Goal: Contribute content: Contribute content

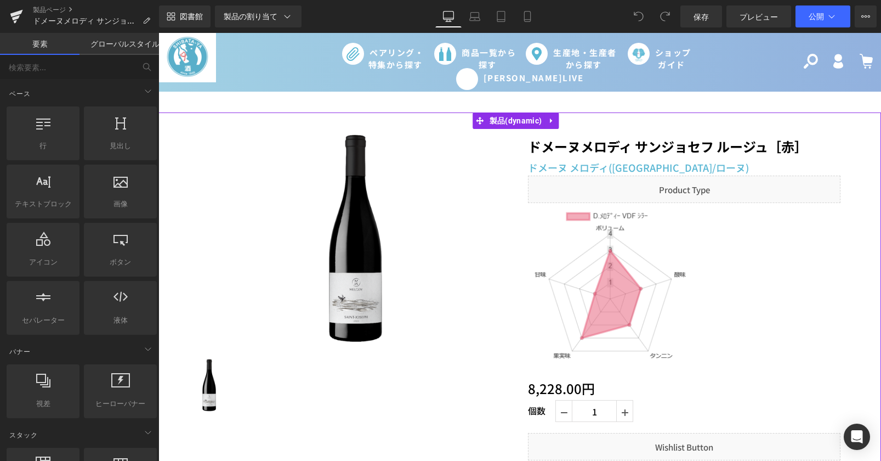
click at [608, 310] on img at bounding box center [610, 289] width 165 height 165
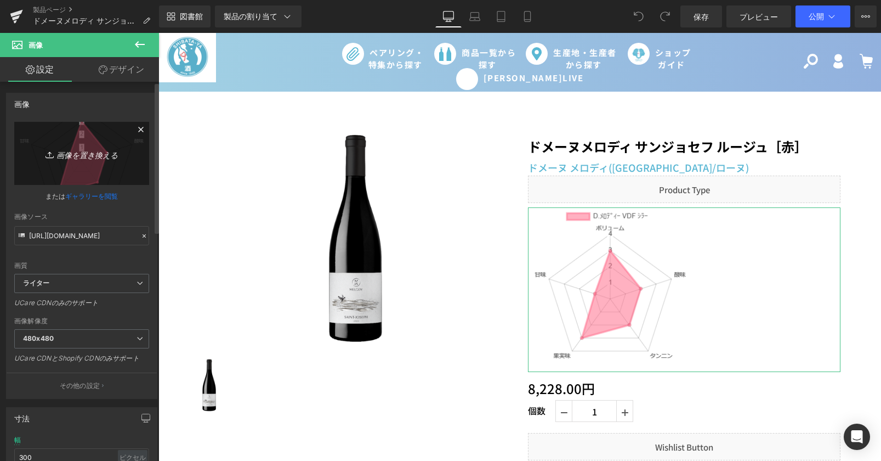
click at [94, 155] on font "画像を置き換える" at bounding box center [86, 154] width 61 height 9
type input "C:\fakepath\chart (10).png"
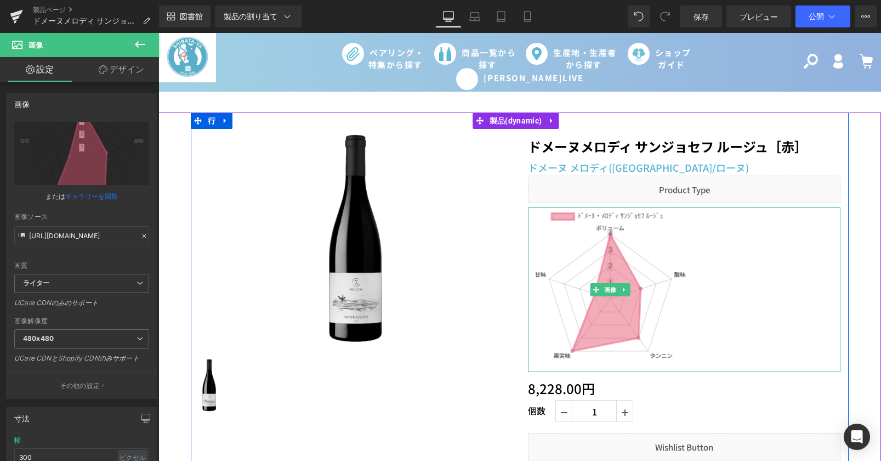
type input "https://ucarecdn.com/64ab069a-66d1-4054-bf1c-8f4ea14e5d9b/-/format/auto/-/previ…"
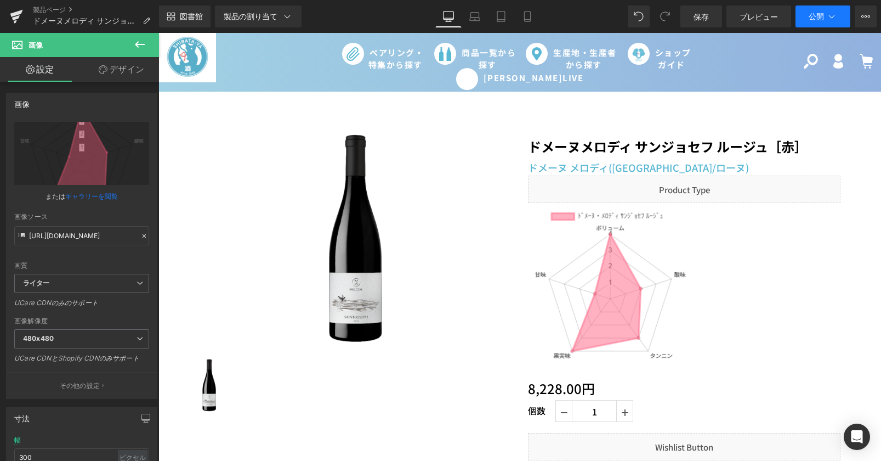
click at [822, 14] on font "公開" at bounding box center [816, 16] width 15 height 9
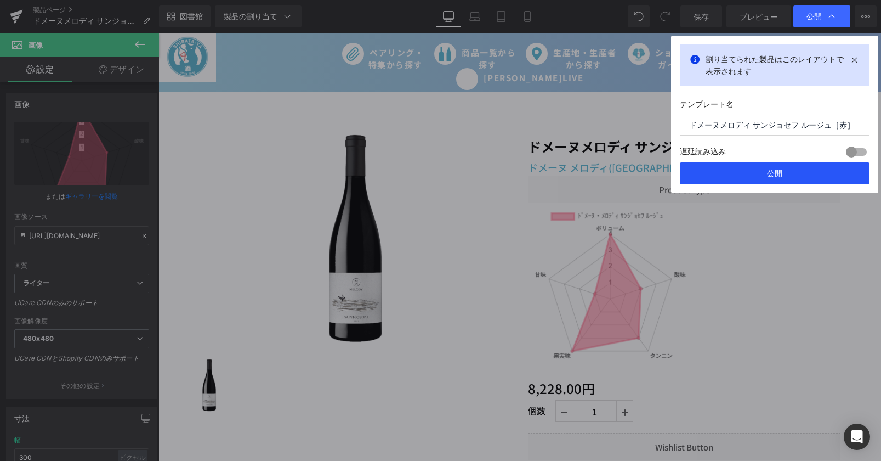
click at [789, 170] on button "公開" at bounding box center [775, 173] width 190 height 22
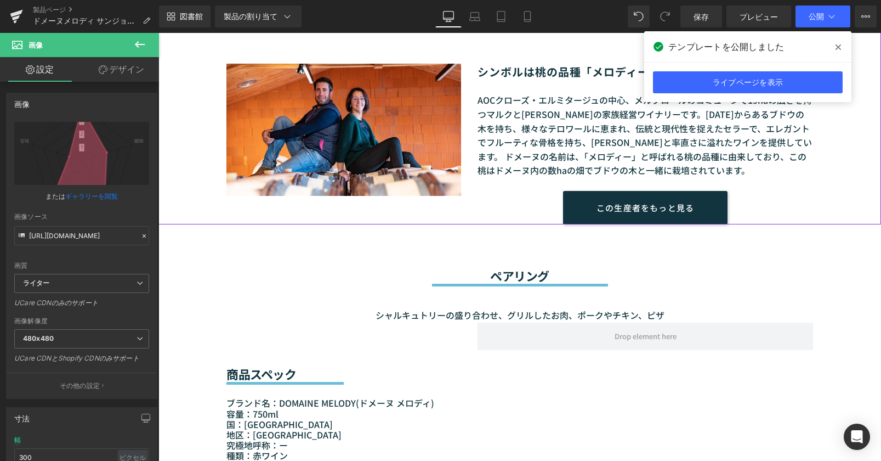
scroll to position [823, 0]
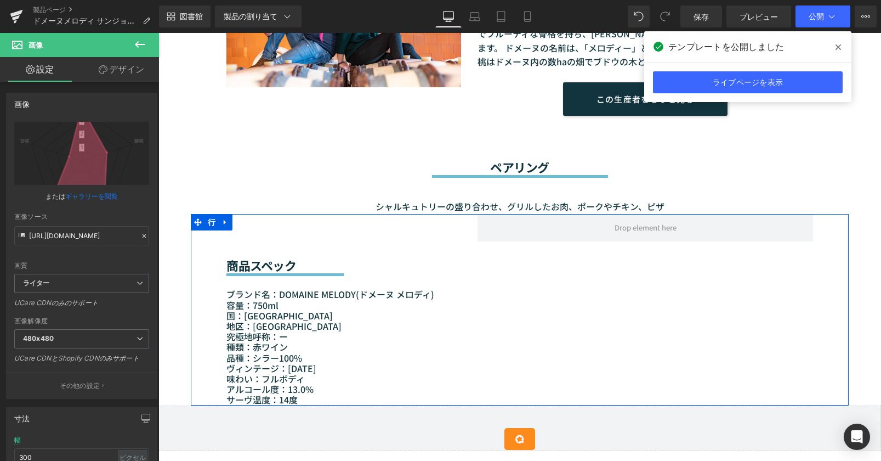
click at [524, 267] on div "商品スペック 見出し セパレーター ブランド名：DOMAINE MELODY(ドメーヌ メロディ ) 容量：750ml 国：フランス 地区：ドローム県 究極地…" at bounding box center [520, 309] width 658 height 191
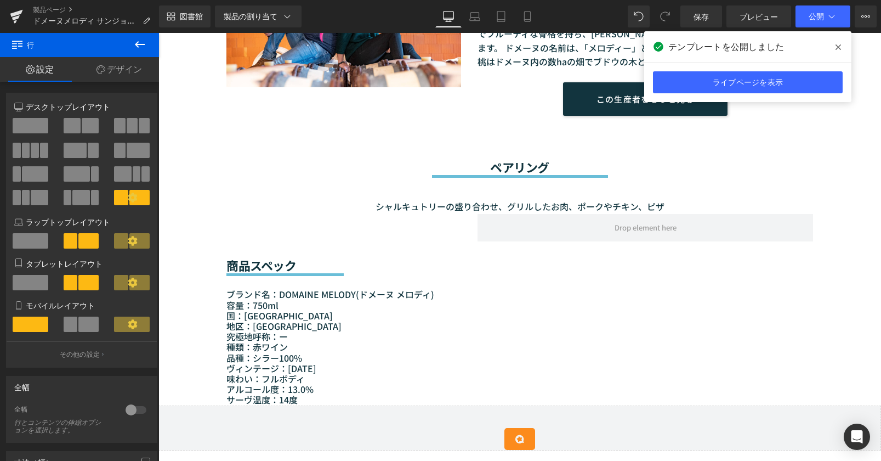
click at [139, 46] on icon at bounding box center [139, 44] width 13 height 13
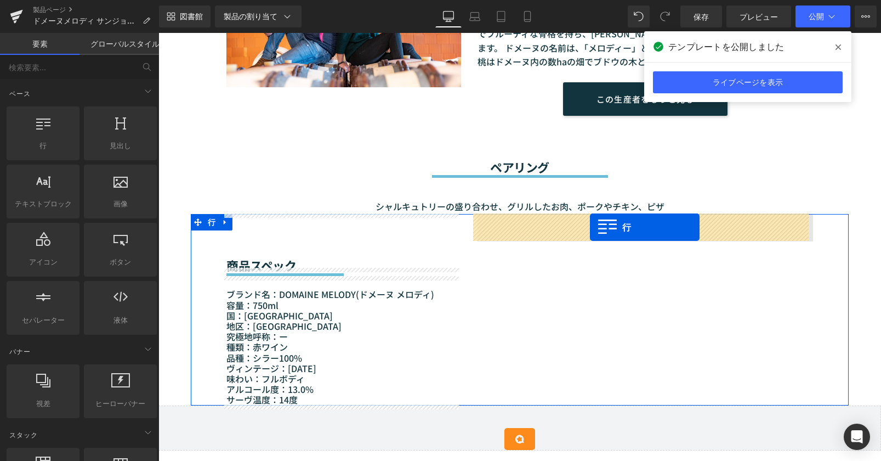
drag, startPoint x: 211, startPoint y: 168, endPoint x: 590, endPoint y: 227, distance: 383.5
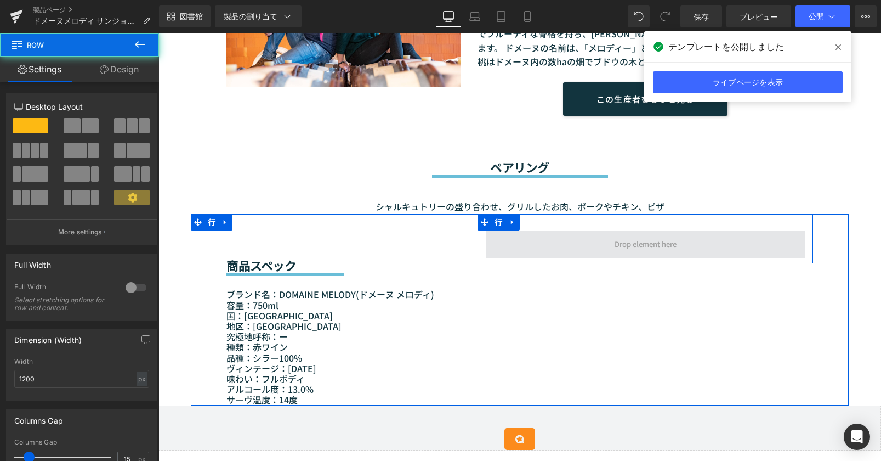
click at [576, 248] on span at bounding box center [645, 243] width 319 height 27
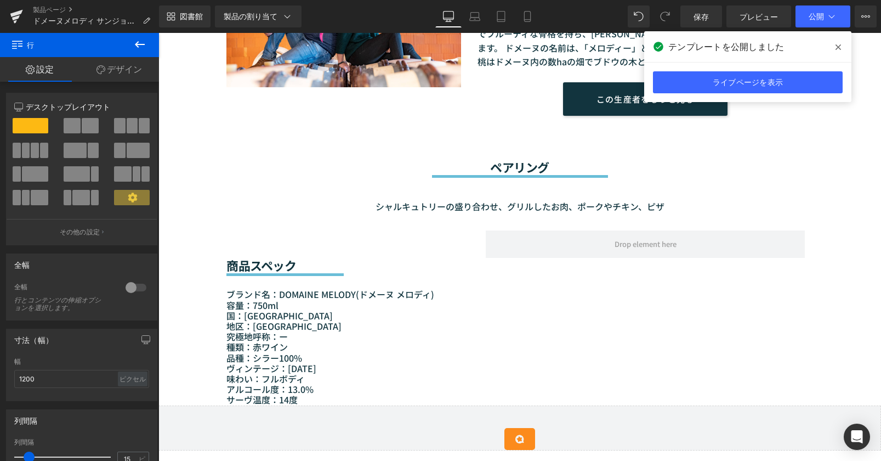
click at [138, 49] on icon at bounding box center [139, 44] width 13 height 13
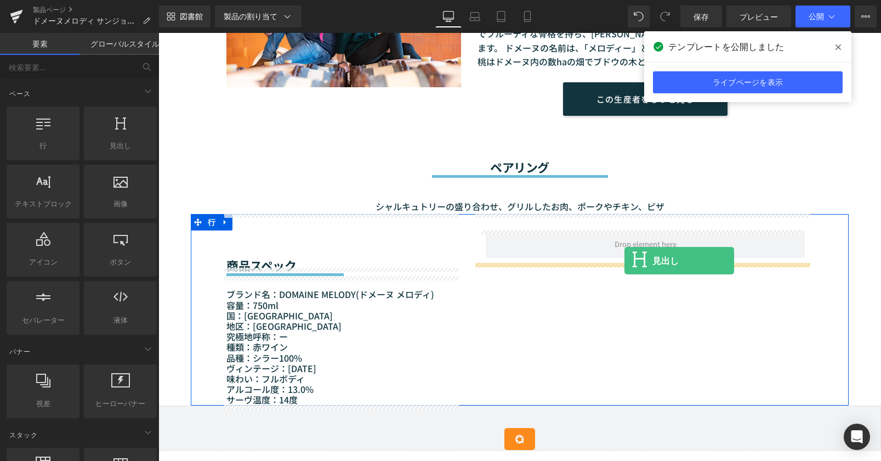
drag, startPoint x: 258, startPoint y: 176, endPoint x: 625, endPoint y: 261, distance: 376.1
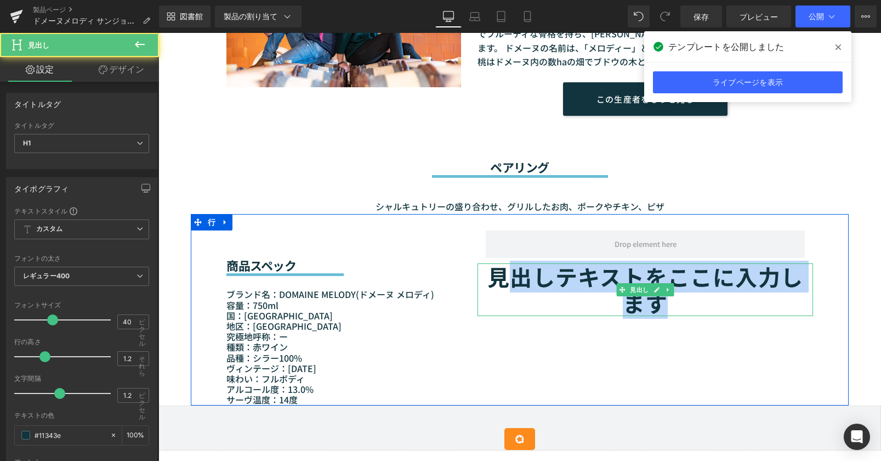
drag, startPoint x: 496, startPoint y: 279, endPoint x: 675, endPoint y: 299, distance: 180.6
click at [675, 299] on h1 "見出しテキストをここに入力します" at bounding box center [646, 289] width 336 height 53
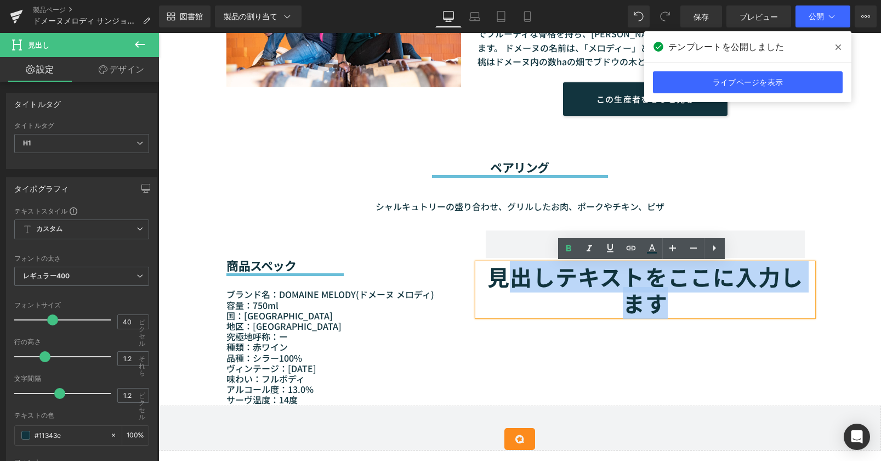
paste div
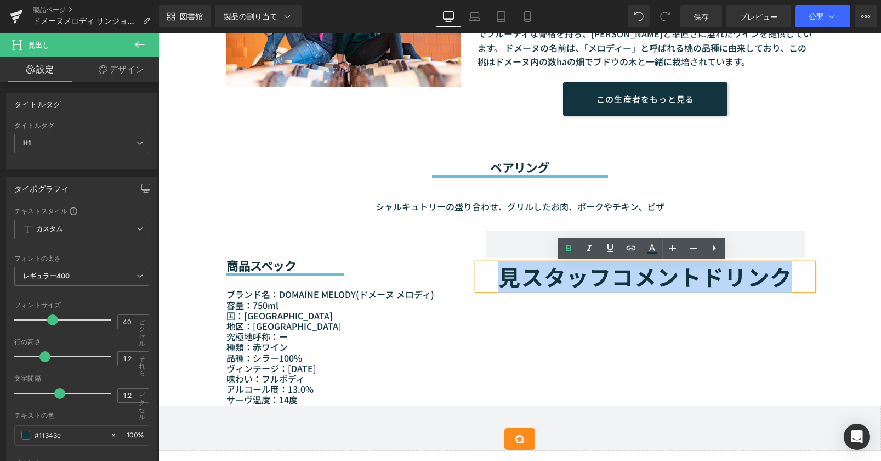
drag, startPoint x: 495, startPoint y: 281, endPoint x: 786, endPoint y: 287, distance: 291.3
click at [786, 287] on font "見スタッフコメントドリンク" at bounding box center [646, 277] width 294 height 32
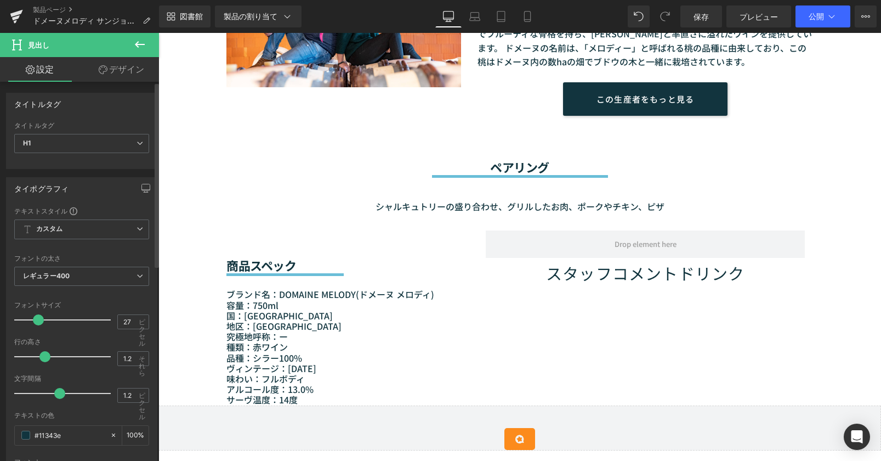
type input "25"
drag, startPoint x: 51, startPoint y: 319, endPoint x: 37, endPoint y: 320, distance: 13.8
click at [37, 320] on span at bounding box center [38, 319] width 11 height 11
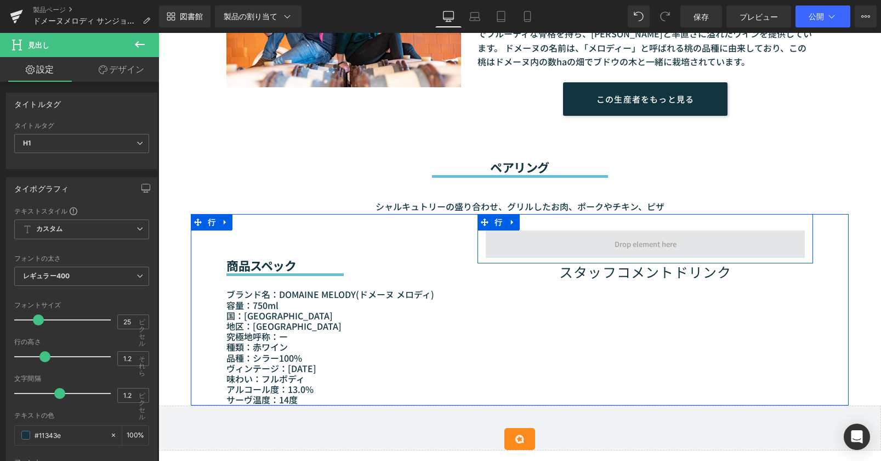
click at [605, 248] on span at bounding box center [645, 243] width 319 height 27
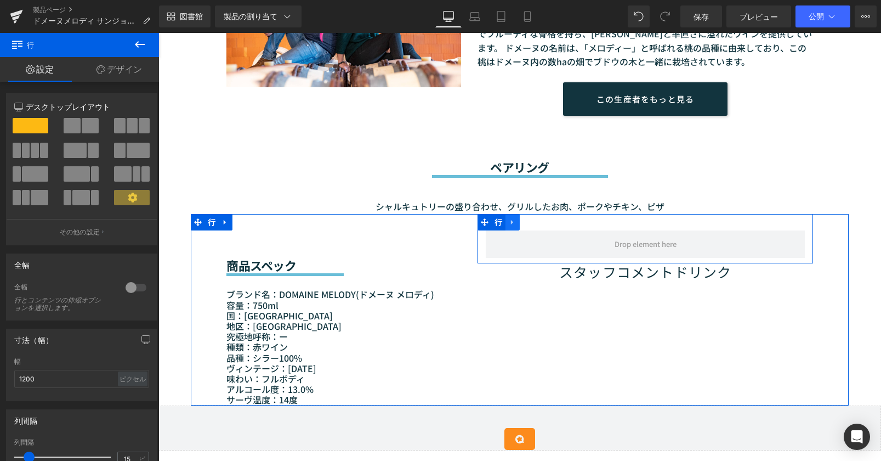
click at [513, 222] on link at bounding box center [513, 222] width 14 height 16
click at [538, 221] on icon at bounding box center [542, 222] width 8 height 8
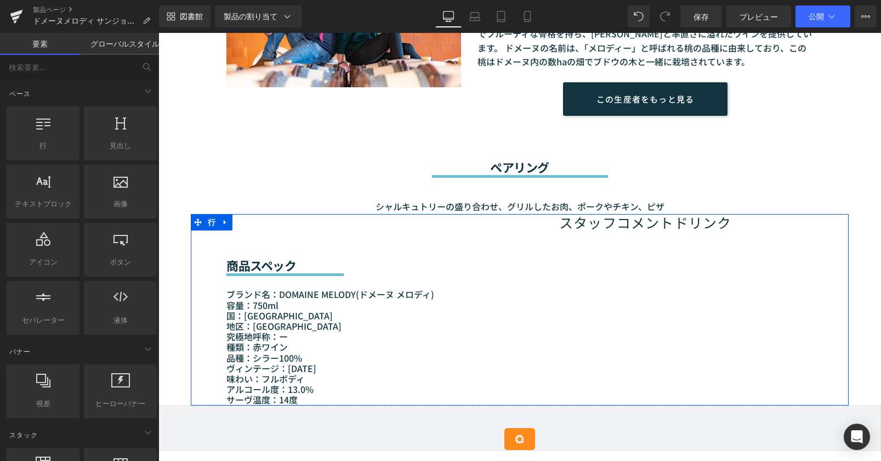
click at [564, 224] on font "スタッフコメントドリンク" at bounding box center [645, 222] width 172 height 20
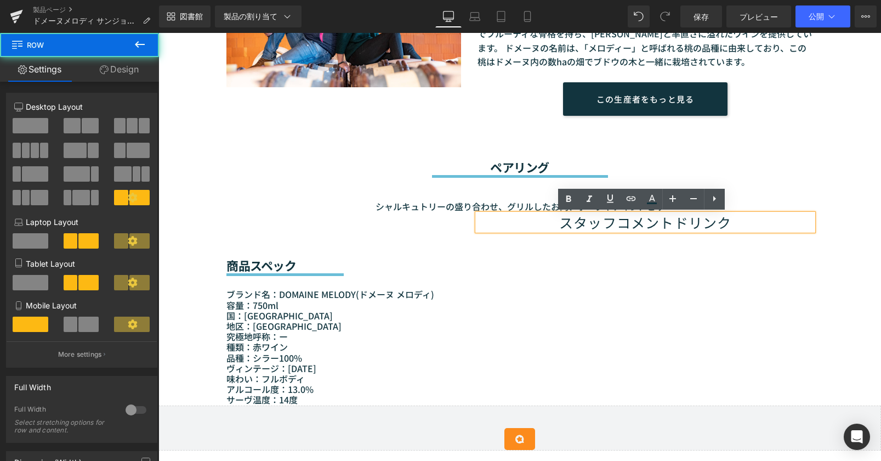
click at [513, 235] on div "商品スペック 見出し セパレーター ブランド名：DOMAINE MELODY(ドメーヌ メロディ ) 容量：750ml 国：フランス 地区：ドローム県 究極地…" at bounding box center [520, 309] width 658 height 191
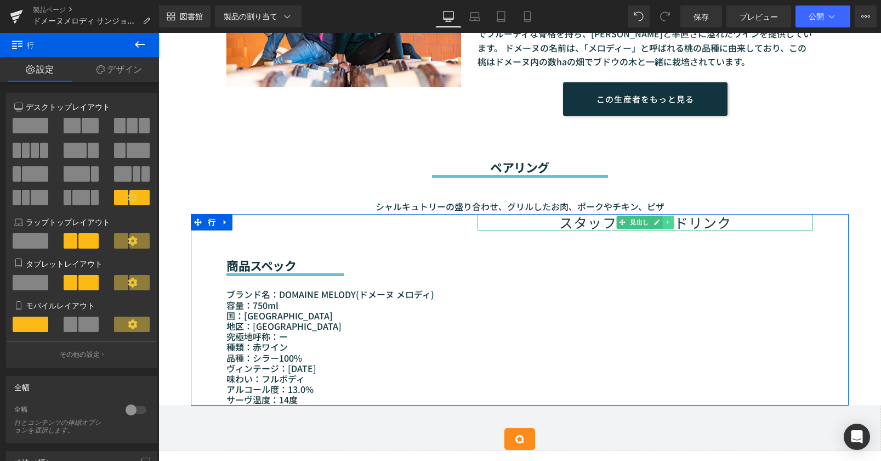
click at [668, 219] on icon at bounding box center [669, 222] width 6 height 7
click at [671, 222] on icon at bounding box center [674, 222] width 6 height 6
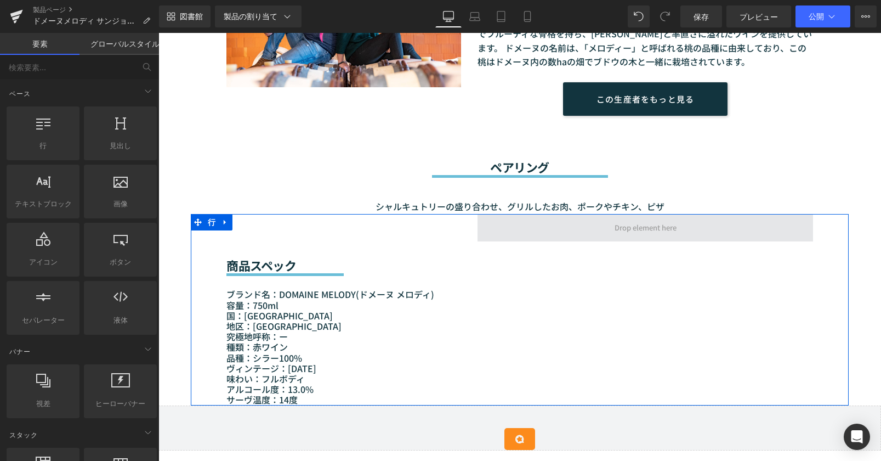
click at [667, 223] on span at bounding box center [646, 227] width 70 height 18
click at [678, 224] on span at bounding box center [646, 227] width 336 height 27
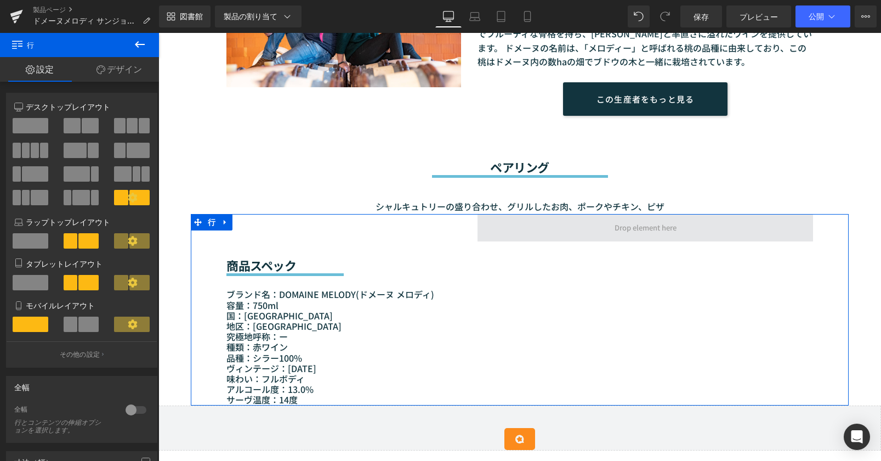
click at [682, 234] on span at bounding box center [646, 227] width 336 height 27
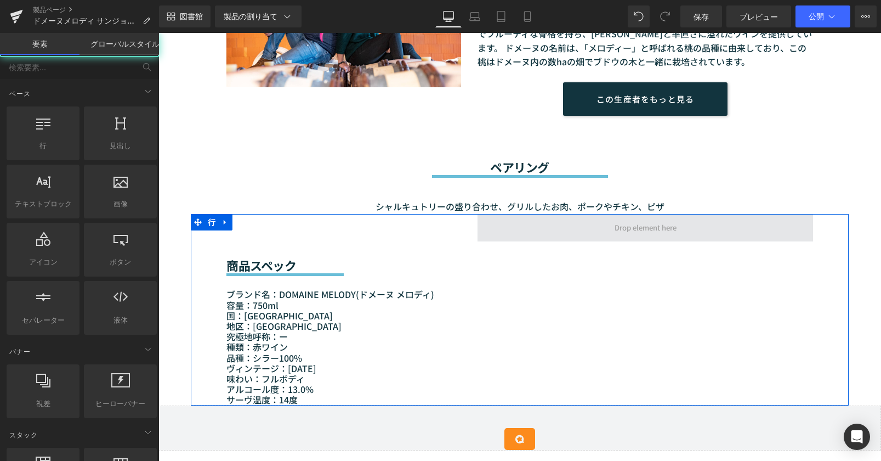
click at [670, 236] on span at bounding box center [646, 227] width 70 height 18
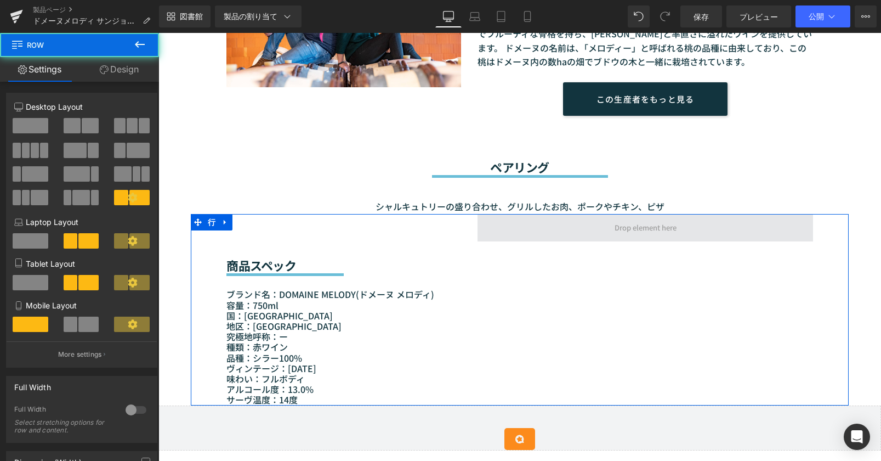
click at [497, 230] on span at bounding box center [646, 227] width 336 height 27
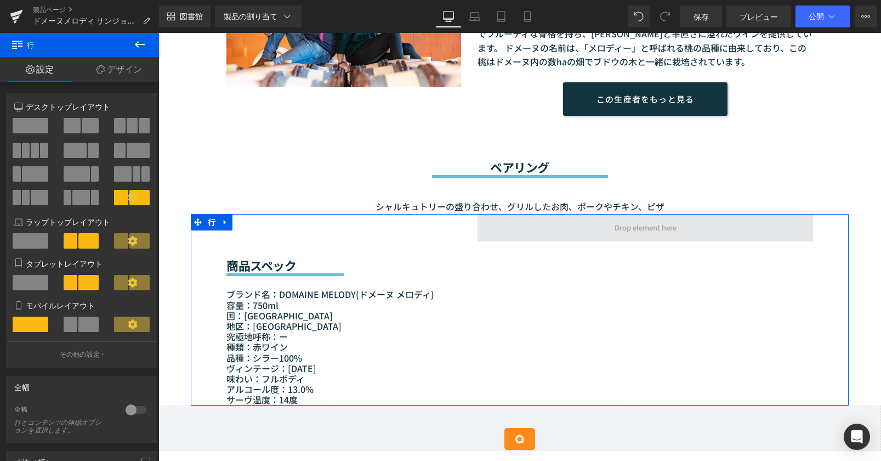
click at [497, 233] on span at bounding box center [646, 227] width 336 height 27
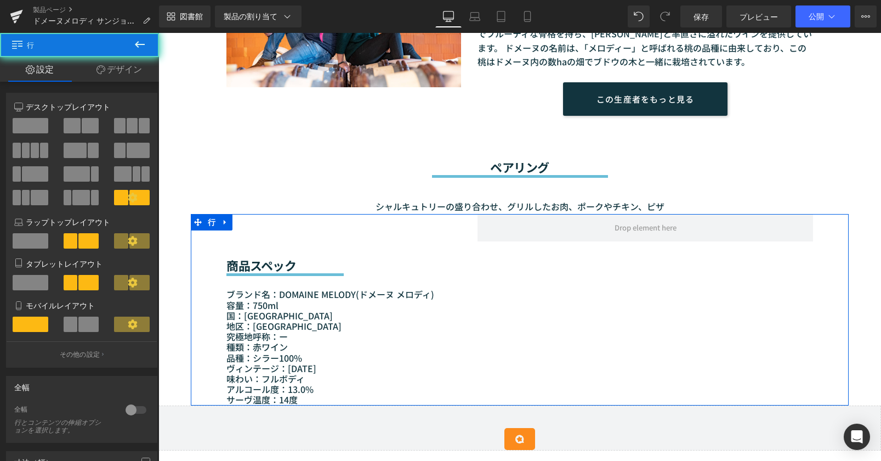
drag, startPoint x: 499, startPoint y: 242, endPoint x: 509, endPoint y: 255, distance: 16.5
click at [509, 255] on div "商品スペック 見出し セパレーター ブランド名：DOMAINE MELODY(ドメーヌ メロディ ) 容量：750ml 国：フランス 地区：ドローム県 究極地…" at bounding box center [520, 309] width 658 height 191
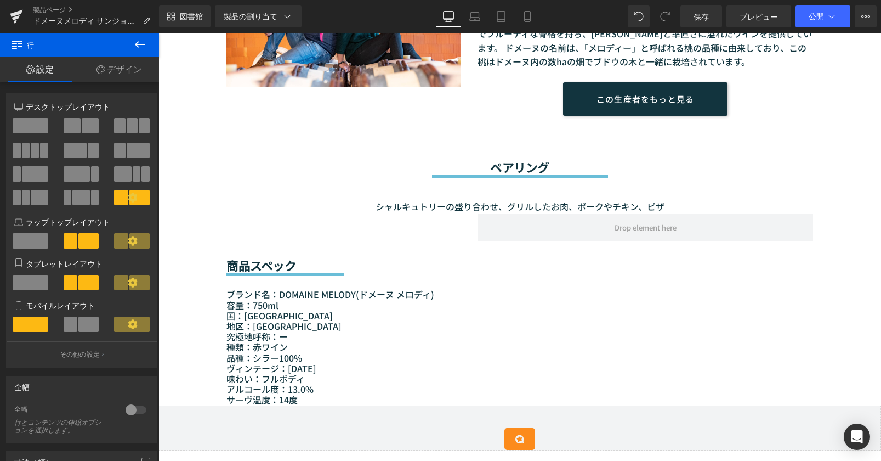
click at [145, 37] on button at bounding box center [140, 45] width 38 height 24
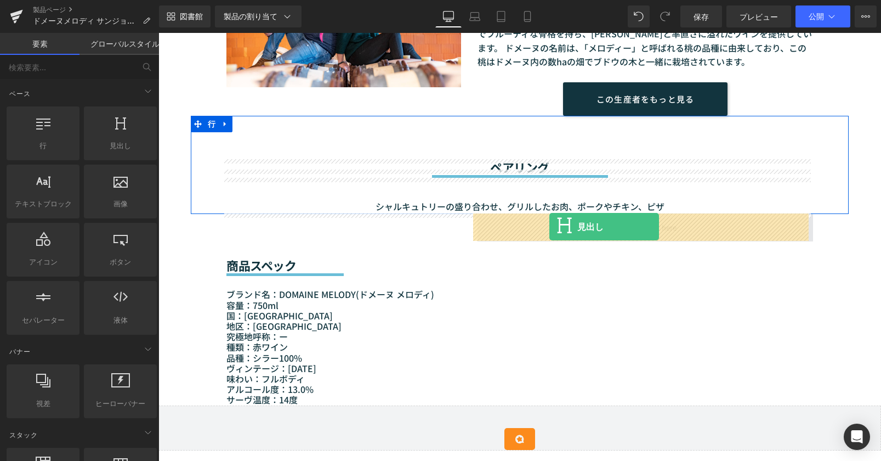
drag, startPoint x: 271, startPoint y: 179, endPoint x: 550, endPoint y: 227, distance: 282.6
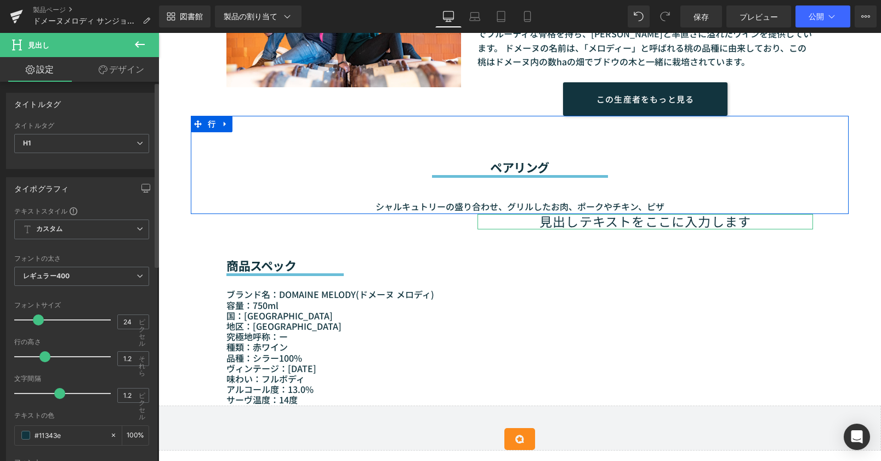
type input "25"
drag, startPoint x: 49, startPoint y: 320, endPoint x: 35, endPoint y: 320, distance: 14.3
click at [35, 320] on span at bounding box center [38, 319] width 11 height 11
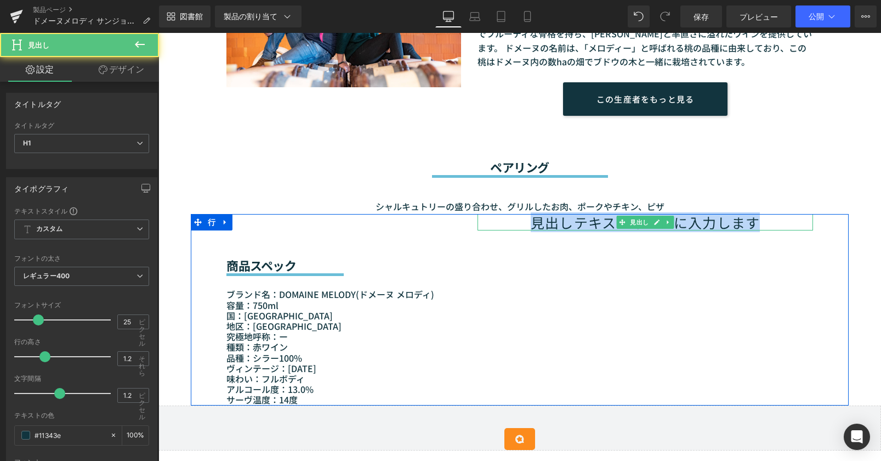
drag, startPoint x: 524, startPoint y: 221, endPoint x: 756, endPoint y: 219, distance: 232.6
click at [756, 219] on h1 "見出しテキストをここに入力します" at bounding box center [646, 222] width 336 height 16
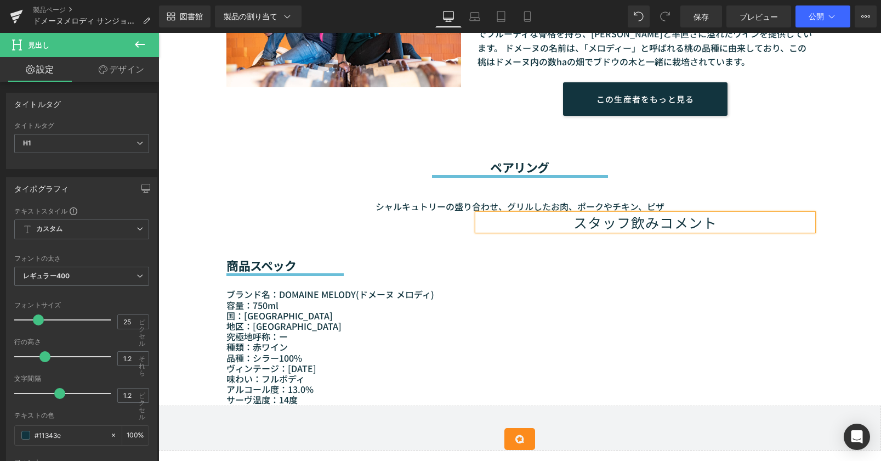
click at [568, 220] on h1 "スタッフ飲みコメント" at bounding box center [646, 222] width 336 height 16
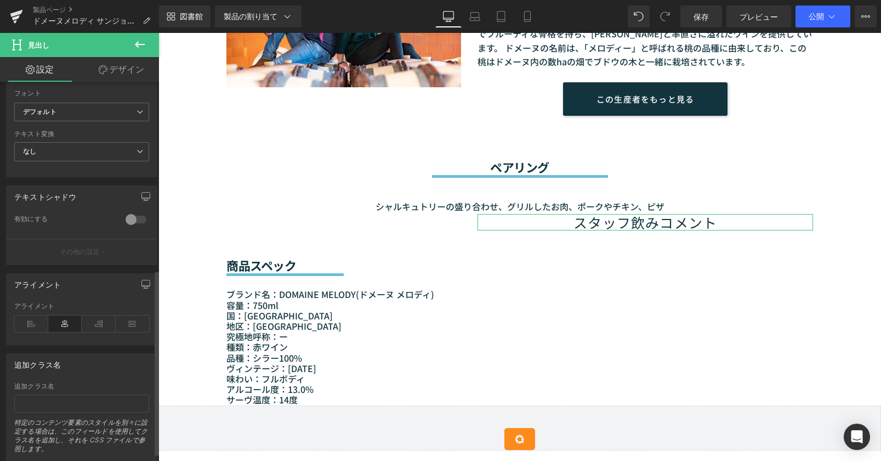
scroll to position [384, 0]
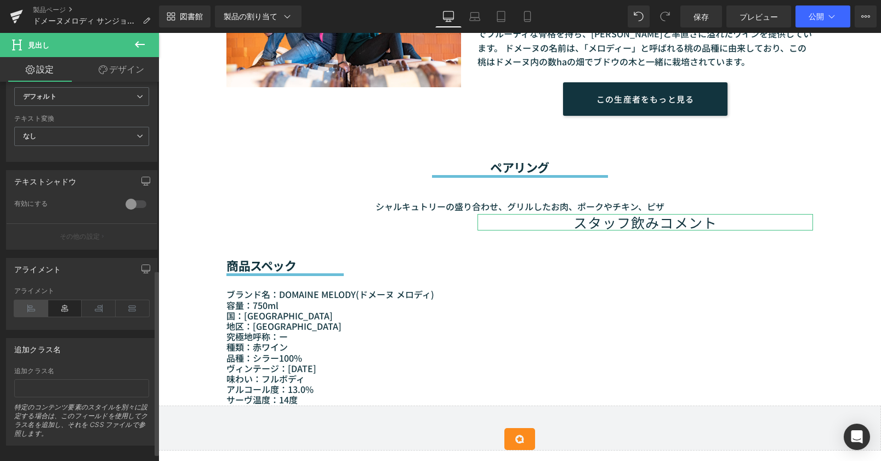
click at [26, 308] on icon at bounding box center [31, 308] width 34 height 16
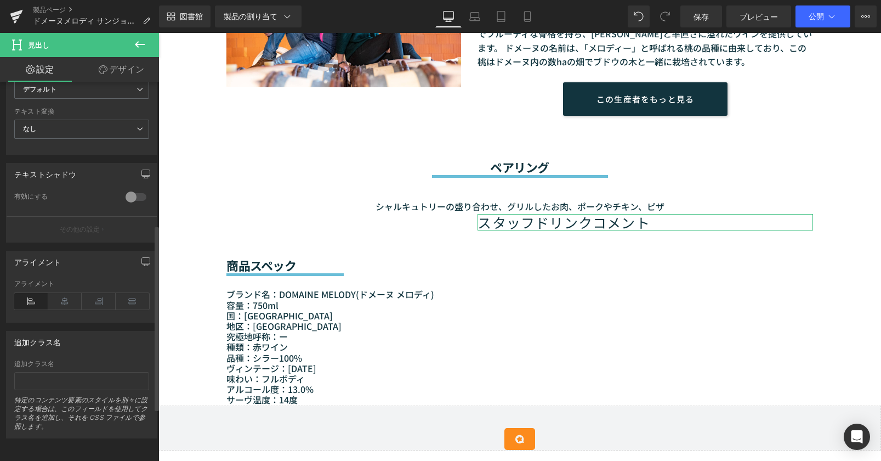
scroll to position [290, 0]
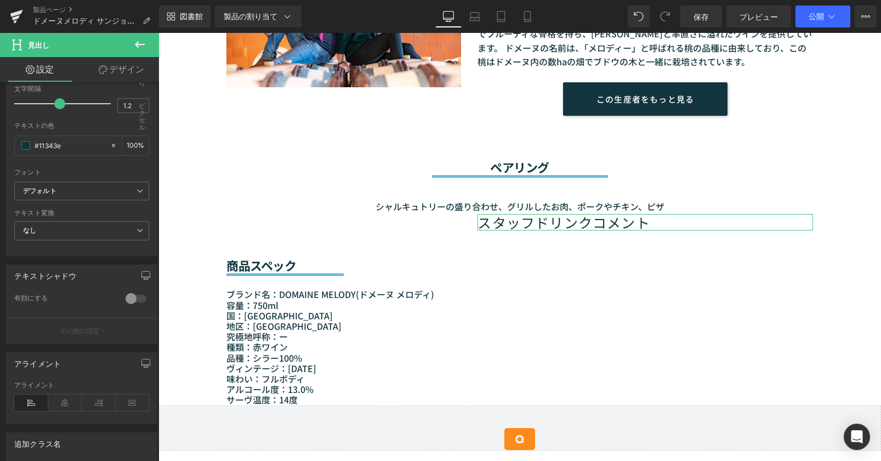
click at [115, 69] on font "デザイン" at bounding box center [126, 69] width 35 height 11
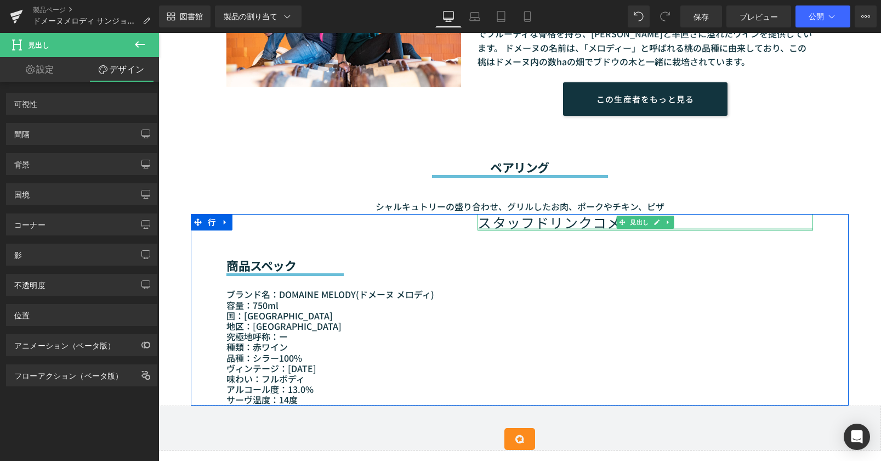
click at [482, 228] on div at bounding box center [646, 229] width 336 height 3
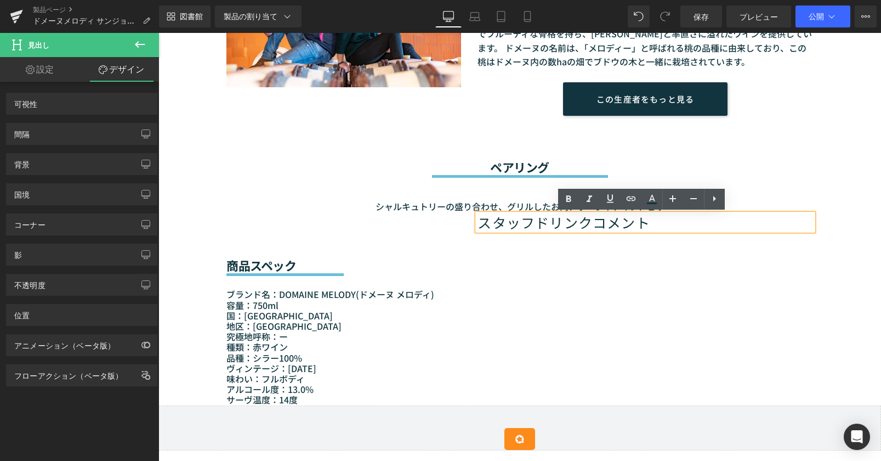
click at [82, 57] on link "デザイン" at bounding box center [122, 69] width 80 height 25
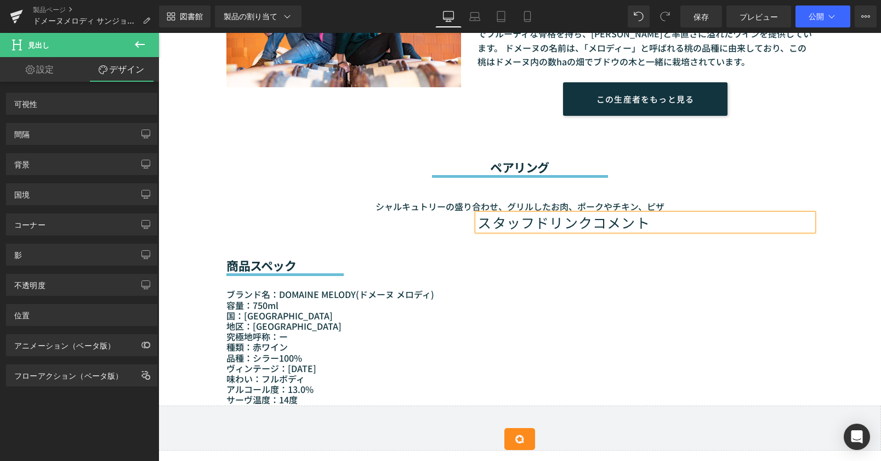
click at [82, 57] on link "デザイン" at bounding box center [122, 69] width 80 height 25
click at [53, 67] on font "設定" at bounding box center [45, 69] width 18 height 11
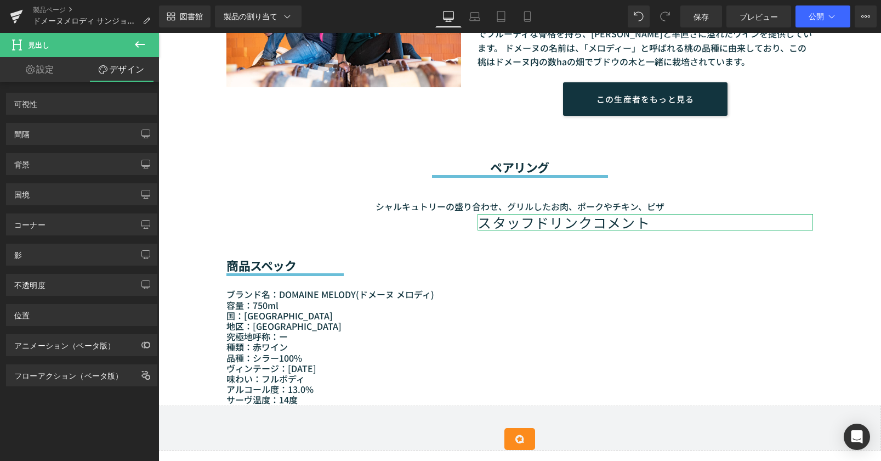
scroll to position [0, 0]
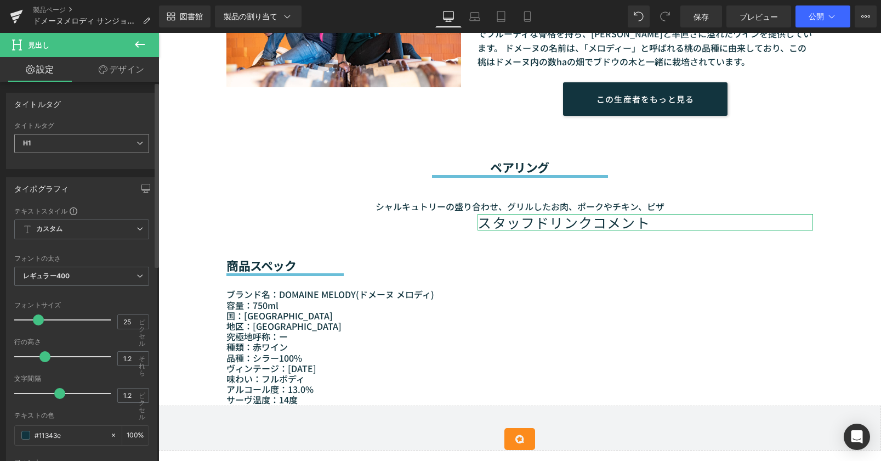
click at [79, 151] on span "H1" at bounding box center [81, 143] width 135 height 19
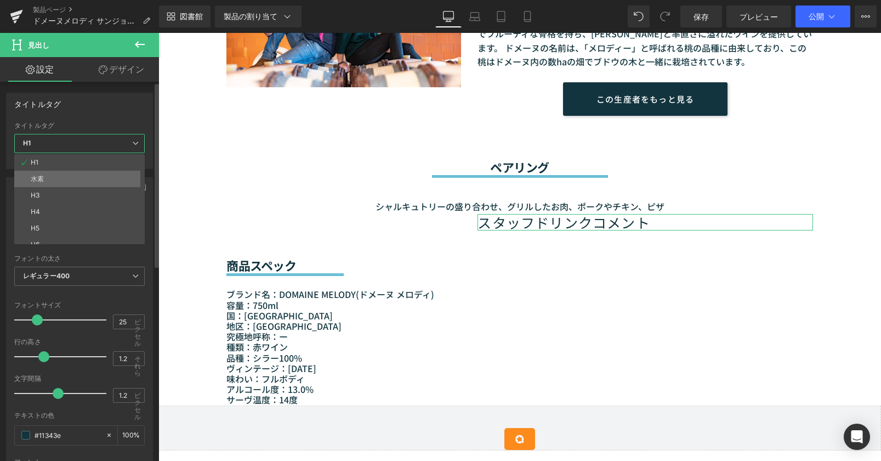
click at [66, 182] on li "水素" at bounding box center [81, 179] width 135 height 16
type input "23"
type input "0.69"
type input "100"
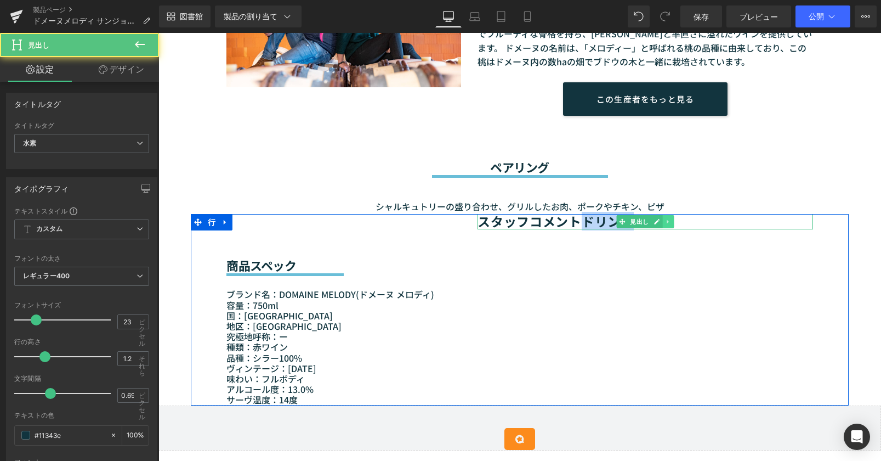
drag, startPoint x: 582, startPoint y: 220, endPoint x: 664, endPoint y: 219, distance: 81.7
click at [664, 219] on div "スタッフコメントドリンク 見出し" at bounding box center [646, 221] width 336 height 15
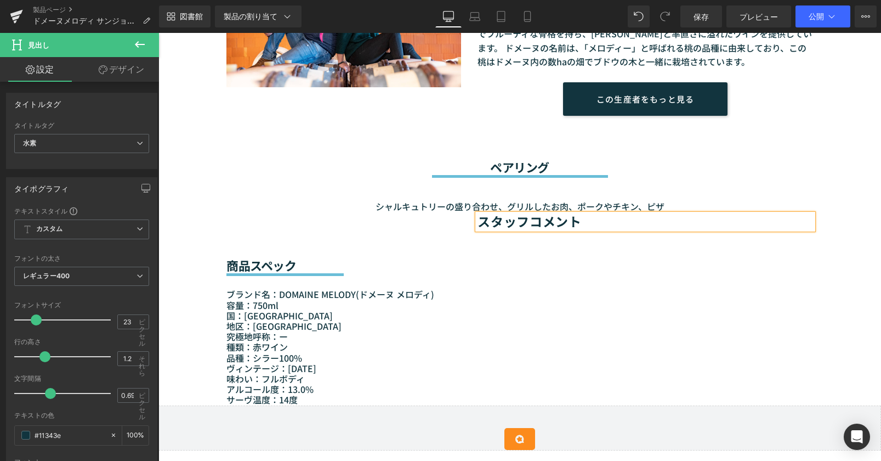
click at [526, 223] on font "スタッフコメント" at bounding box center [530, 221] width 104 height 19
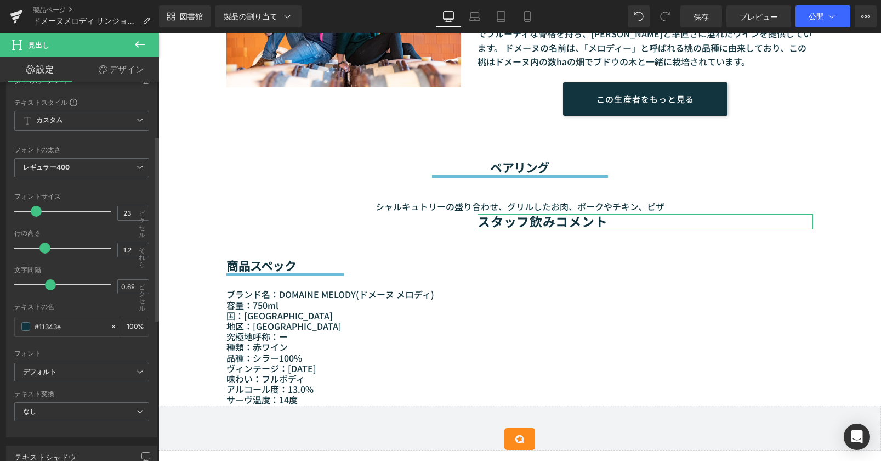
scroll to position [110, 0]
click at [123, 288] on input "0.69" at bounding box center [127, 286] width 19 height 14
drag, startPoint x: 123, startPoint y: 287, endPoint x: 138, endPoint y: 286, distance: 14.9
click at [138, 286] on div "0.69 ピクセル" at bounding box center [133, 285] width 32 height 15
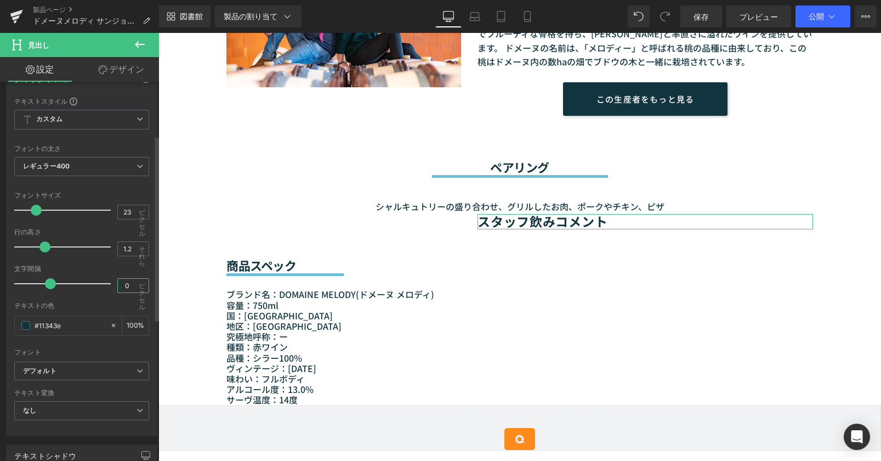
scroll to position [0, 0]
type input "0.5"
click at [94, 298] on div at bounding box center [81, 298] width 135 height 7
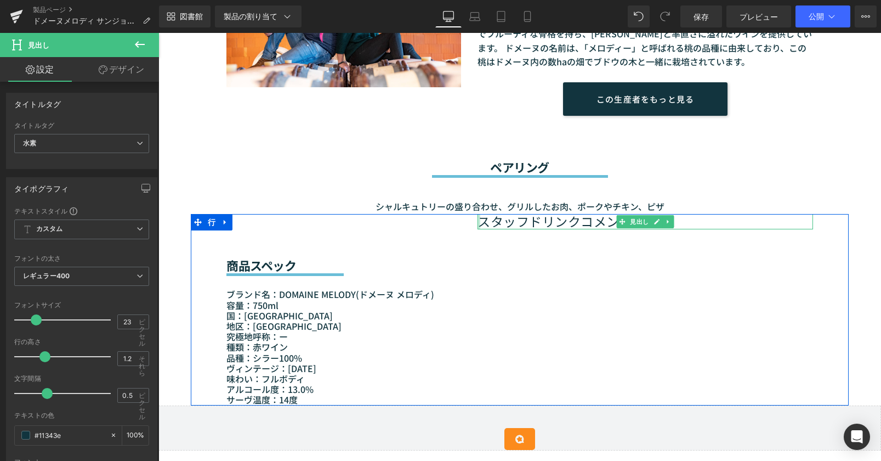
click at [478, 220] on div at bounding box center [479, 221] width 3 height 15
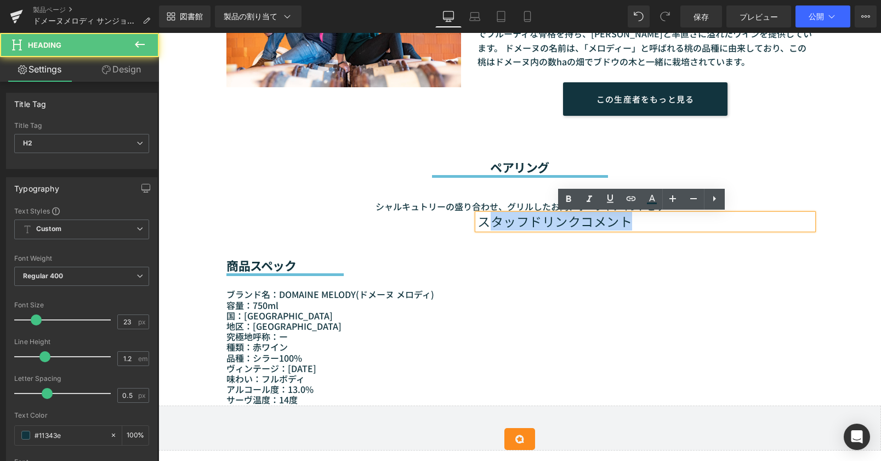
drag, startPoint x: 632, startPoint y: 218, endPoint x: 492, endPoint y: 220, distance: 139.9
click at [492, 220] on h2 "スタッフドリンクコメント" at bounding box center [646, 221] width 336 height 15
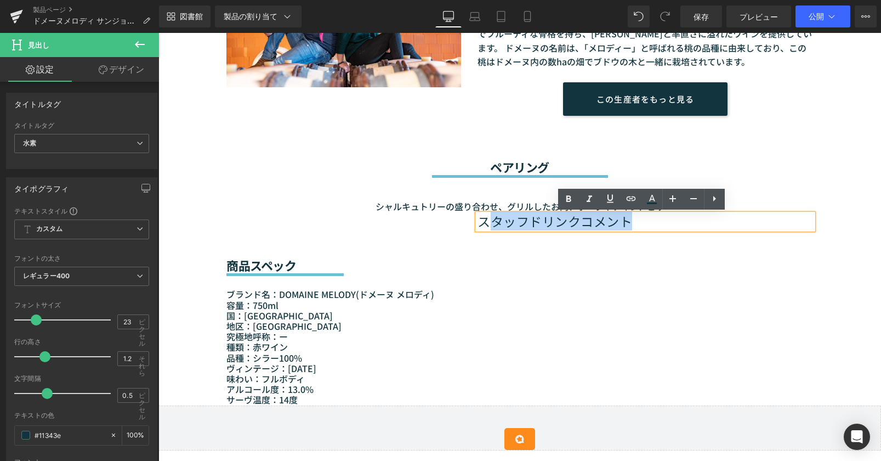
click at [506, 223] on font "スタッフドリンクコメント" at bounding box center [555, 221] width 155 height 19
drag, startPoint x: 546, startPoint y: 222, endPoint x: 639, endPoint y: 223, distance: 93.3
click at [639, 223] on h2 "スタッフドリンクコメント" at bounding box center [646, 221] width 336 height 15
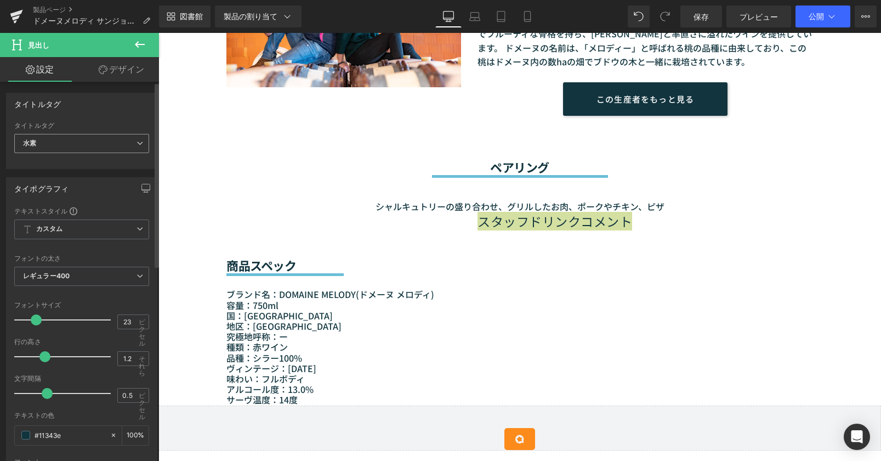
click at [101, 153] on div "水素 H1 水素 H3 H4 H5 H6" at bounding box center [81, 146] width 135 height 25
click at [100, 149] on span "水素" at bounding box center [81, 143] width 135 height 19
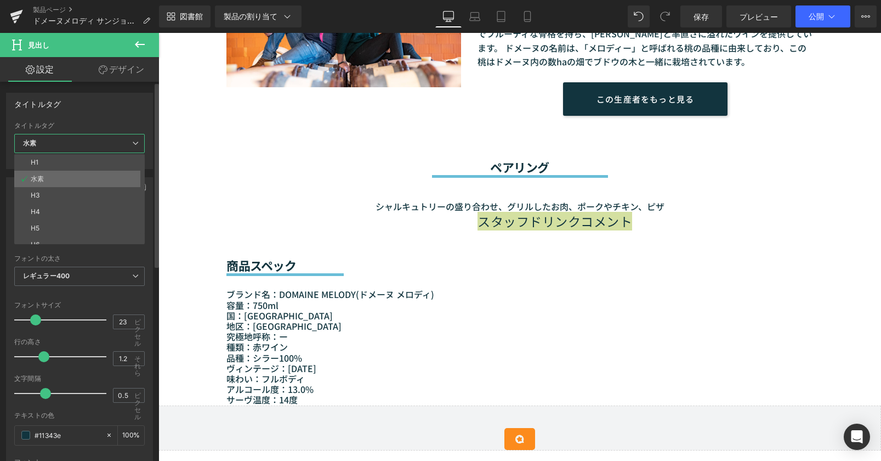
click at [79, 171] on li "水素" at bounding box center [81, 179] width 135 height 16
type input "100"
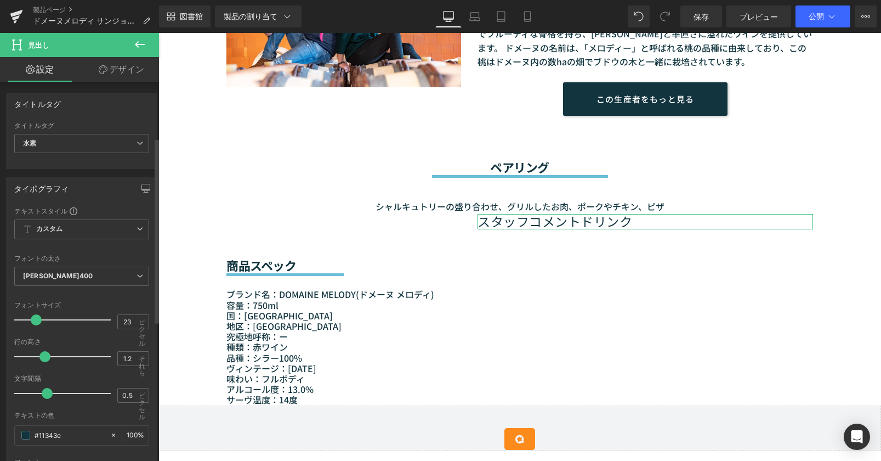
scroll to position [219, 0]
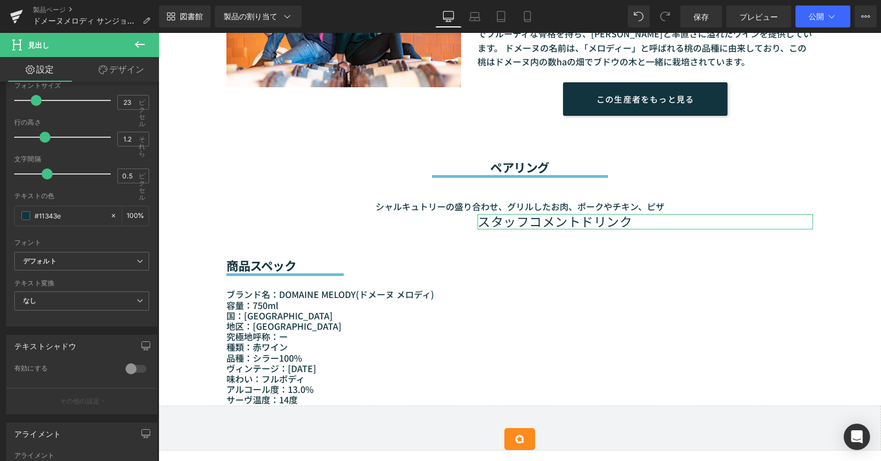
click at [109, 66] on font "デザイン" at bounding box center [126, 69] width 35 height 11
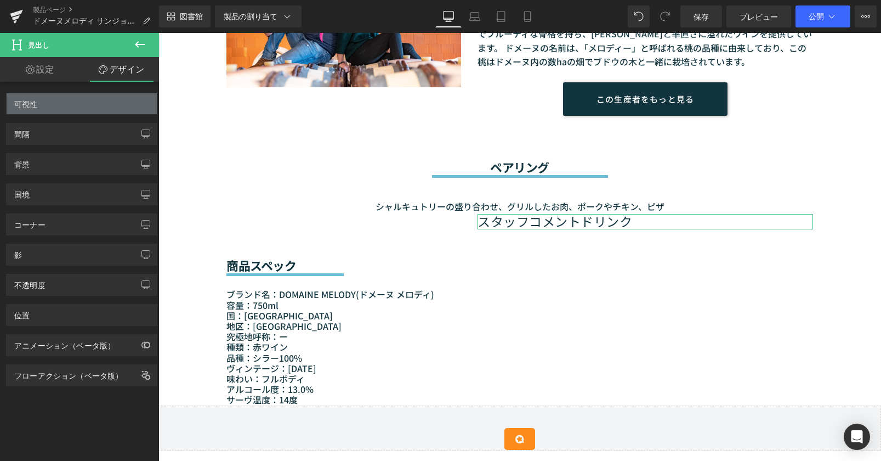
click at [79, 106] on div "可視性" at bounding box center [82, 103] width 150 height 21
click at [27, 103] on font "可視性" at bounding box center [26, 103] width 24 height 9
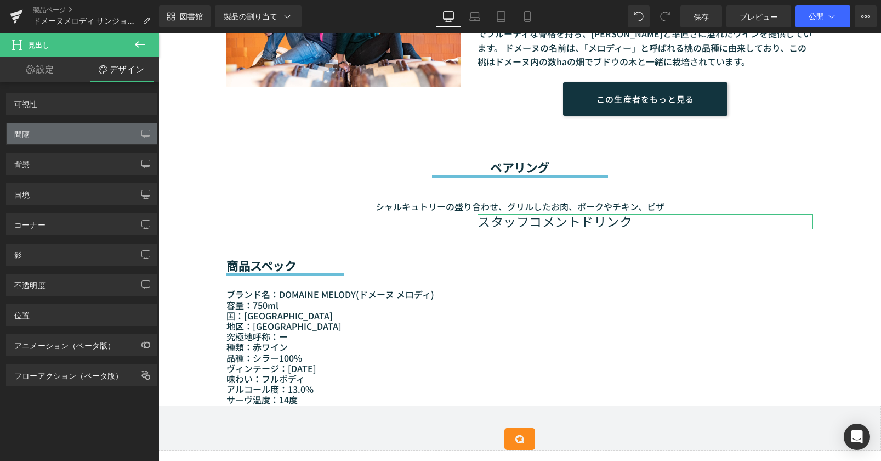
click at [29, 134] on font "間隔" at bounding box center [21, 133] width 15 height 9
drag, startPoint x: 144, startPoint y: 131, endPoint x: 143, endPoint y: 150, distance: 19.2
click at [143, 150] on div "可視性 0|0|0|0 間隔 マージン パディング 背景 背景 0% 0%" at bounding box center [82, 234] width 164 height 304
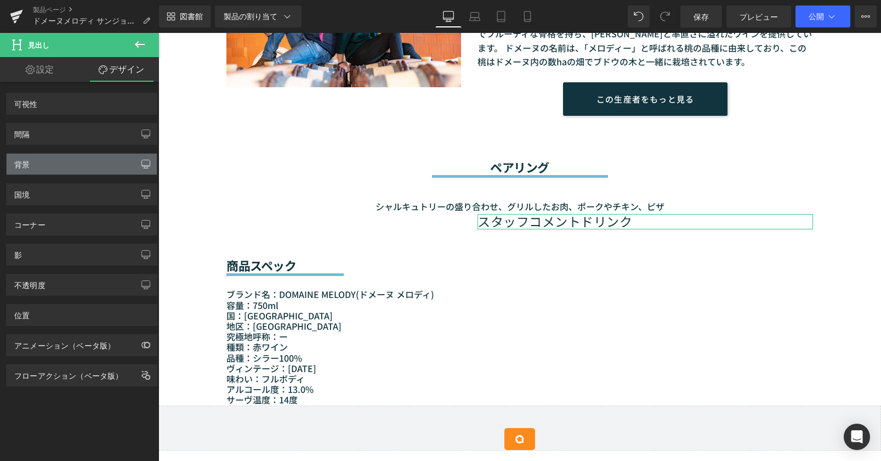
click at [138, 159] on button "button" at bounding box center [146, 164] width 18 height 21
click at [47, 65] on font "設定" at bounding box center [45, 69] width 18 height 11
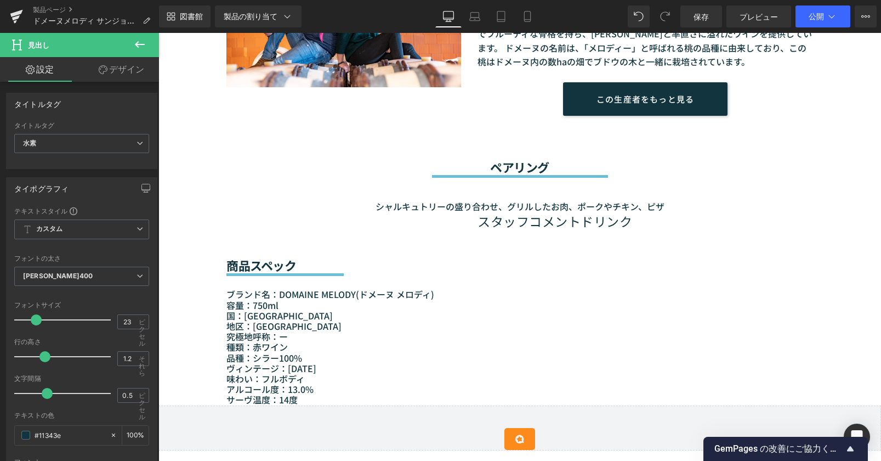
click at [143, 43] on icon at bounding box center [139, 44] width 13 height 13
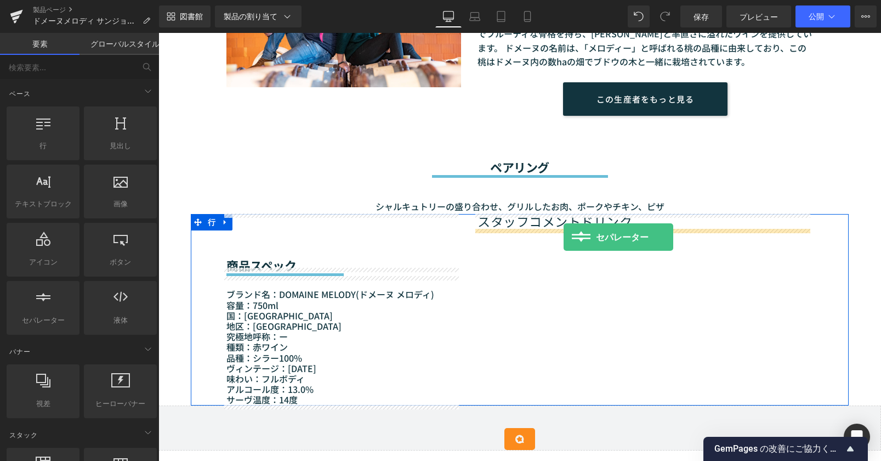
drag, startPoint x: 198, startPoint y: 336, endPoint x: 564, endPoint y: 237, distance: 379.1
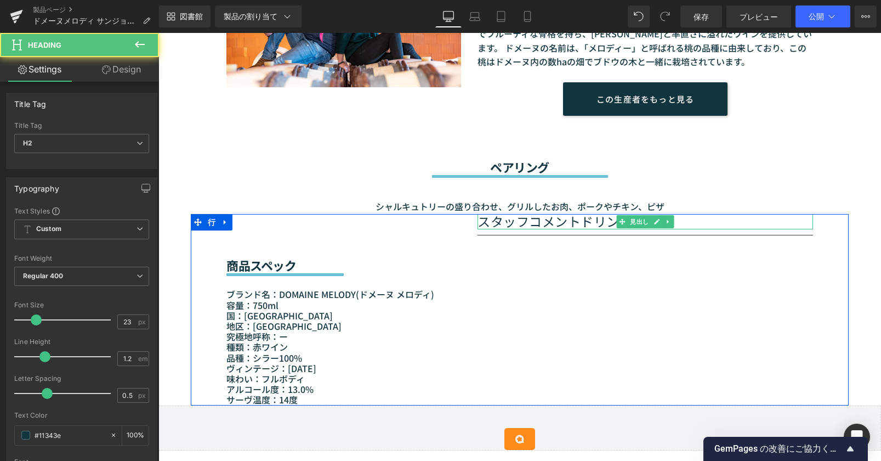
click at [489, 218] on div "スタッフコメントドリンク 見出し" at bounding box center [646, 221] width 336 height 15
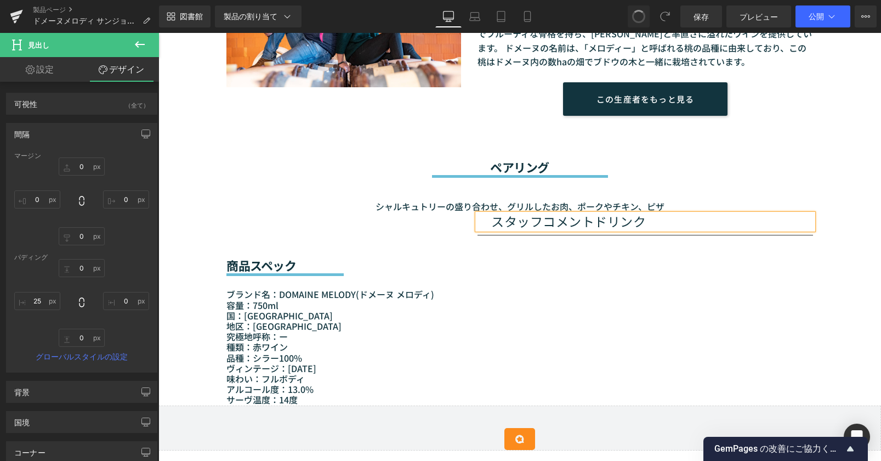
type input "0"
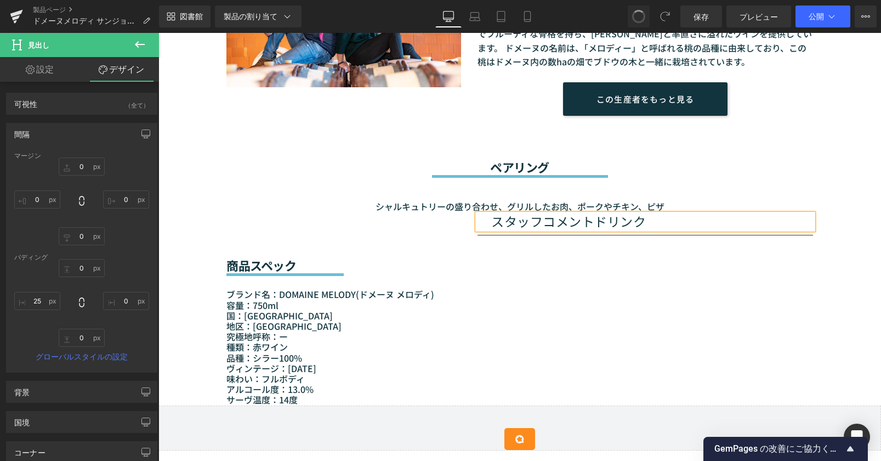
type input "0"
type input "25"
click at [491, 225] on font "スタッフコメントドリンク" at bounding box center [568, 221] width 155 height 19
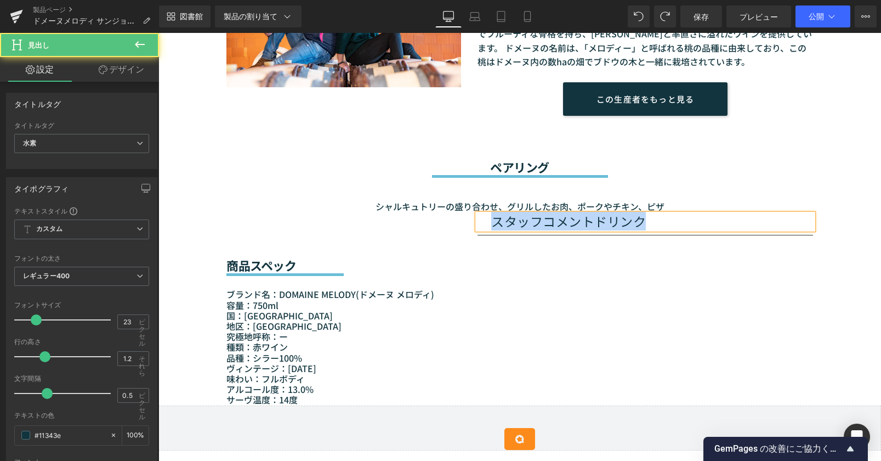
drag, startPoint x: 548, startPoint y: 226, endPoint x: 453, endPoint y: 224, distance: 95.5
click at [453, 224] on div "商品スペック 見出し セパレーター ブランド名：DOMAINE MELODY(ドメーヌ メロディ ) 容量：750ml 国：フランス 地区：ドローム県 究極地…" at bounding box center [520, 309] width 658 height 191
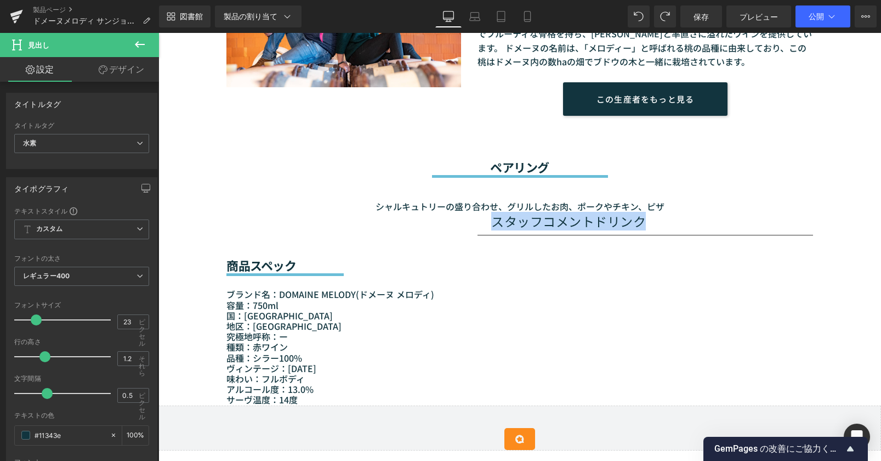
click at [497, 220] on font "スタッフコメントドリンク" at bounding box center [568, 221] width 155 height 19
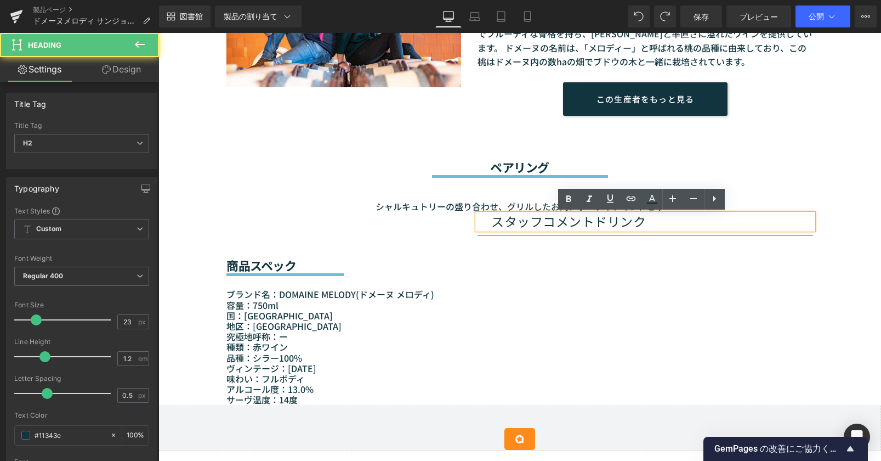
click at [491, 222] on font "スタッフコメントドリンク" at bounding box center [568, 221] width 155 height 19
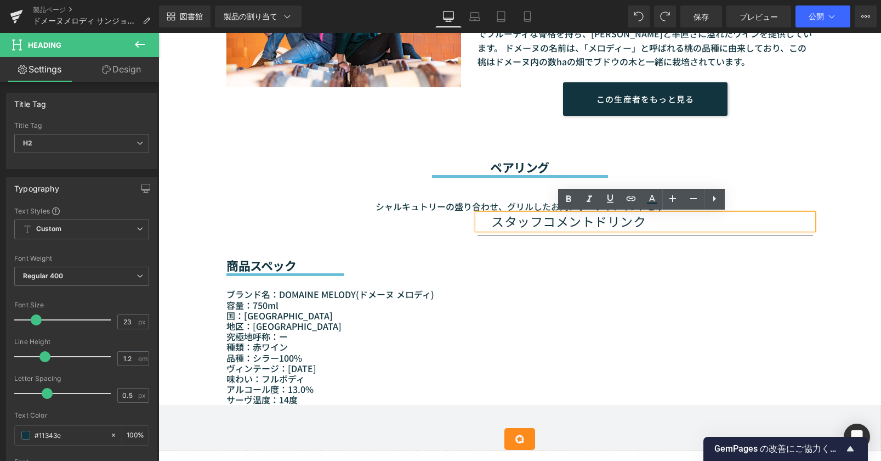
click at [491, 222] on font "スタッフコメントドリンク" at bounding box center [568, 221] width 155 height 19
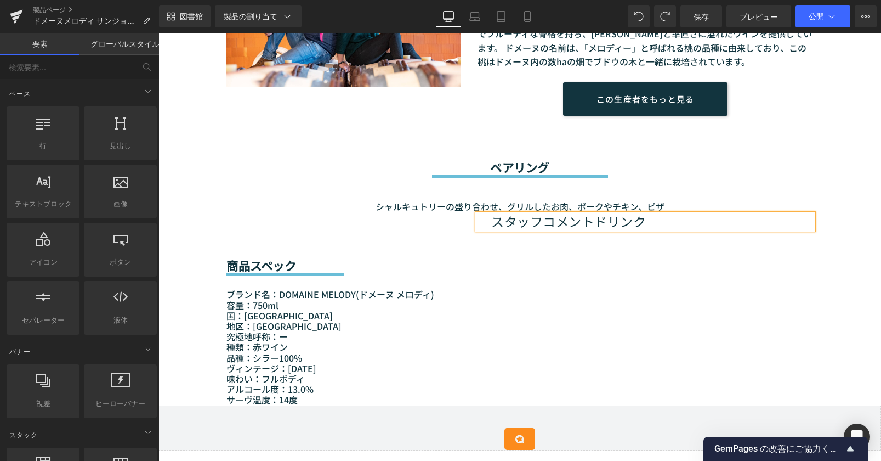
click at [499, 223] on font "スタッフコメントドリンク" at bounding box center [568, 221] width 155 height 19
click at [529, 265] on div "商品スペック 見出し セパレーター ブランド名：DOMAINE MELODY(ドメーヌ メロディ ) 容量：750ml 国：フランス 地区：ドローム県 究極地…" at bounding box center [520, 309] width 658 height 191
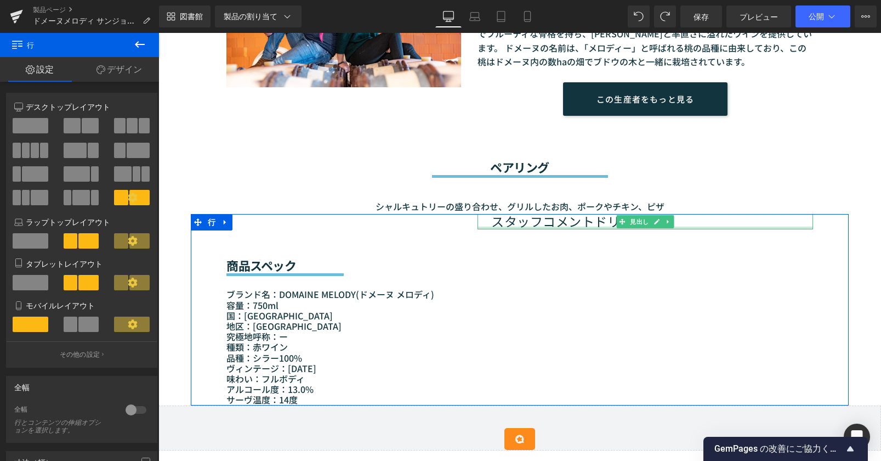
click at [497, 227] on div at bounding box center [646, 228] width 336 height 3
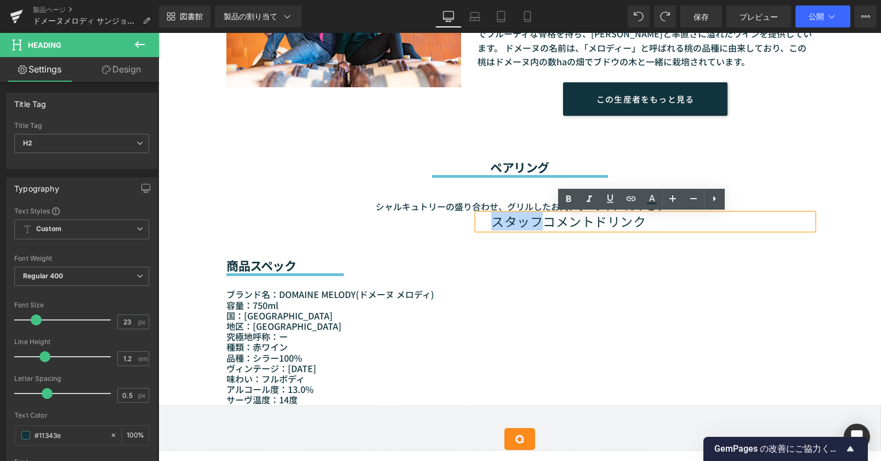
drag, startPoint x: 511, startPoint y: 220, endPoint x: 540, endPoint y: 218, distance: 28.6
click at [540, 218] on font "スタッフコメントドリンク" at bounding box center [568, 221] width 155 height 19
click at [491, 224] on font "スタッフコメントドリンク" at bounding box center [568, 221] width 155 height 19
click at [540, 287] on div "商品スペック 見出し セパレーター ブランド名：DOMAINE MELODY(ドメーヌ メロディ ) 容量：750ml 国：フランス 地区：ドローム県 究極地…" at bounding box center [520, 309] width 658 height 191
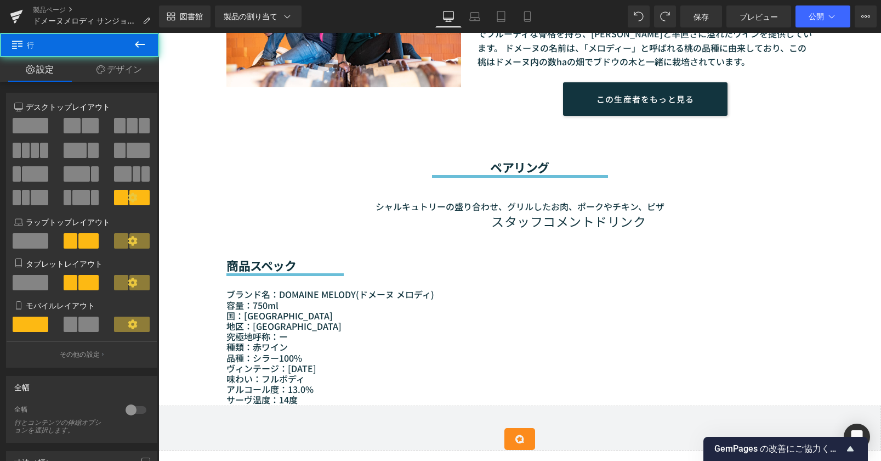
click at [608, 219] on font "スタッフコメントドリンク" at bounding box center [568, 221] width 155 height 19
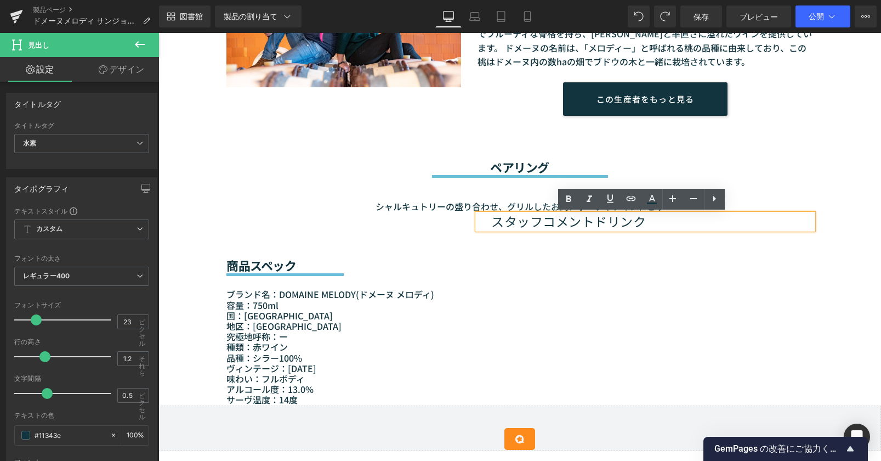
click at [720, 200] on icon at bounding box center [714, 198] width 13 height 13
click at [587, 236] on div "商品スペック 見出し セパレーター ブランド名：DOMAINE MELODY(ドメーヌ メロディ ) 容量：750ml 国：フランス 地区：ドローム県 究極地…" at bounding box center [520, 309] width 658 height 191
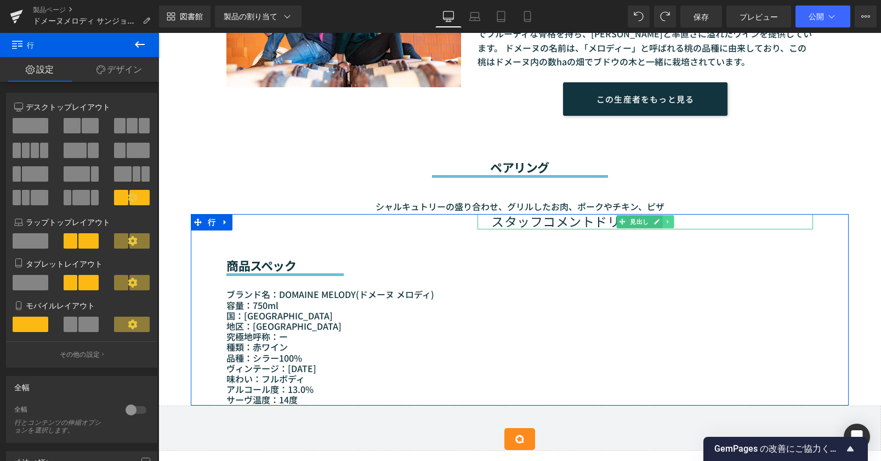
click at [666, 219] on icon at bounding box center [669, 221] width 6 height 7
click at [671, 219] on icon at bounding box center [674, 221] width 6 height 6
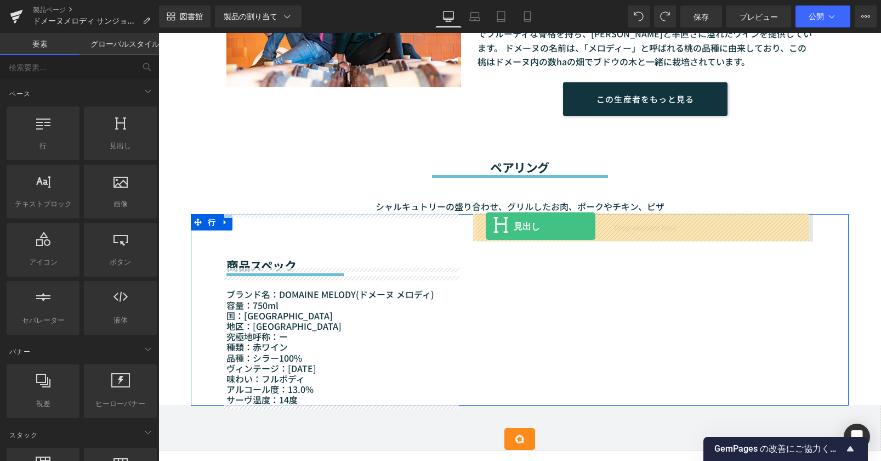
drag, startPoint x: 274, startPoint y: 167, endPoint x: 486, endPoint y: 226, distance: 220.2
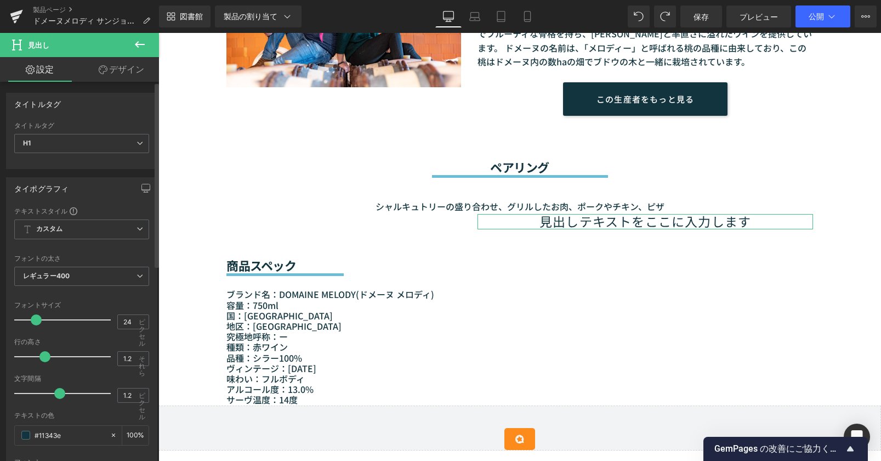
type input "25"
drag, startPoint x: 52, startPoint y: 320, endPoint x: 38, endPoint y: 320, distance: 13.7
click at [38, 320] on span at bounding box center [38, 319] width 11 height 11
type input "0.5"
drag, startPoint x: 51, startPoint y: 394, endPoint x: 45, endPoint y: 394, distance: 6.1
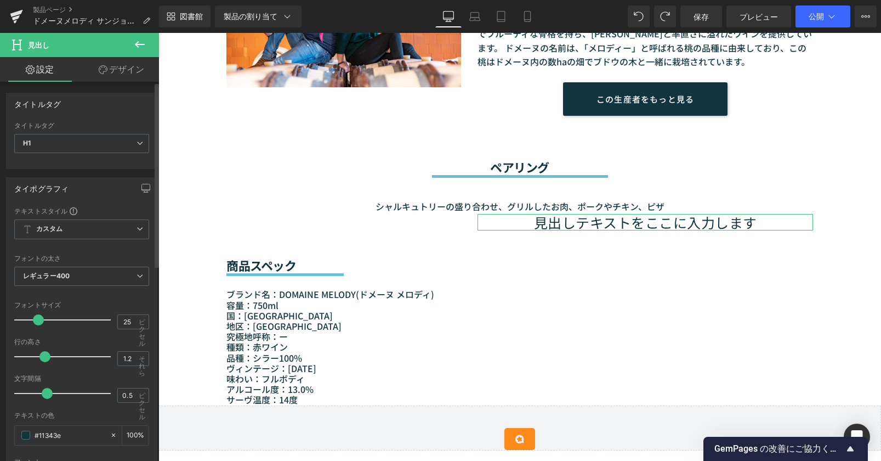
click at [45, 394] on span at bounding box center [47, 393] width 11 height 11
click at [63, 142] on span "H1" at bounding box center [81, 143] width 135 height 19
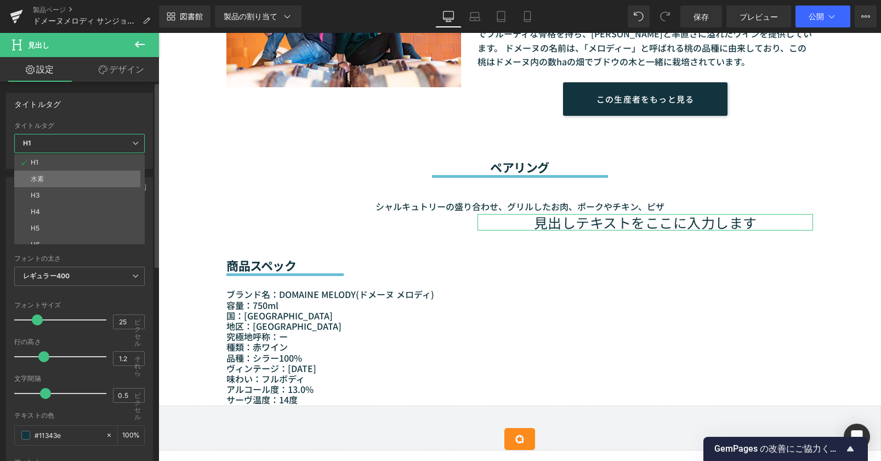
click at [61, 176] on li "水素" at bounding box center [81, 179] width 135 height 16
type input "23"
type input "0.69"
type input "100"
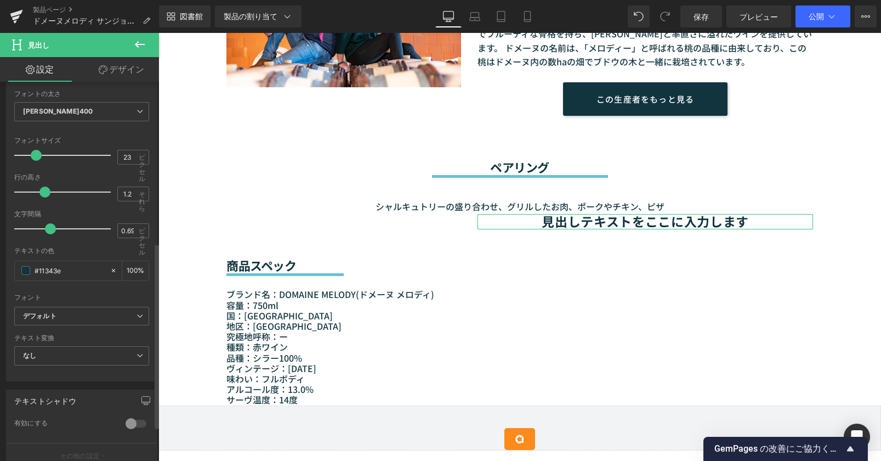
scroll to position [329, 0]
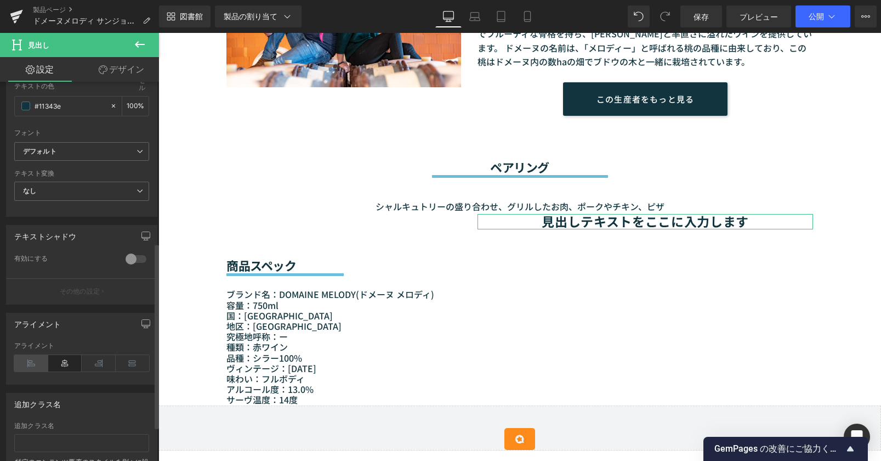
click at [30, 369] on icon at bounding box center [31, 363] width 34 height 16
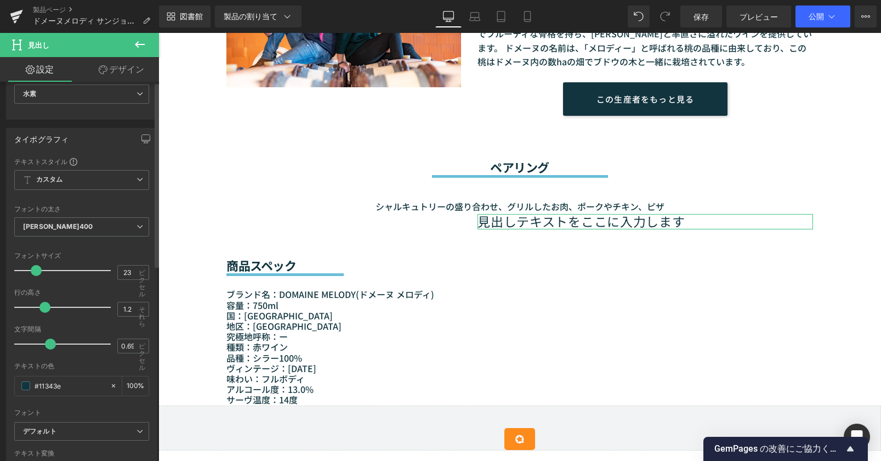
scroll to position [0, 0]
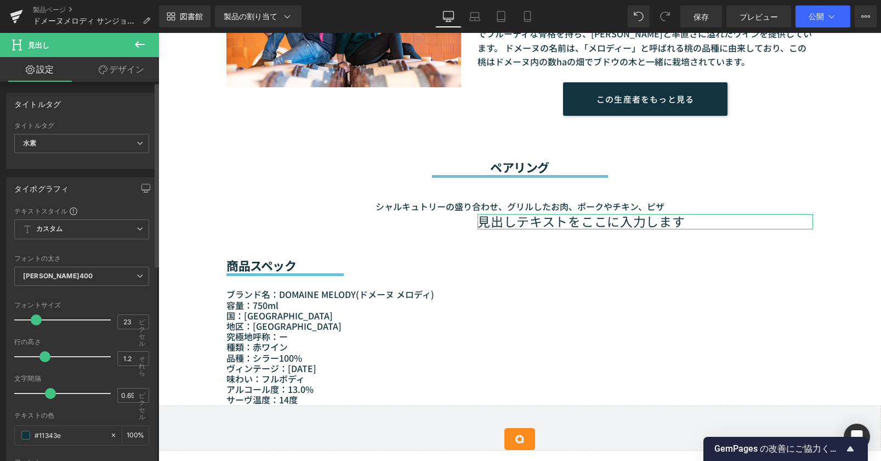
click at [63, 128] on div "タイトルタグ" at bounding box center [81, 126] width 135 height 8
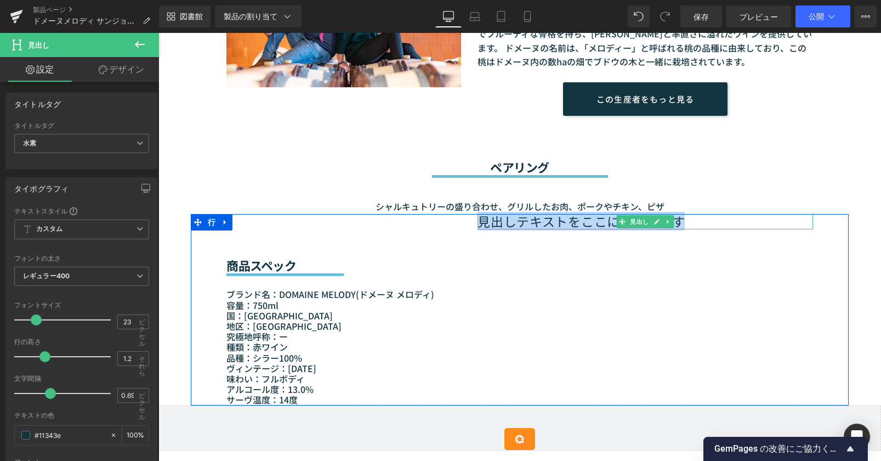
drag, startPoint x: 480, startPoint y: 224, endPoint x: 716, endPoint y: 219, distance: 235.9
click at [716, 219] on h2 "見出しテキストをここに入力します" at bounding box center [646, 221] width 336 height 15
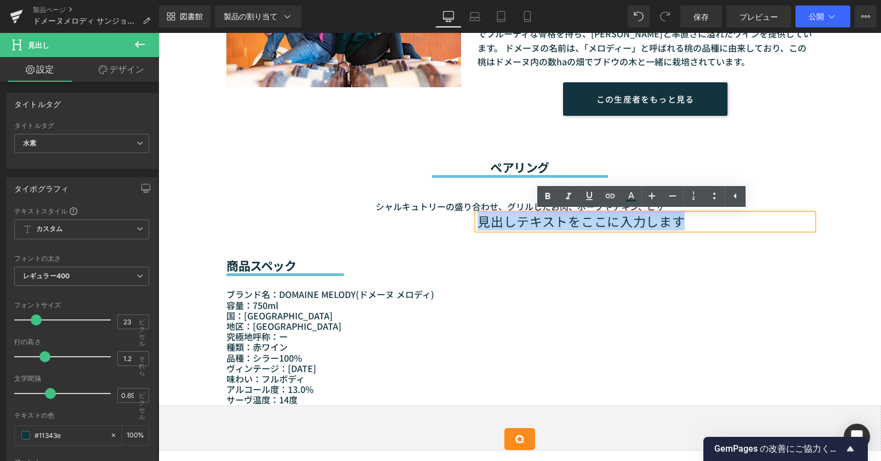
paste div
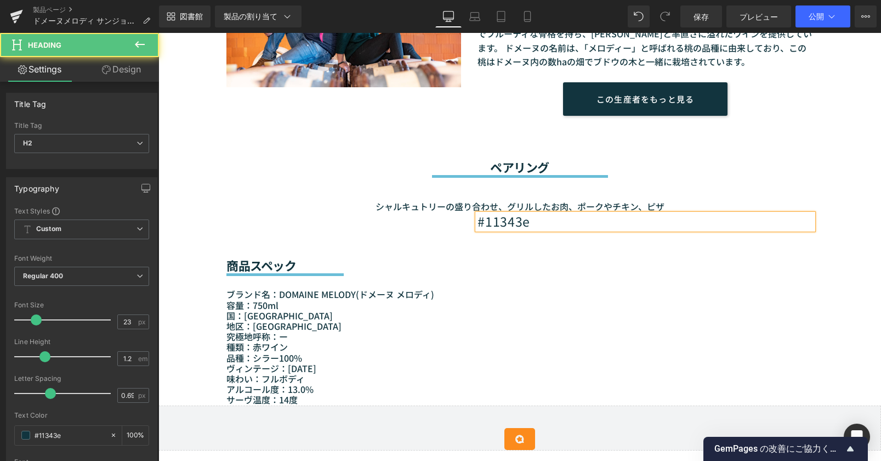
click at [455, 220] on div "商品スペック 見出し セパレーター ブランド名：DOMAINE MELODY(ドメーヌ メロディ ) 容量：750ml 国：フランス 地区：ドローム県 究極地…" at bounding box center [520, 309] width 658 height 191
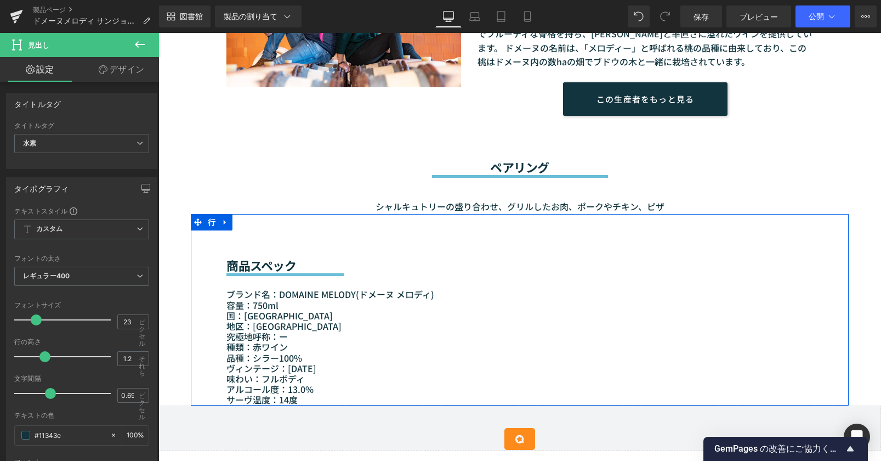
click at [527, 248] on div "商品スペック 見出し セパレーター ブランド名：DOMAINE MELODY(ドメーヌ メロディ ) 容量：750ml 国：フランス 地区：ドローム県 究極地…" at bounding box center [520, 309] width 658 height 191
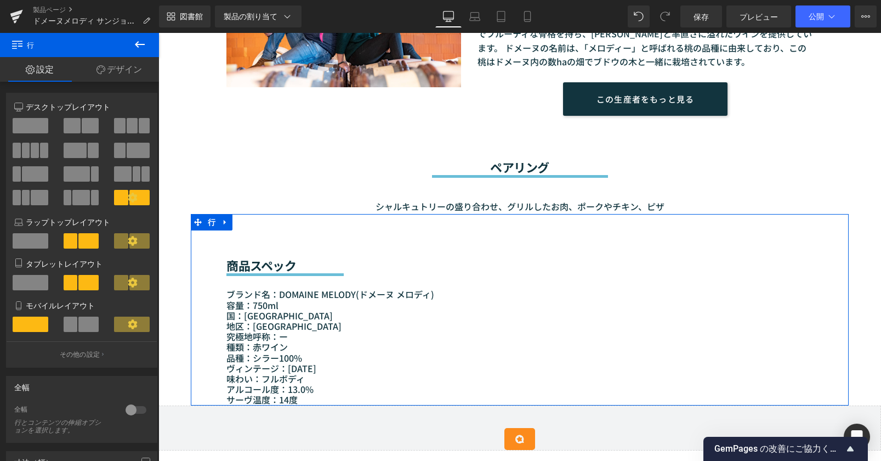
click at [481, 229] on div "商品スペック 見出し セパレーター ブランド名：DOMAINE MELODY(ドメーヌ メロディ ) 容量：750ml 国：フランス 地区：ドローム県 究極地…" at bounding box center [520, 309] width 658 height 191
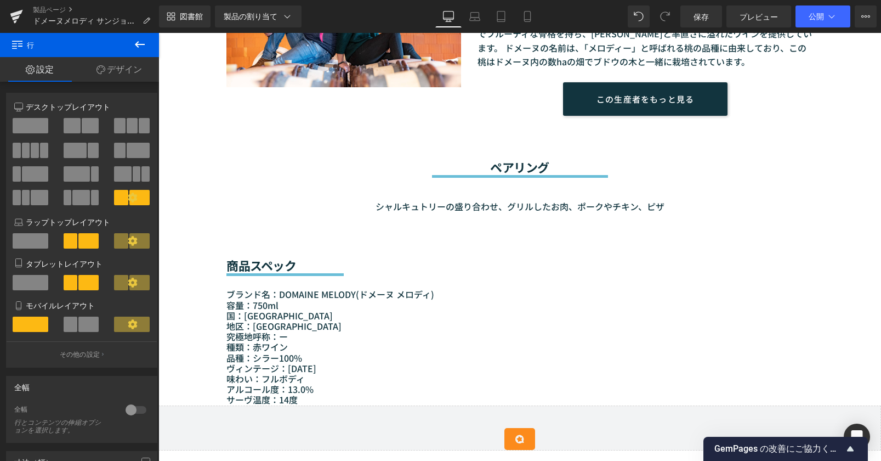
click at [452, 243] on div "商品スペック" at bounding box center [344, 243] width 235 height 58
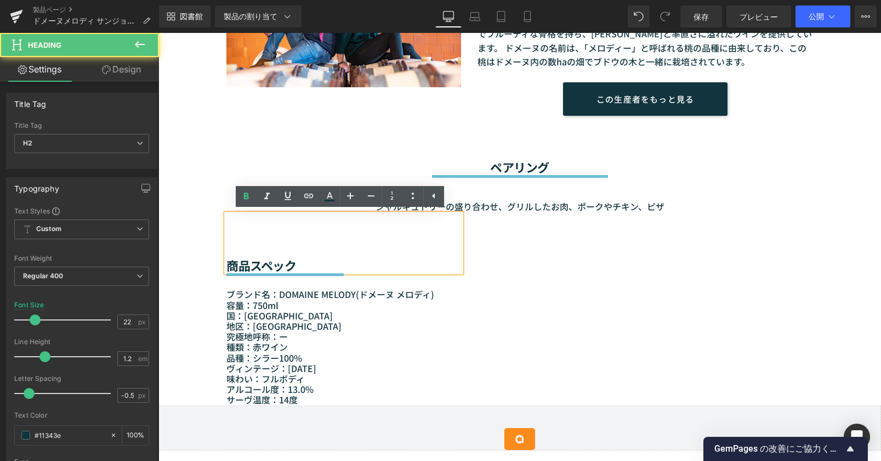
click at [515, 251] on div "商品スペック 見出し セパレーター ブランド名：DOMAINE MELODY(ドメーヌ メロディ ) 容量：750ml 国：フランス 地区：ドローム県 究極地…" at bounding box center [520, 309] width 658 height 191
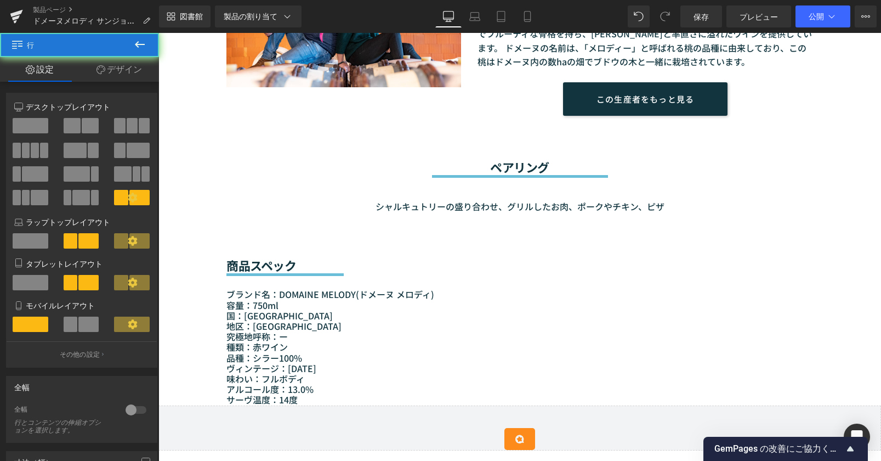
click at [561, 257] on div "商品スペック 見出し セパレーター ブランド名：DOMAINE MELODY(ドメーヌ メロディ ) 容量：750ml 国：フランス 地区：ドローム県 究極地…" at bounding box center [520, 309] width 658 height 191
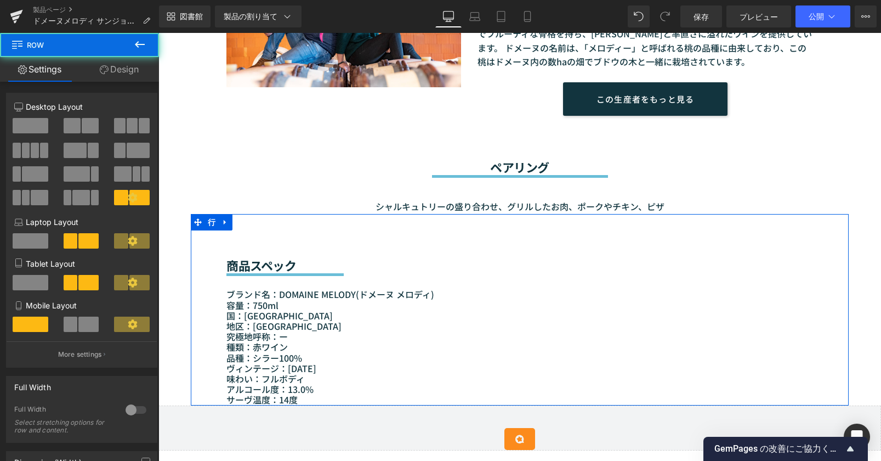
click at [589, 312] on div "商品スペック 見出し セパレーター ブランド名：DOMAINE MELODY(ドメーヌ メロディ ) 容量：750ml 国：フランス 地区：ドローム県 究極地…" at bounding box center [520, 309] width 658 height 191
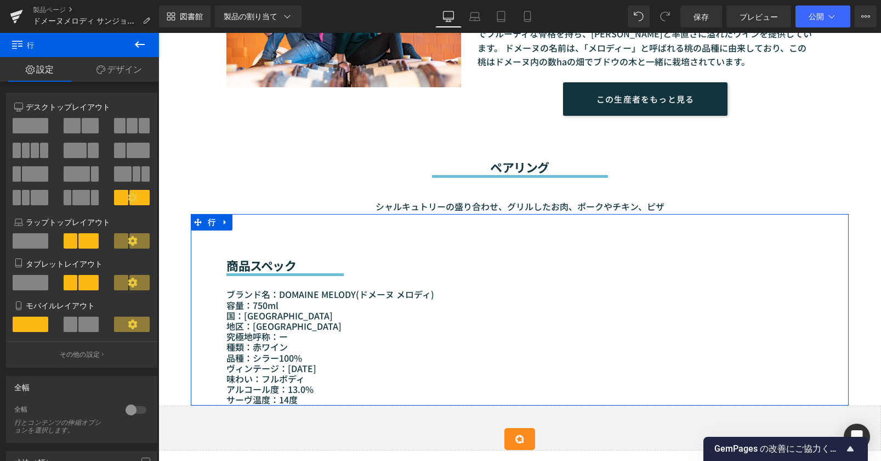
click at [514, 230] on div "商品スペック 見出し セパレーター ブランド名：DOMAINE MELODY(ドメーヌ メロディ ) 容量：750ml 国：フランス 地区：ドローム県 究極地…" at bounding box center [520, 309] width 658 height 191
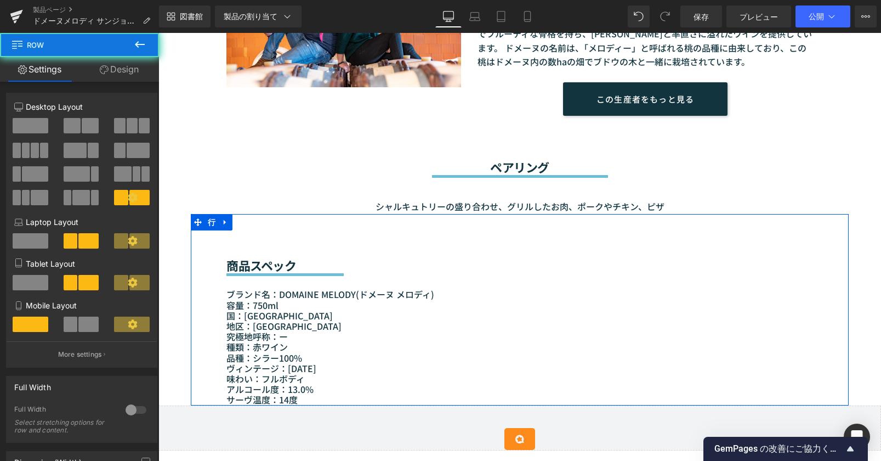
click at [514, 230] on div "商品スペック 見出し セパレーター ブランド名：DOMAINE MELODY(ドメーヌ メロディ ) 容量：750ml 国：フランス 地区：ドローム県 究極地…" at bounding box center [520, 309] width 658 height 191
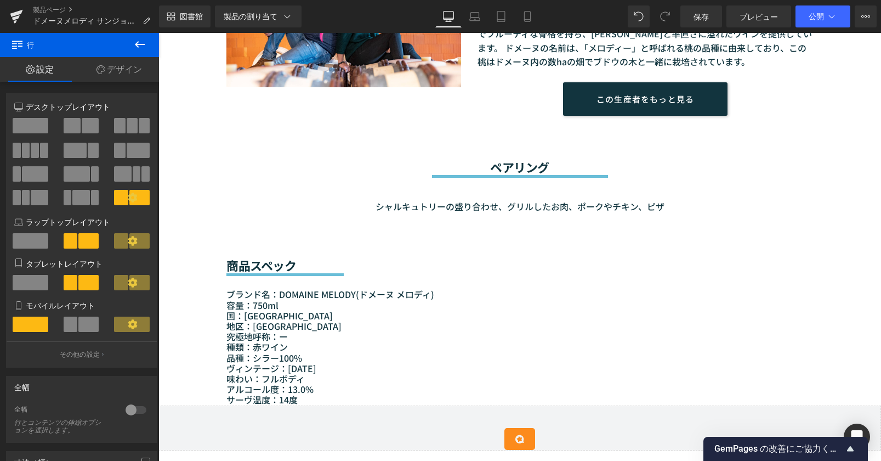
click at [144, 51] on button at bounding box center [140, 45] width 38 height 24
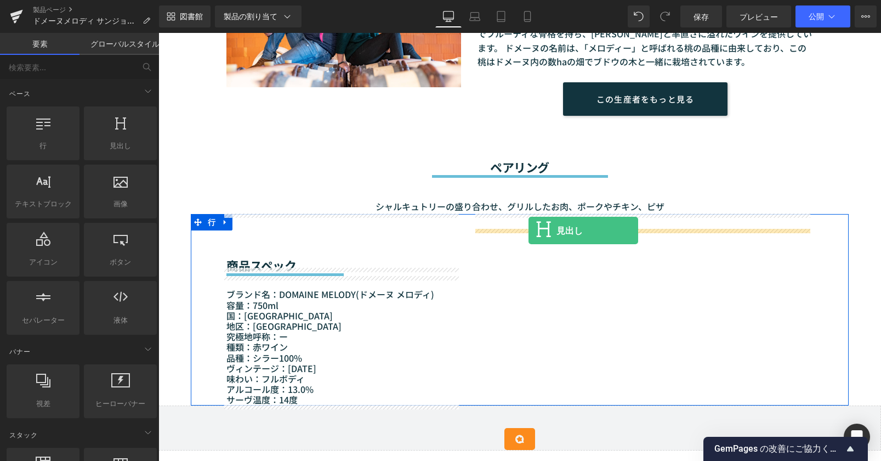
drag, startPoint x: 286, startPoint y: 188, endPoint x: 529, endPoint y: 230, distance: 246.7
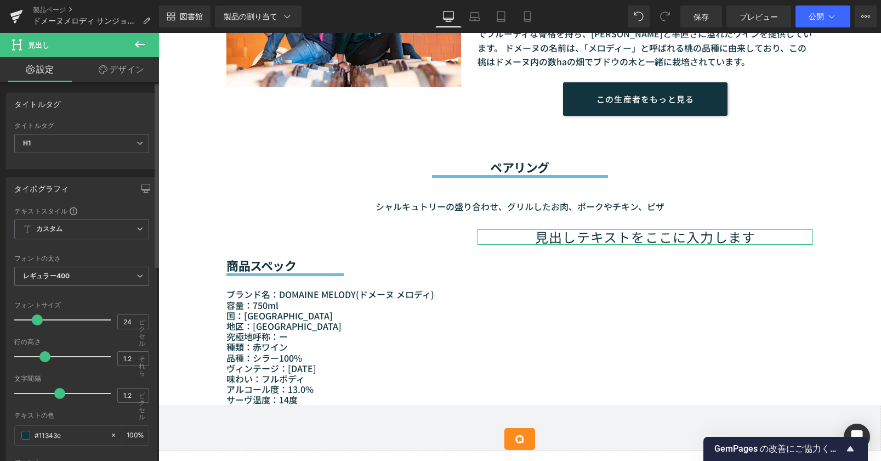
drag, startPoint x: 50, startPoint y: 322, endPoint x: 36, endPoint y: 322, distance: 14.8
click at [36, 322] on span at bounding box center [37, 319] width 11 height 11
type input "25"
click at [36, 323] on span at bounding box center [38, 319] width 11 height 11
type input "0.5"
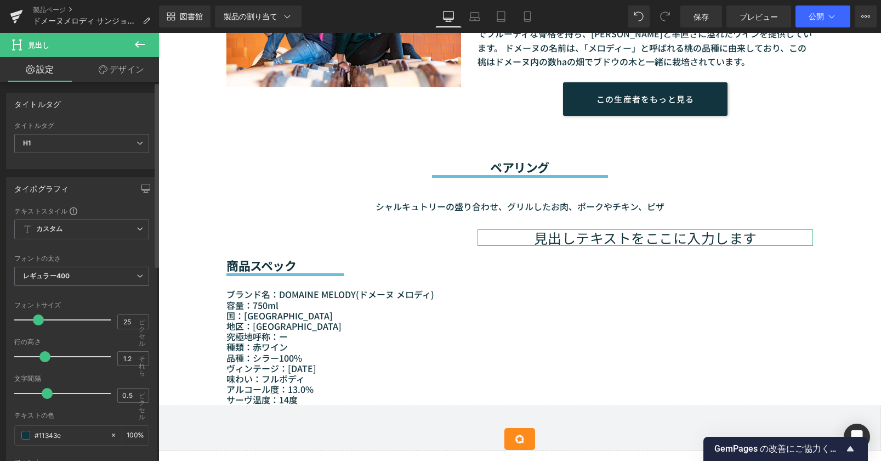
drag, startPoint x: 56, startPoint y: 397, endPoint x: 44, endPoint y: 395, distance: 12.2
click at [44, 395] on span at bounding box center [47, 393] width 11 height 11
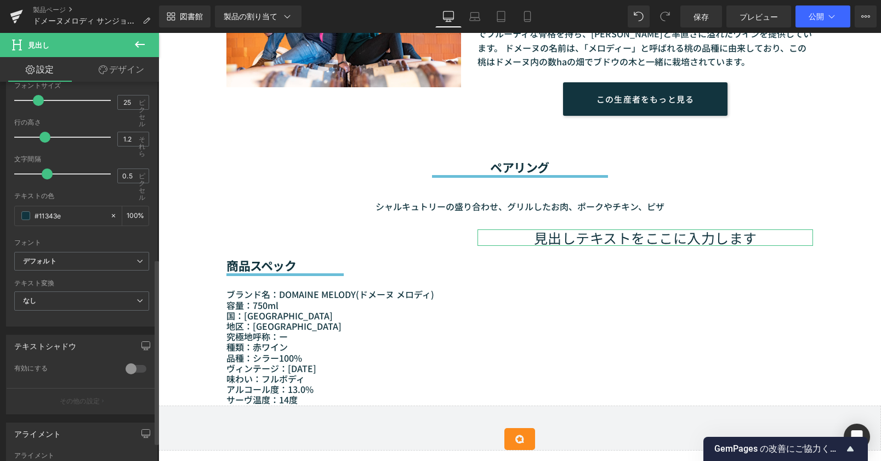
scroll to position [399, 0]
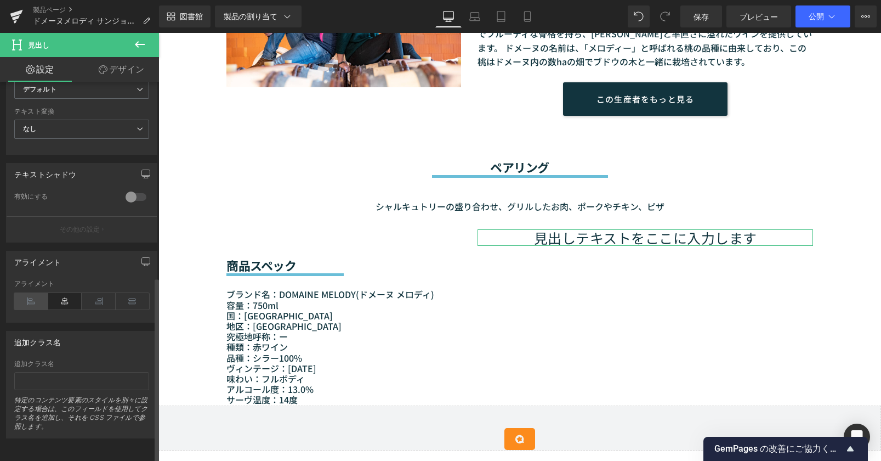
click at [29, 296] on icon at bounding box center [31, 301] width 34 height 16
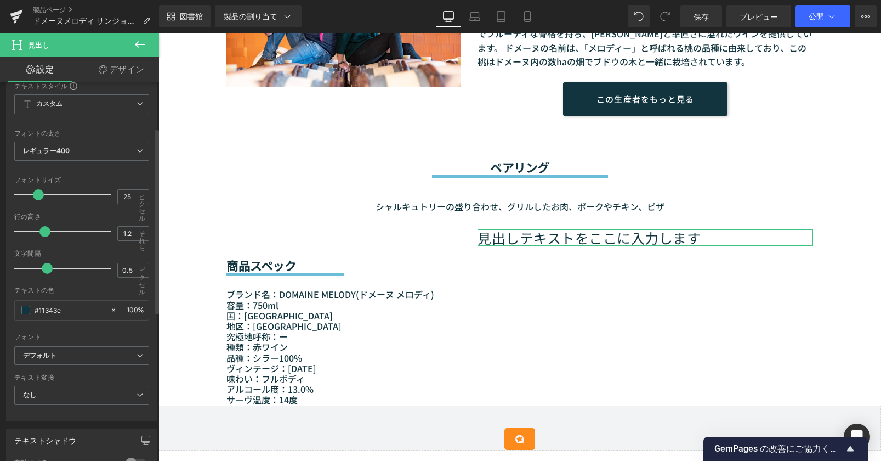
scroll to position [0, 0]
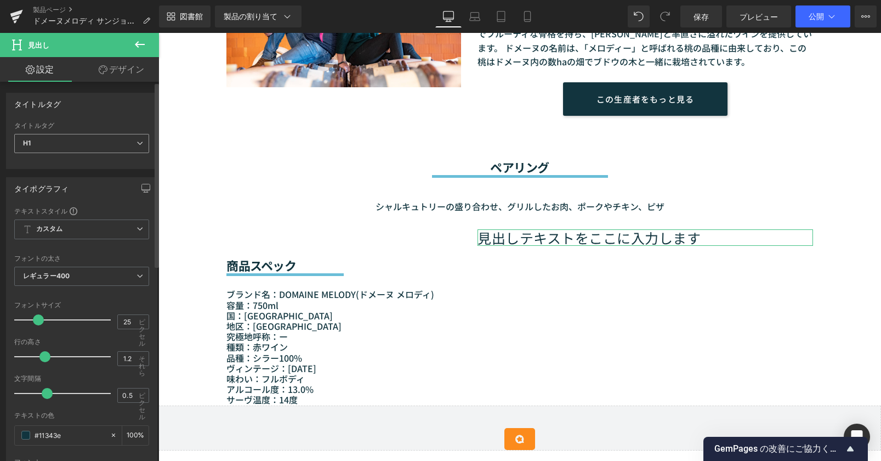
click at [95, 142] on span "H1" at bounding box center [81, 143] width 135 height 19
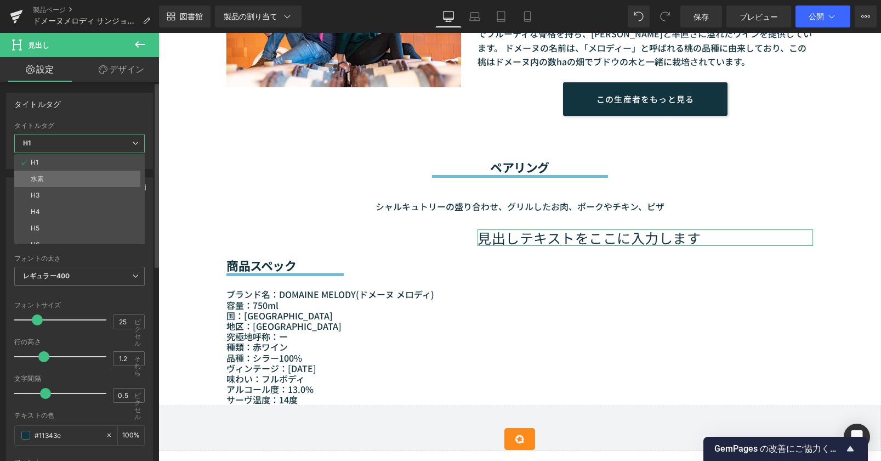
click at [93, 176] on li "水素" at bounding box center [81, 179] width 135 height 16
type input "23"
type input "0.69"
type input "100"
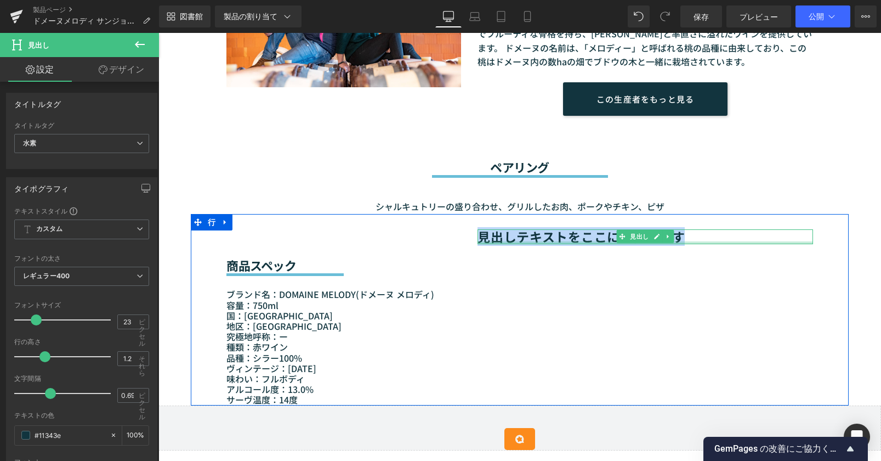
drag, startPoint x: 686, startPoint y: 238, endPoint x: 477, endPoint y: 242, distance: 209.0
click at [478, 242] on div "見出しテキストをここに入力します 見出し" at bounding box center [646, 236] width 336 height 15
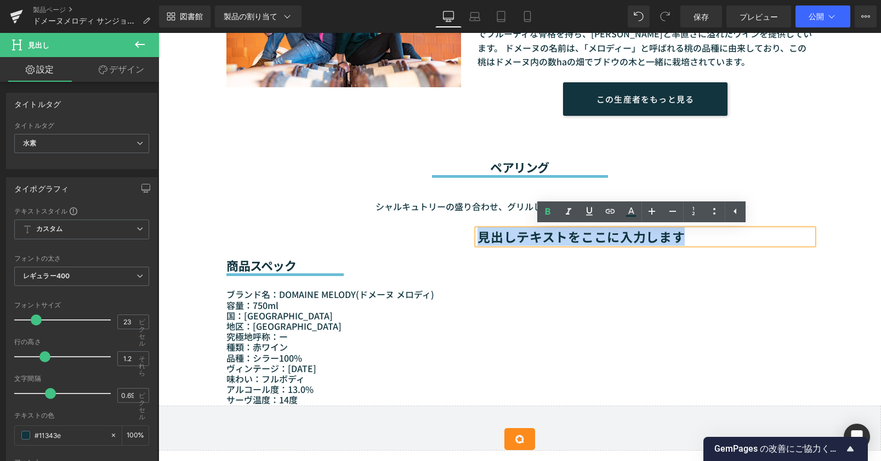
paste div
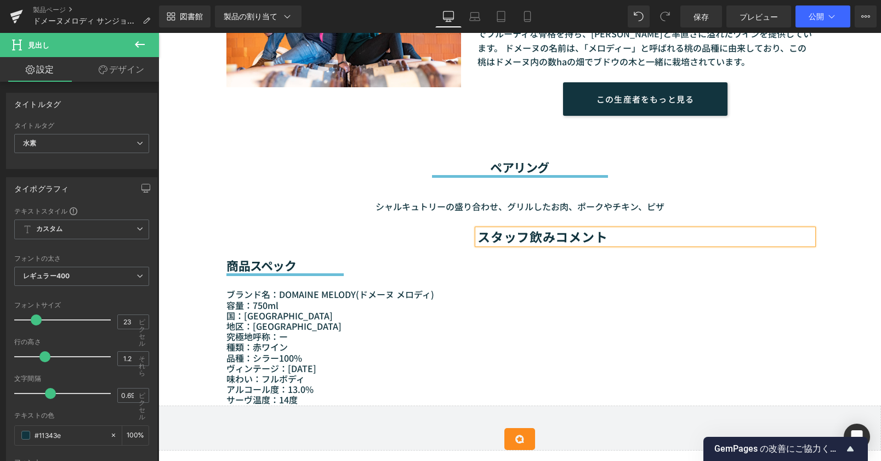
click at [491, 275] on div "商品スペック 見出し セパレーター ブランド名：DOMAINE MELODY(ドメーヌ メロディ ) 容量：750ml 国：フランス 地区：ドローム県 究極地…" at bounding box center [520, 309] width 658 height 191
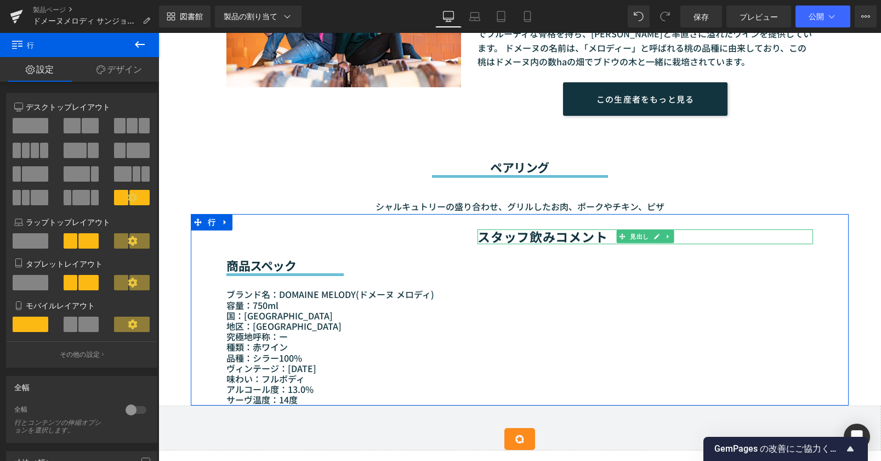
click at [495, 239] on font "スタッフ飲みコメント" at bounding box center [543, 236] width 130 height 19
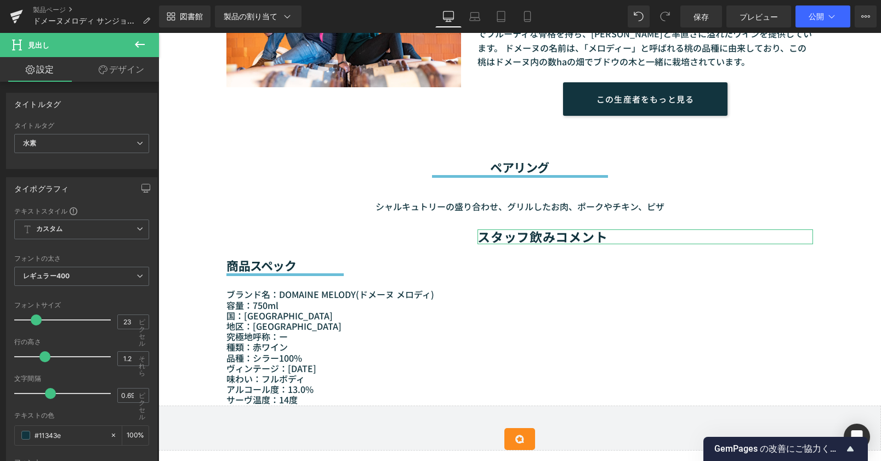
click at [116, 72] on font "デザイン" at bounding box center [126, 69] width 35 height 11
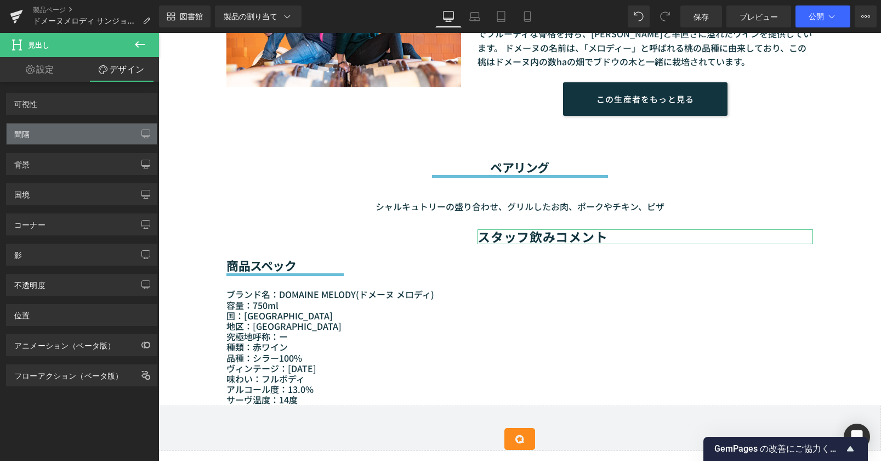
click at [81, 138] on div "間隔" at bounding box center [82, 133] width 150 height 21
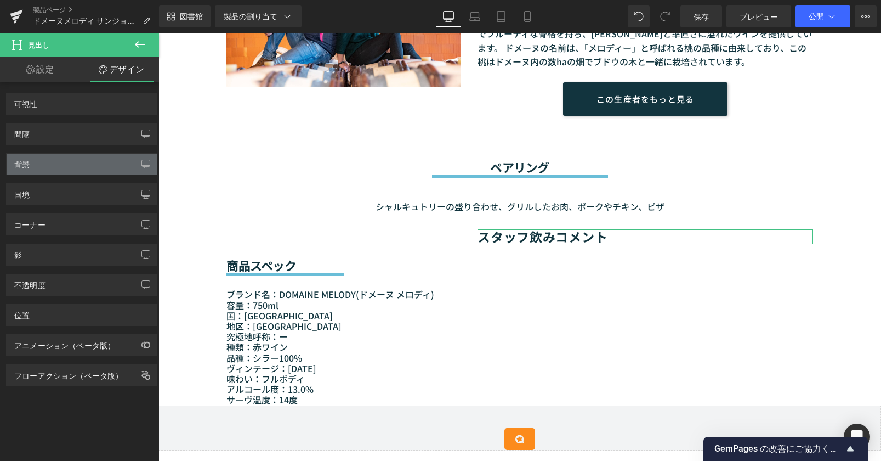
click at [79, 166] on div "背景" at bounding box center [82, 164] width 150 height 21
click at [77, 205] on div "コーナー コーナースタイル カスタム 半径（ピクセル）" at bounding box center [82, 220] width 164 height 30
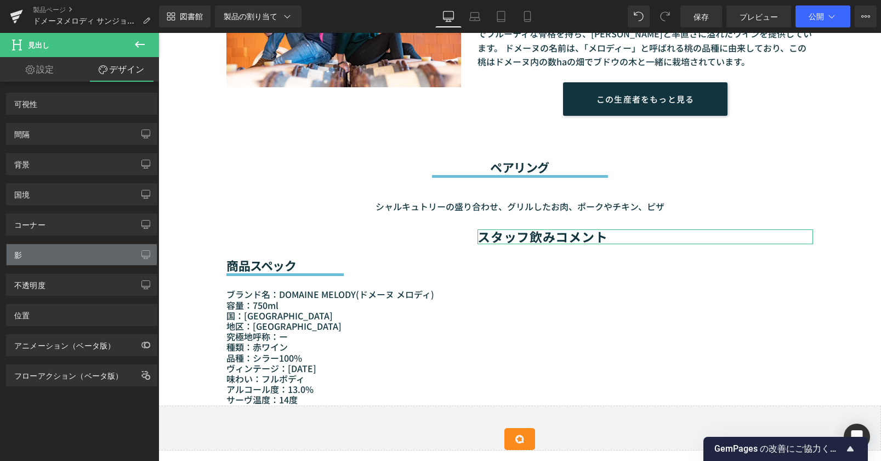
click at [80, 249] on div "影" at bounding box center [82, 254] width 150 height 21
click at [81, 256] on div "影" at bounding box center [82, 254] width 150 height 21
click at [77, 325] on div "位置 詳細オプション : コーディングの知識がある場合は続行してください。 相対的 画面に貼り付く（修正済み） 静的 0" at bounding box center [81, 315] width 151 height 22
click at [58, 77] on link "設定" at bounding box center [40, 69] width 80 height 25
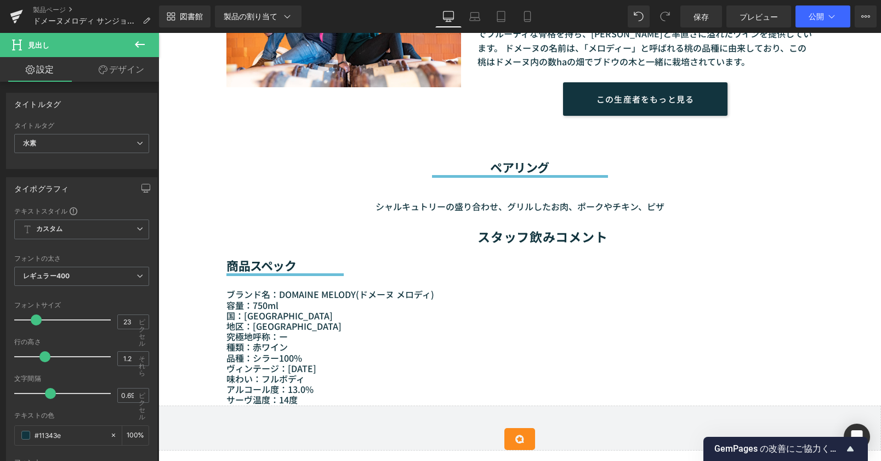
click at [146, 44] on icon at bounding box center [139, 44] width 13 height 13
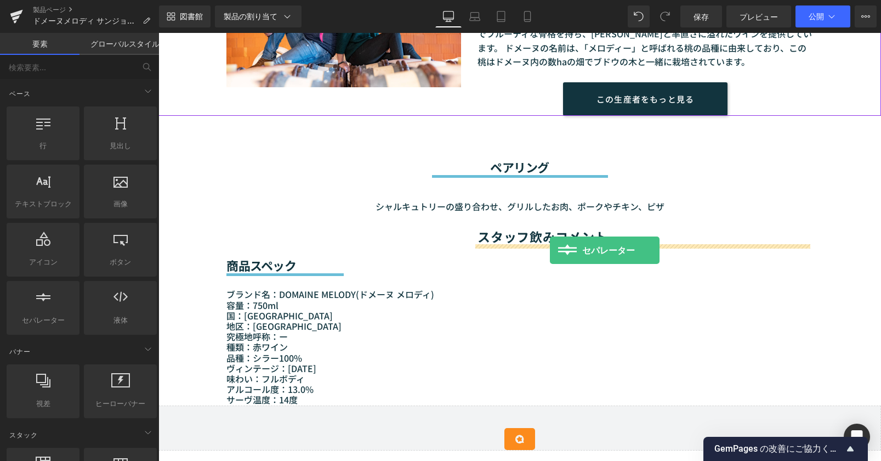
drag, startPoint x: 205, startPoint y: 354, endPoint x: 550, endPoint y: 250, distance: 360.9
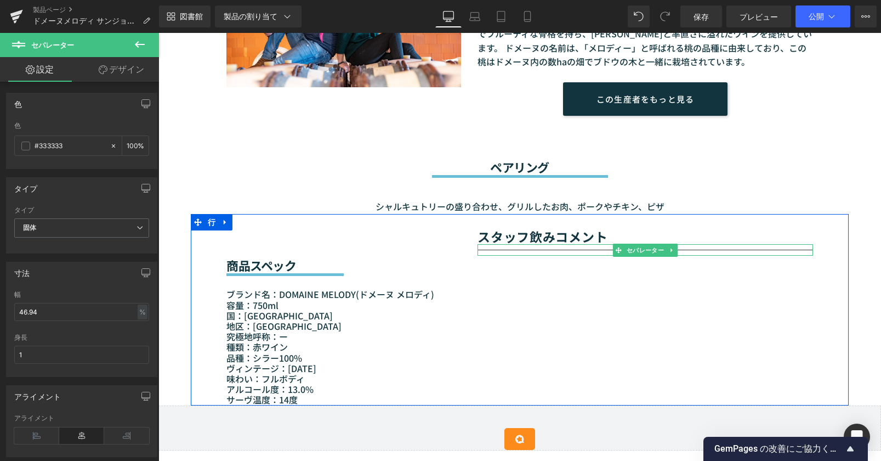
click at [687, 248] on div at bounding box center [646, 250] width 336 height 12
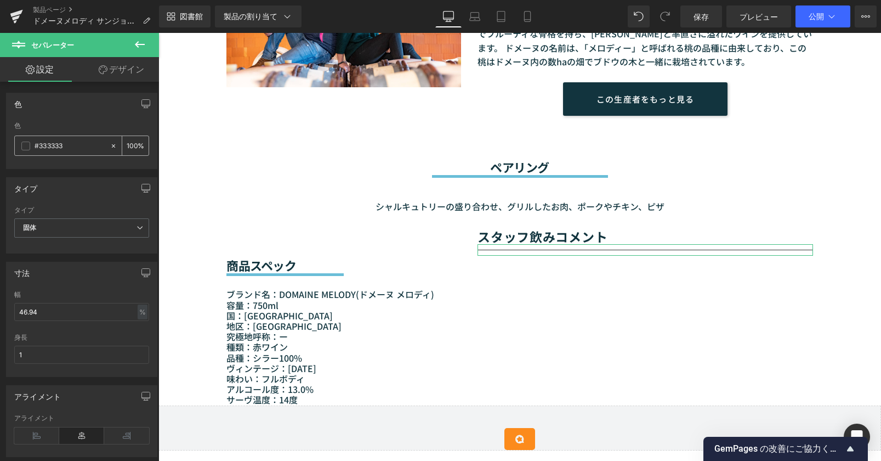
drag, startPoint x: 69, startPoint y: 144, endPoint x: 22, endPoint y: 143, distance: 46.1
click at [22, 143] on div "#333333" at bounding box center [62, 145] width 95 height 19
type input "#5ab7d4"
click at [86, 189] on div "タイプ" at bounding box center [82, 188] width 150 height 21
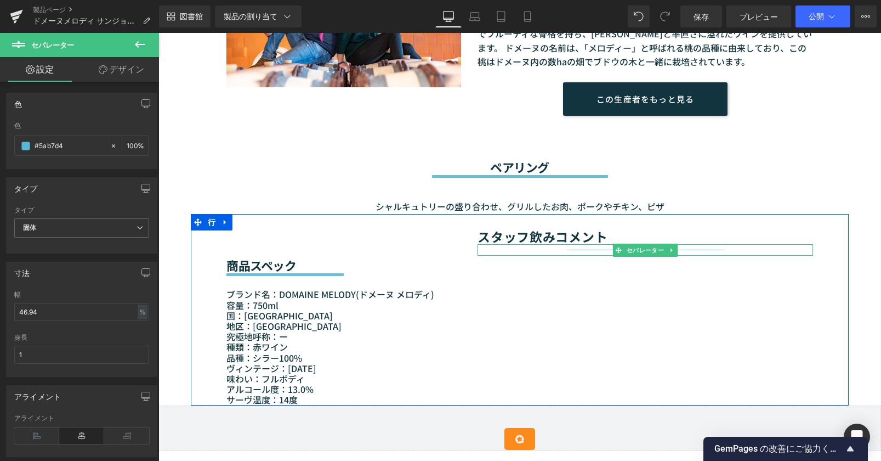
click at [587, 251] on hr at bounding box center [645, 253] width 157 height 6
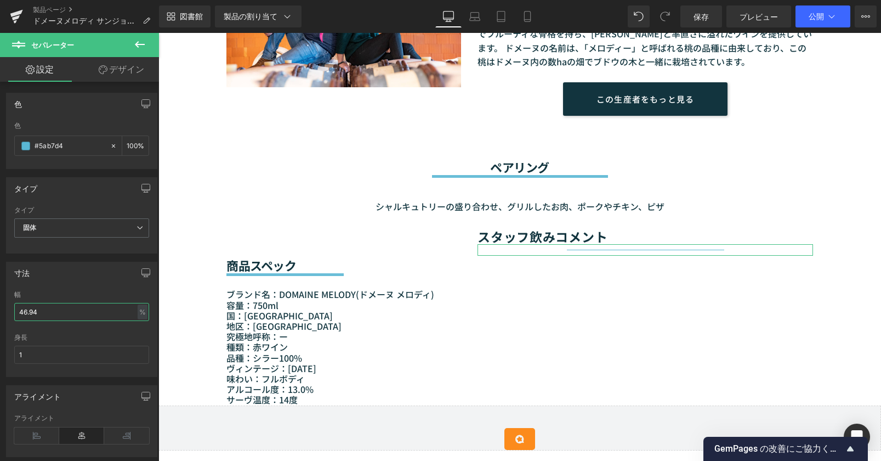
click at [64, 312] on input "46.94" at bounding box center [81, 312] width 135 height 18
drag, startPoint x: 64, startPoint y: 312, endPoint x: 10, endPoint y: 312, distance: 53.8
click at [10, 312] on div "46.94% 幅 46.94 % % ピクセル 1px 身長 1" at bounding box center [82, 334] width 150 height 86
type input "５"
type input "50"
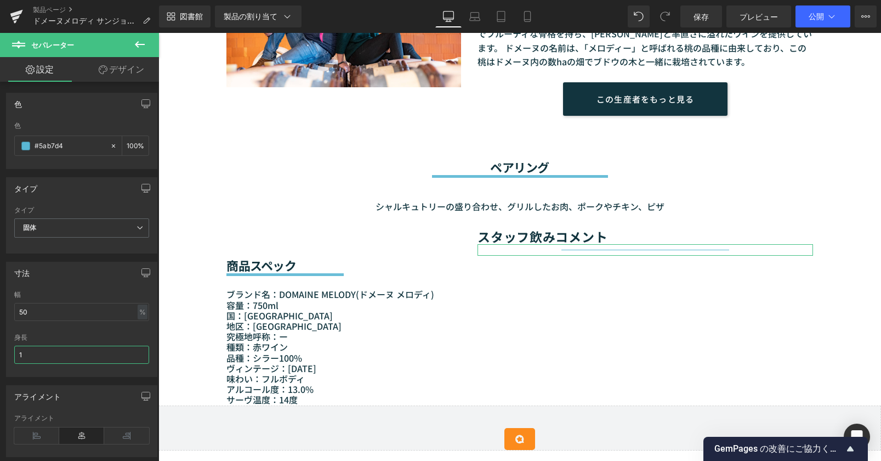
click at [30, 350] on input "1" at bounding box center [81, 355] width 135 height 18
click at [30, 353] on input "1" at bounding box center [81, 355] width 135 height 18
type input "5"
click at [28, 438] on icon at bounding box center [36, 435] width 45 height 16
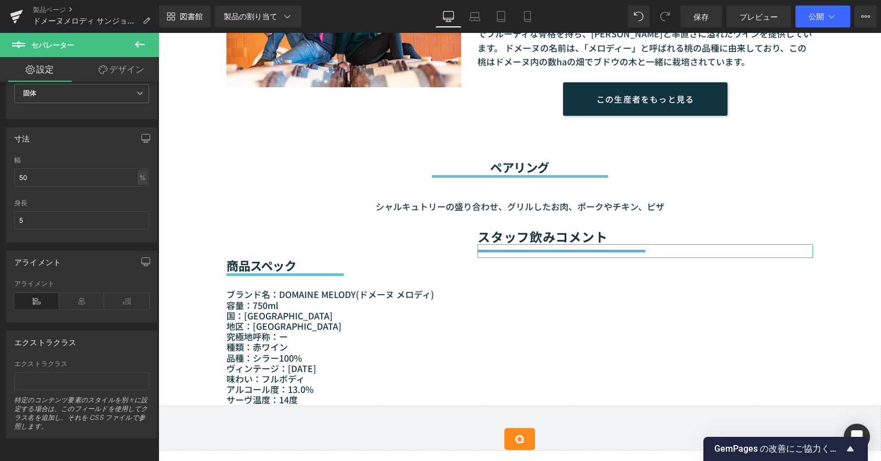
scroll to position [143, 0]
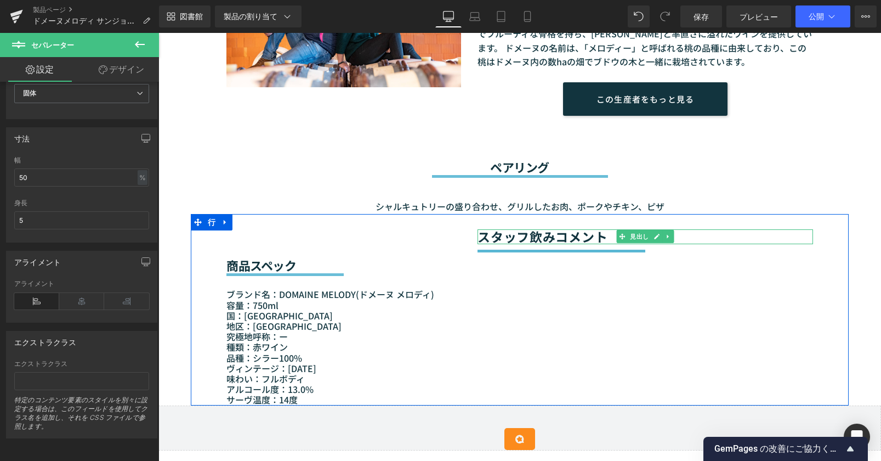
click at [556, 236] on font "スタッフ飲みコメント" at bounding box center [543, 236] width 130 height 19
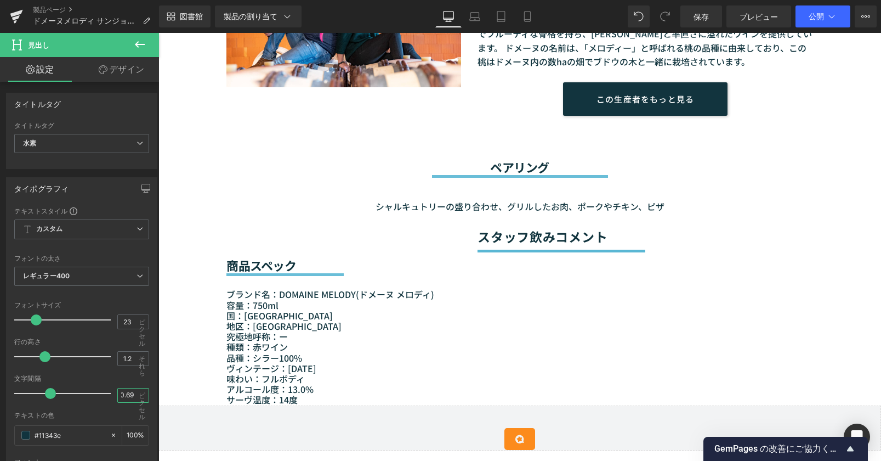
drag, startPoint x: 274, startPoint y: 427, endPoint x: 184, endPoint y: 402, distance: 93.4
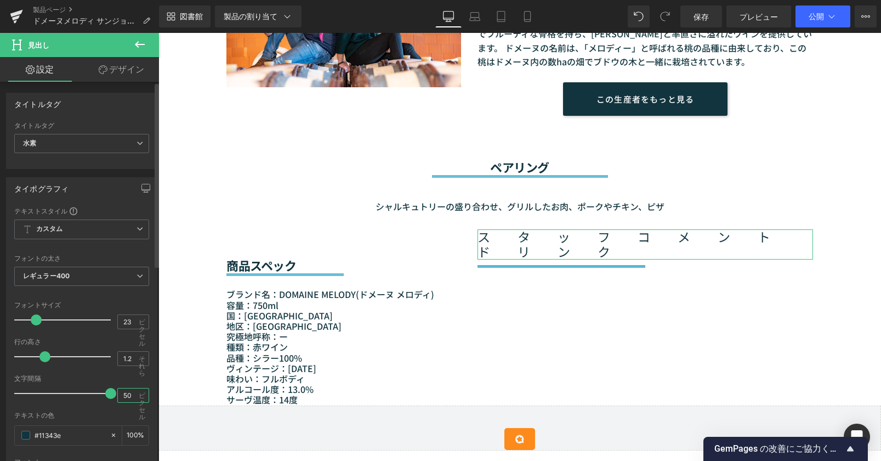
click at [131, 398] on input "50" at bounding box center [127, 395] width 19 height 14
type input "5"
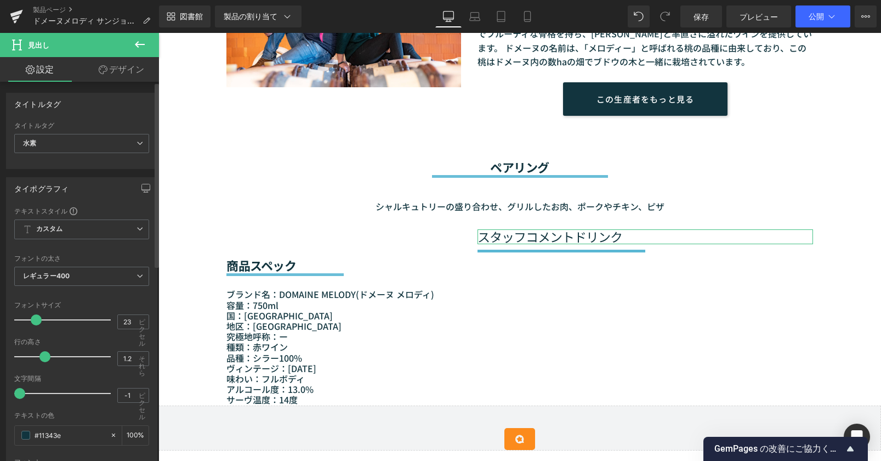
drag, startPoint x: 70, startPoint y: 392, endPoint x: 13, endPoint y: 392, distance: 57.0
click at [13, 392] on div "テキストスタイル カスタム カスタム グローバルスタイルの設定 カスタム グローバルスタイルの設定 シン100 セミシン 200 ライト300 レギュラー40…" at bounding box center [82, 375] width 150 height 339
click at [18, 394] on span at bounding box center [19, 393] width 11 height 11
type input "-0.5"
drag, startPoint x: 18, startPoint y: 394, endPoint x: 26, endPoint y: 394, distance: 8.8
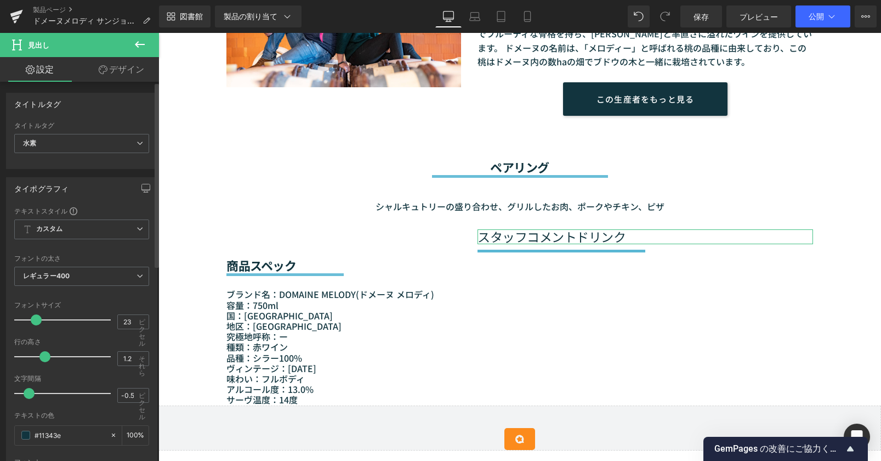
click at [26, 394] on span at bounding box center [29, 393] width 11 height 11
click at [147, 378] on div "テキストスタイル カスタム カスタム グローバルスタイルの設定 カスタム グローバルスタイルの設定 シン100 セミシン 200 ライト300 レギュラー40…" at bounding box center [82, 375] width 150 height 339
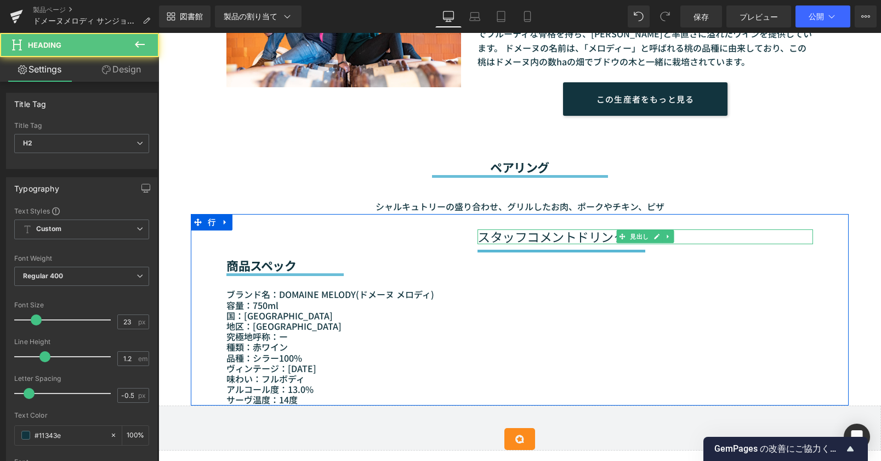
drag, startPoint x: 478, startPoint y: 235, endPoint x: 575, endPoint y: 232, distance: 96.6
click at [558, 232] on font "スタッフコメントドリンク" at bounding box center [552, 236] width 148 height 19
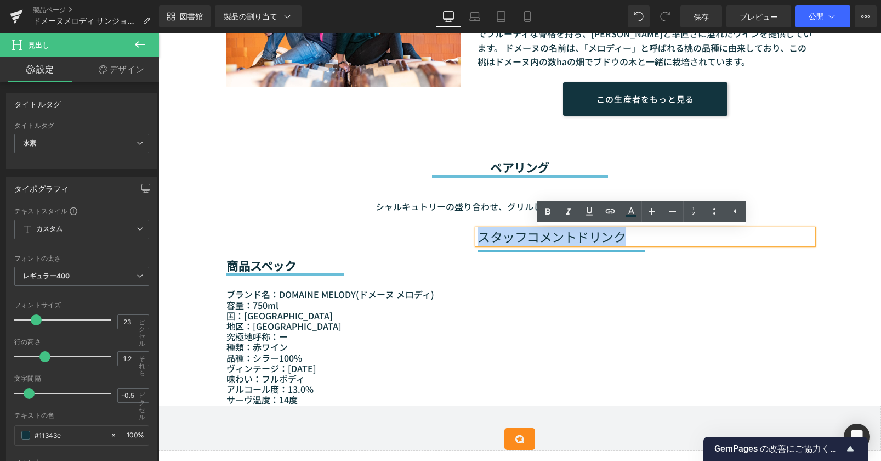
drag, startPoint x: 550, startPoint y: 234, endPoint x: 477, endPoint y: 235, distance: 73.0
click at [478, 235] on h2 "スタッフコメントドリンク" at bounding box center [646, 236] width 336 height 15
click at [547, 215] on icon at bounding box center [547, 211] width 13 height 13
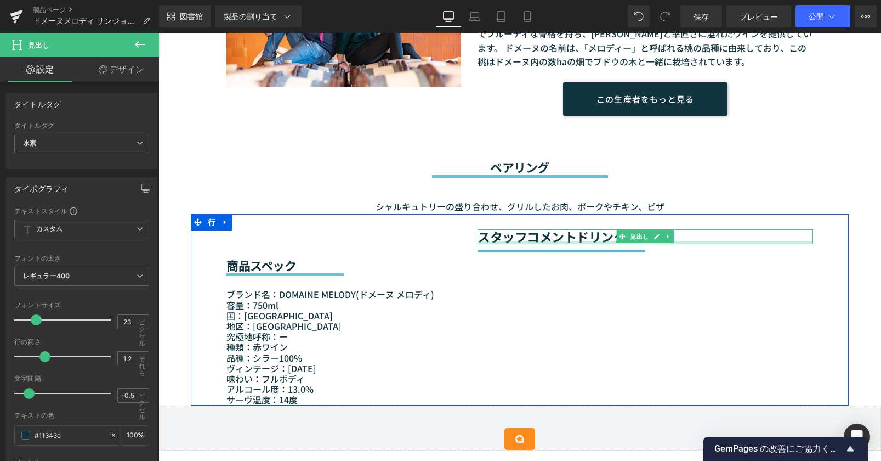
click at [478, 243] on div at bounding box center [646, 242] width 336 height 3
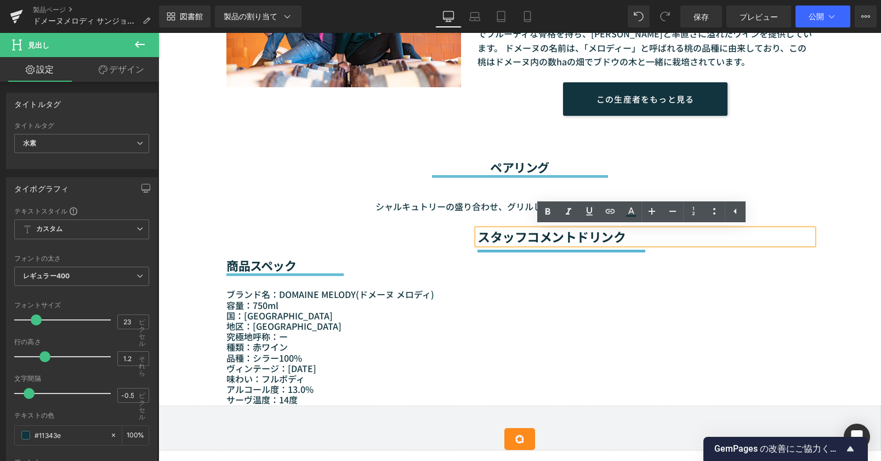
click at [478, 240] on strong "スタッフコメントドリンク" at bounding box center [552, 236] width 148 height 19
click at [478, 239] on strong "スタッフコメントドリンク" at bounding box center [552, 236] width 148 height 19
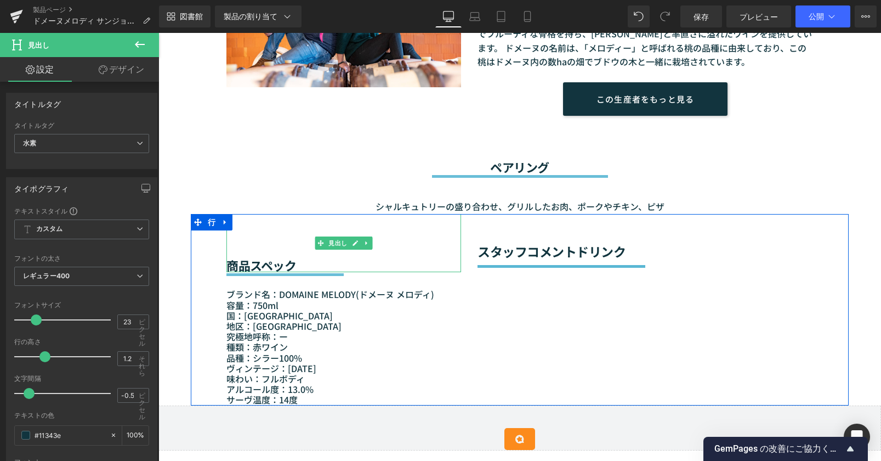
click at [250, 263] on font "商品スペック" at bounding box center [262, 265] width 70 height 18
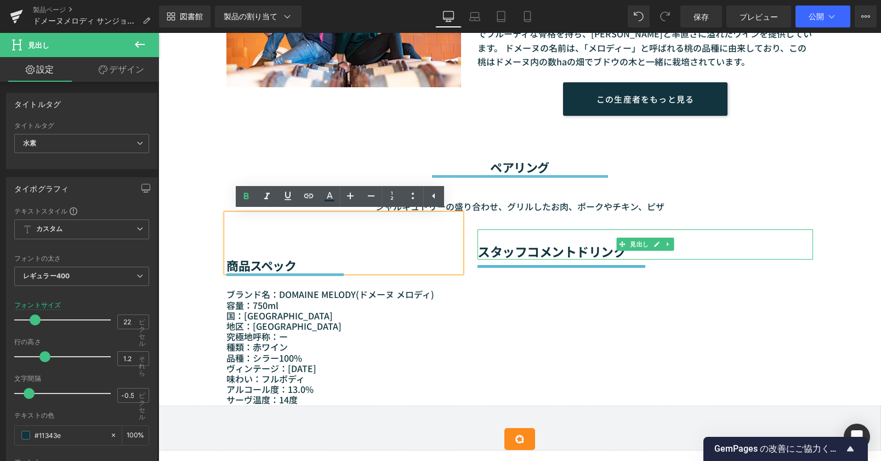
click at [479, 250] on font "スタッフコメントドリンク" at bounding box center [552, 251] width 148 height 19
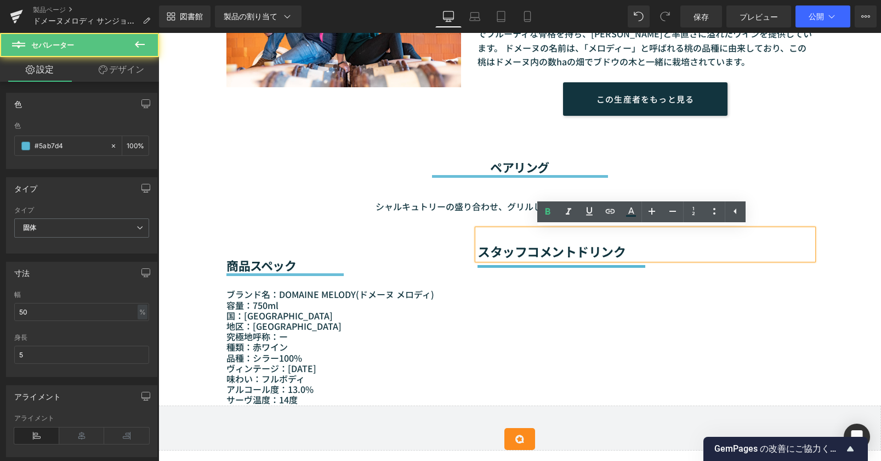
drag, startPoint x: 509, startPoint y: 269, endPoint x: 507, endPoint y: 289, distance: 19.8
click at [507, 289] on div "商品スペック 見出し セパレーター ブランド名：DOMAINE MELODY(ドメーヌ メロディ ) 容量：750ml 国：フランス 地区：ドローム県 究極地…" at bounding box center [520, 309] width 658 height 191
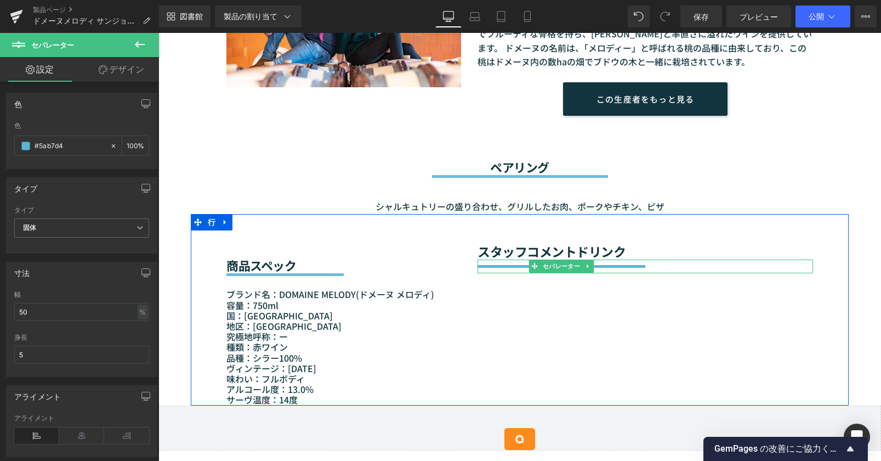
click at [478, 266] on hr at bounding box center [562, 269] width 168 height 8
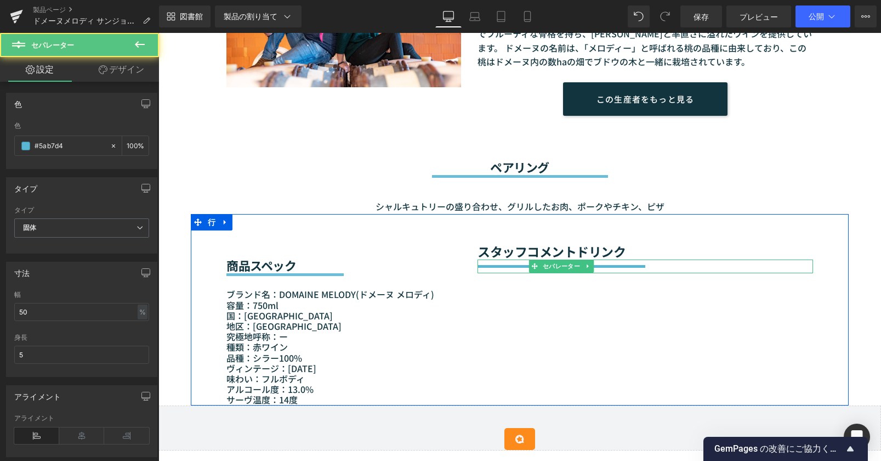
click at [478, 265] on hr at bounding box center [562, 269] width 168 height 8
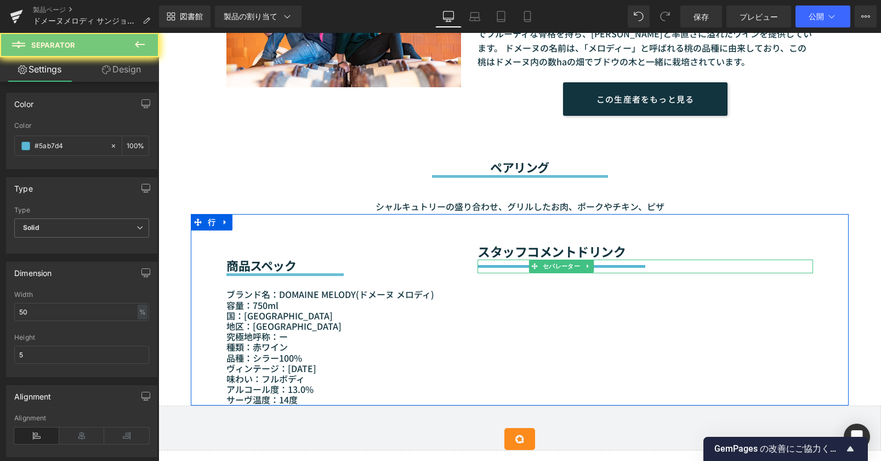
click at [478, 265] on hr at bounding box center [562, 269] width 168 height 8
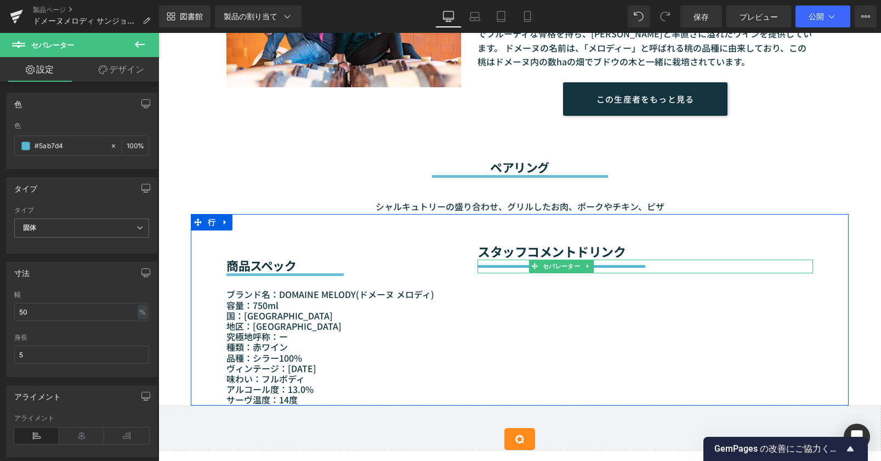
click at [478, 263] on div at bounding box center [646, 266] width 336 height 14
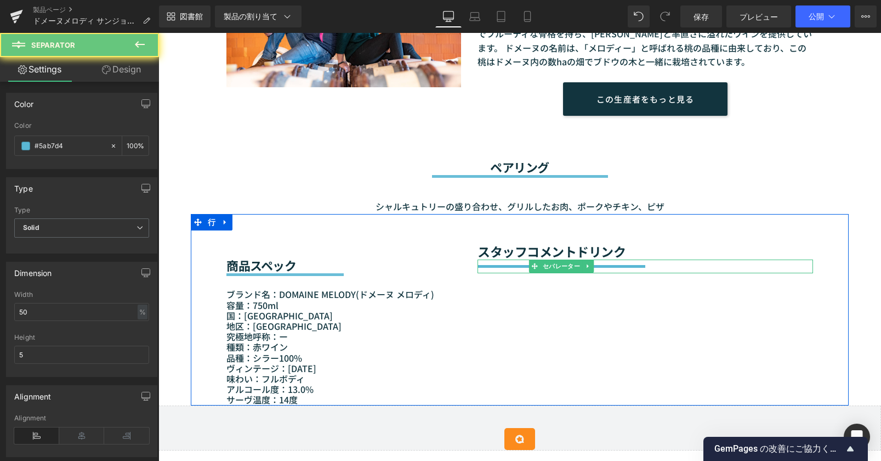
click at [478, 263] on div at bounding box center [646, 266] width 336 height 14
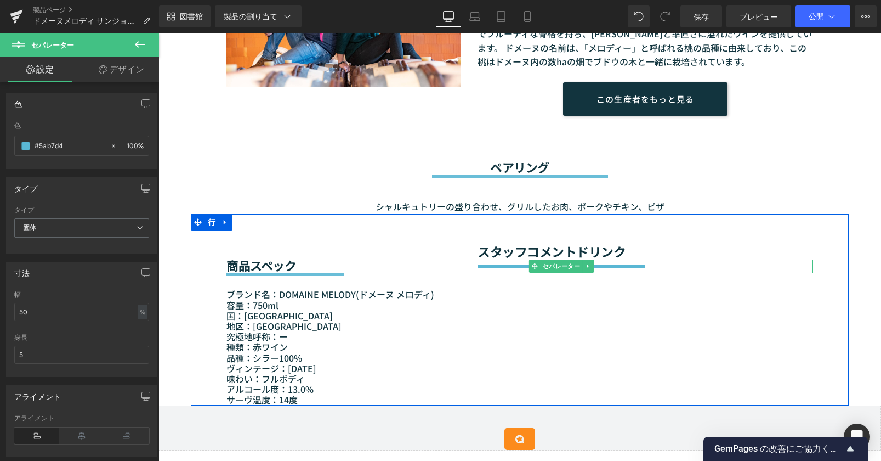
click at [480, 273] on div at bounding box center [646, 271] width 336 height 3
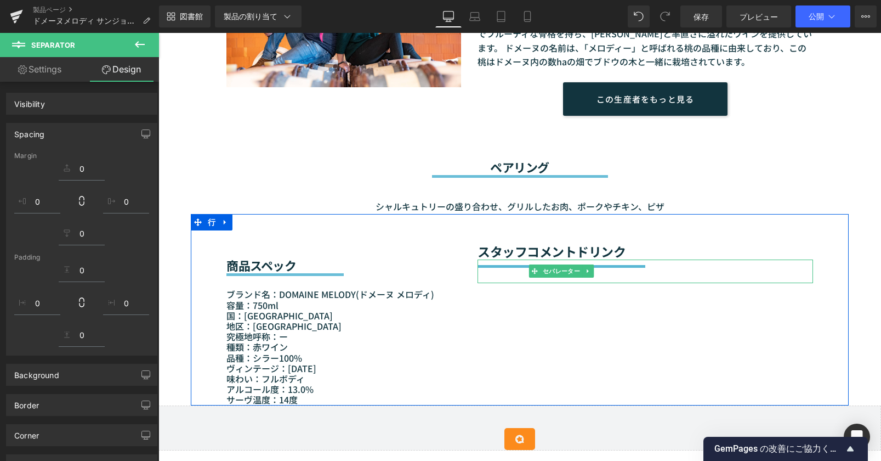
click at [478, 257] on div "スタッフコメントドリンク 見出し" at bounding box center [646, 244] width 336 height 30
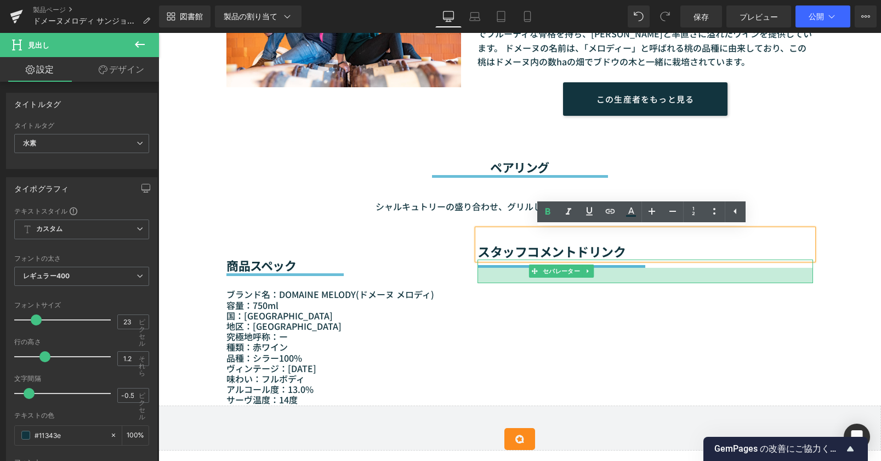
click at [485, 268] on div at bounding box center [646, 275] width 336 height 15
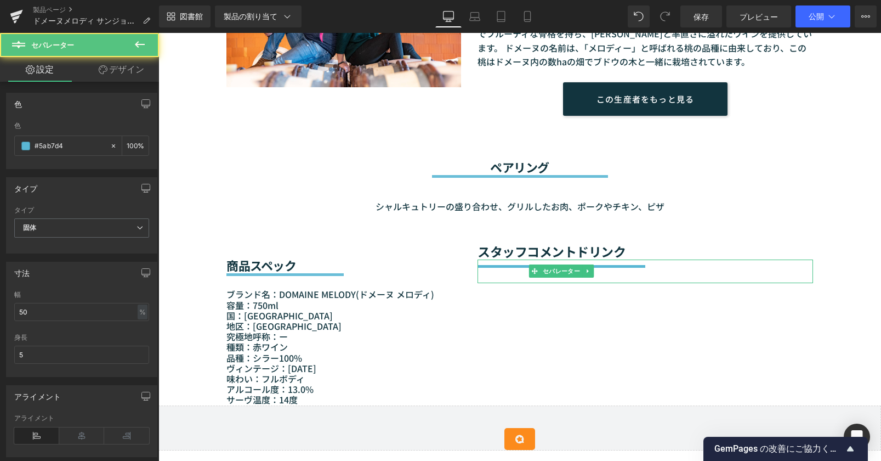
click at [478, 269] on div at bounding box center [646, 275] width 336 height 15
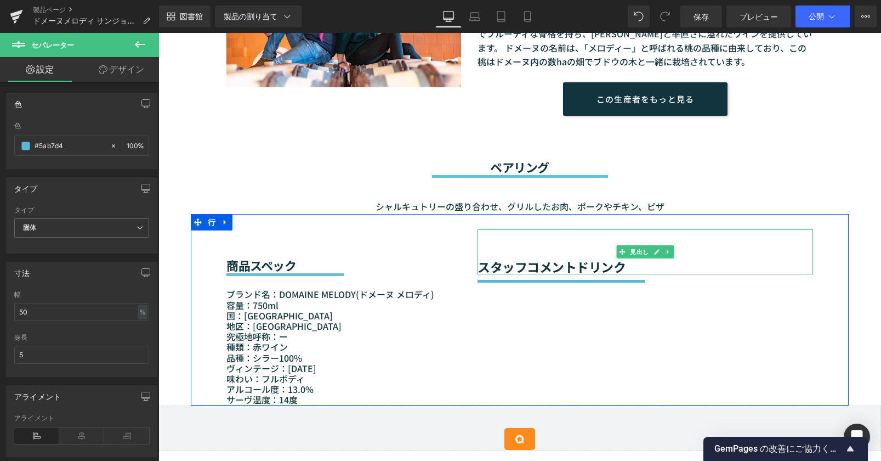
click at [480, 260] on font "スタッフコメントドリンク" at bounding box center [552, 266] width 148 height 19
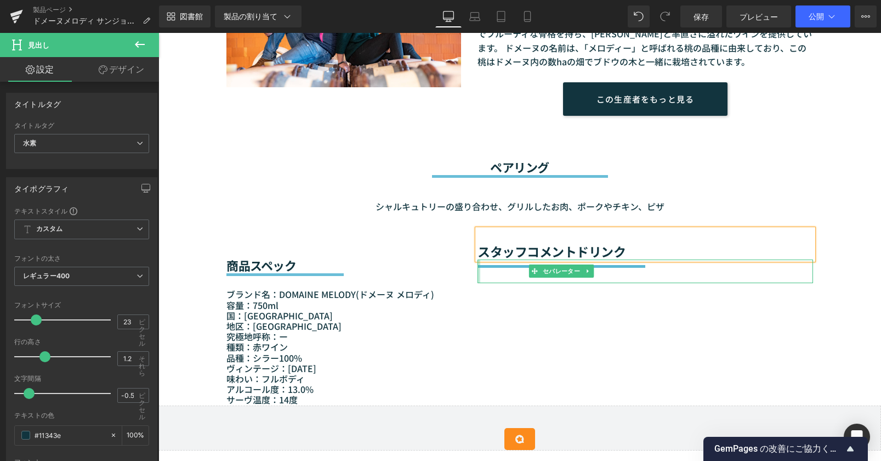
click at [478, 266] on div at bounding box center [479, 271] width 3 height 24
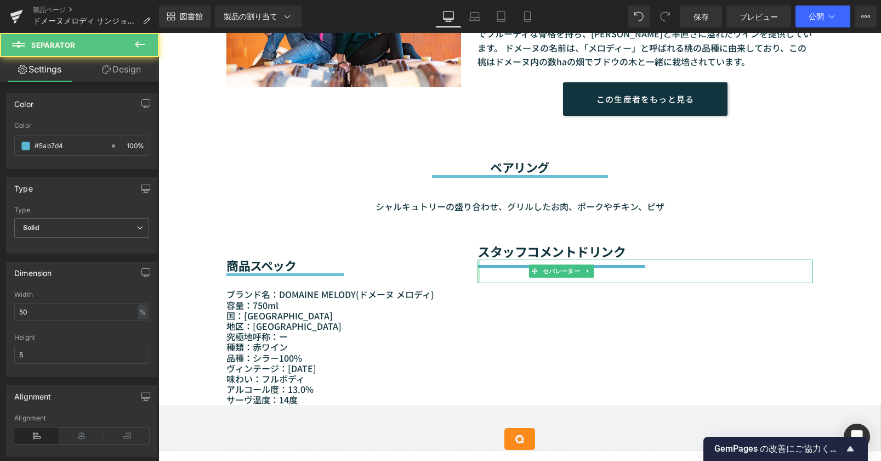
click at [478, 266] on div at bounding box center [479, 271] width 3 height 24
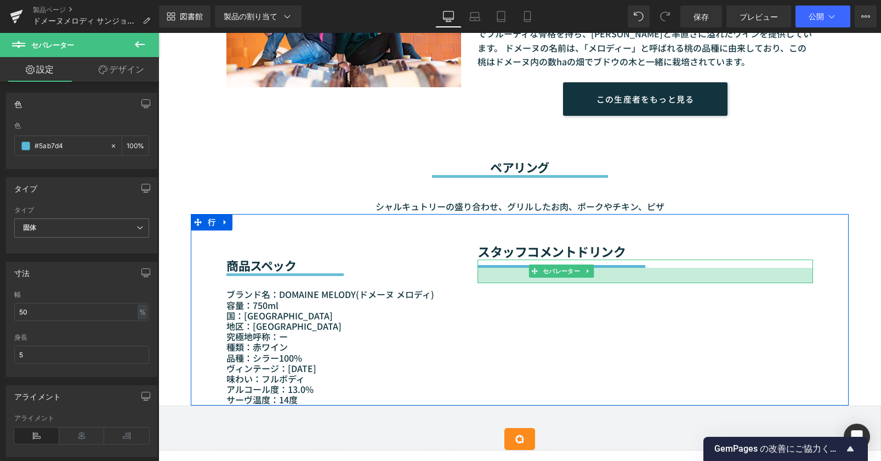
click at [479, 269] on div at bounding box center [646, 275] width 336 height 15
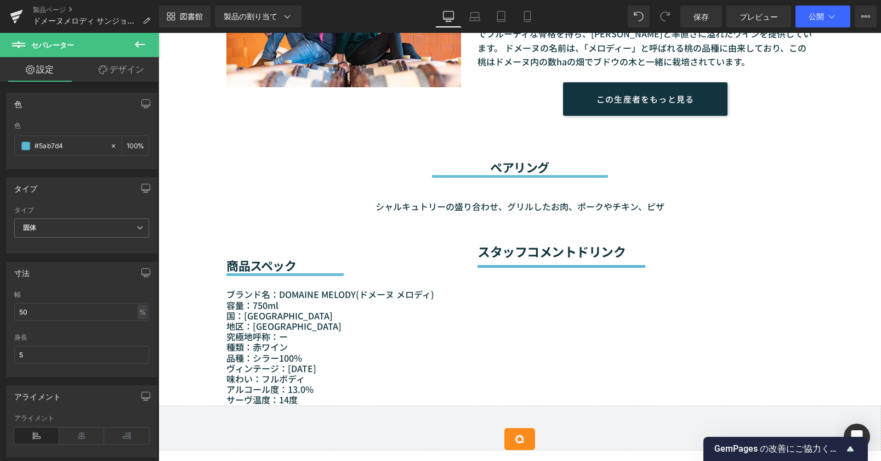
click at [856, 321] on div "セールオフ (P) 画像" at bounding box center [520, 229] width 723 height 1879
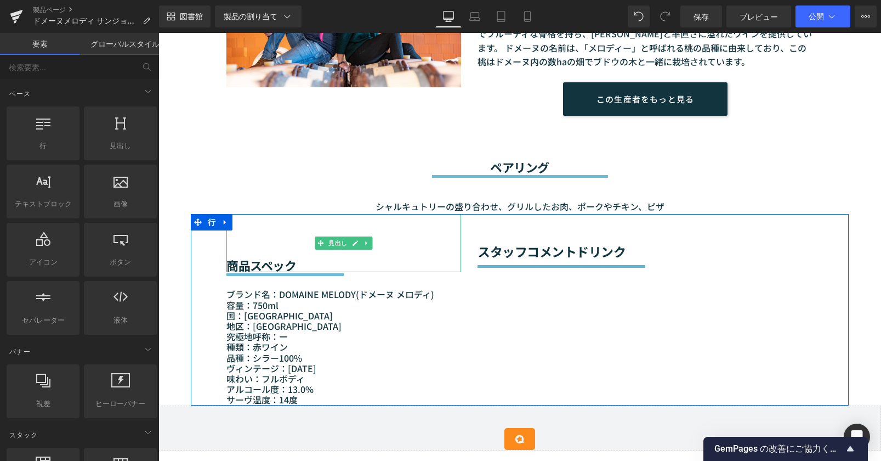
click at [227, 266] on font "商品スペック" at bounding box center [262, 265] width 70 height 18
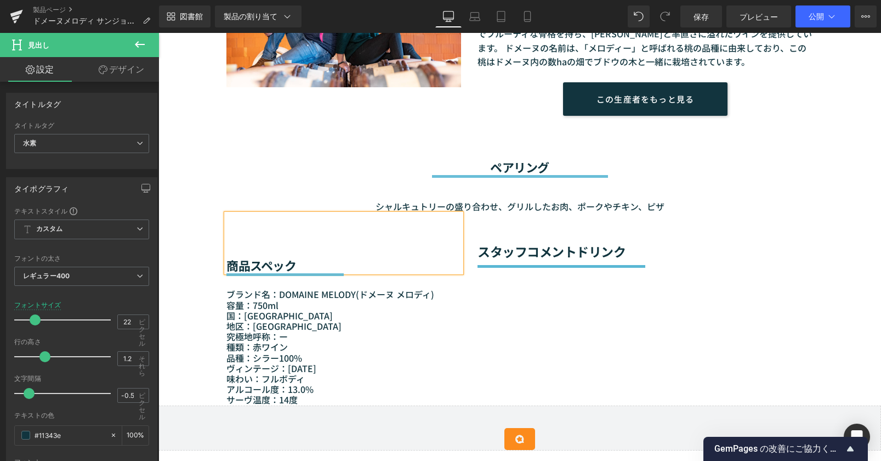
click at [233, 250] on div "商品スペック" at bounding box center [344, 243] width 235 height 58
click at [231, 251] on div "商品スペック" at bounding box center [344, 243] width 235 height 58
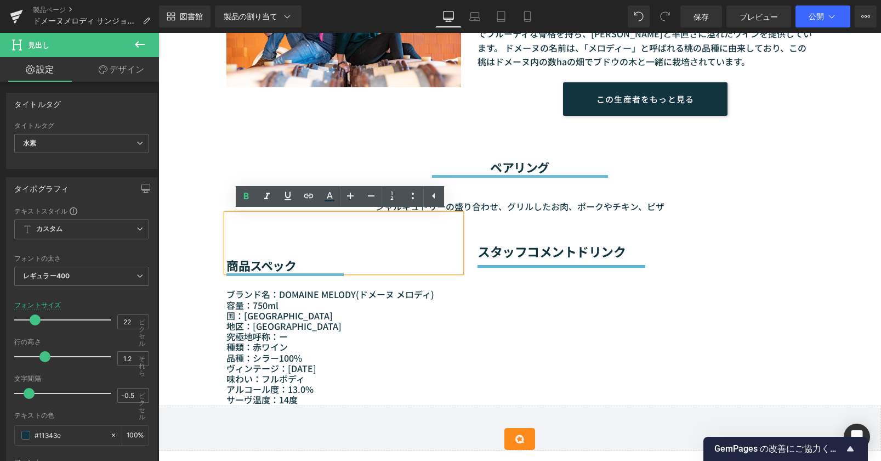
click at [227, 253] on div "商品スペック" at bounding box center [344, 243] width 235 height 58
drag, startPoint x: 220, startPoint y: 248, endPoint x: 252, endPoint y: 248, distance: 31.8
click at [245, 242] on div "商品スペック" at bounding box center [344, 243] width 235 height 58
click at [290, 263] on font "商品スペック" at bounding box center [262, 265] width 70 height 18
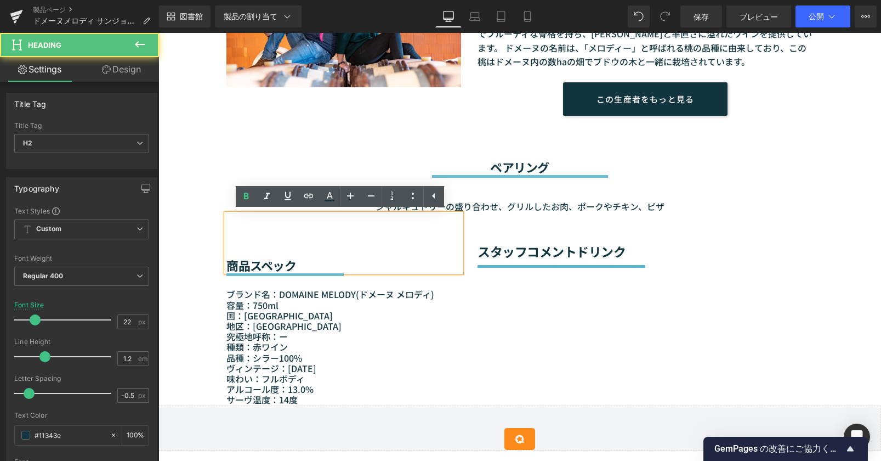
click at [314, 263] on h2 "商品スペック" at bounding box center [344, 265] width 235 height 14
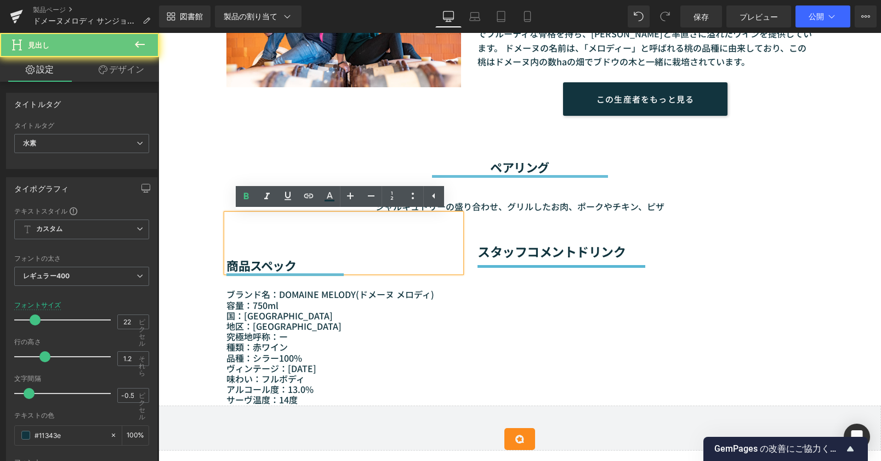
click at [255, 238] on div "商品スペック" at bounding box center [344, 243] width 235 height 58
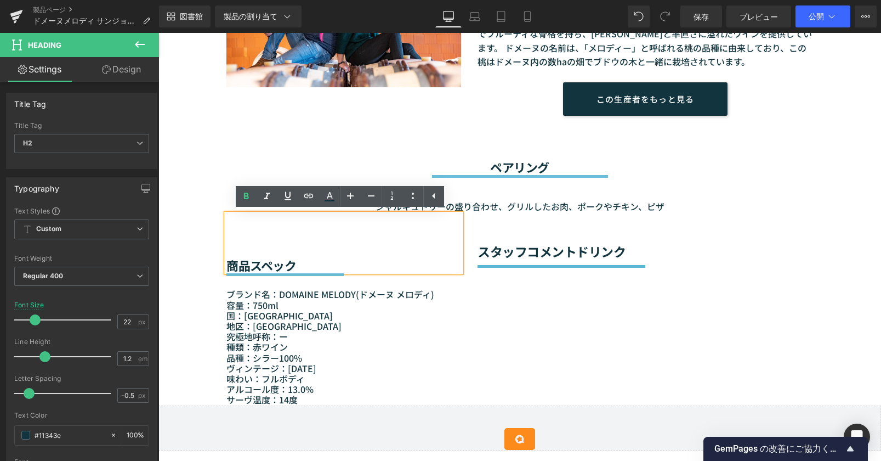
drag, startPoint x: 224, startPoint y: 242, endPoint x: 231, endPoint y: 246, distance: 7.9
click at [231, 246] on div "商品スペック" at bounding box center [344, 243] width 235 height 58
click at [230, 246] on div "商品スペック" at bounding box center [344, 243] width 235 height 58
click at [228, 253] on div "商品スペック" at bounding box center [344, 243] width 235 height 58
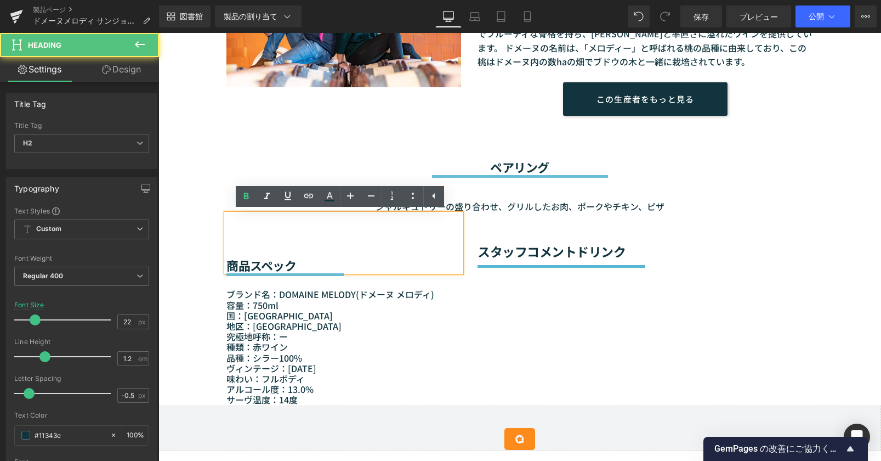
click at [227, 258] on font "商品スペック" at bounding box center [262, 265] width 70 height 18
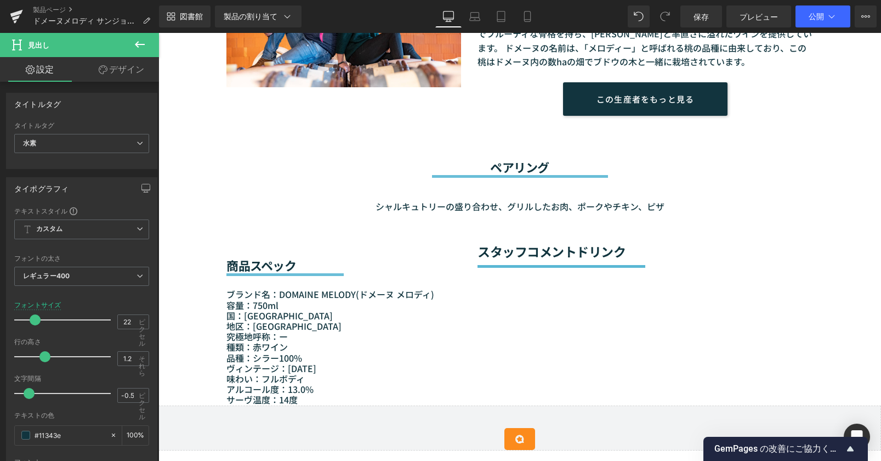
click at [132, 44] on button at bounding box center [140, 45] width 38 height 24
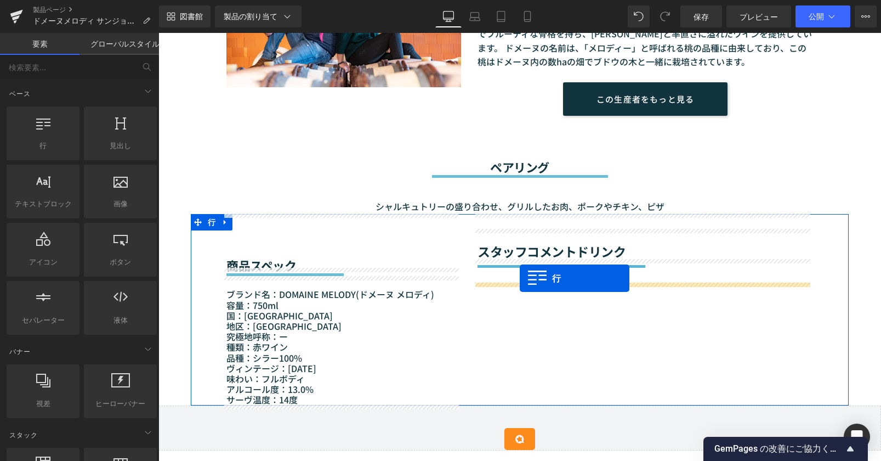
drag, startPoint x: 193, startPoint y: 161, endPoint x: 520, endPoint y: 278, distance: 347.2
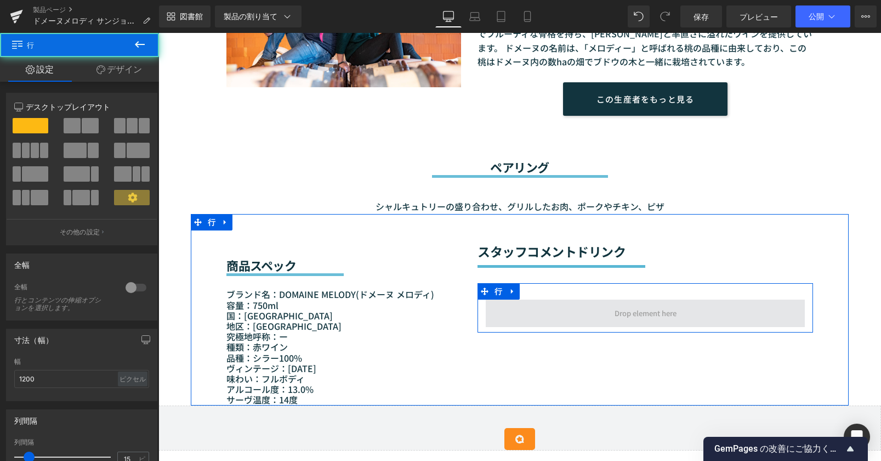
click at [539, 318] on span at bounding box center [645, 312] width 319 height 27
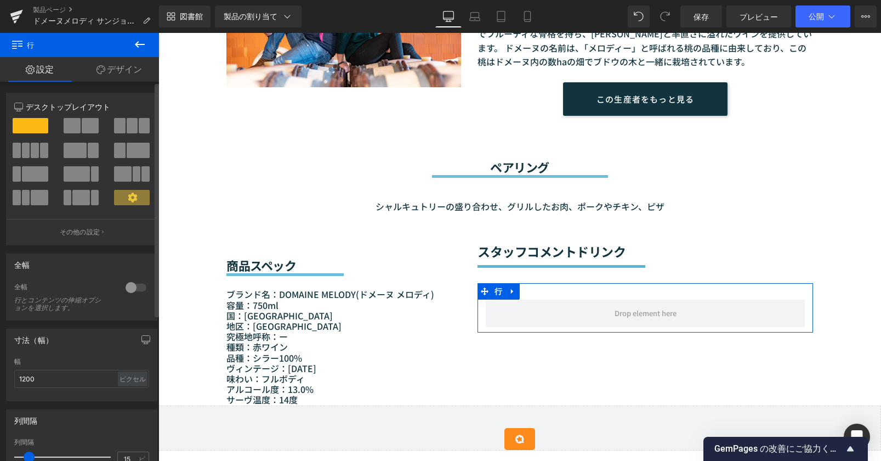
click at [31, 168] on span at bounding box center [35, 173] width 26 height 15
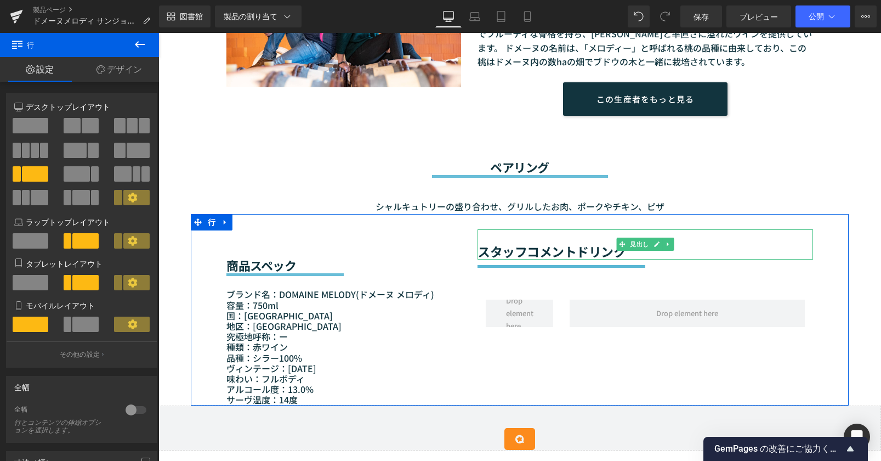
click at [479, 248] on font "スタッフコメントドリンク" at bounding box center [552, 251] width 148 height 19
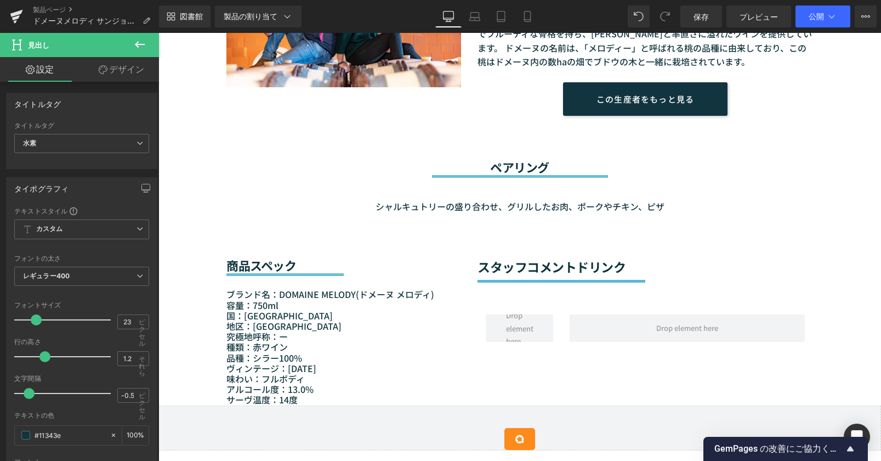
click at [137, 46] on icon at bounding box center [140, 44] width 10 height 7
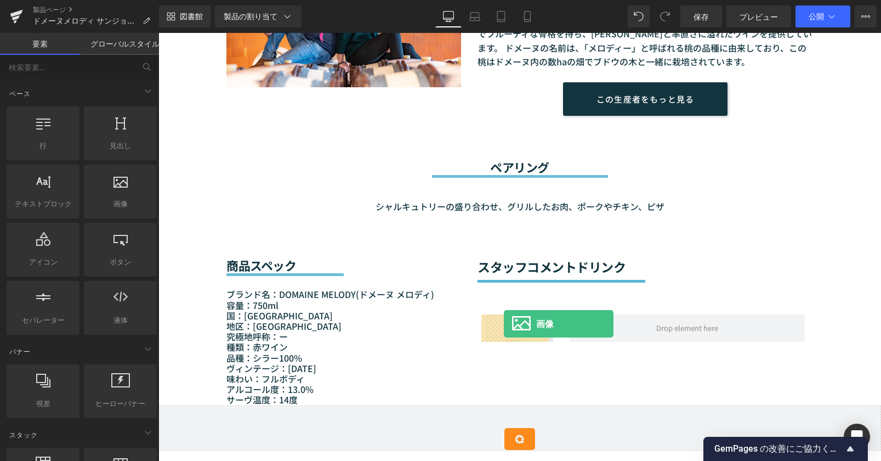
drag, startPoint x: 274, startPoint y: 231, endPoint x: 504, endPoint y: 324, distance: 248.3
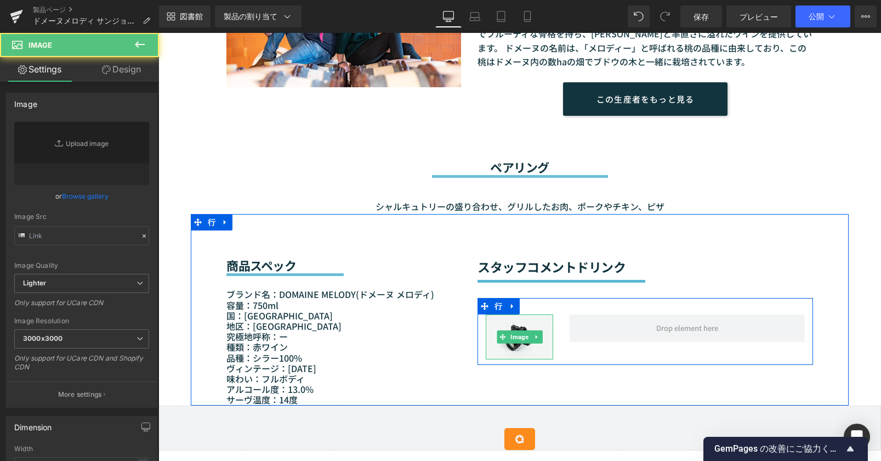
type input "//d1um8515vdn9kb.cloudfront.net/images/parallax.jpg"
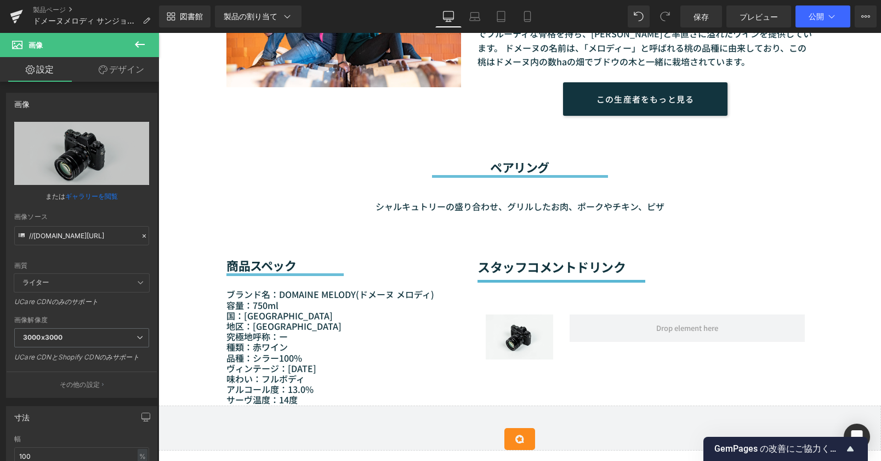
click at [142, 46] on icon at bounding box center [139, 44] width 13 height 13
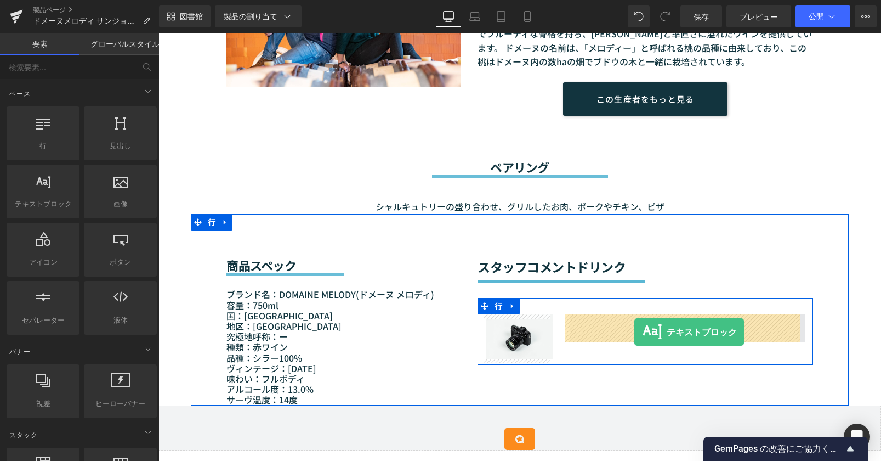
drag, startPoint x: 216, startPoint y: 229, endPoint x: 635, endPoint y: 332, distance: 431.6
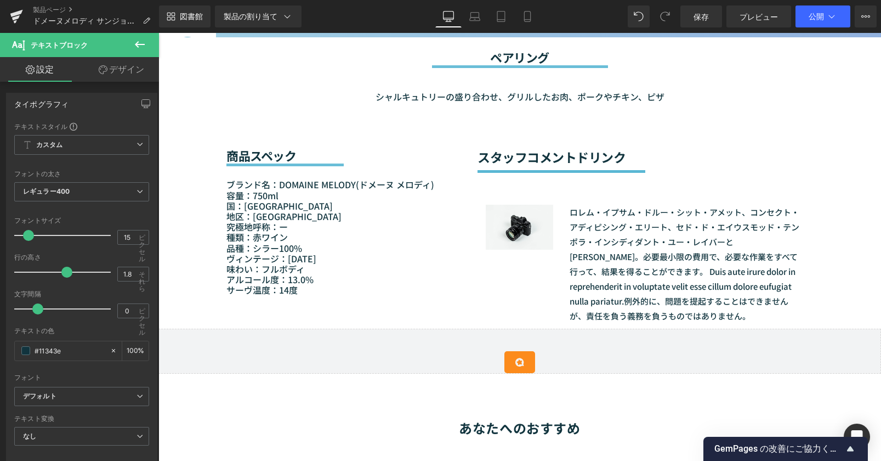
scroll to position [823, 0]
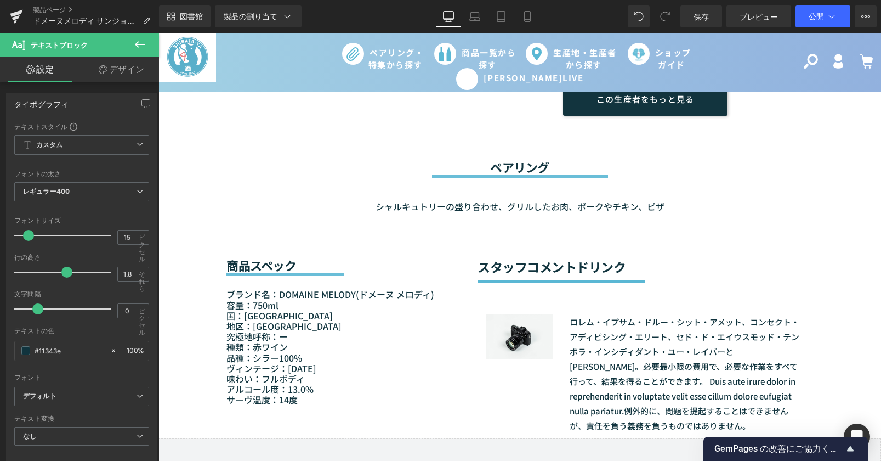
click at [143, 46] on icon at bounding box center [139, 44] width 13 height 13
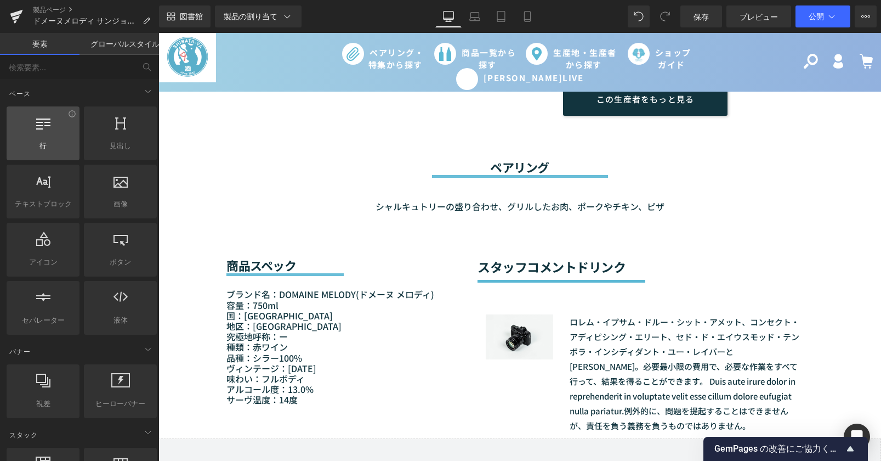
click at [52, 139] on div at bounding box center [43, 127] width 66 height 25
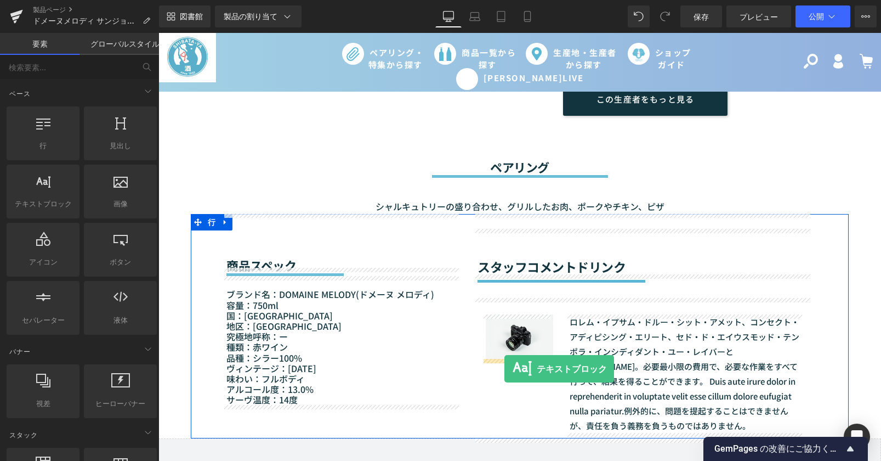
drag, startPoint x: 202, startPoint y: 227, endPoint x: 505, endPoint y: 369, distance: 334.4
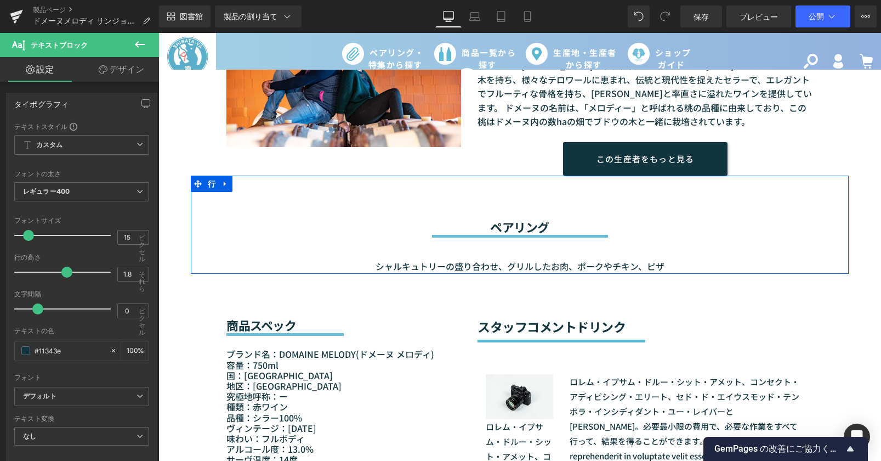
scroll to position [768, 0]
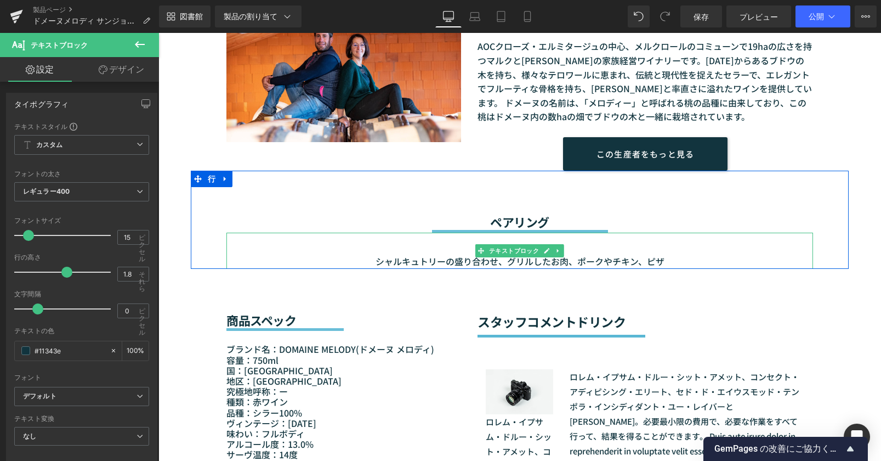
drag, startPoint x: 392, startPoint y: 260, endPoint x: 371, endPoint y: 261, distance: 21.4
click at [392, 260] on font "シャルキュトリーの盛り合わせ、グリルしたお肉、ポークやチキン、ピザ" at bounding box center [520, 261] width 289 height 13
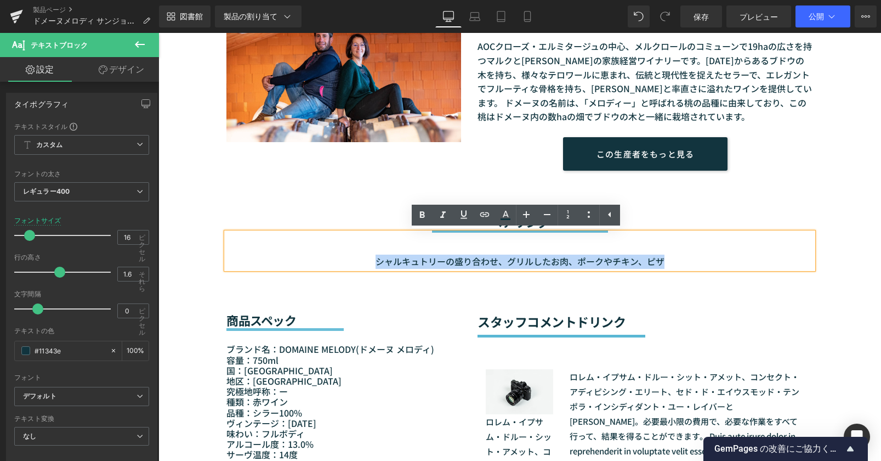
drag, startPoint x: 371, startPoint y: 261, endPoint x: 661, endPoint y: 257, distance: 290.7
click at [661, 257] on p "シャルキュトリーの盛り合わせ、グリルしたお肉、ポークやチキン、ピザ" at bounding box center [520, 262] width 587 height 14
paste div
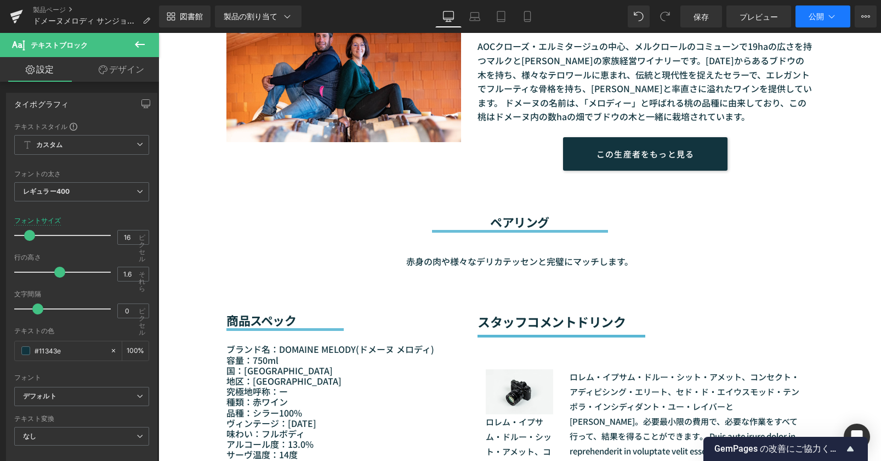
click at [818, 21] on button "公開" at bounding box center [823, 16] width 55 height 22
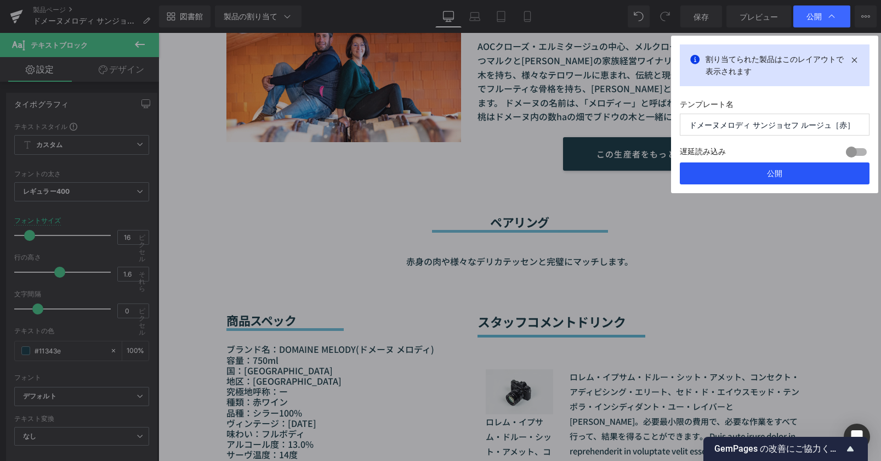
click at [811, 175] on button "公開" at bounding box center [775, 173] width 190 height 22
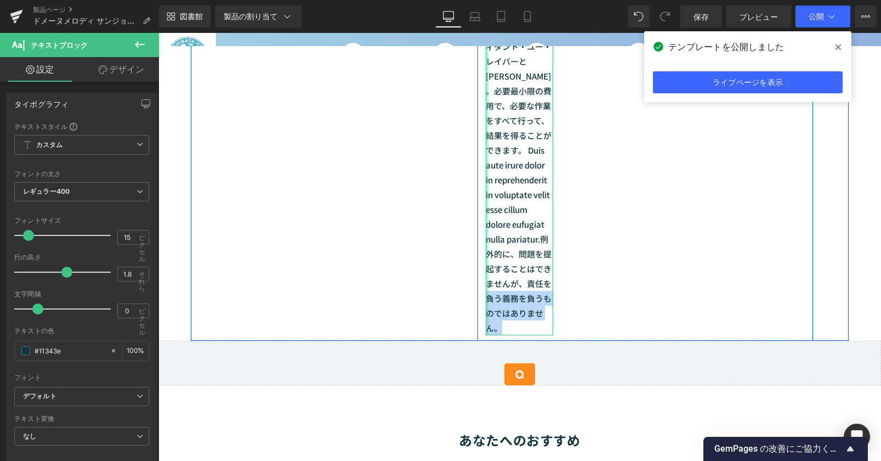
scroll to position [1097, 0]
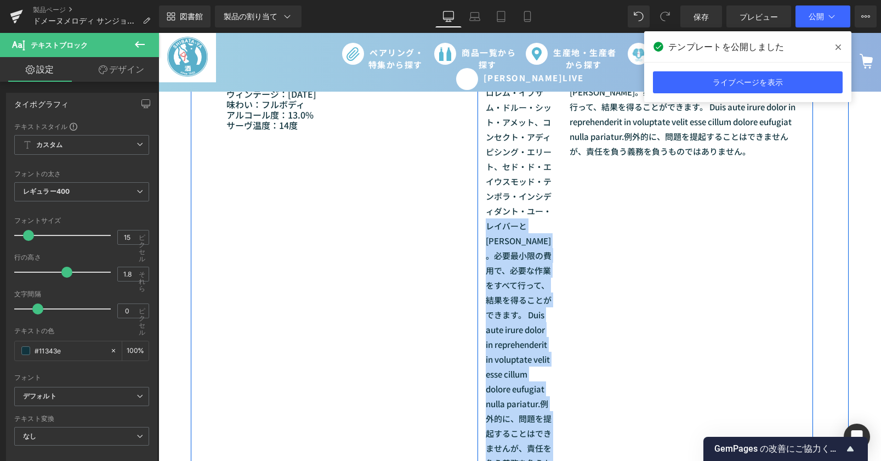
drag, startPoint x: 468, startPoint y: 336, endPoint x: 493, endPoint y: 261, distance: 79.1
click at [478, 225] on div "画像 ロレム・イプサム・ドルー・シット・アメット、コンセクト・アディピシング・エリート、セド・ド・エ​​イウスモッド・テンポラ・インシディダント・ユー・レイバ…" at bounding box center [646, 264] width 336 height 481
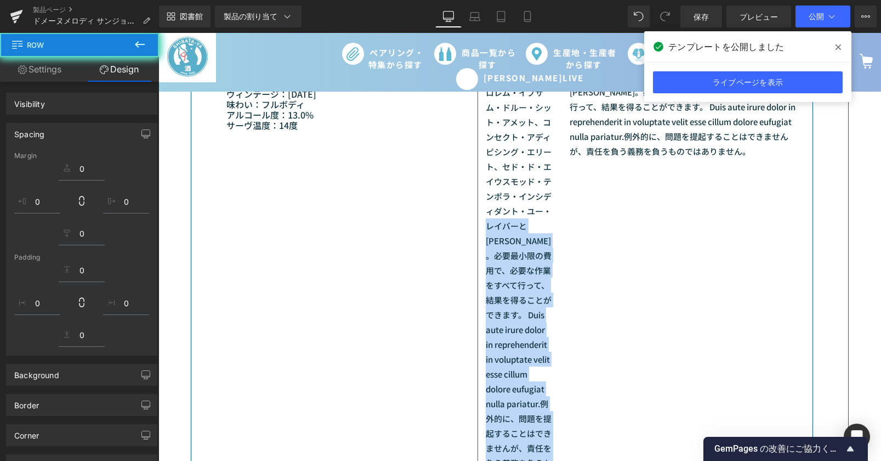
click at [488, 313] on div "ロレム・イプサム・ドルー・シット・アメット、コンセクト・アディピシング・エリート、セド・ド・エ​​イウスモッド・テンポラ・インシディダント・ユー・レイバーとド…" at bounding box center [519, 292] width 67 height 415
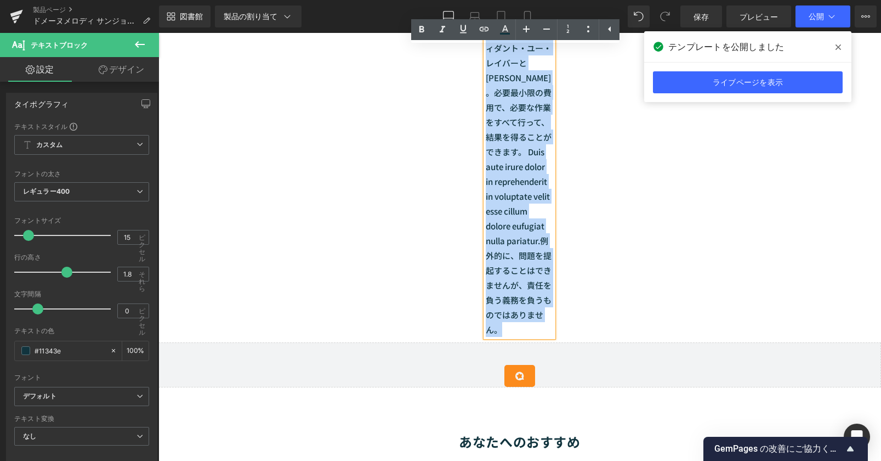
scroll to position [1262, 0]
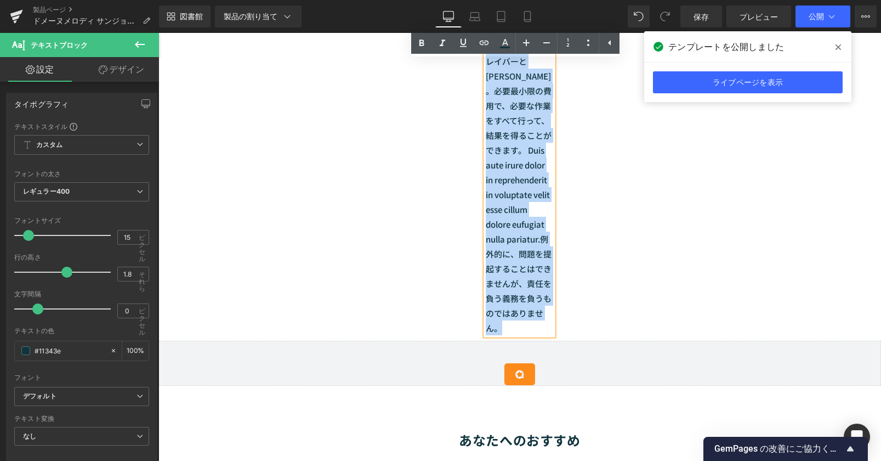
drag, startPoint x: 484, startPoint y: 309, endPoint x: 524, endPoint y: 358, distance: 62.7
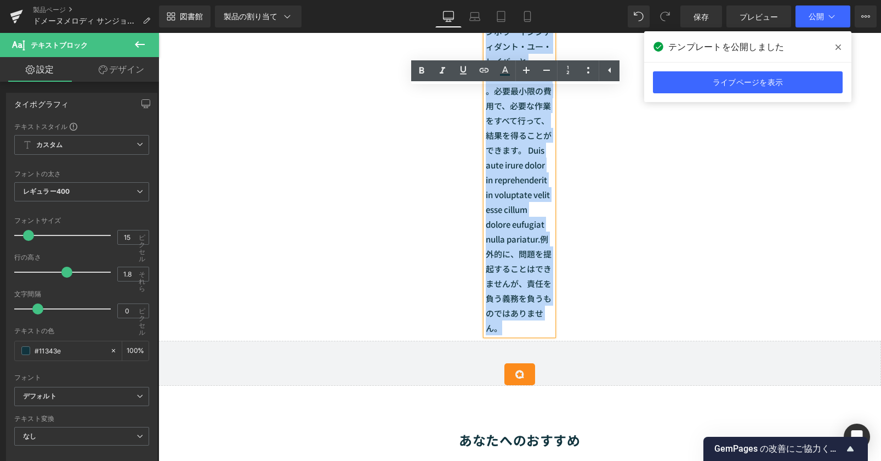
paste div
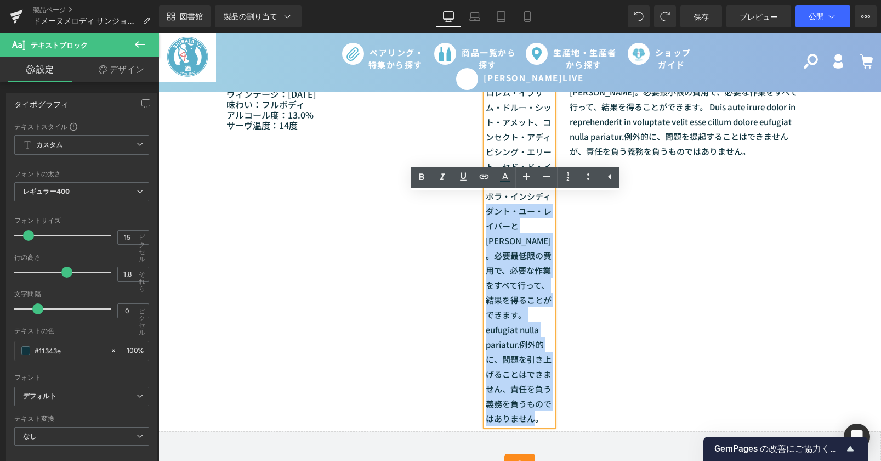
scroll to position [987, 0]
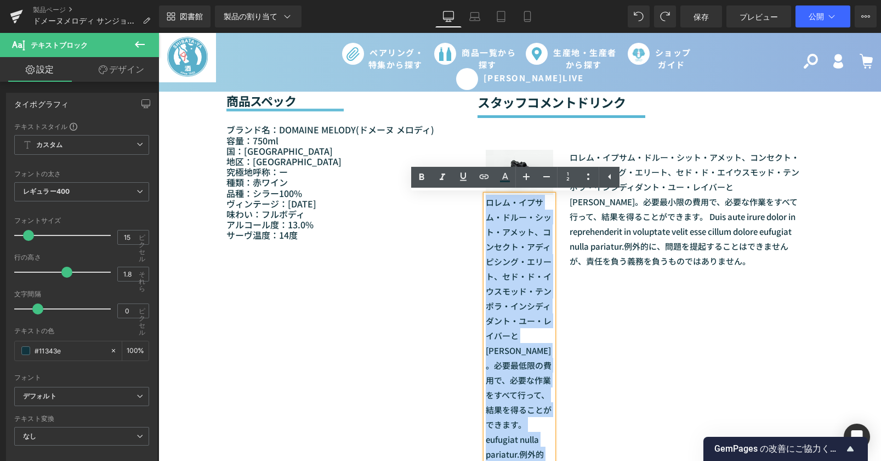
drag, startPoint x: 469, startPoint y: 216, endPoint x: 486, endPoint y: 206, distance: 19.7
click at [486, 206] on font "ロレム・イプサム・ドルー・シット・アメット、コンセクト・アディピシング・エリート、セド・ド・イウスモッド・テンポラ・インシディダント・ユー・レイバーとドローレ…" at bounding box center [519, 364] width 66 height 337
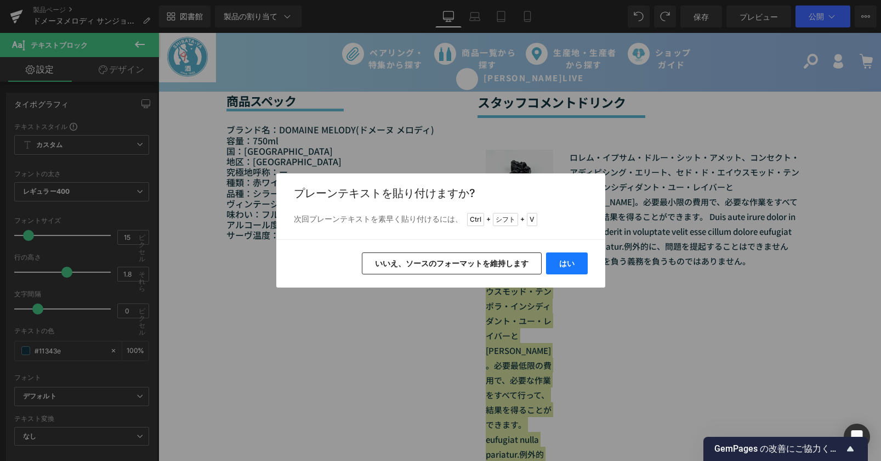
click at [568, 261] on font "はい" at bounding box center [566, 262] width 15 height 9
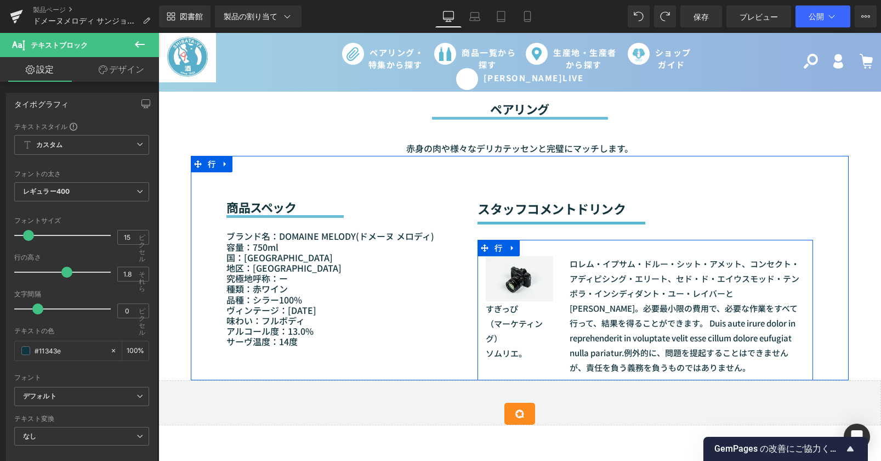
scroll to position [878, 0]
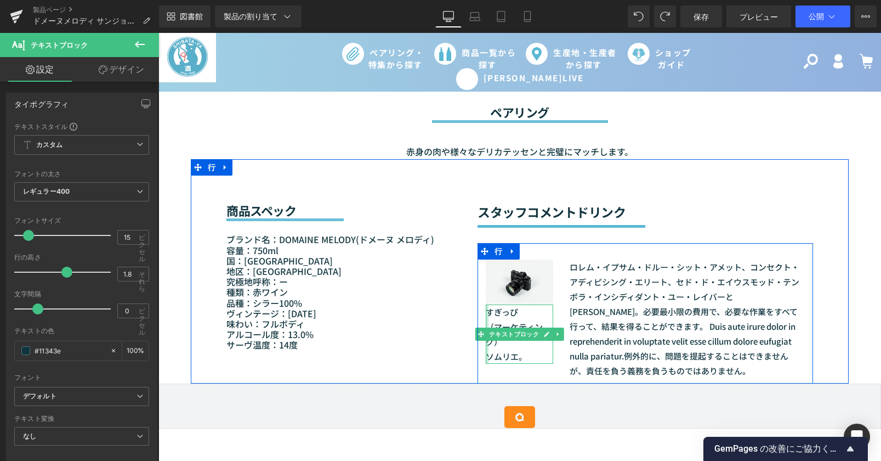
click at [486, 312] on div at bounding box center [487, 333] width 3 height 59
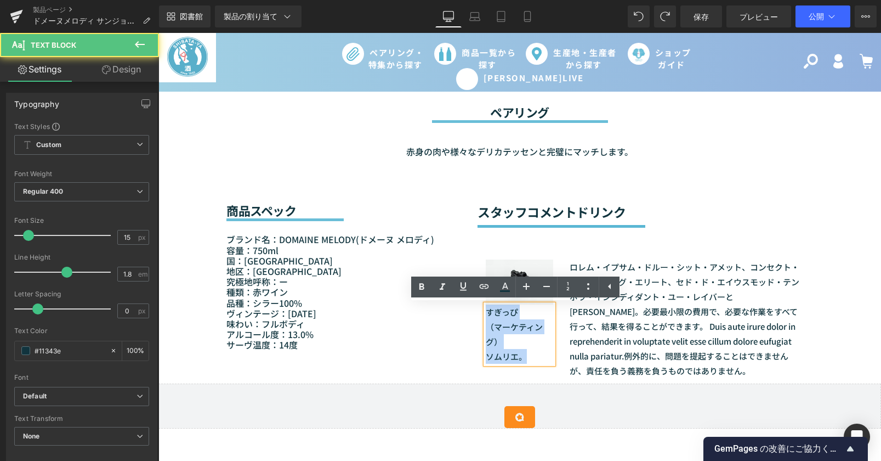
drag, startPoint x: 484, startPoint y: 312, endPoint x: 519, endPoint y: 362, distance: 61.3
click at [519, 362] on div "すぎっぴ （マーケティング） ソムリエ。" at bounding box center [519, 333] width 67 height 59
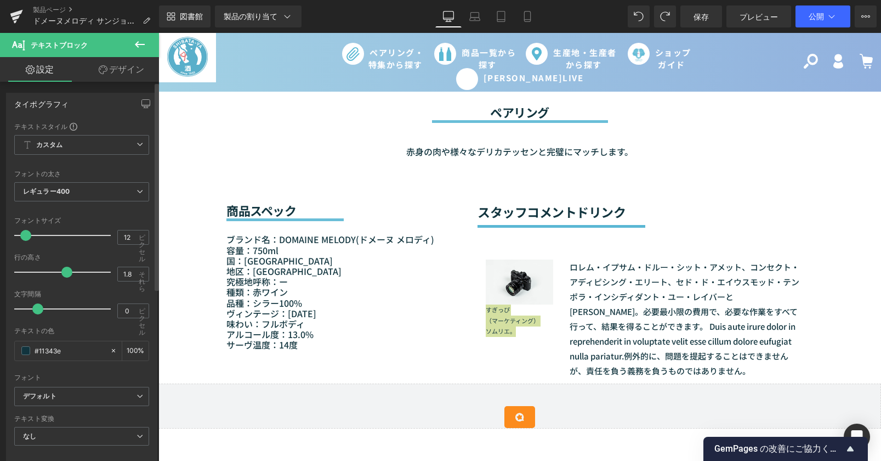
type input "13"
click at [25, 232] on span at bounding box center [26, 235] width 11 height 11
type input "1.3"
drag, startPoint x: 63, startPoint y: 272, endPoint x: 44, endPoint y: 272, distance: 18.1
click at [44, 272] on span at bounding box center [48, 272] width 11 height 11
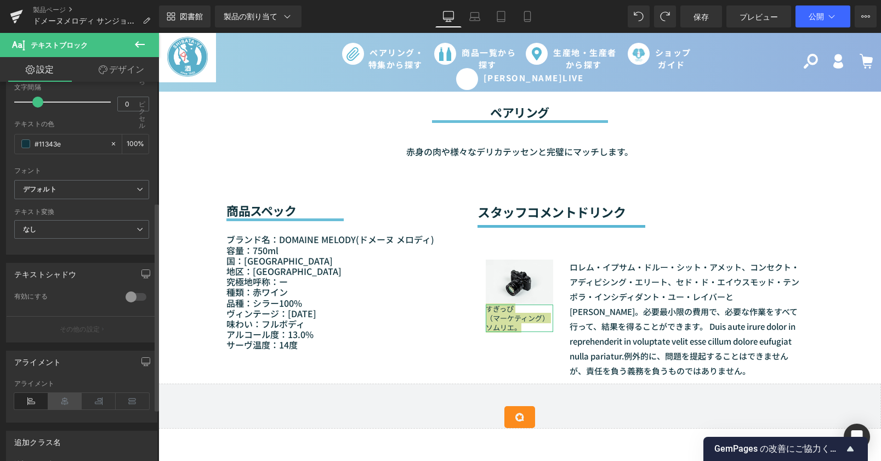
scroll to position [219, 0]
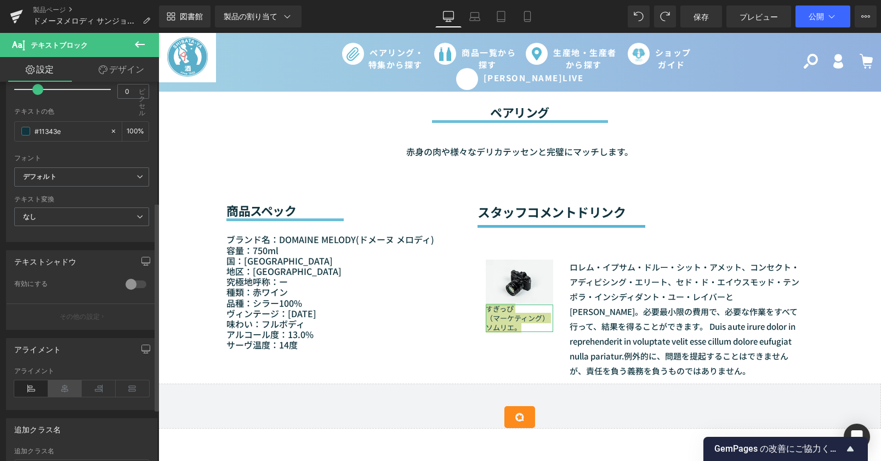
click at [51, 392] on icon at bounding box center [65, 388] width 34 height 16
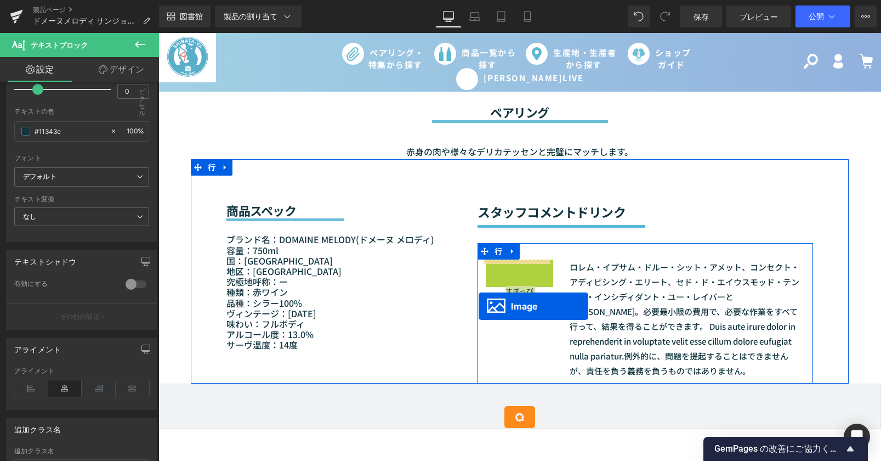
drag, startPoint x: 513, startPoint y: 276, endPoint x: 476, endPoint y: 307, distance: 48.2
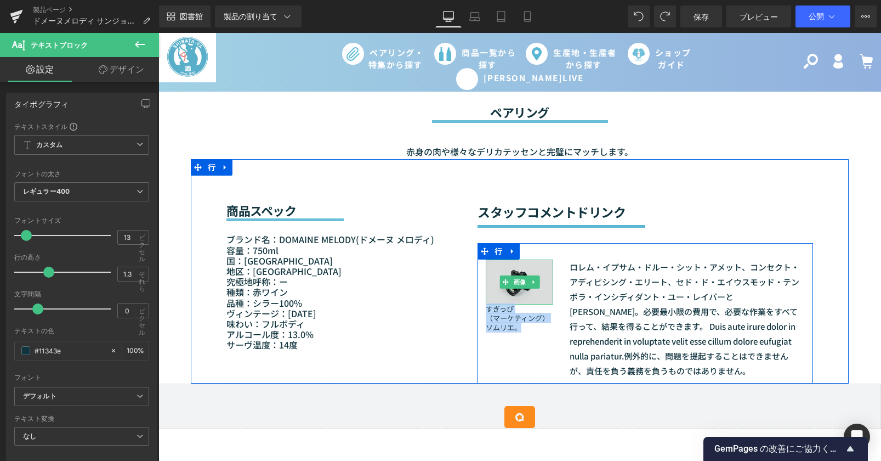
click at [534, 297] on img at bounding box center [519, 281] width 67 height 44
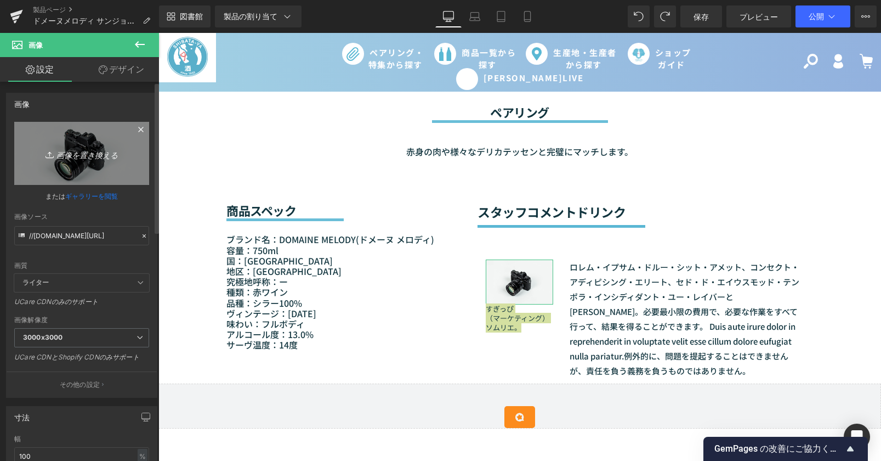
click at [72, 138] on link "画像を置き換える" at bounding box center [81, 153] width 135 height 63
type input "C:\fakepath\杉井.jpg"
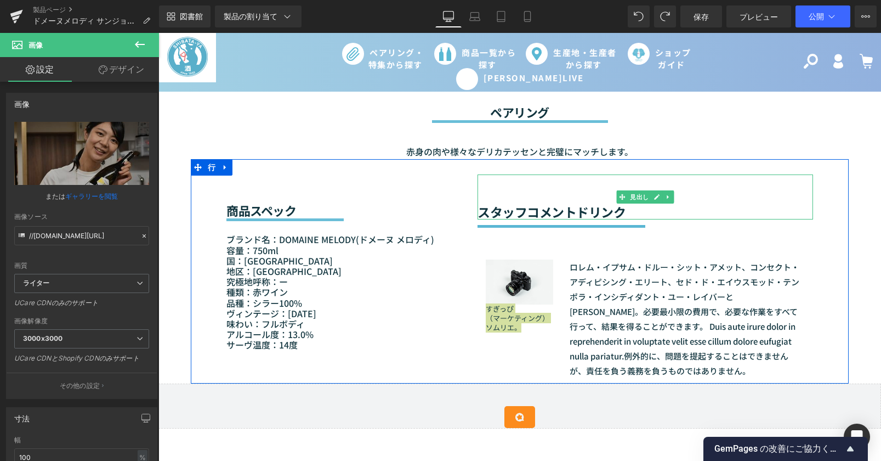
type input "https://ucarecdn.com/2c6ff352-35a3-4b28-8daf-d412950dc3cc/-/format/auto/-/previ…"
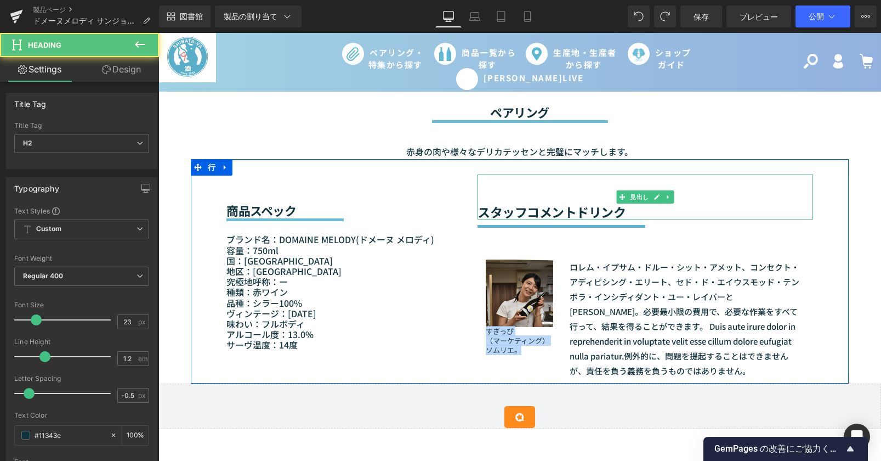
drag, startPoint x: 611, startPoint y: 210, endPoint x: 628, endPoint y: 211, distance: 17.0
click at [628, 211] on h2 "スタッフコメントドリンク" at bounding box center [646, 212] width 336 height 15
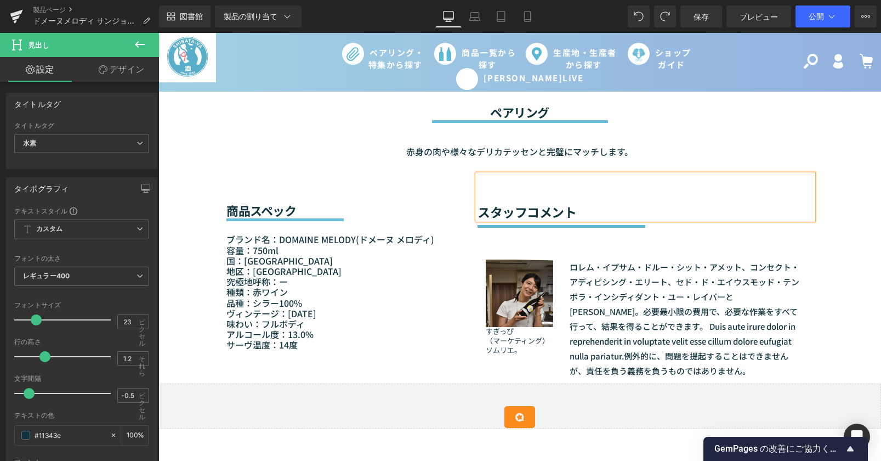
click at [527, 213] on font "スタッフコメント" at bounding box center [527, 211] width 99 height 19
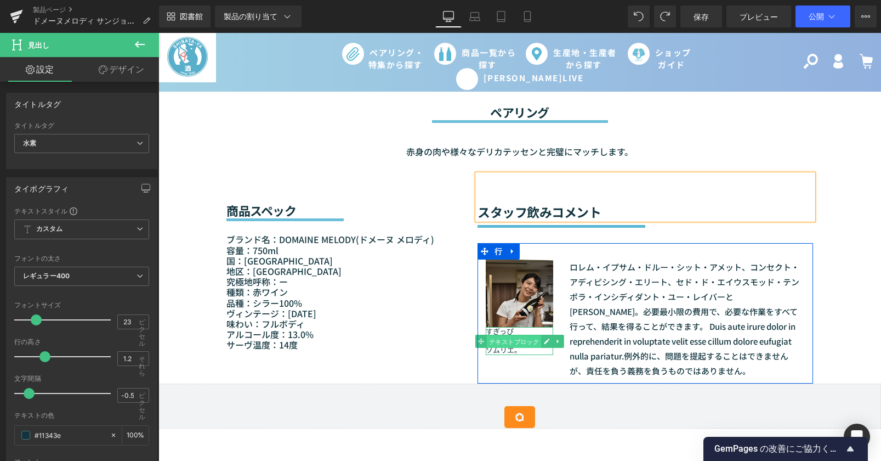
click at [506, 345] on font "テキストブロック" at bounding box center [514, 341] width 50 height 13
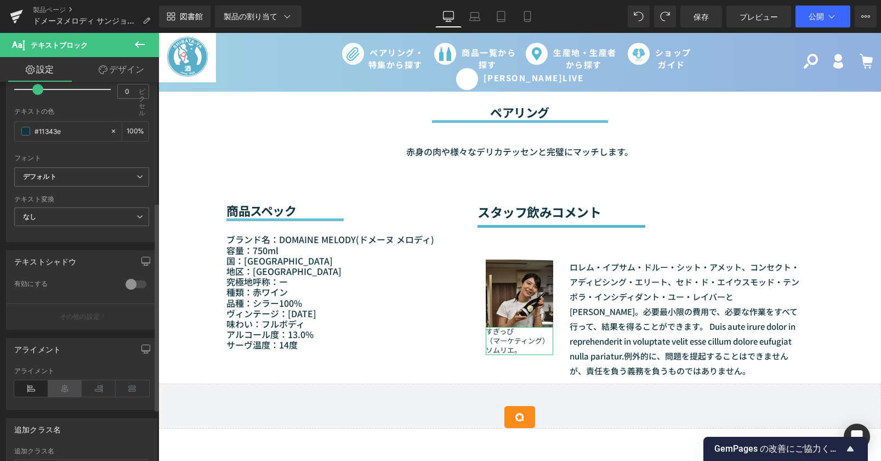
click at [72, 394] on icon at bounding box center [65, 388] width 34 height 16
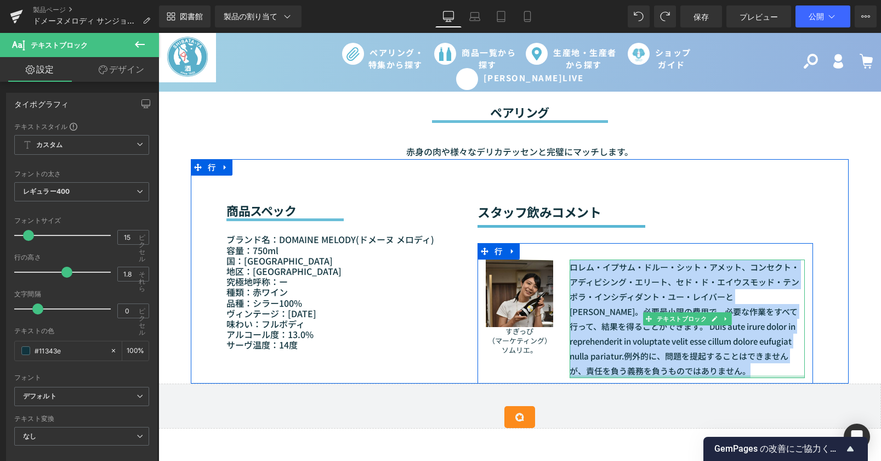
drag, startPoint x: 569, startPoint y: 268, endPoint x: 756, endPoint y: 375, distance: 215.5
click at [756, 375] on div "ロレム・イプサム・ドルー・シット・アメット、コンセクト・アディピシング・エリート、セド・ド・エ​​イウスモッド・テンポラ・インシディダント・ユー・レイバーとド…" at bounding box center [687, 318] width 235 height 118
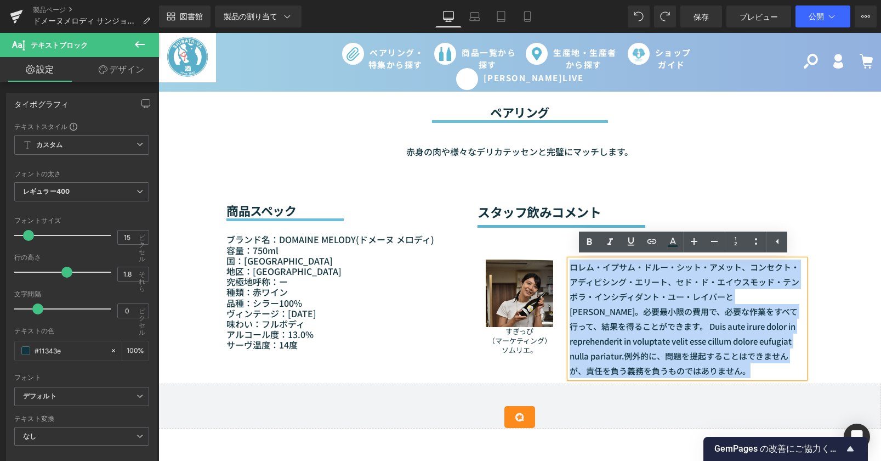
paste div
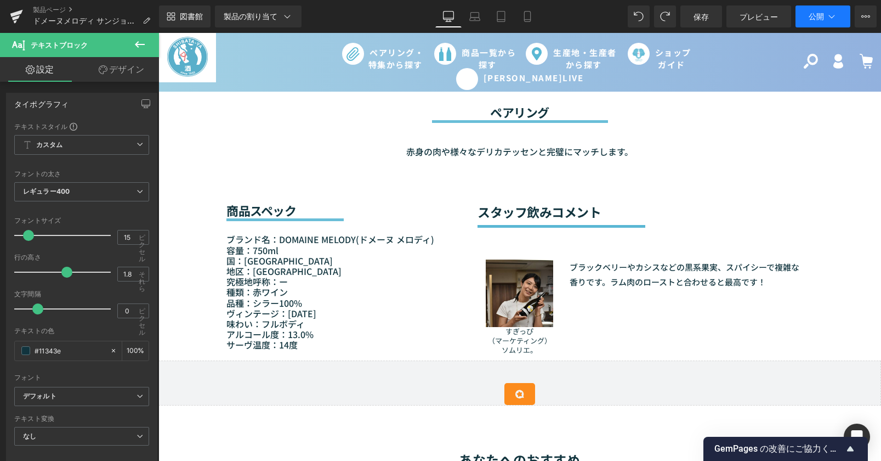
click at [817, 17] on font "公開" at bounding box center [816, 16] width 15 height 9
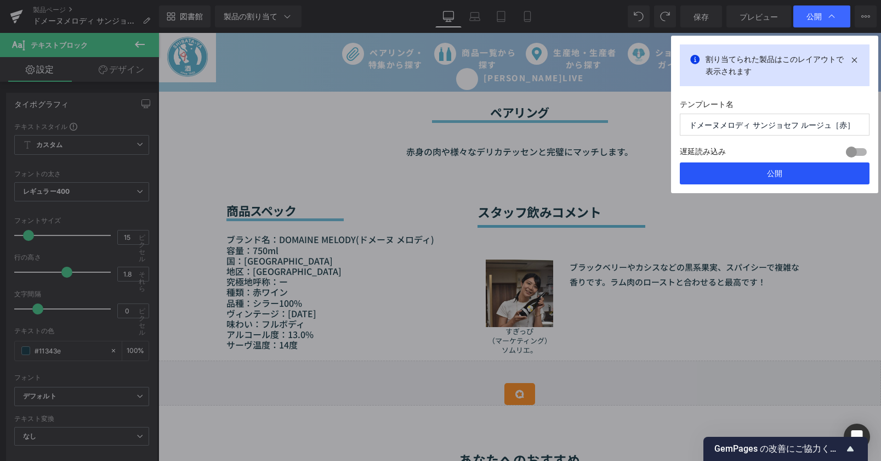
click at [779, 180] on button "公開" at bounding box center [775, 173] width 190 height 22
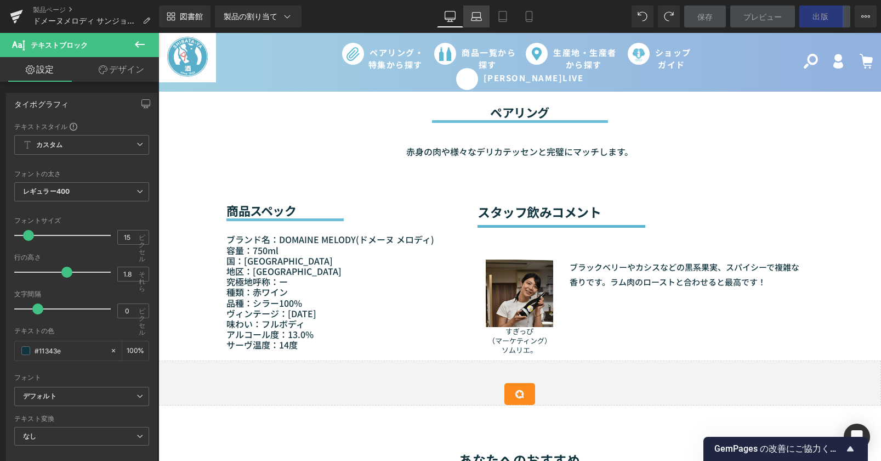
click at [479, 13] on icon at bounding box center [476, 16] width 11 height 11
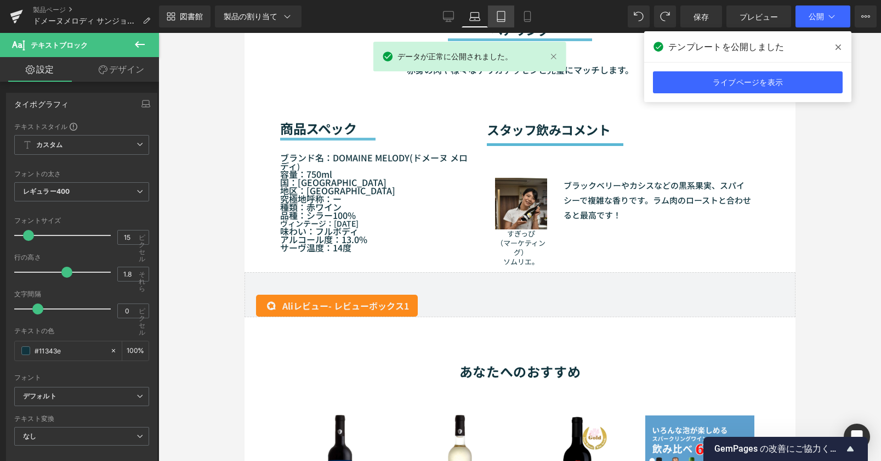
click at [498, 18] on icon at bounding box center [501, 16] width 11 height 11
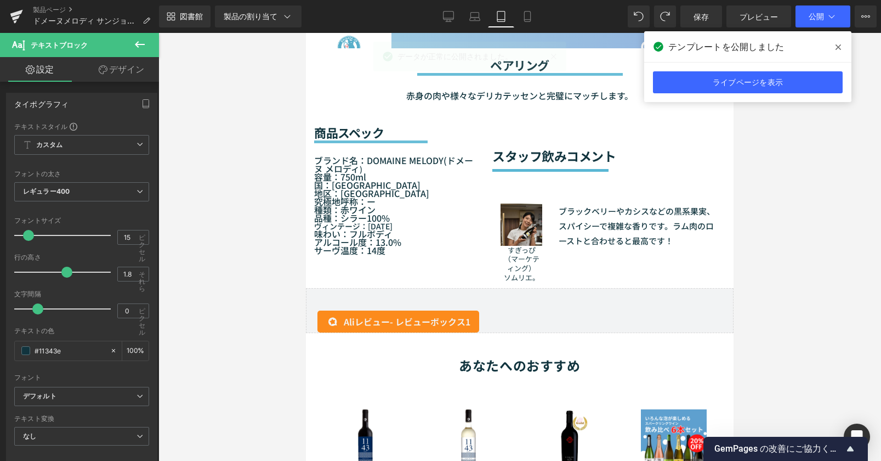
scroll to position [887, 0]
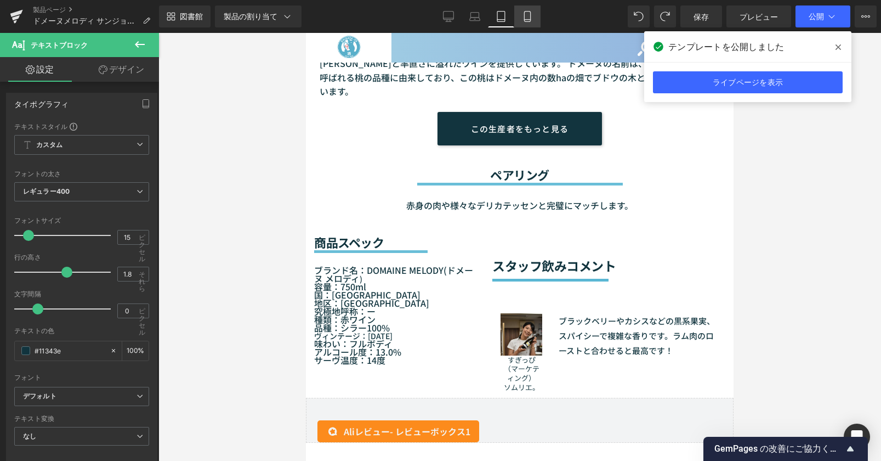
click at [522, 15] on icon at bounding box center [527, 16] width 11 height 11
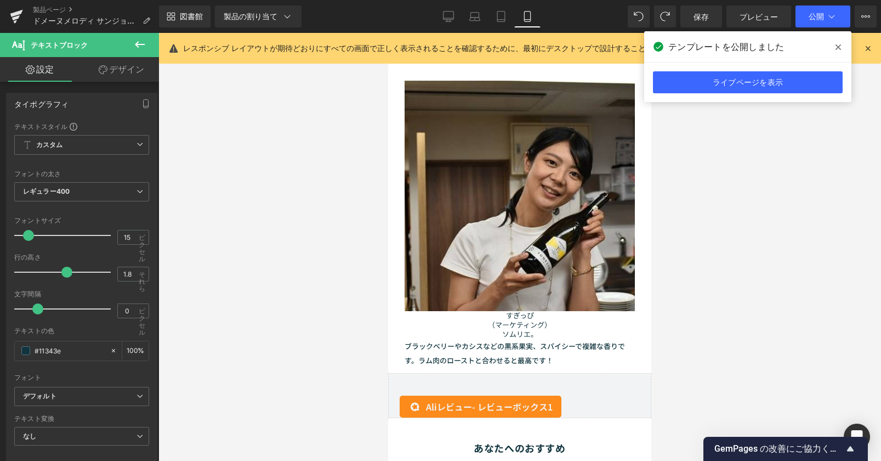
scroll to position [1332, 0]
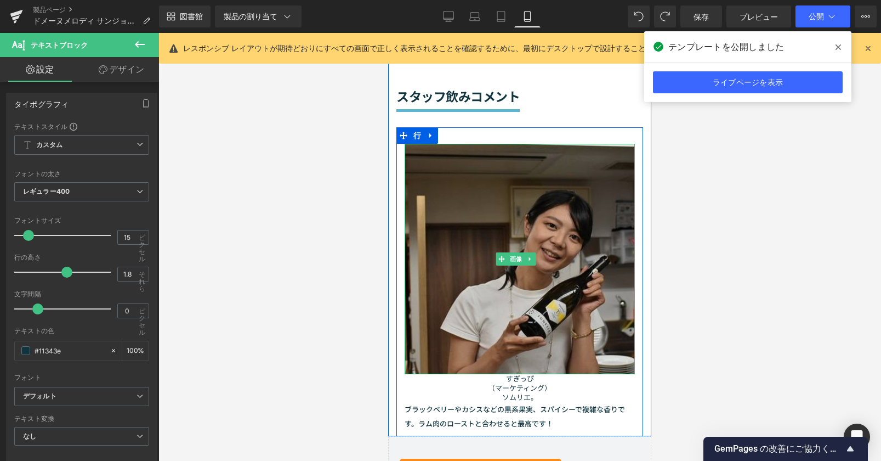
click at [423, 185] on img at bounding box center [520, 259] width 230 height 230
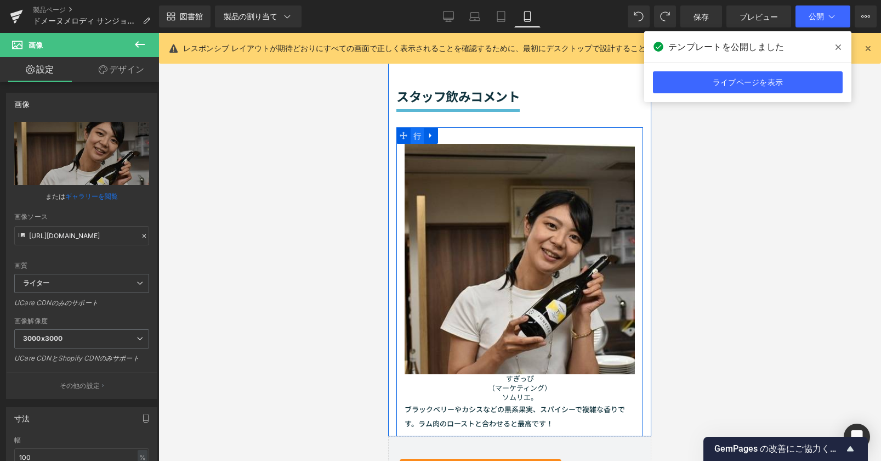
click at [417, 138] on font "行" at bounding box center [418, 136] width 8 height 9
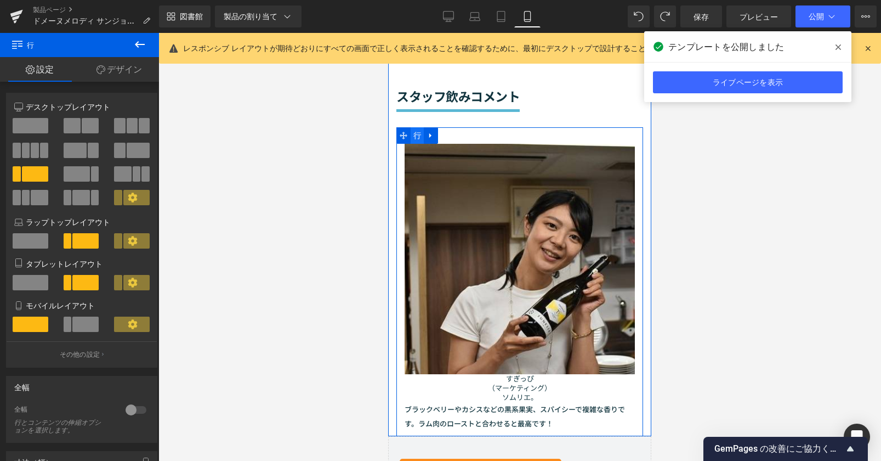
click at [414, 138] on font "行" at bounding box center [418, 135] width 8 height 9
click at [85, 320] on span at bounding box center [85, 323] width 26 height 15
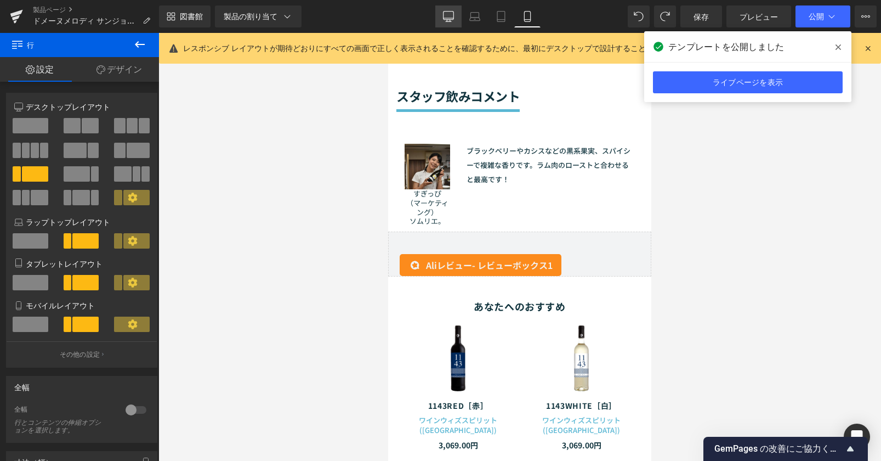
click at [448, 17] on icon at bounding box center [448, 16] width 11 height 11
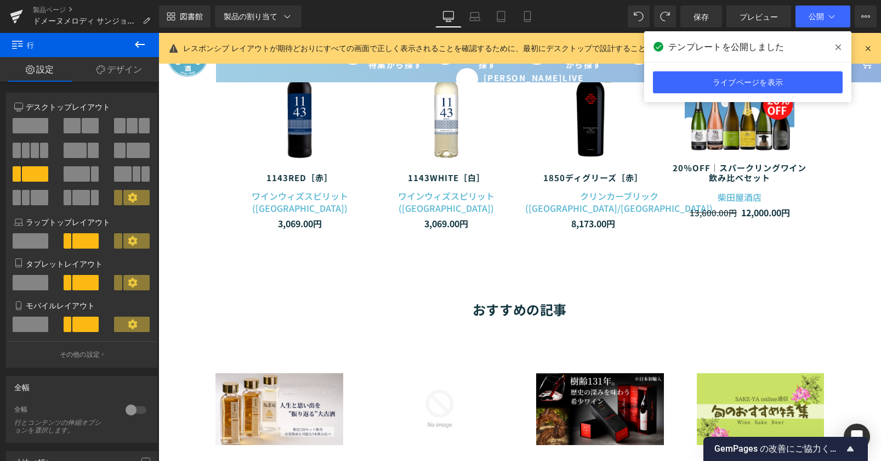
scroll to position [990, 0]
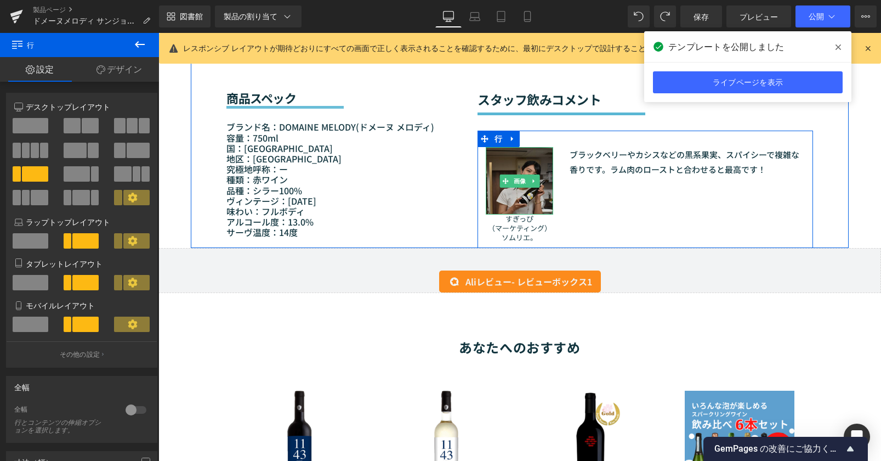
click at [492, 190] on img at bounding box center [519, 180] width 67 height 67
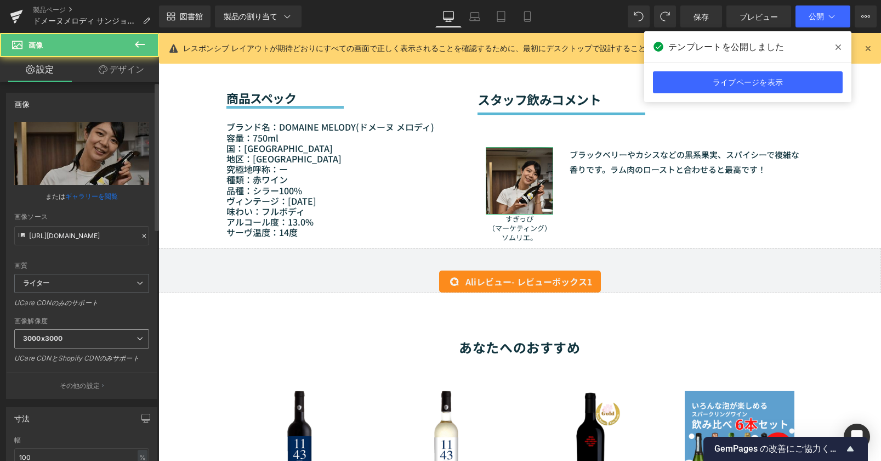
click at [89, 338] on span "3000x3000" at bounding box center [81, 338] width 135 height 19
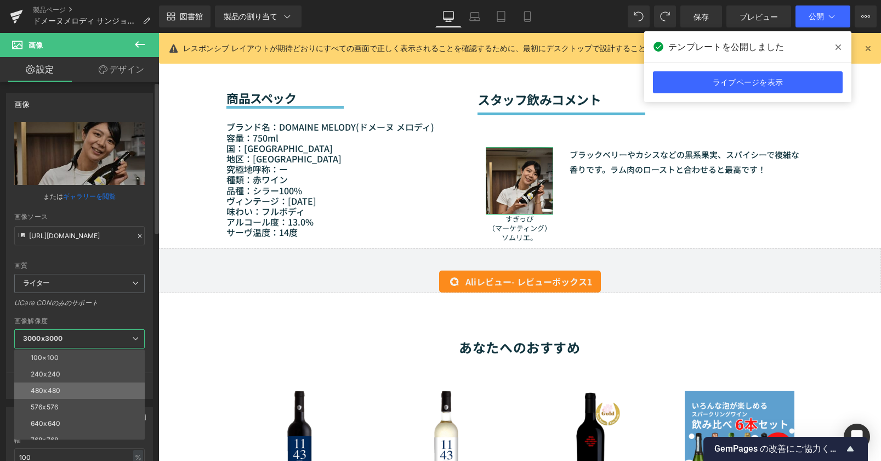
click at [75, 392] on li "480x480" at bounding box center [81, 390] width 135 height 16
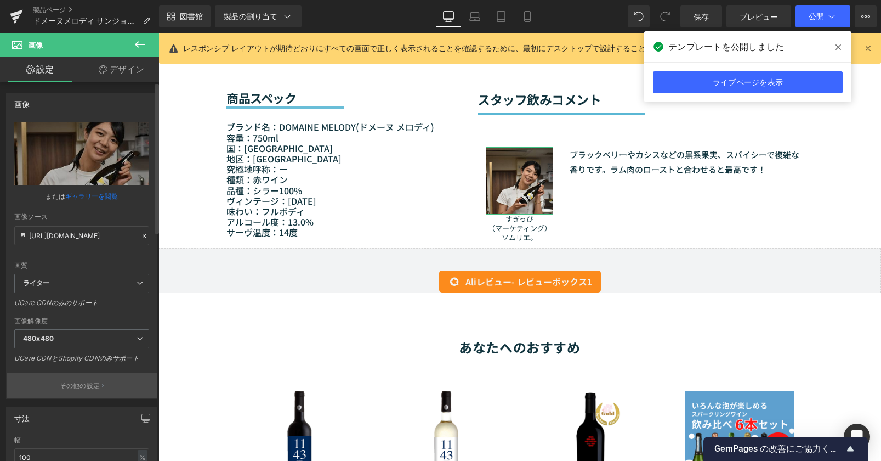
type input "https://ucarecdn.com/2c6ff352-35a3-4b28-8daf-d412950dc3cc/-/format/auto/-/previ…"
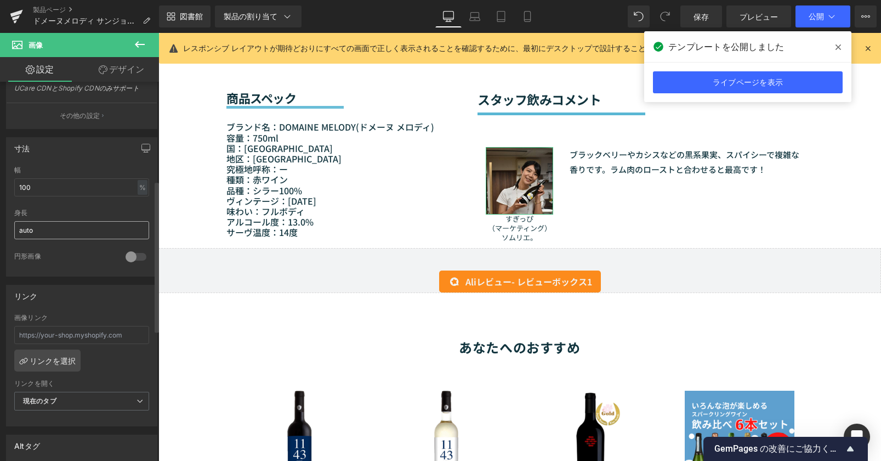
scroll to position [248, 0]
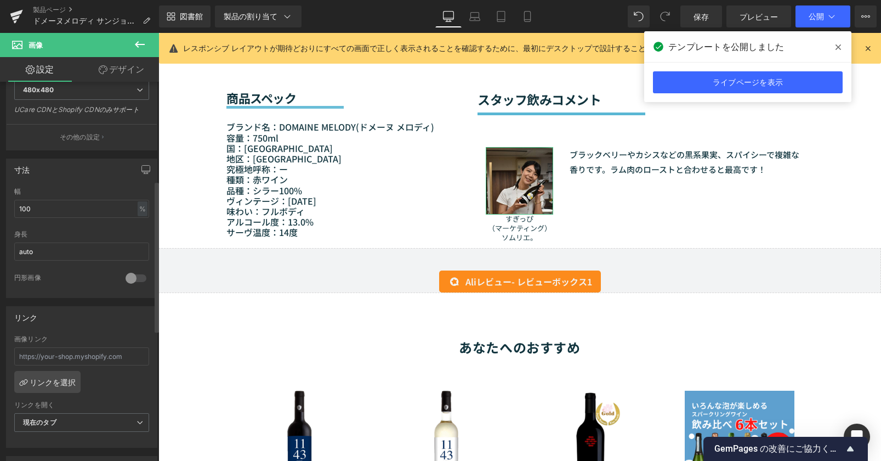
click at [128, 276] on div at bounding box center [136, 278] width 26 height 18
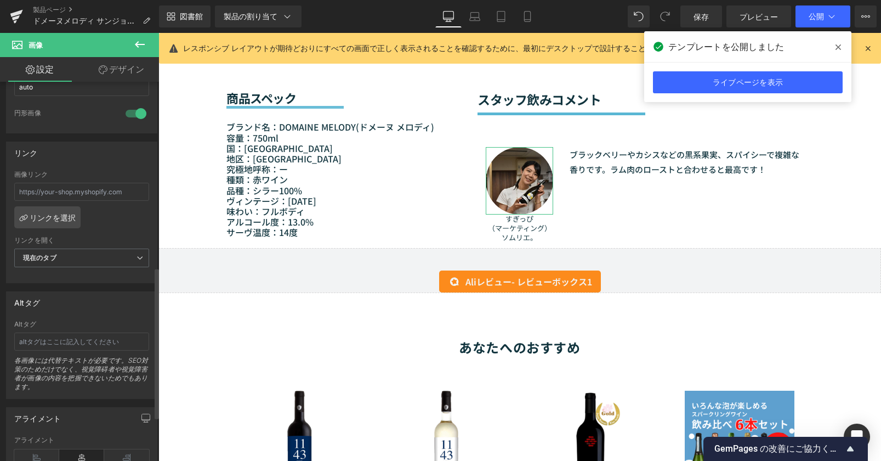
scroll to position [468, 0]
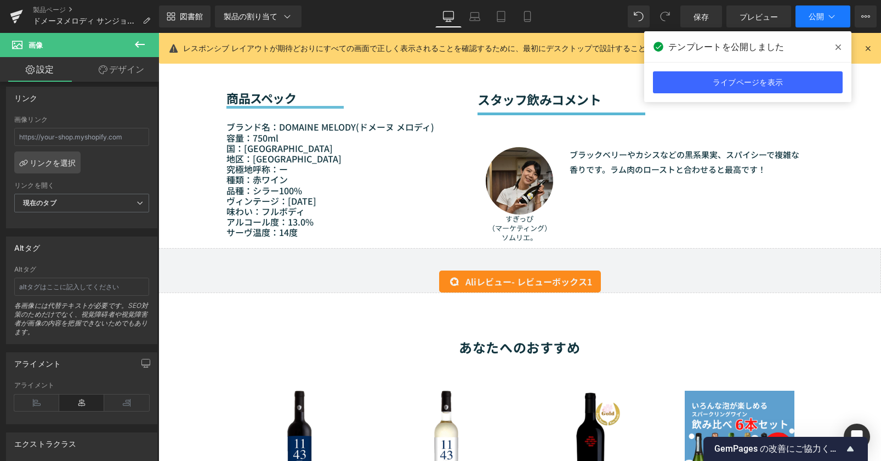
click at [812, 16] on font "公開" at bounding box center [816, 16] width 15 height 9
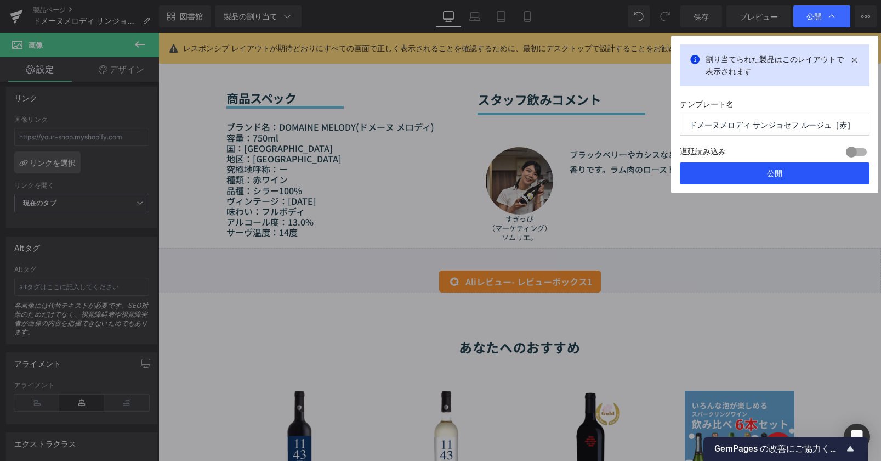
click at [783, 176] on button "公開" at bounding box center [775, 173] width 190 height 22
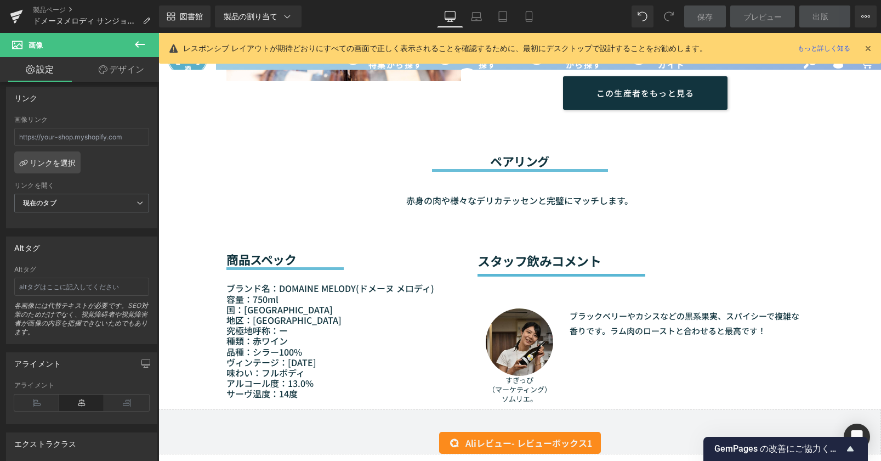
scroll to position [826, 0]
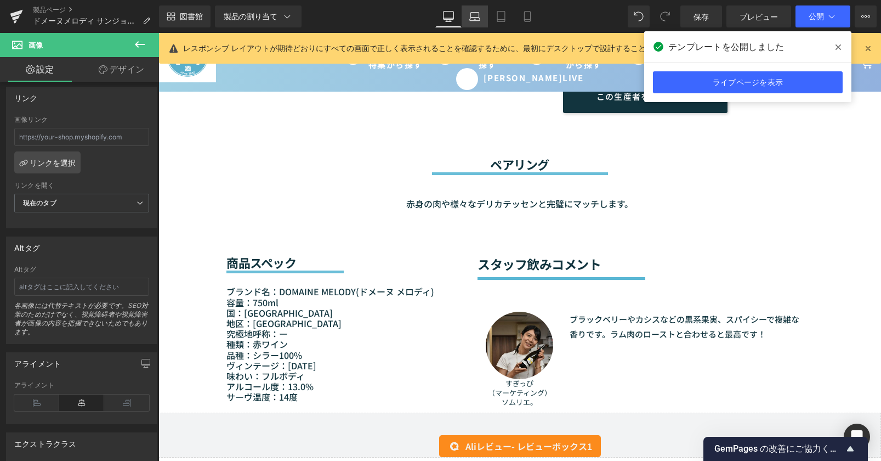
click at [471, 15] on icon at bounding box center [475, 16] width 11 height 11
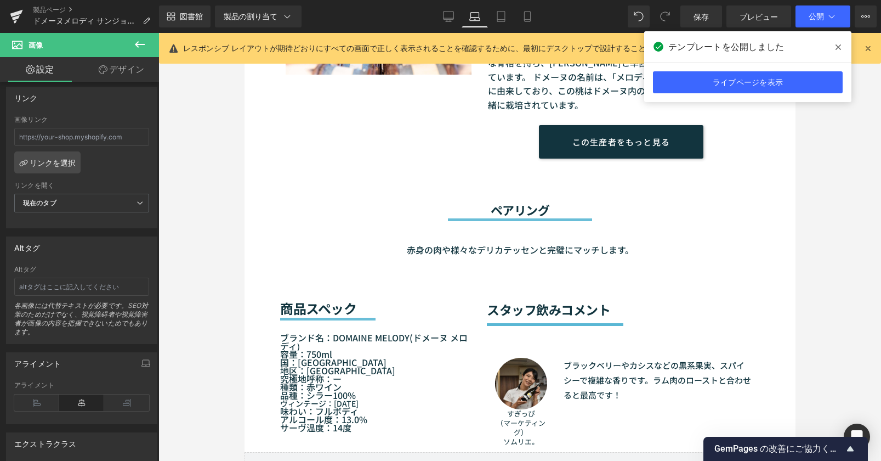
scroll to position [871, 0]
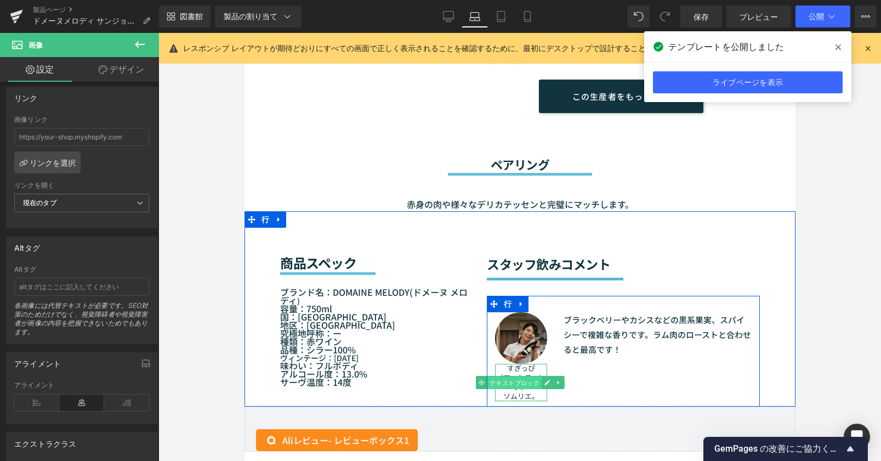
click at [522, 382] on font "テキストブロック" at bounding box center [514, 382] width 50 height 7
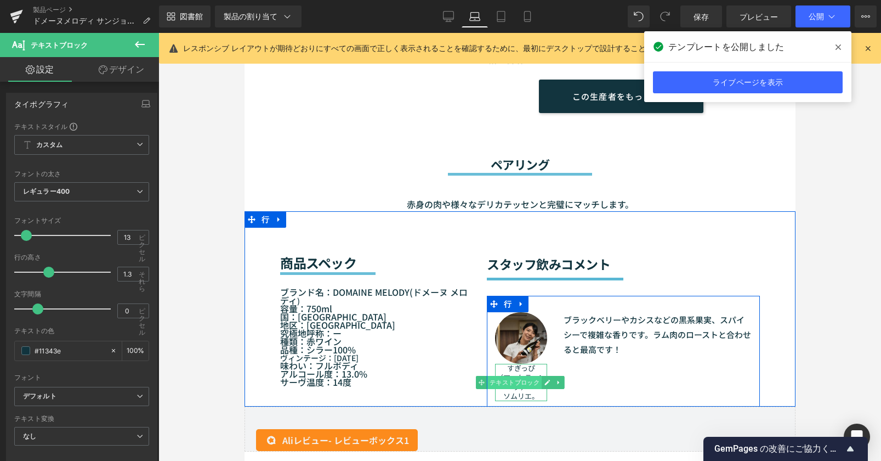
click at [516, 381] on font "テキストブロック" at bounding box center [514, 382] width 50 height 7
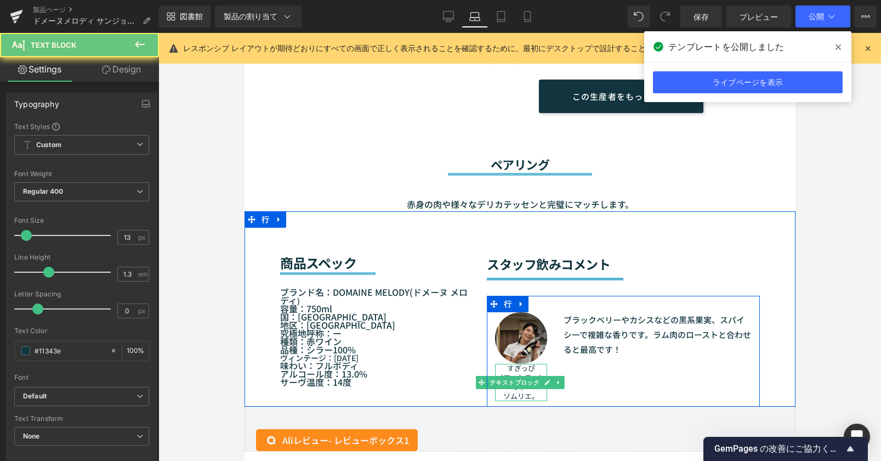
click at [521, 393] on font "ソムリエ。" at bounding box center [521, 396] width 36 height 10
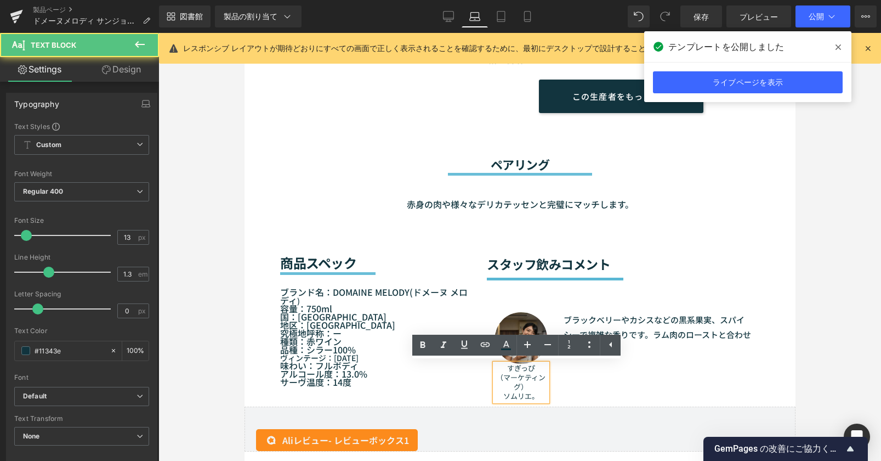
drag, startPoint x: 530, startPoint y: 393, endPoint x: 497, endPoint y: 368, distance: 41.5
click at [497, 368] on div "すぎっぴ （マーケティング） ソムリエ。" at bounding box center [521, 382] width 52 height 37
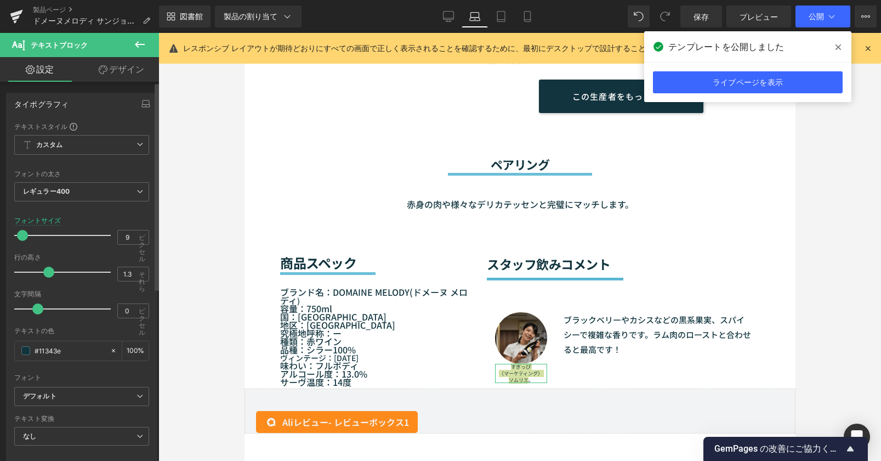
click at [23, 235] on span at bounding box center [22, 235] width 11 height 11
click at [24, 235] on span at bounding box center [23, 235] width 11 height 11
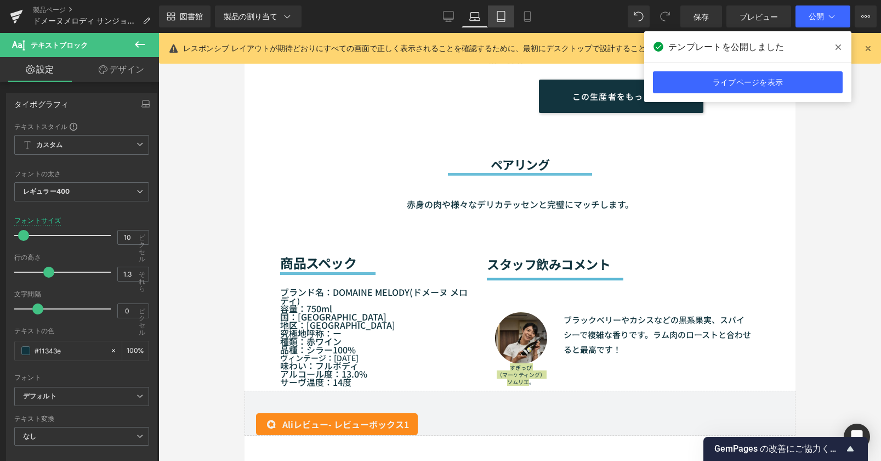
click at [500, 19] on icon at bounding box center [501, 16] width 11 height 11
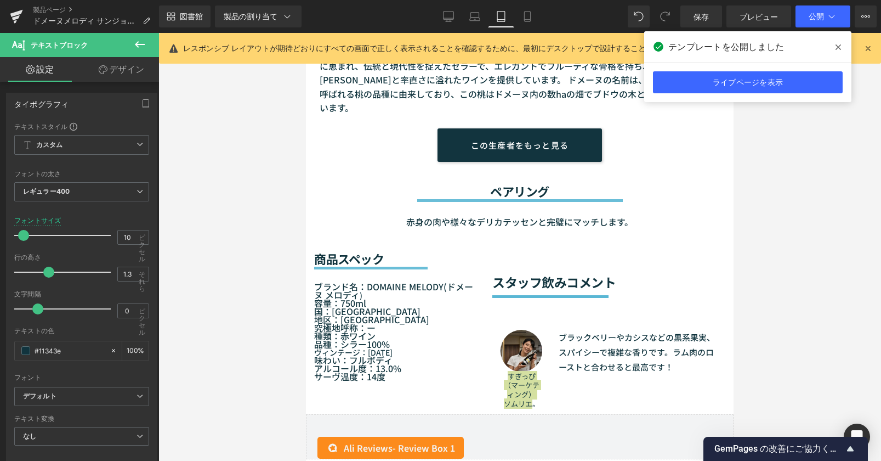
scroll to position [853, 0]
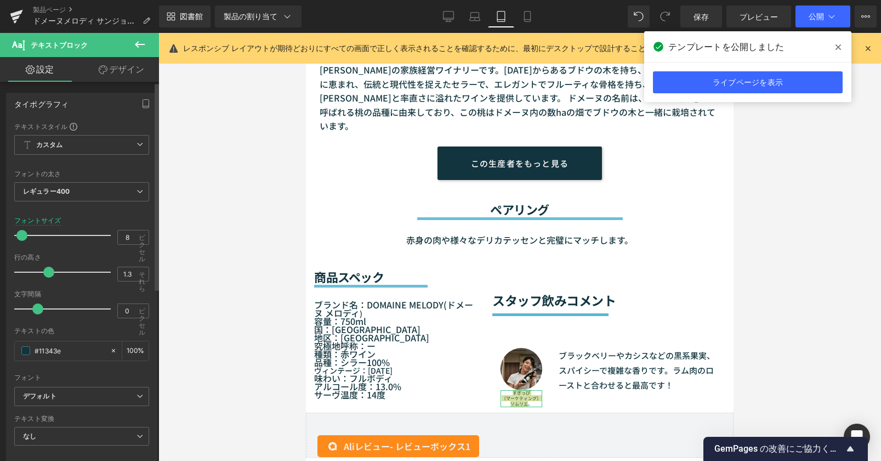
click at [18, 234] on span at bounding box center [21, 235] width 11 height 11
click at [528, 21] on icon at bounding box center [527, 17] width 6 height 10
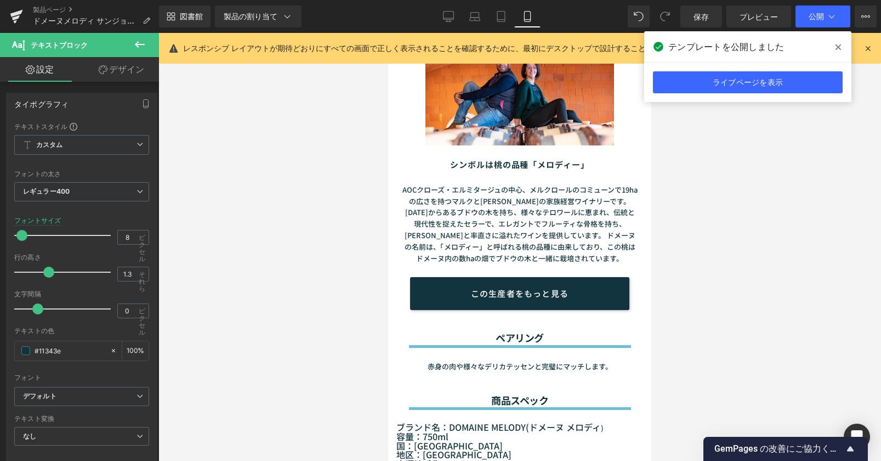
scroll to position [1160, 0]
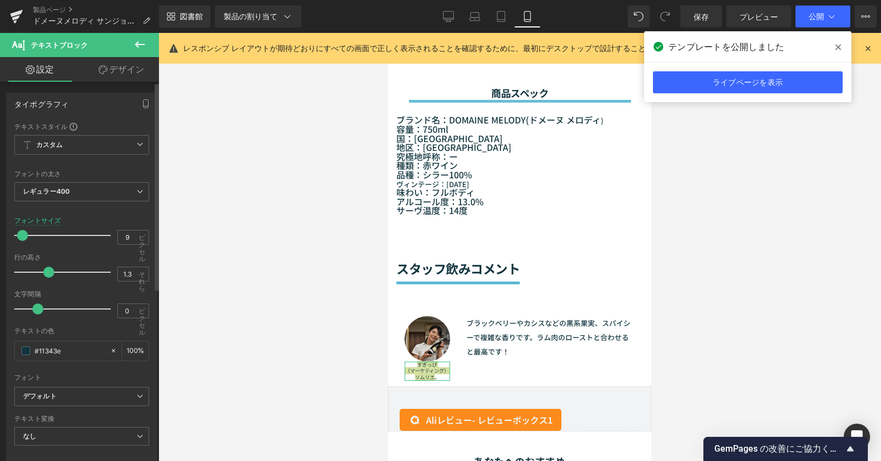
type input "8"
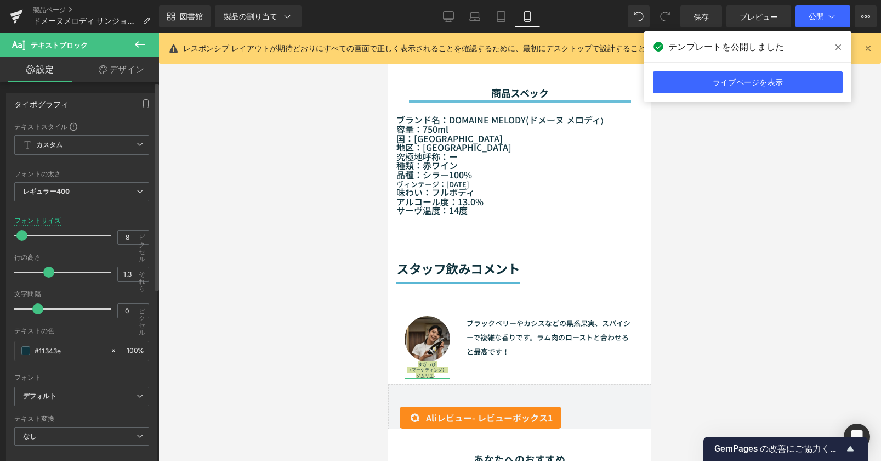
click at [23, 233] on span at bounding box center [21, 235] width 11 height 11
click at [811, 15] on font "公開" at bounding box center [816, 16] width 15 height 9
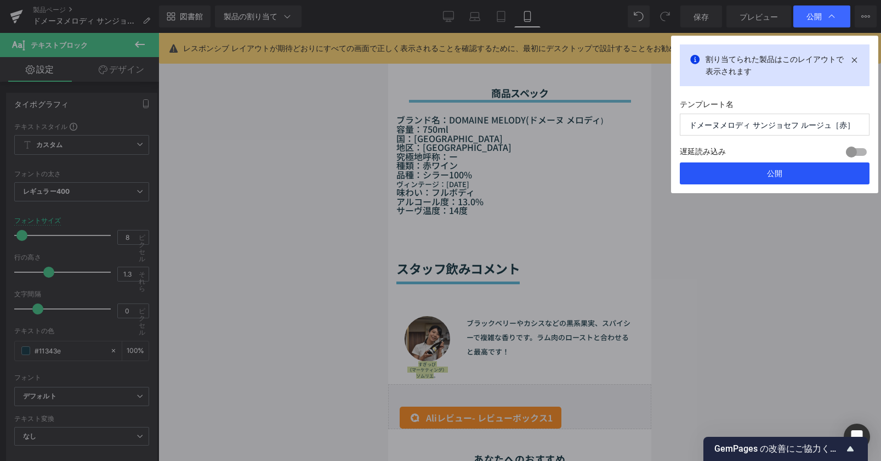
click at [782, 166] on button "公開" at bounding box center [775, 173] width 190 height 22
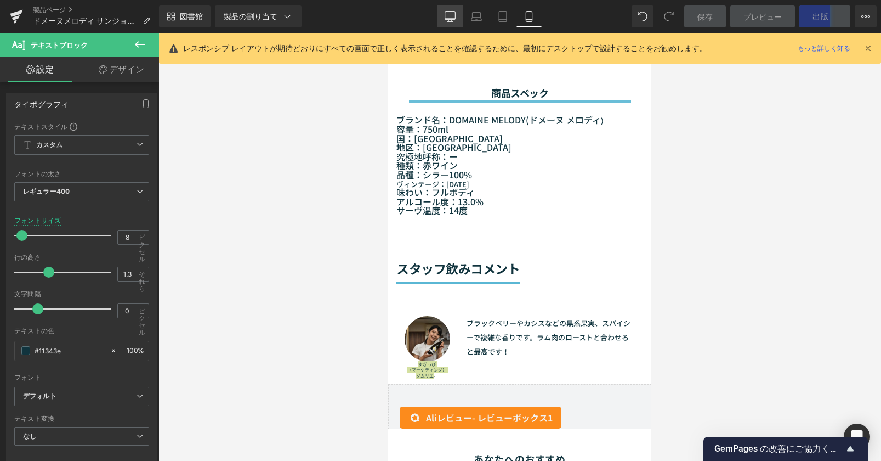
click at [445, 21] on icon at bounding box center [450, 16] width 11 height 11
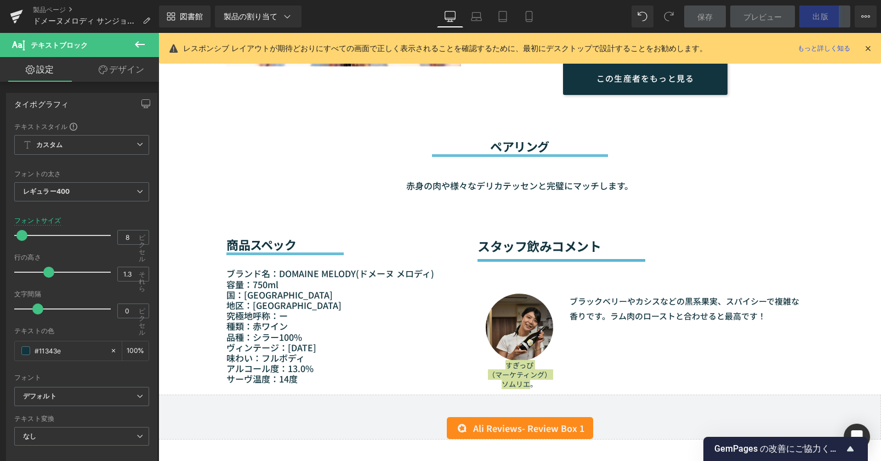
scroll to position [844, 0]
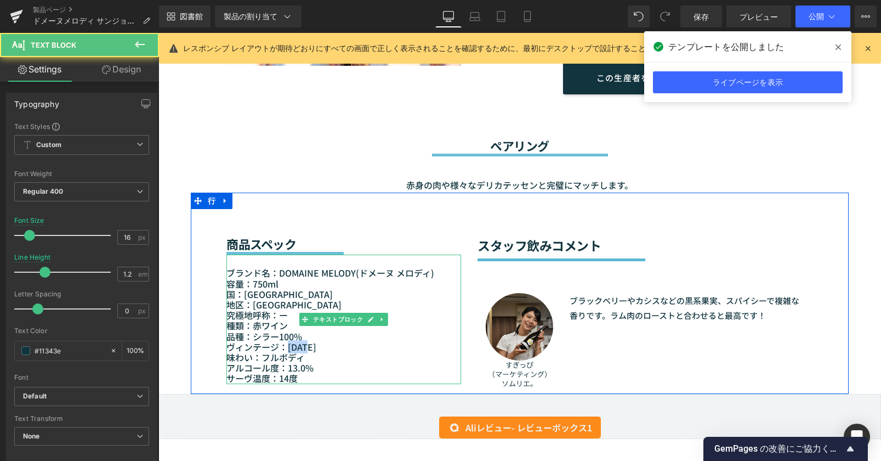
drag, startPoint x: 284, startPoint y: 346, endPoint x: 303, endPoint y: 347, distance: 19.2
click at [303, 347] on font "ヴィンテージ：2022年" at bounding box center [272, 346] width 90 height 13
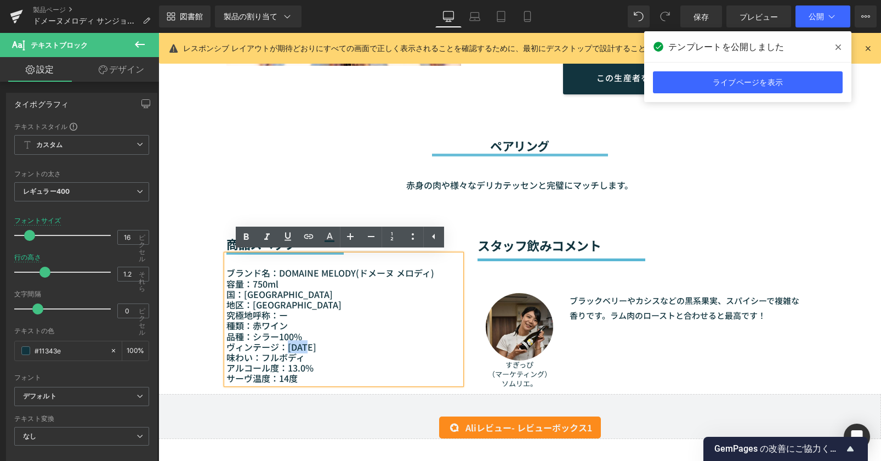
paste div
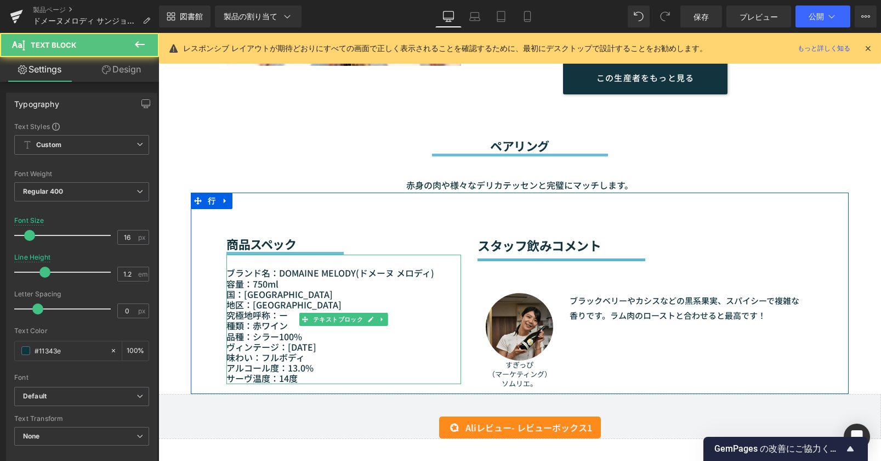
drag, startPoint x: 299, startPoint y: 367, endPoint x: 292, endPoint y: 367, distance: 6.6
click at [292, 367] on font "アルコール度：13.0%" at bounding box center [270, 367] width 87 height 13
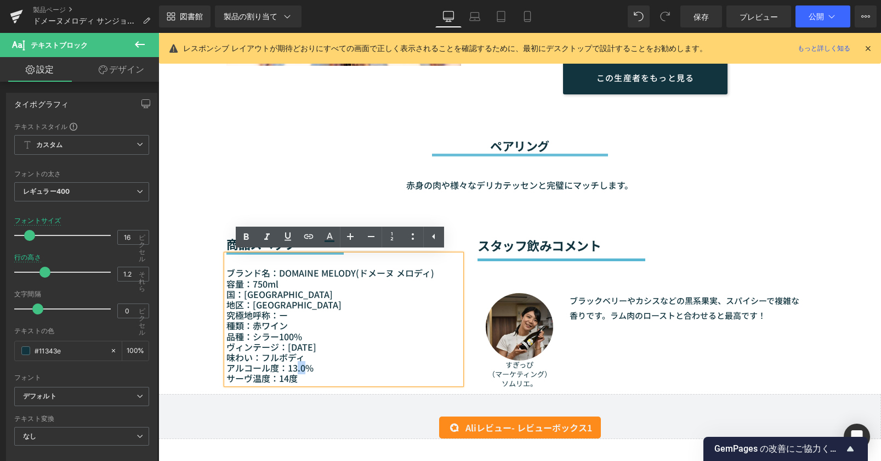
drag, startPoint x: 281, startPoint y: 367, endPoint x: 295, endPoint y: 369, distance: 14.4
click at [295, 369] on font "アルコール度：13.0%" at bounding box center [270, 367] width 87 height 13
click at [300, 370] on font "アルコール度：13.0%" at bounding box center [270, 367] width 87 height 13
drag, startPoint x: 301, startPoint y: 370, endPoint x: 282, endPoint y: 366, distance: 19.7
click at [282, 366] on font "アルコール度：13.0%" at bounding box center [270, 367] width 87 height 13
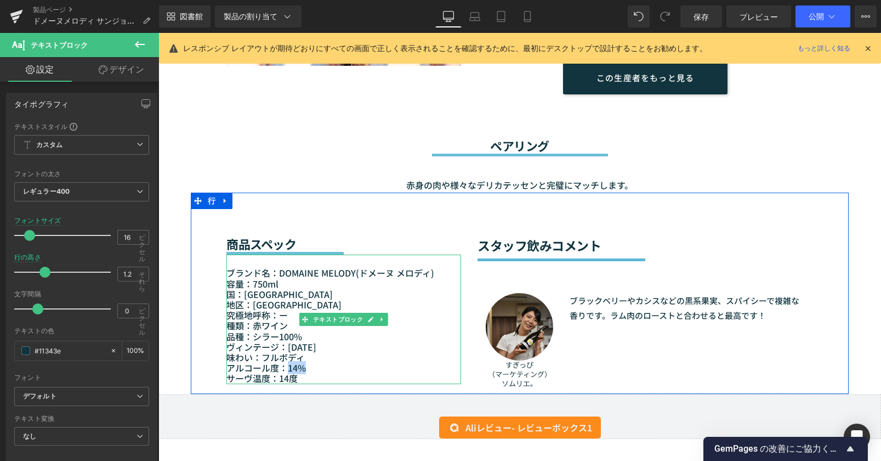
drag, startPoint x: 281, startPoint y: 369, endPoint x: 298, endPoint y: 371, distance: 17.1
click at [298, 371] on font "アルコール度：14%" at bounding box center [267, 367] width 80 height 13
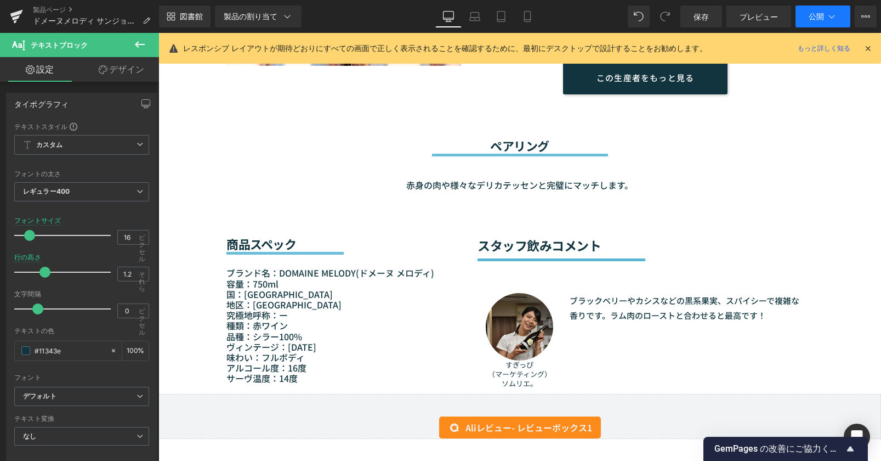
click at [807, 13] on button "公開" at bounding box center [823, 16] width 55 height 22
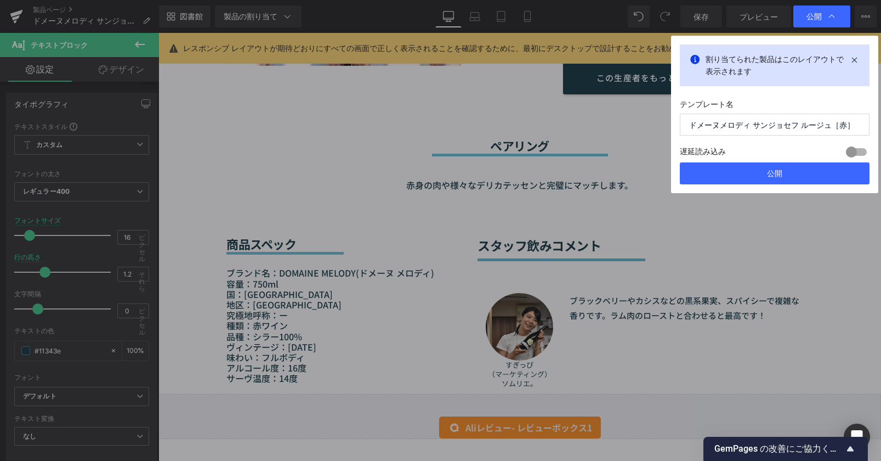
click at [776, 162] on div "遅延読み込み 建てる ロックを解除するためのアップグレードプラン" at bounding box center [775, 153] width 190 height 18
drag, startPoint x: 776, startPoint y: 172, endPoint x: 618, endPoint y: 139, distance: 161.8
click at [776, 172] on font "公開" at bounding box center [774, 172] width 15 height 9
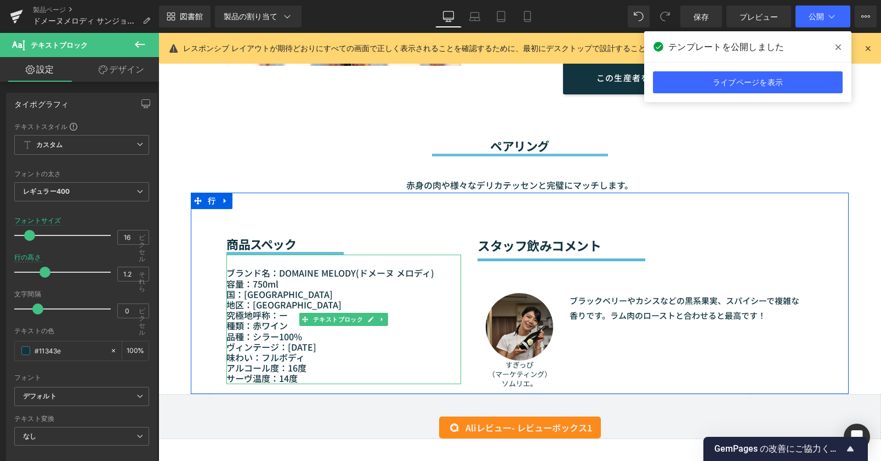
click at [242, 336] on font "品種：シラー100%" at bounding box center [265, 336] width 76 height 13
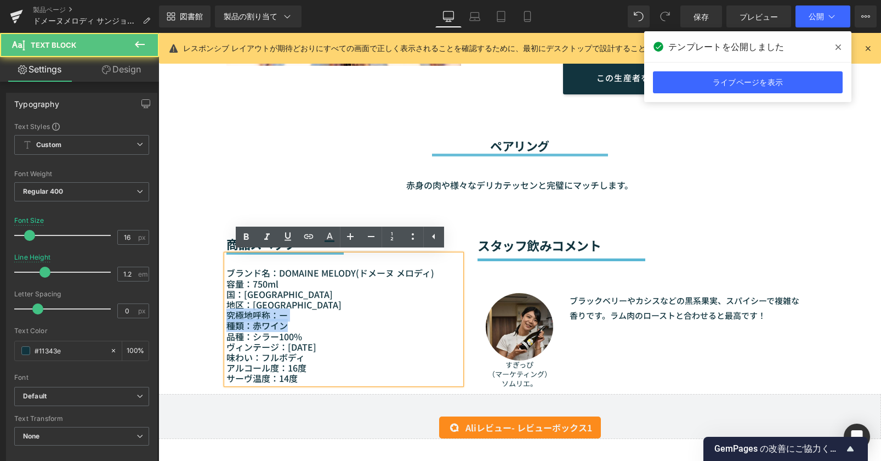
drag, startPoint x: 271, startPoint y: 322, endPoint x: 281, endPoint y: 322, distance: 10.4
click at [281, 322] on div "ブランド名：DOMAINE MELODY(ドメーヌ メロディ ) 容量：750ml 国：フランス 地区：ドローム県 究極地呼称：ー 種類：赤ワイン 品種：シラ…" at bounding box center [344, 319] width 235 height 129
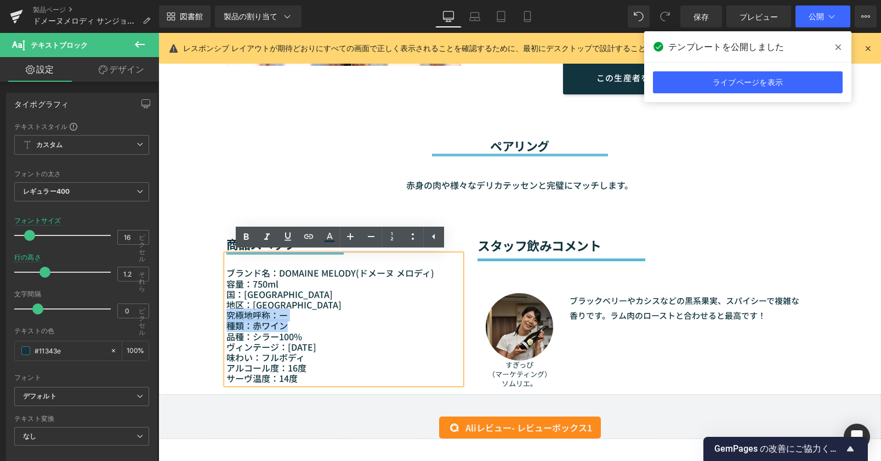
click at [286, 312] on p "究極地呼称：ー" at bounding box center [344, 315] width 235 height 10
click at [289, 314] on p "究極地呼称：ー" at bounding box center [344, 315] width 235 height 10
drag, startPoint x: 289, startPoint y: 307, endPoint x: 291, endPoint y: 313, distance: 6.6
click at [291, 313] on div "ブランド名：DOMAINE MELODY(ドメーヌ メロディ ) 容量：750ml 国：フランス 地区：ドローム県 究極地呼称：ー 種類：赤ワイン 品種：シラ…" at bounding box center [344, 319] width 235 height 129
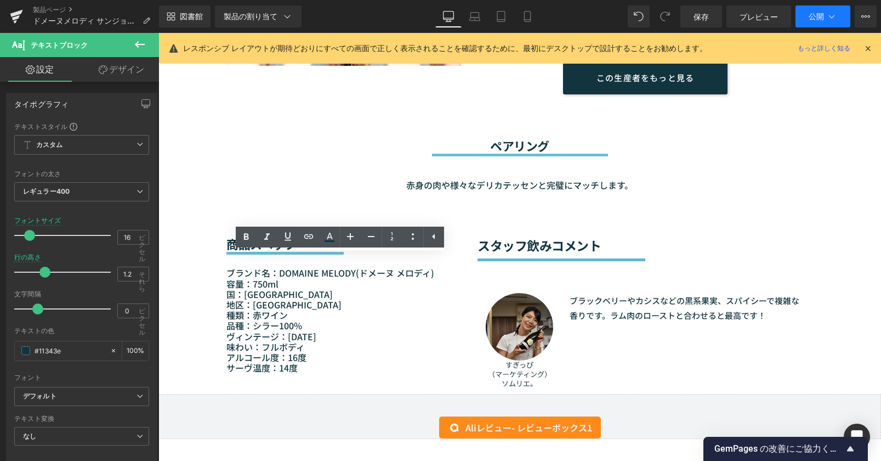
click at [806, 25] on button "公開" at bounding box center [823, 16] width 55 height 22
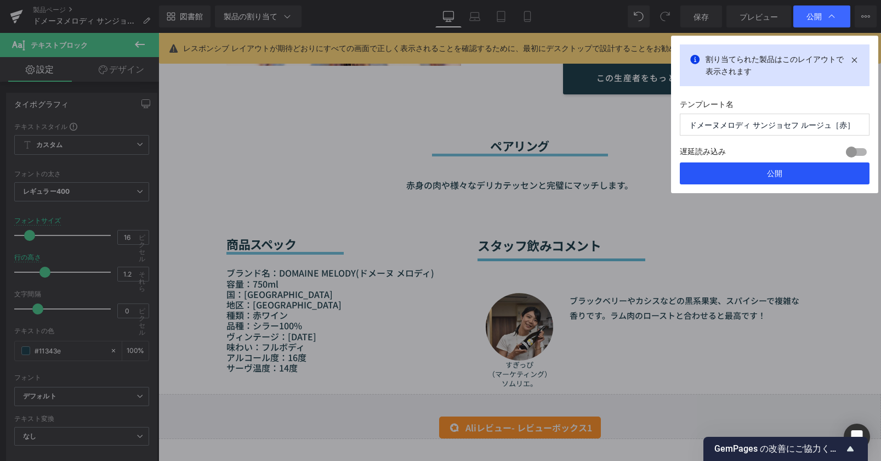
click at [817, 173] on button "公開" at bounding box center [775, 173] width 190 height 22
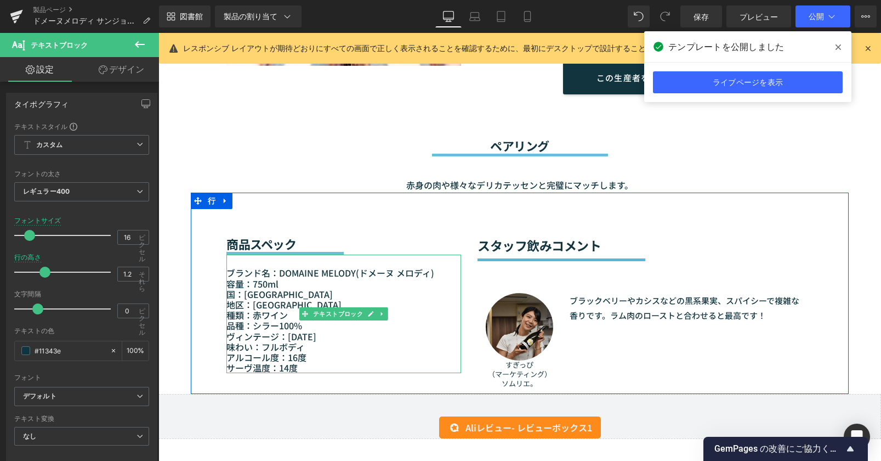
click at [304, 357] on p "ヴィンテージ：2023年 味わい：フルボディ アルコール度：16度" at bounding box center [344, 347] width 235 height 32
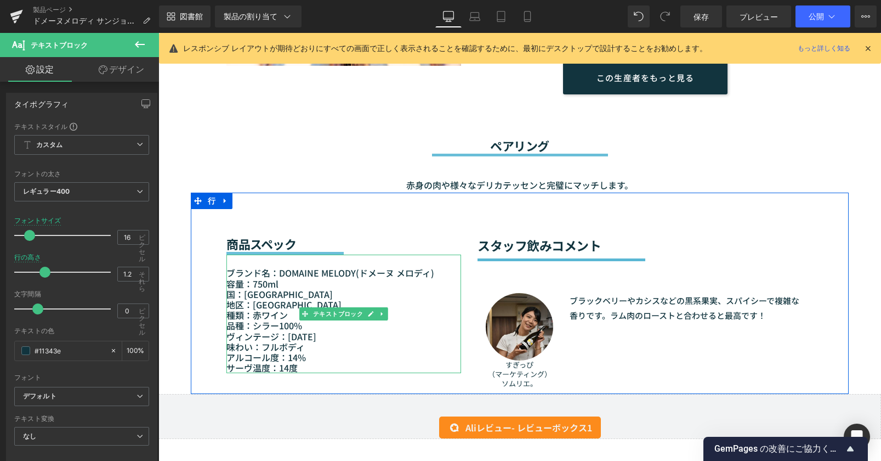
click at [296, 368] on p "サーヴ温度：14度" at bounding box center [344, 368] width 235 height 10
click at [296, 370] on p "サーヴ温度：14度" at bounding box center [344, 368] width 235 height 10
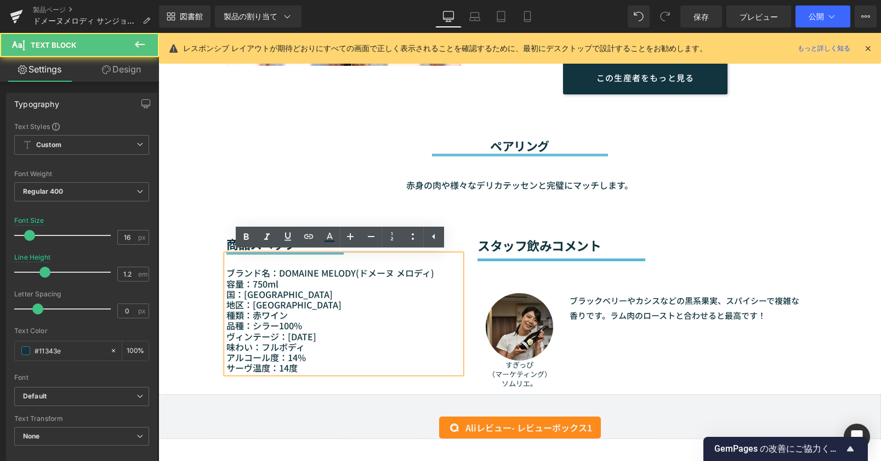
drag, startPoint x: 296, startPoint y: 367, endPoint x: 276, endPoint y: 366, distance: 19.8
click at [276, 366] on p "サーヴ温度：14度" at bounding box center [344, 368] width 235 height 10
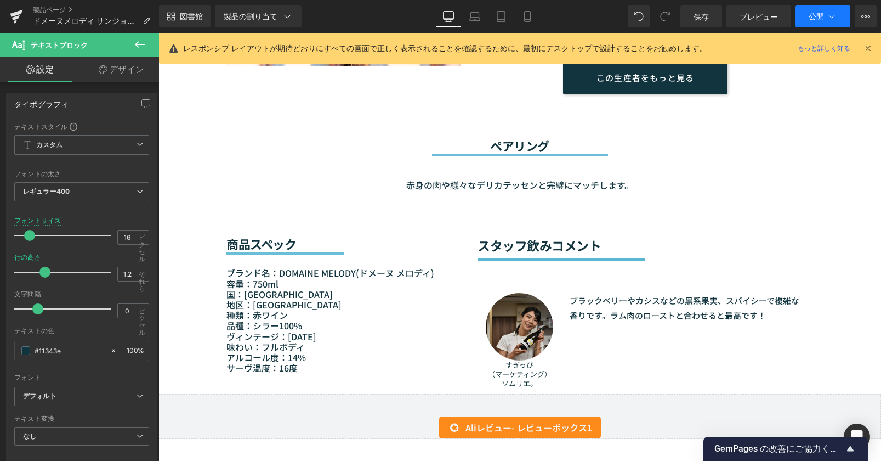
click at [817, 12] on font "公開" at bounding box center [816, 16] width 15 height 9
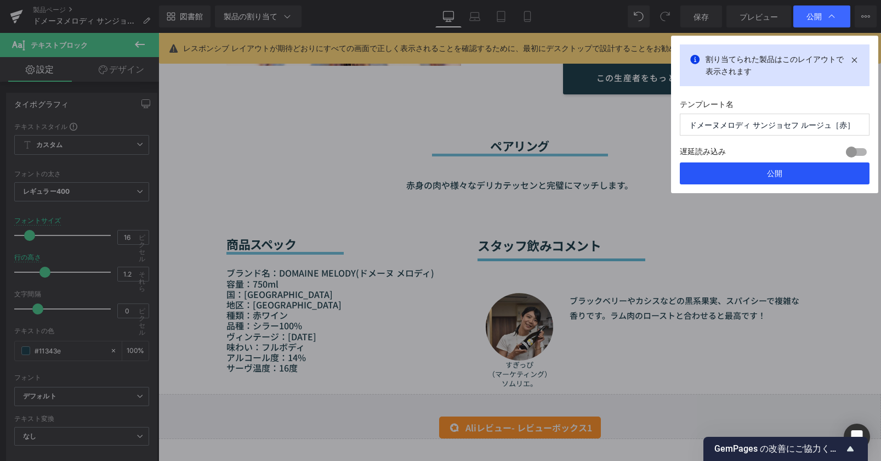
click at [794, 168] on button "公開" at bounding box center [775, 173] width 190 height 22
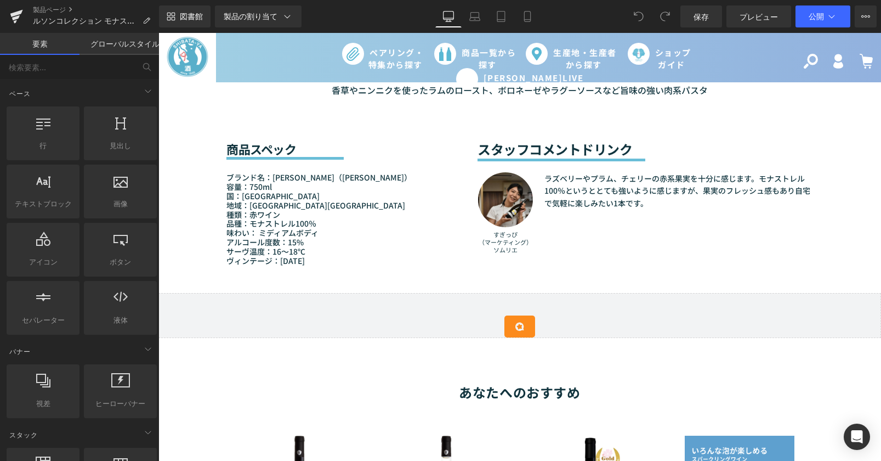
scroll to position [878, 0]
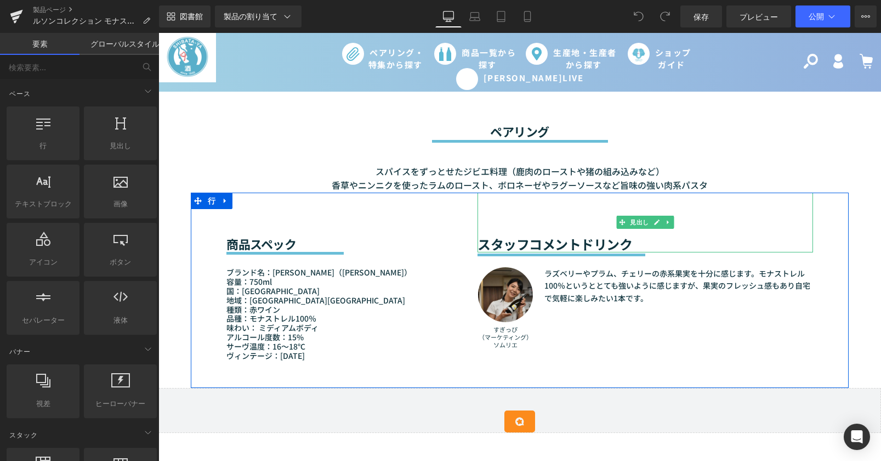
click at [494, 243] on font "スタッフコメントドリンク" at bounding box center [555, 243] width 155 height 19
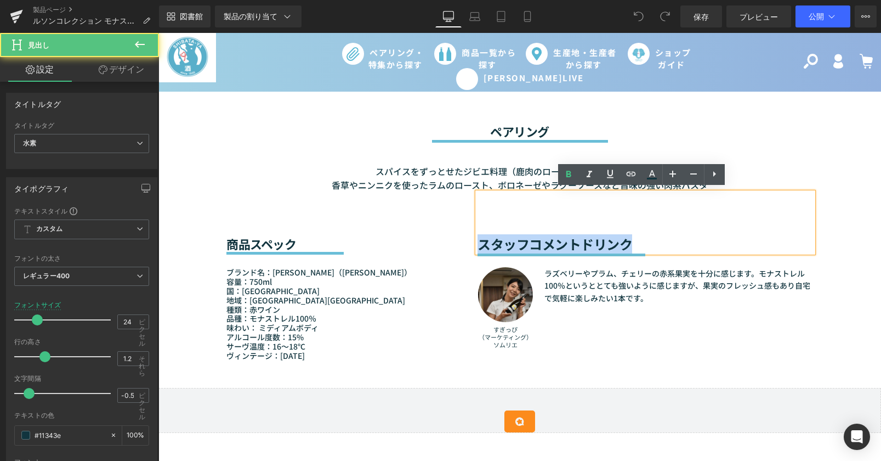
drag, startPoint x: 649, startPoint y: 238, endPoint x: 476, endPoint y: 242, distance: 173.9
click at [478, 242] on h2 "スタッフコメントドリンク" at bounding box center [646, 244] width 336 height 16
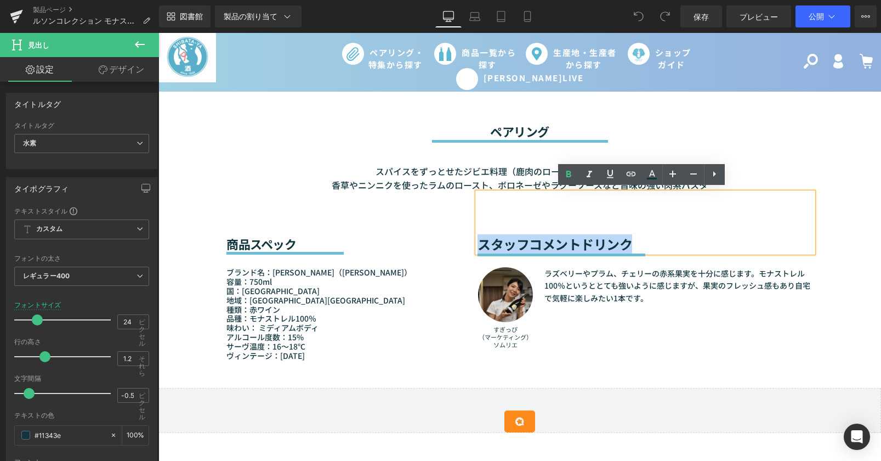
copy font "スタッフコメントドリンク"
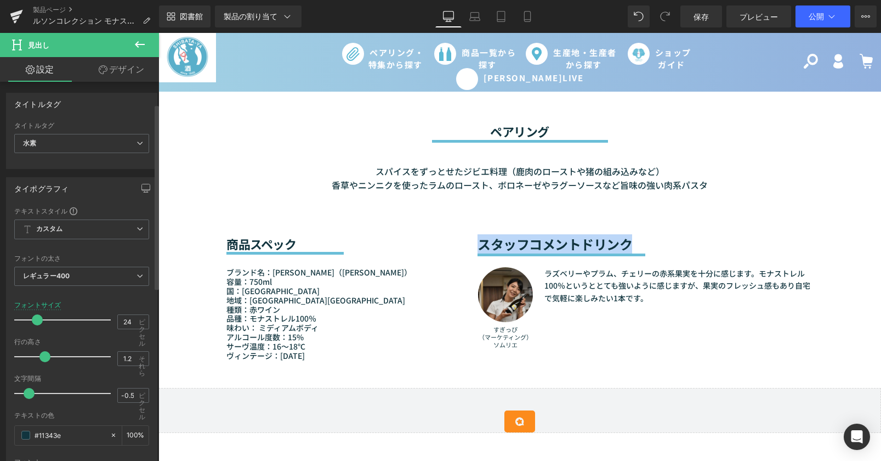
scroll to position [110, 0]
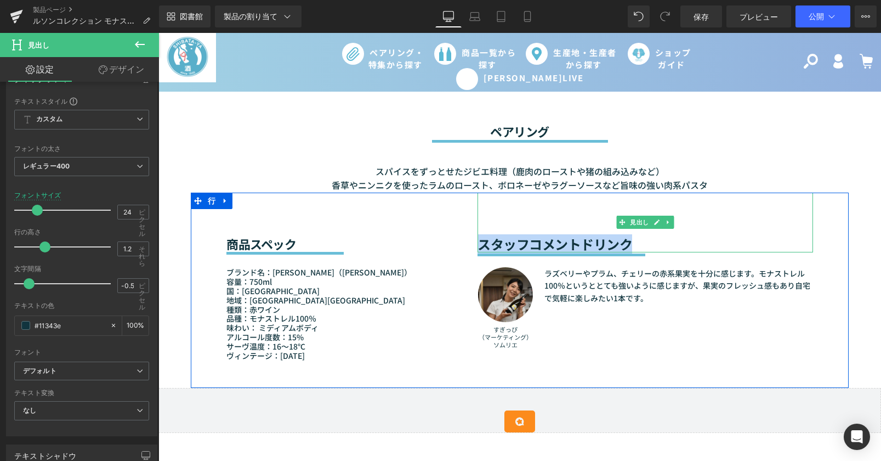
click at [540, 236] on font "スタッフコメントドリンク" at bounding box center [555, 243] width 155 height 19
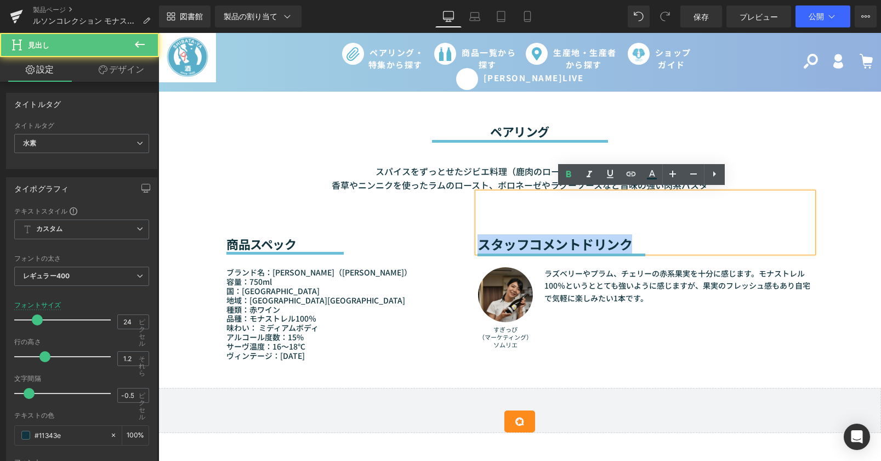
click at [537, 240] on font "スタッフコメントドリンク" at bounding box center [555, 243] width 155 height 19
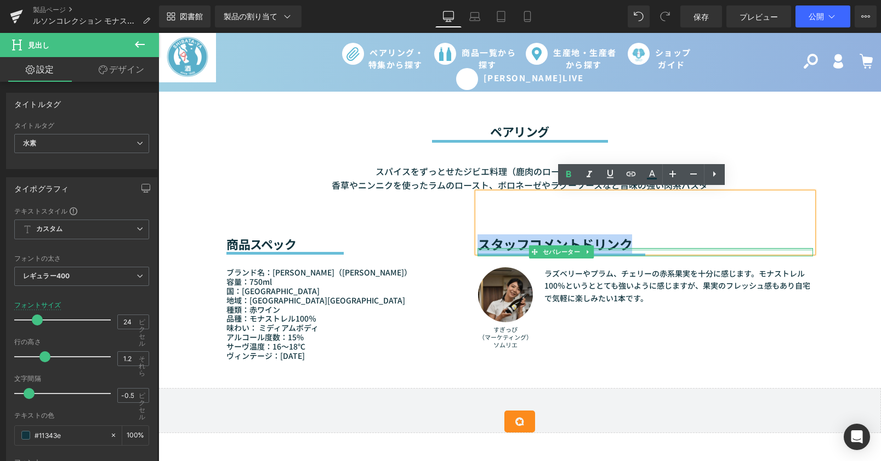
drag, startPoint x: 628, startPoint y: 239, endPoint x: 477, endPoint y: 245, distance: 151.5
click at [477, 245] on div "スタッフコメントドリンク 見出し セパレーター 画像 すぎっぴ （マーケティング） ソムリエ テキストブロック ラズベリーやプラム、チェリーの赤系果実を十分に…" at bounding box center [646, 283] width 352 height 180
copy font "スタッフコメントドリンク"
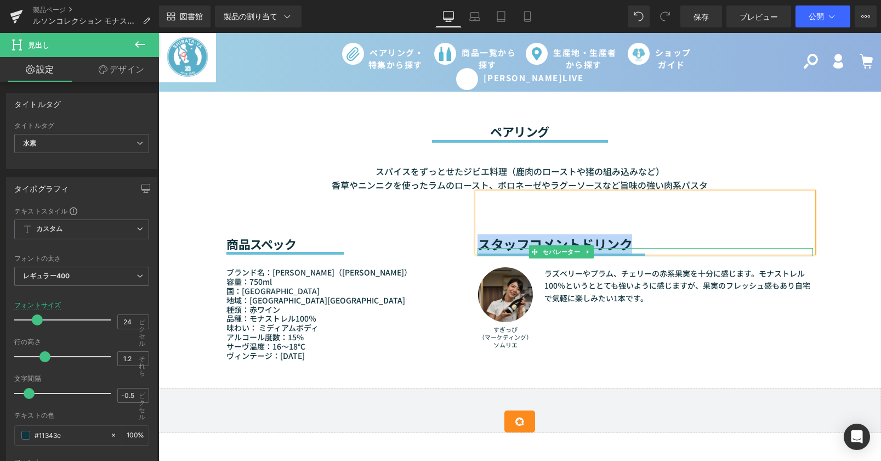
click at [552, 245] on font "セパレーター" at bounding box center [562, 251] width 38 height 13
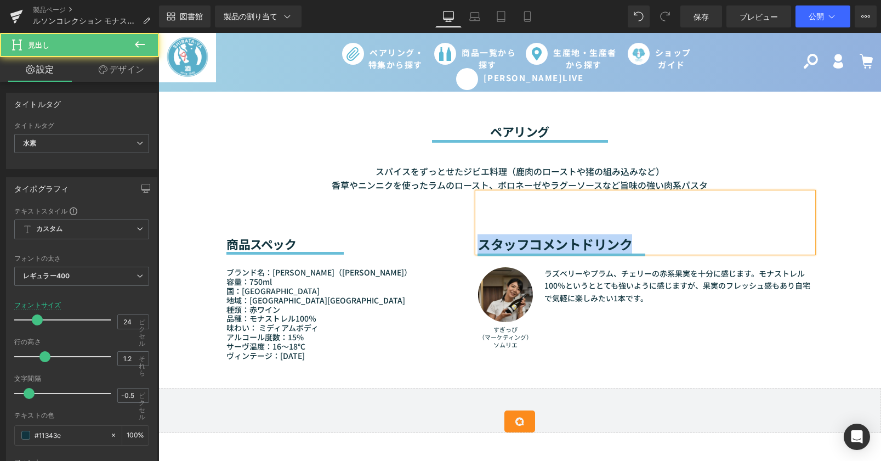
click at [570, 242] on font "スタッフコメントドリンク" at bounding box center [555, 243] width 155 height 19
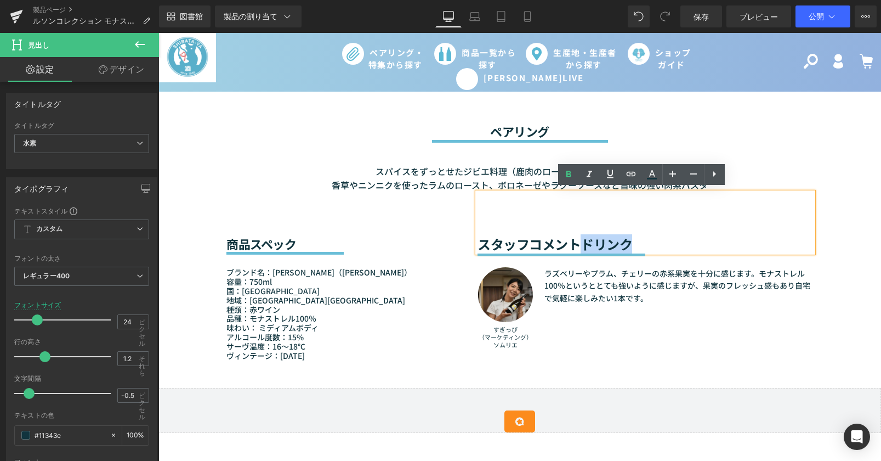
drag, startPoint x: 619, startPoint y: 237, endPoint x: 581, endPoint y: 242, distance: 38.7
click at [581, 242] on font "スタッフコメントドリンク" at bounding box center [555, 243] width 155 height 19
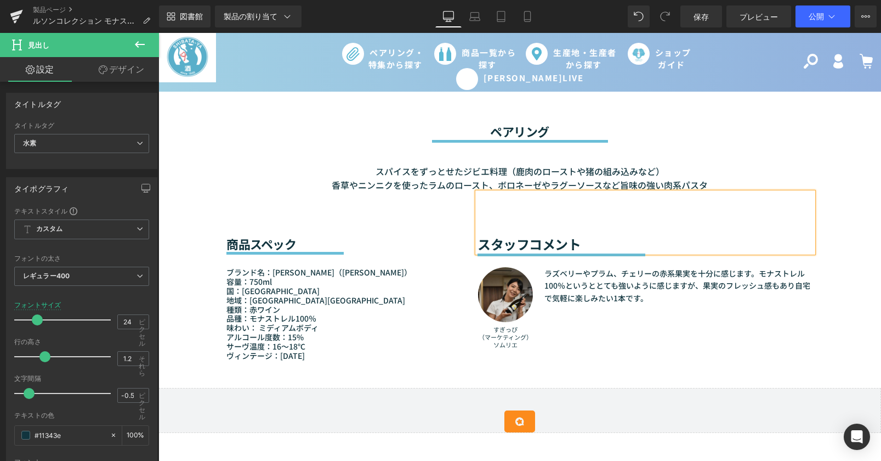
click at [531, 240] on font "スタッフコメント" at bounding box center [529, 243] width 103 height 19
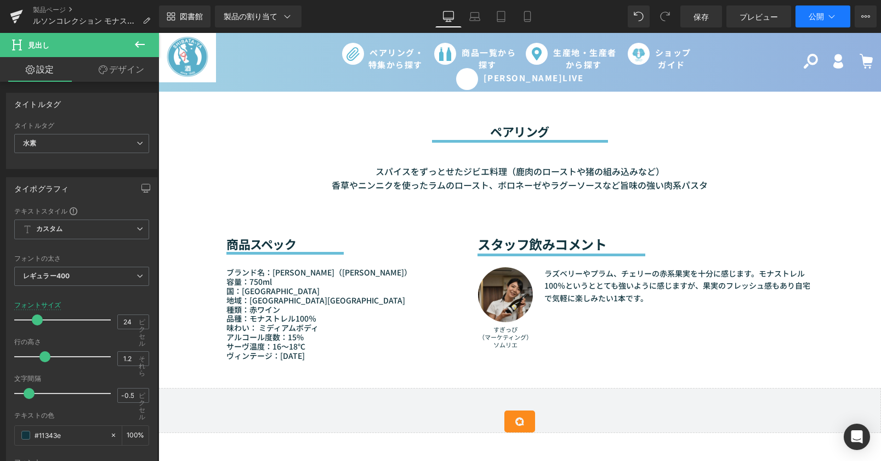
click at [827, 14] on icon at bounding box center [832, 16] width 11 height 11
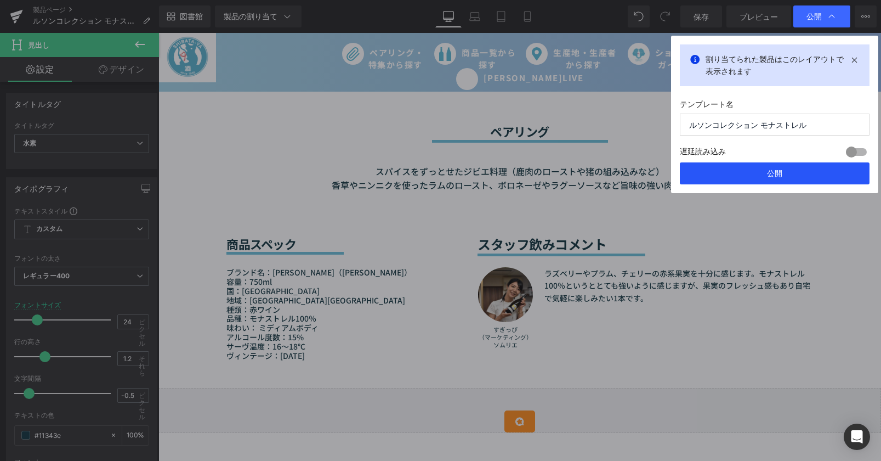
click at [787, 177] on button "公開" at bounding box center [775, 173] width 190 height 22
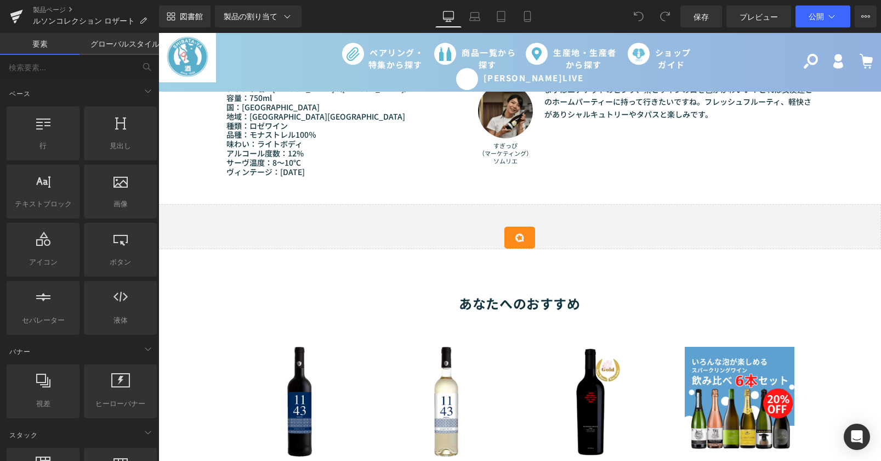
scroll to position [860, 0]
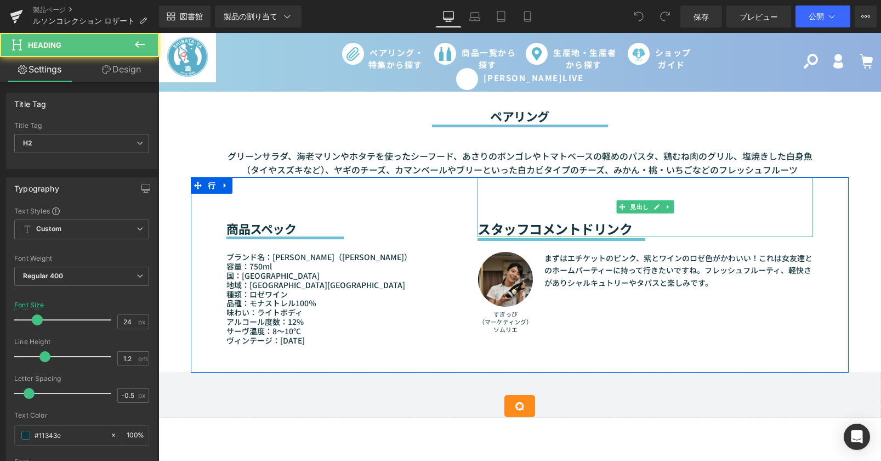
drag, startPoint x: 529, startPoint y: 225, endPoint x: 539, endPoint y: 226, distance: 10.5
click at [539, 226] on font "スタッフコメントドリンク" at bounding box center [555, 228] width 155 height 19
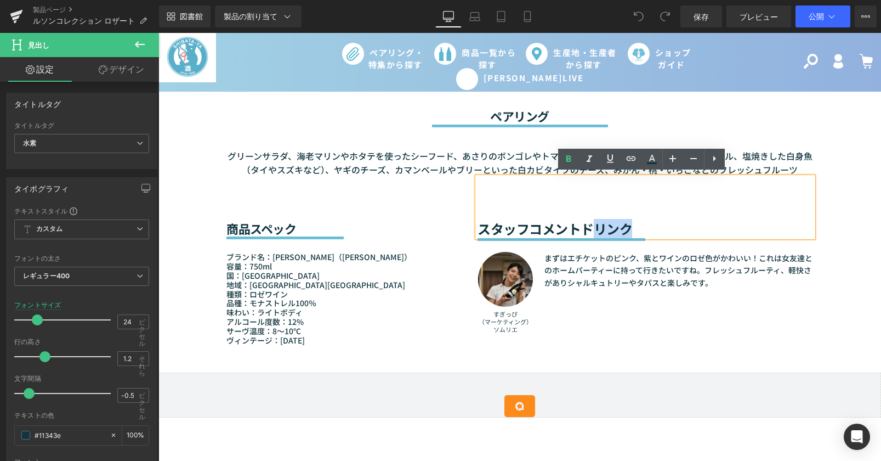
drag, startPoint x: 621, startPoint y: 224, endPoint x: 581, endPoint y: 225, distance: 39.5
click at [581, 225] on font "スタッフコメントドリンク" at bounding box center [555, 228] width 155 height 19
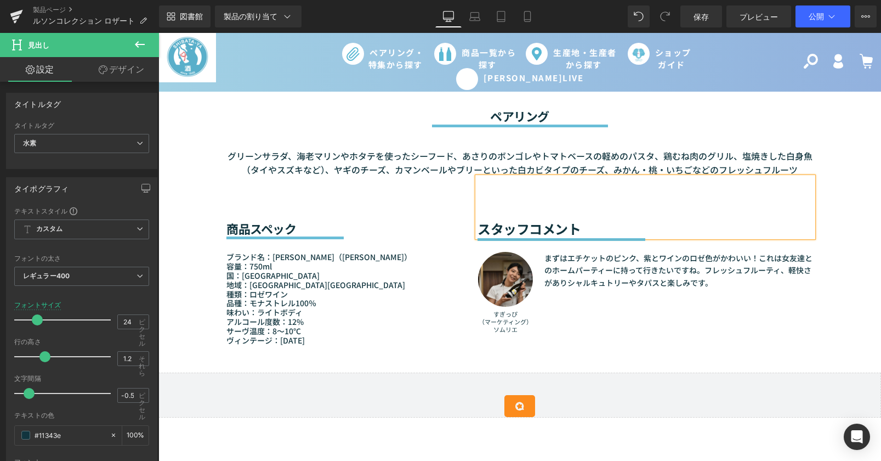
click at [532, 225] on font "スタッフコメント" at bounding box center [529, 228] width 103 height 19
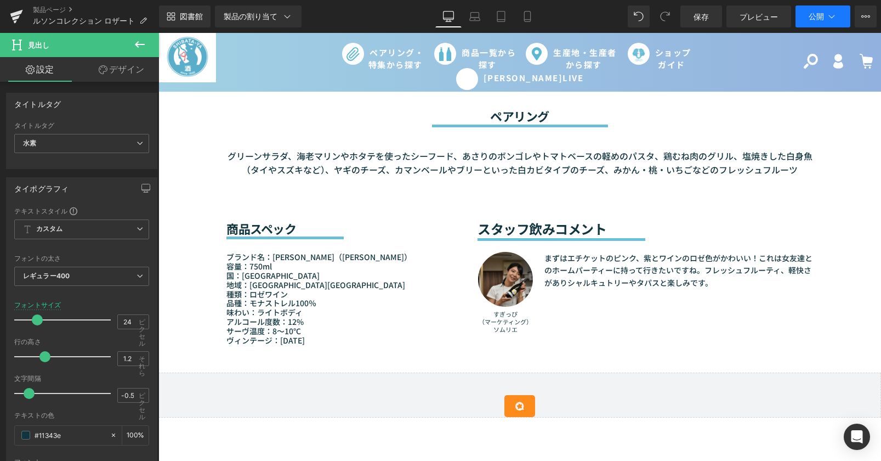
click at [829, 15] on icon at bounding box center [832, 16] width 11 height 11
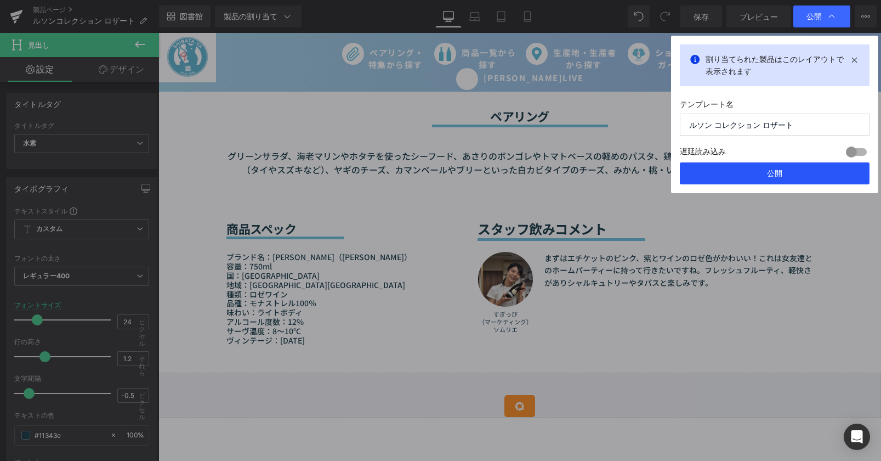
click at [804, 174] on button "公開" at bounding box center [775, 173] width 190 height 22
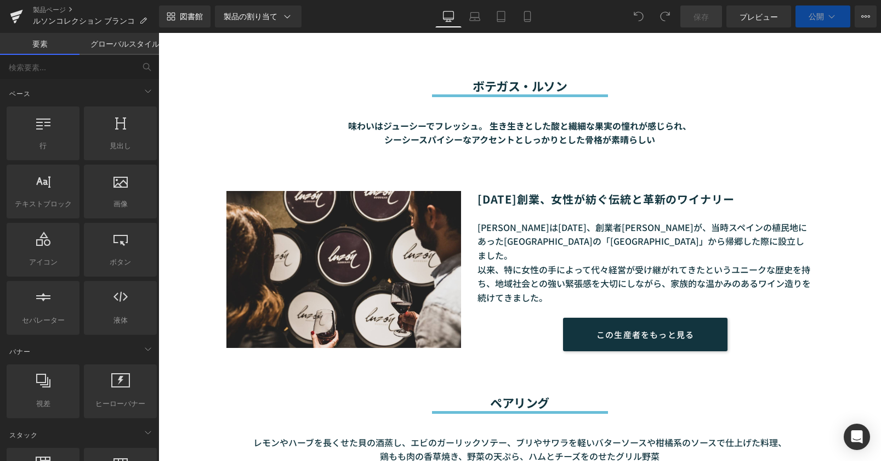
scroll to position [823, 0]
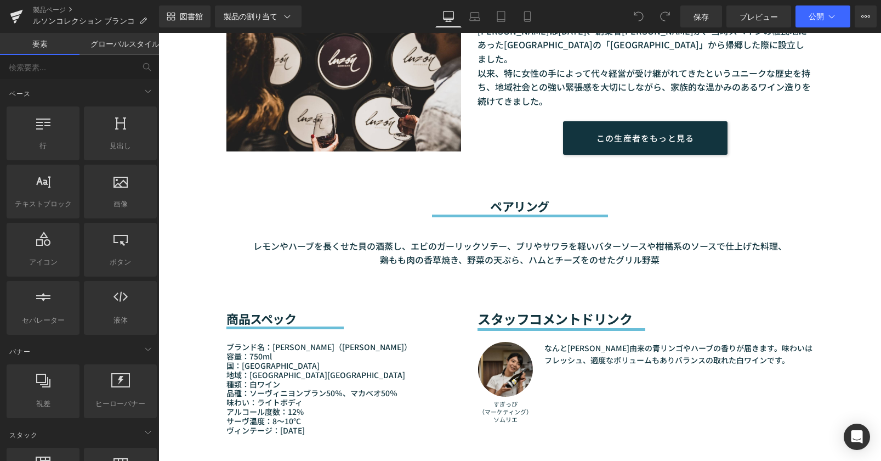
click at [561, 315] on font "スタッフコメントドリンク" at bounding box center [555, 318] width 155 height 19
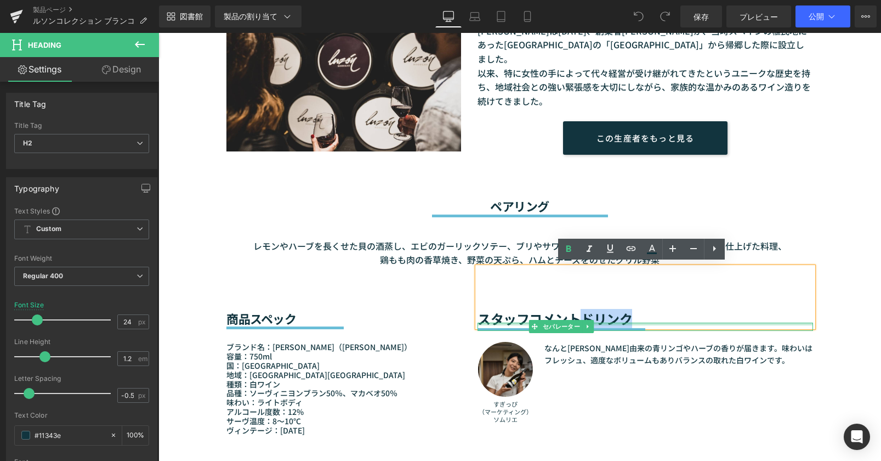
drag, startPoint x: 579, startPoint y: 315, endPoint x: 642, endPoint y: 319, distance: 63.7
click at [642, 319] on div "スタッフコメントドリンク 見出し セパレーター 画像 すぎっぴ （マーケティング） ソムリエ テキストブロック なんと[PERSON_NAME]由来の青リンゴ…" at bounding box center [646, 357] width 352 height 180
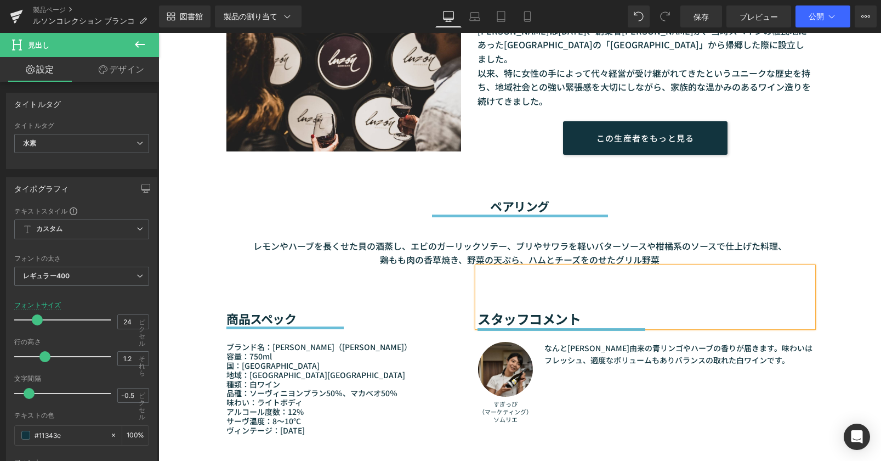
click at [530, 313] on font "スタッフコメント" at bounding box center [529, 318] width 103 height 19
click at [817, 23] on button "公開" at bounding box center [823, 16] width 55 height 22
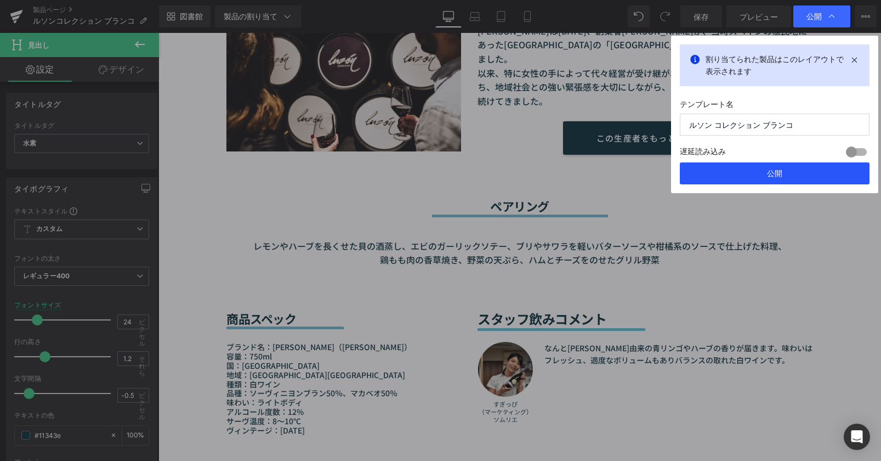
click at [773, 170] on font "公開" at bounding box center [774, 172] width 15 height 9
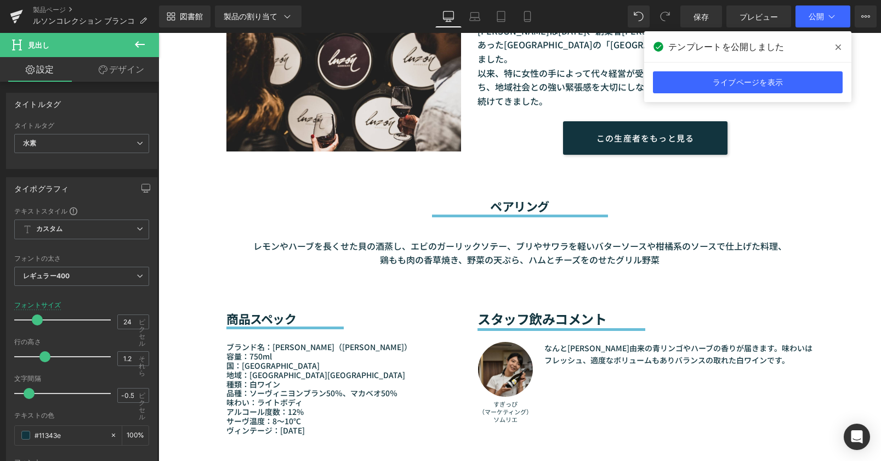
click at [159, 33] on div at bounding box center [159, 33] width 0 height 0
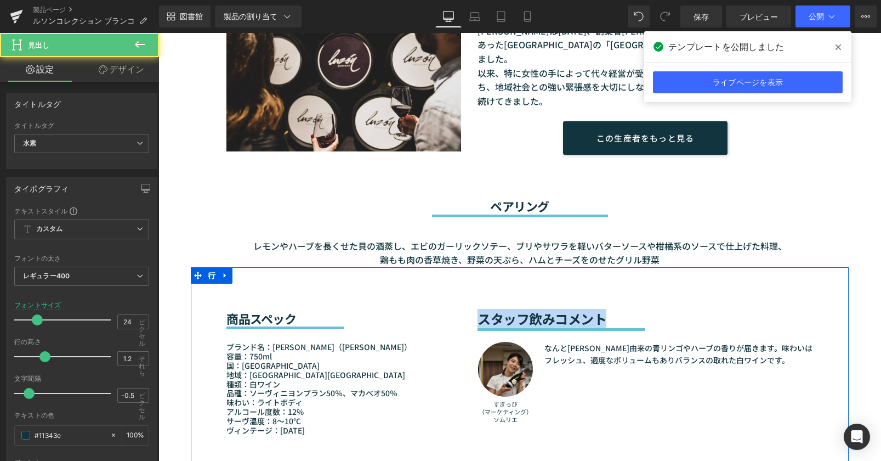
drag, startPoint x: 549, startPoint y: 315, endPoint x: 465, endPoint y: 319, distance: 84.0
click at [465, 319] on div "商品スペック 見出し セパレーター ブランド名：Bodegas Luzón（ボデガス・ルソン） 容量：750ml 国：スペイン 地域：[GEOGRAPHIC_…" at bounding box center [520, 364] width 658 height 195
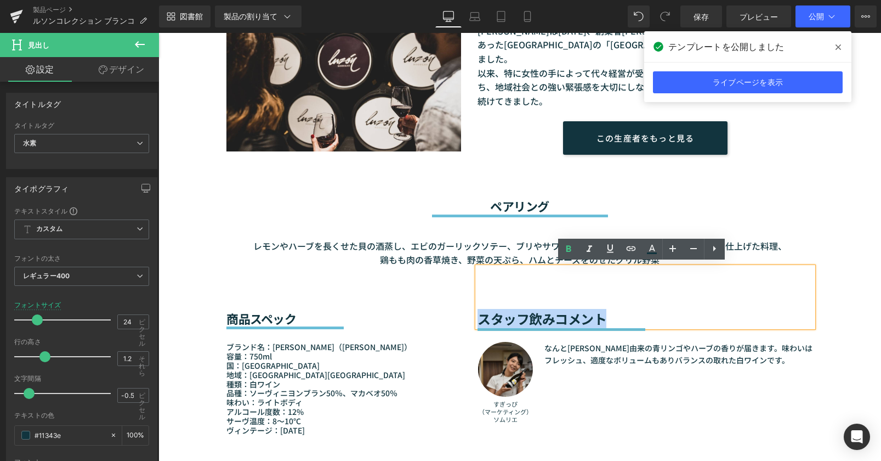
copy font "スタッフ飲みコメント"
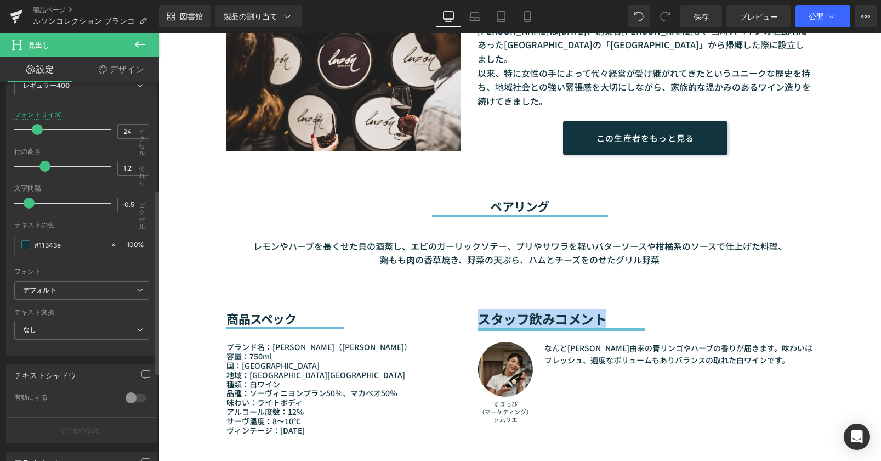
scroll to position [219, 0]
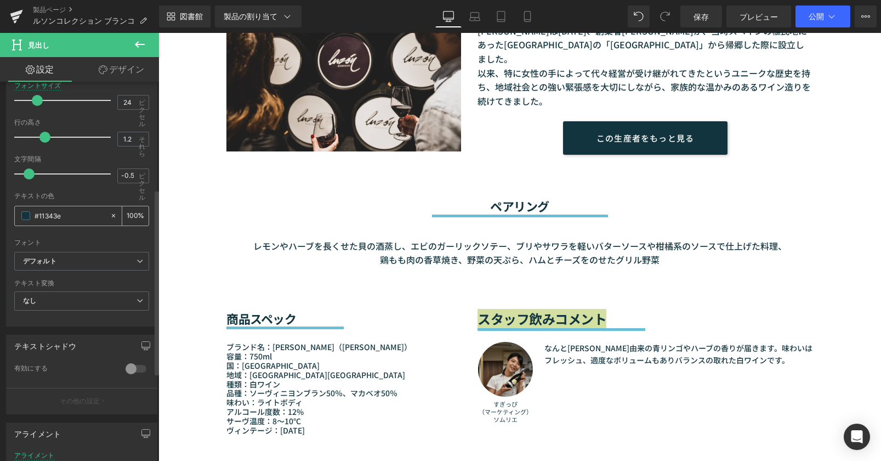
drag, startPoint x: 67, startPoint y: 217, endPoint x: 31, endPoint y: 216, distance: 35.7
click at [31, 216] on div "#11343e" at bounding box center [62, 215] width 95 height 19
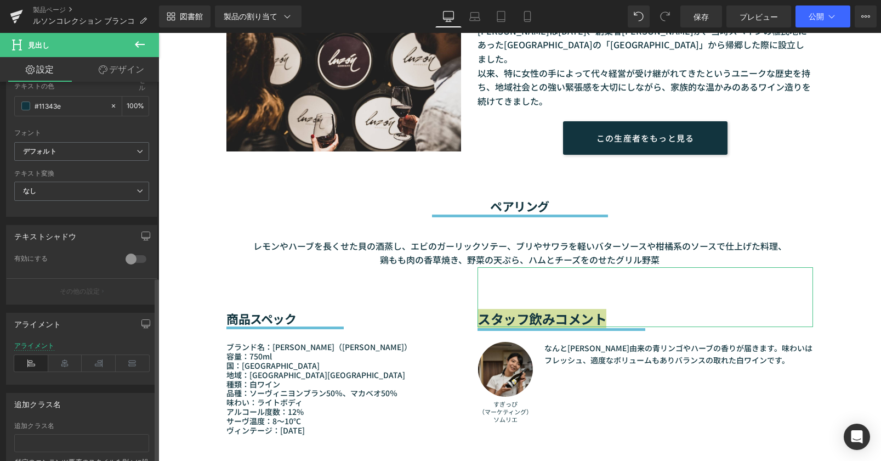
scroll to position [399, 0]
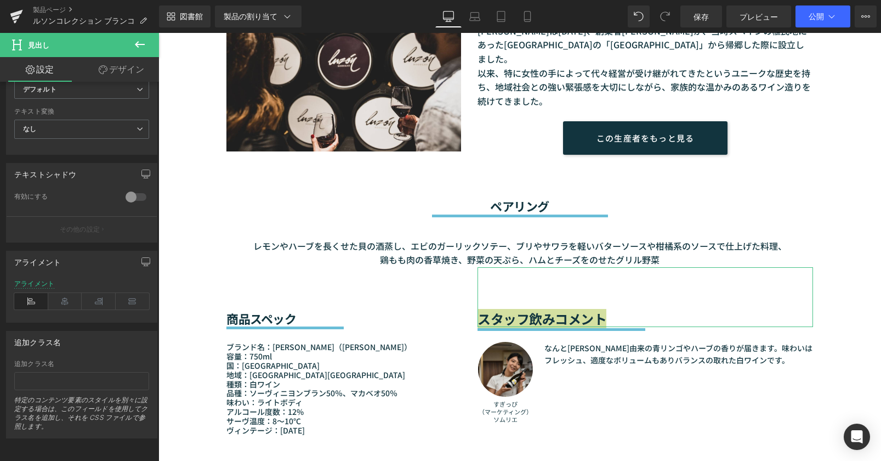
click at [128, 72] on font "デザイン" at bounding box center [126, 69] width 35 height 11
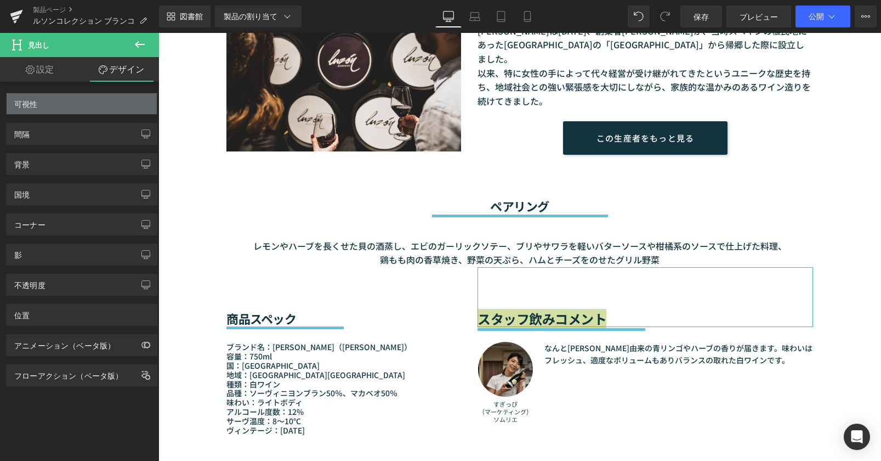
click at [69, 110] on div "可視性" at bounding box center [82, 103] width 150 height 21
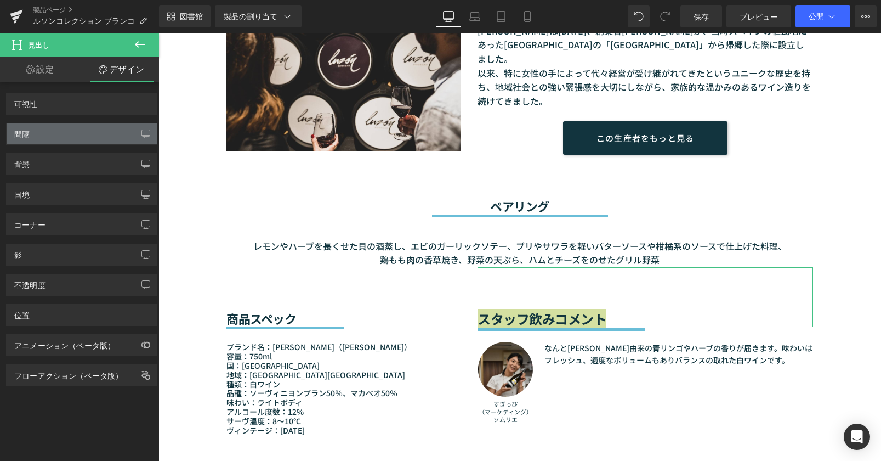
click at [49, 136] on div "間隔" at bounding box center [82, 133] width 150 height 21
click at [142, 134] on icon "button" at bounding box center [146, 133] width 9 height 9
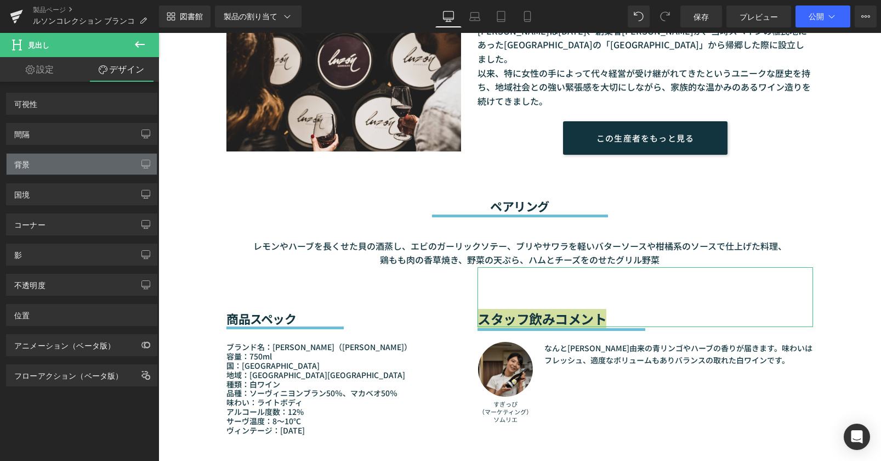
click at [20, 159] on div "背景" at bounding box center [21, 161] width 15 height 15
click at [58, 76] on link "設定" at bounding box center [40, 69] width 80 height 25
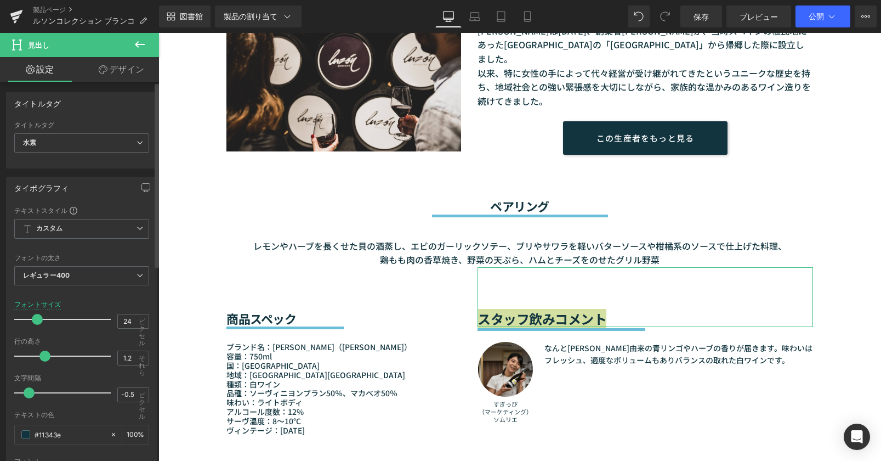
scroll to position [0, 0]
click at [61, 144] on span "水素" at bounding box center [81, 143] width 135 height 19
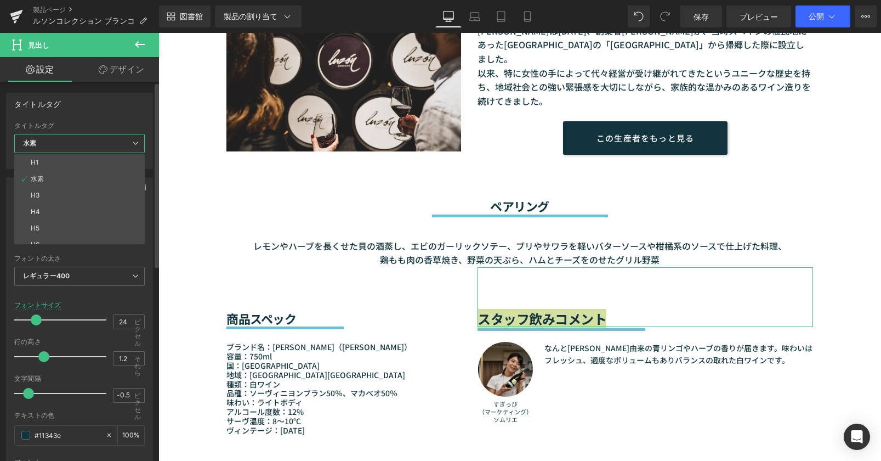
click at [137, 118] on div "タイトルタグ H1 水素 H3 H4 H5 H6 タイトルタグ 水素 H1 水素 H3 H4 H5 H6" at bounding box center [79, 131] width 147 height 76
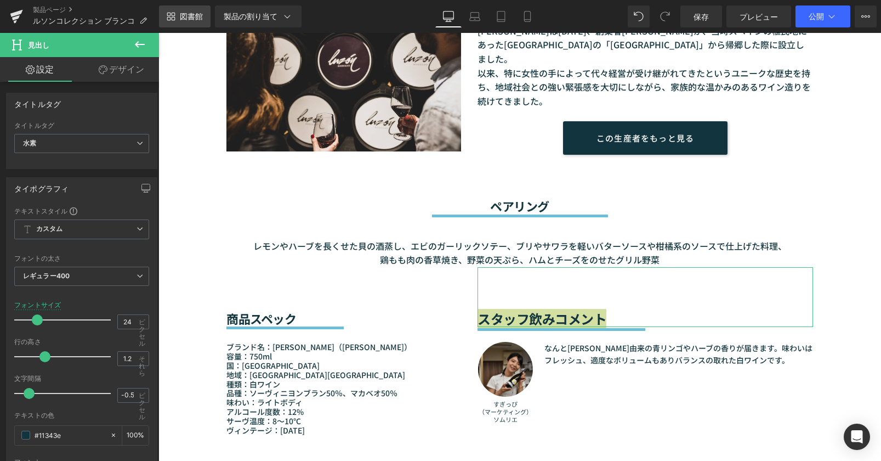
scroll to position [219, 0]
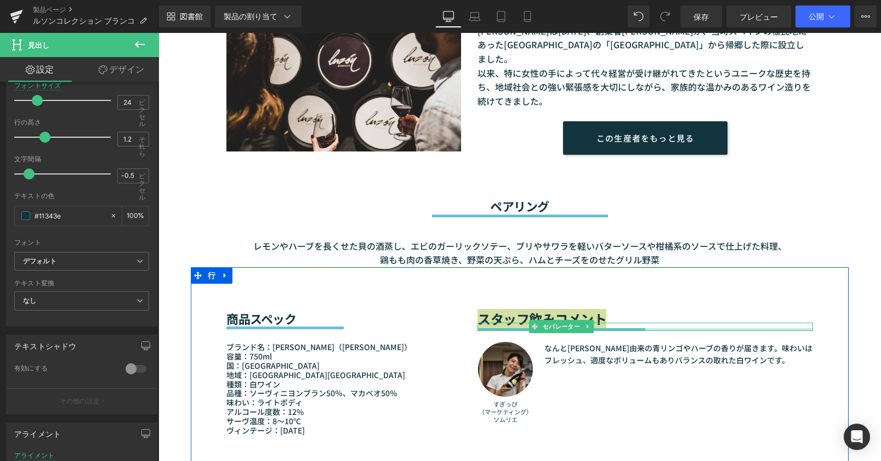
click at [614, 328] on div at bounding box center [646, 329] width 336 height 3
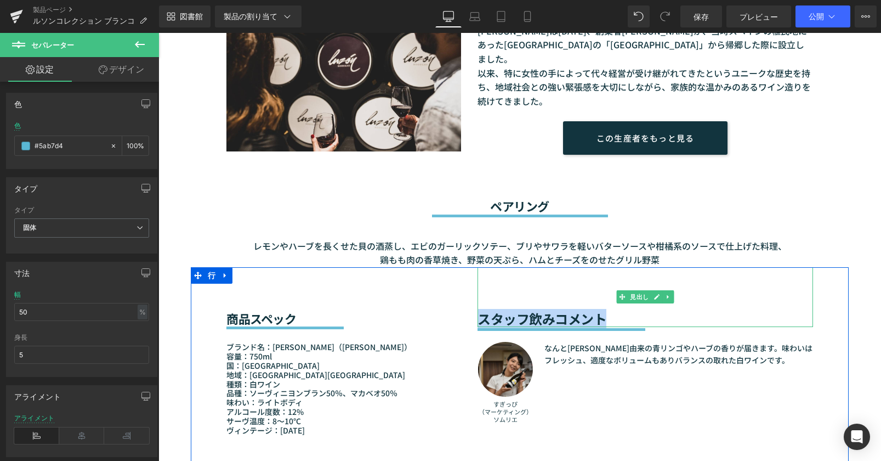
click at [522, 309] on font "スタッフ飲みコメント" at bounding box center [542, 318] width 129 height 19
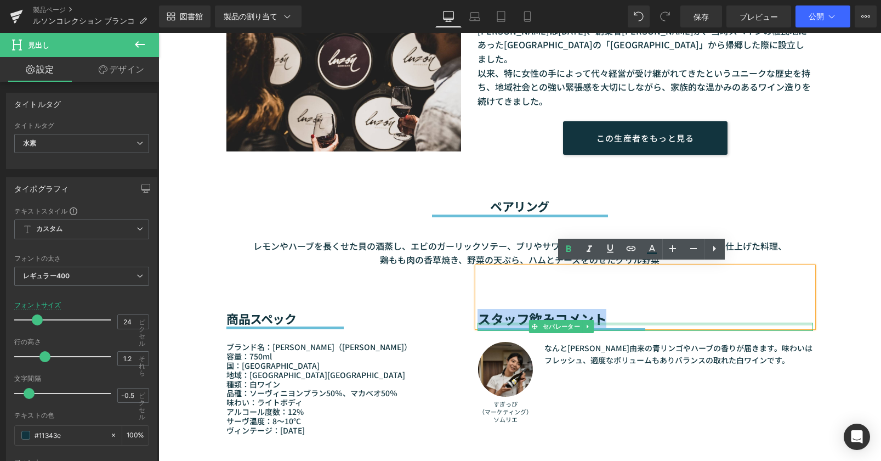
drag, startPoint x: 477, startPoint y: 316, endPoint x: 600, endPoint y: 320, distance: 123.5
click at [600, 320] on div "スタッフ飲みコメント 見出し セパレーター 画像 すぎっぴ （マーケティング） ソムリエ テキストブロック なんと[PERSON_NAME]由来の青リンゴやハ…" at bounding box center [646, 357] width 352 height 180
copy font "スタッフ飲みコメント"
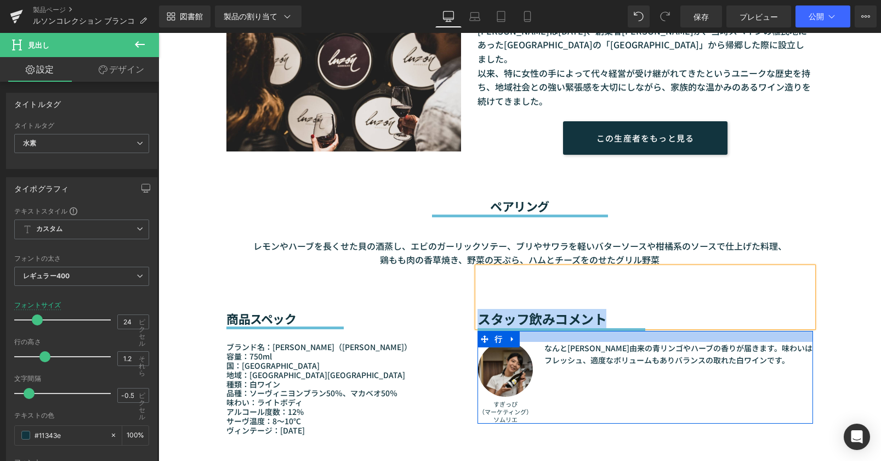
click at [614, 331] on div at bounding box center [646, 336] width 336 height 11
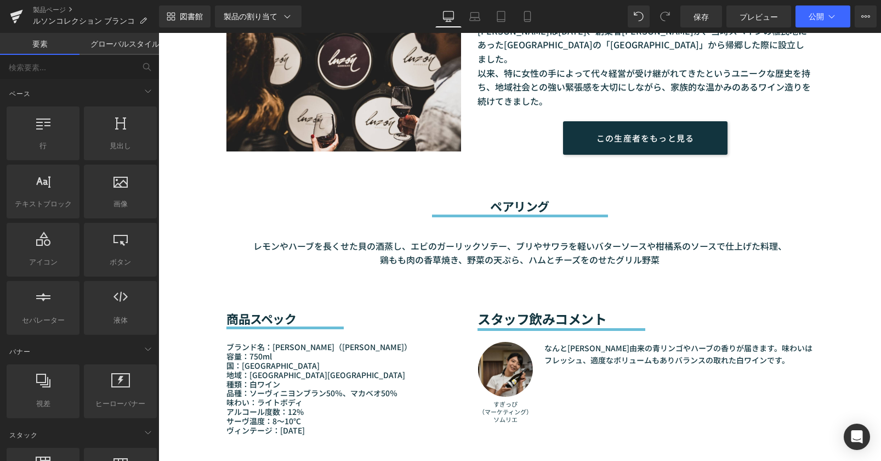
click at [864, 387] on div "セールオフ (P) 画像" at bounding box center [520, 258] width 723 height 1936
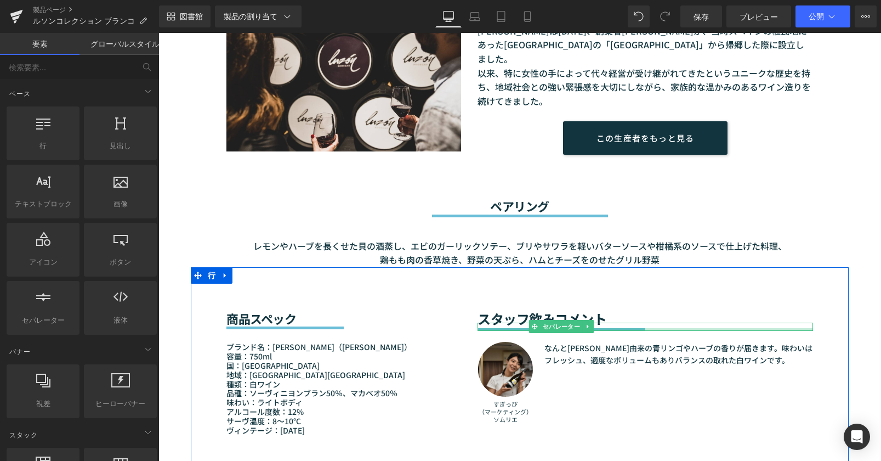
click at [640, 328] on div at bounding box center [646, 329] width 336 height 3
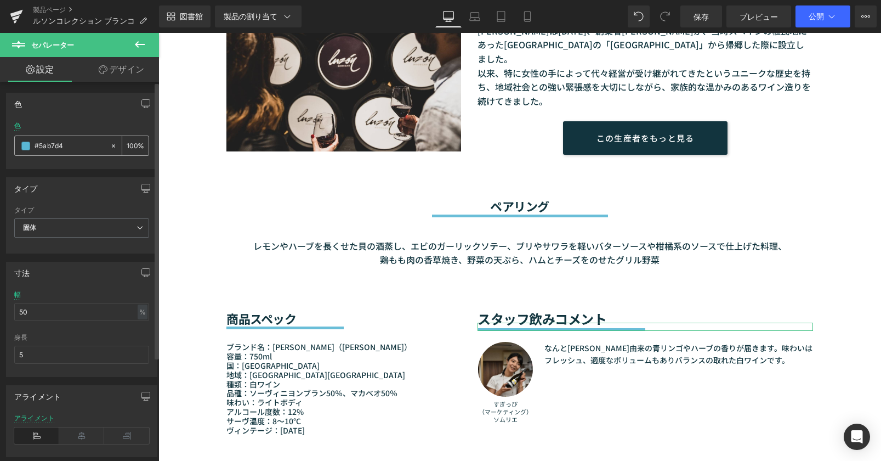
drag, startPoint x: 71, startPoint y: 147, endPoint x: 32, endPoint y: 145, distance: 39.0
click at [32, 145] on div "#5ab7d4" at bounding box center [62, 145] width 95 height 19
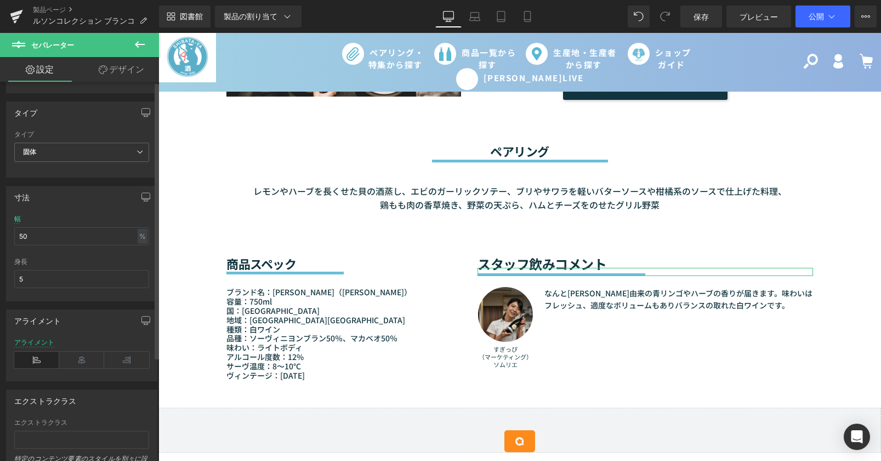
scroll to position [0, 0]
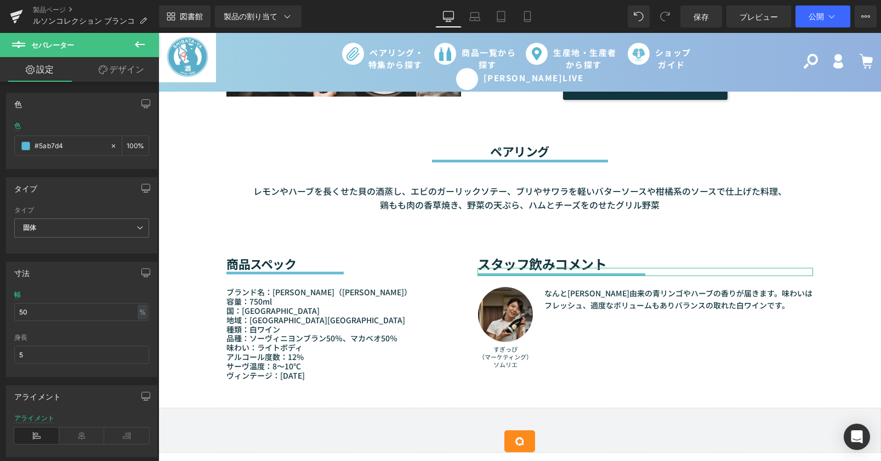
click at [122, 70] on font "デザイン" at bounding box center [126, 69] width 35 height 11
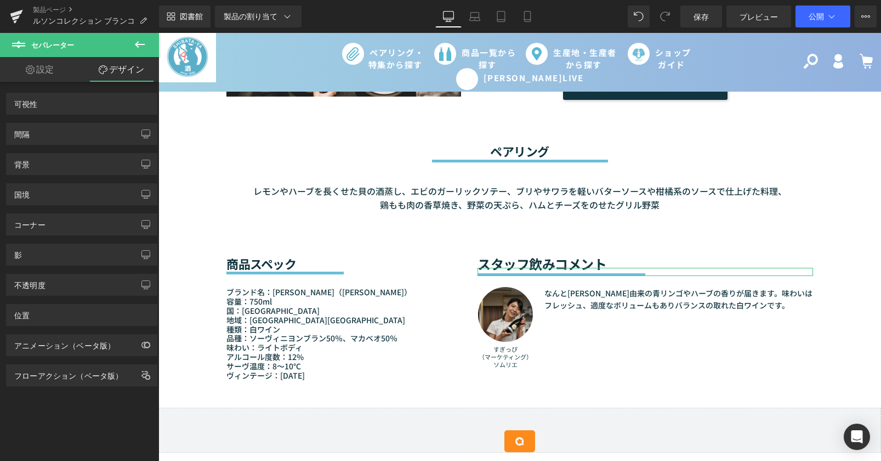
click at [54, 74] on link "設定" at bounding box center [40, 69] width 80 height 25
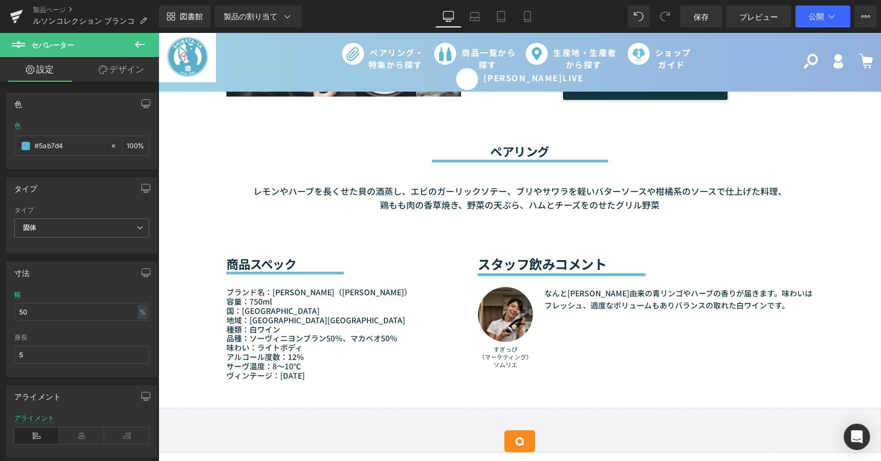
click at [517, 261] on font "スタッフ飲みコメント" at bounding box center [542, 263] width 129 height 19
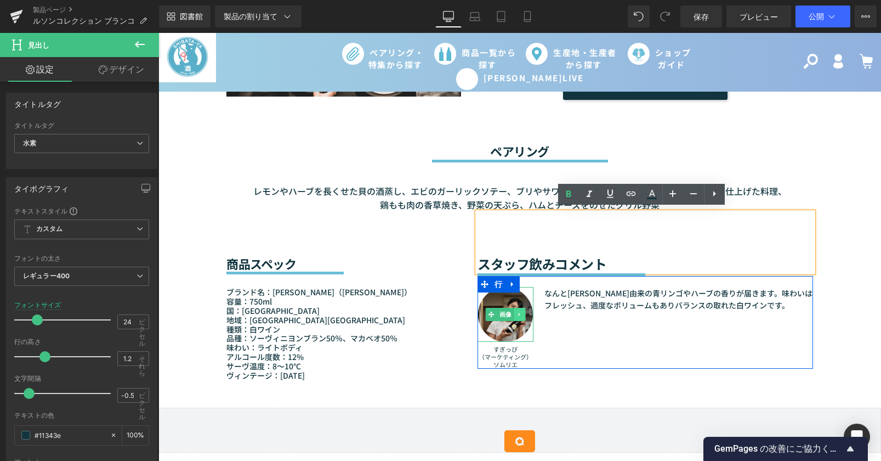
click at [517, 312] on icon at bounding box center [520, 314] width 6 height 7
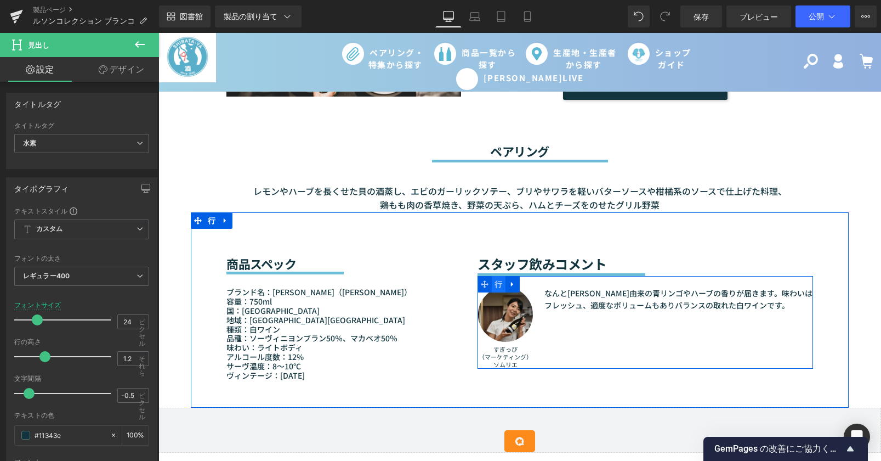
click at [496, 280] on font "行" at bounding box center [499, 284] width 8 height 9
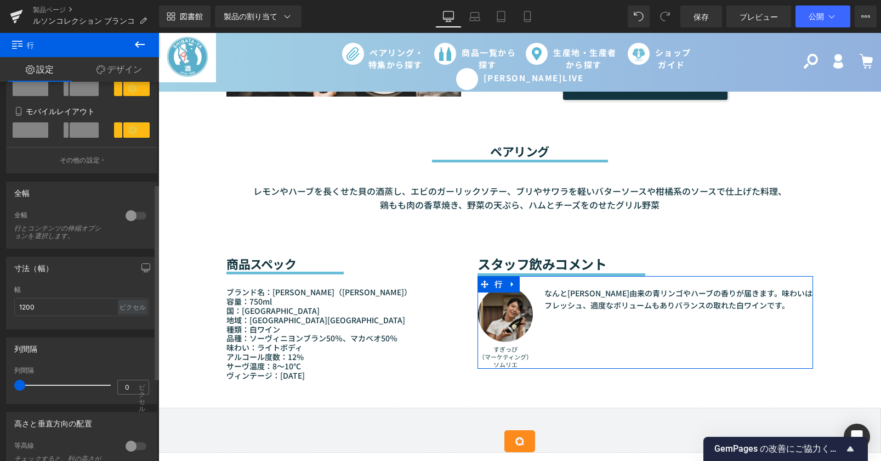
scroll to position [359, 0]
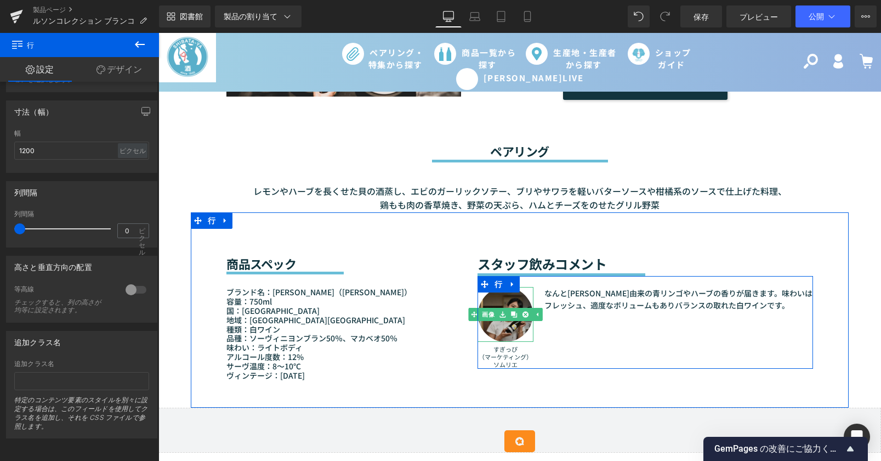
click at [506, 327] on img at bounding box center [505, 314] width 55 height 55
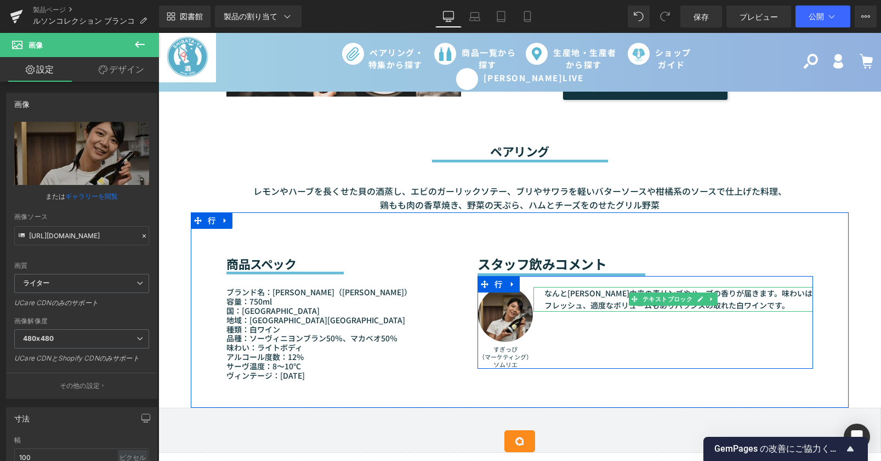
click at [561, 291] on font "なんと[PERSON_NAME]由来の青リンゴやハーブの香りが届きます。味わいはフレッシュ、適度なボリュームもありバランスの取れた白ワインです。" at bounding box center [679, 298] width 268 height 23
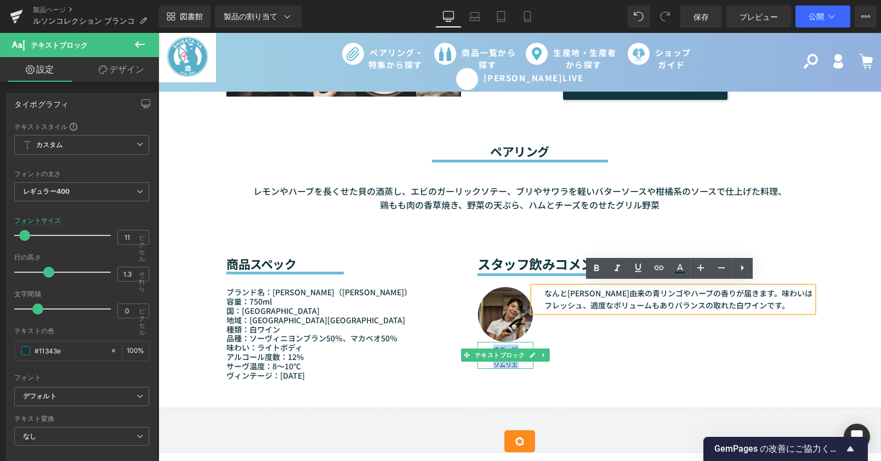
drag, startPoint x: 490, startPoint y: 342, endPoint x: 528, endPoint y: 355, distance: 40.4
click at [524, 352] on div "すぎっぴ （マーケティング） ソムリエ テキストブロック" at bounding box center [506, 355] width 56 height 27
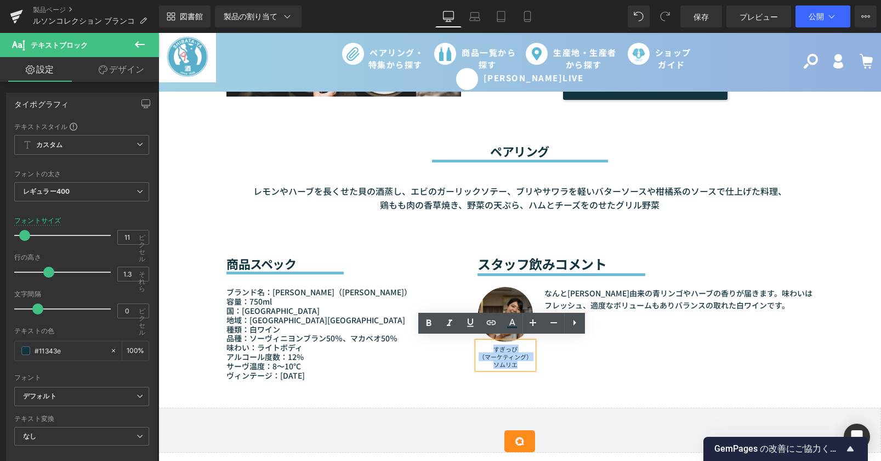
copy div "すぎっぴ （マーケティング） ソムリエ テキストブロック"
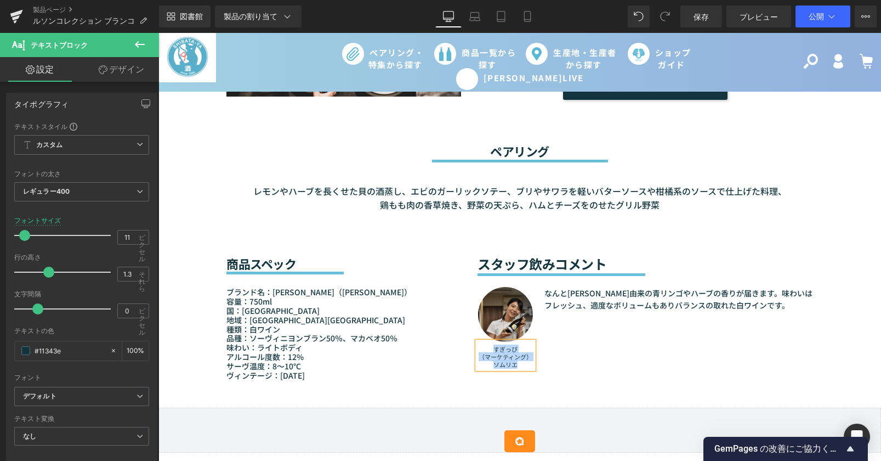
click at [499, 360] on font "ソムリエ" at bounding box center [506, 364] width 24 height 9
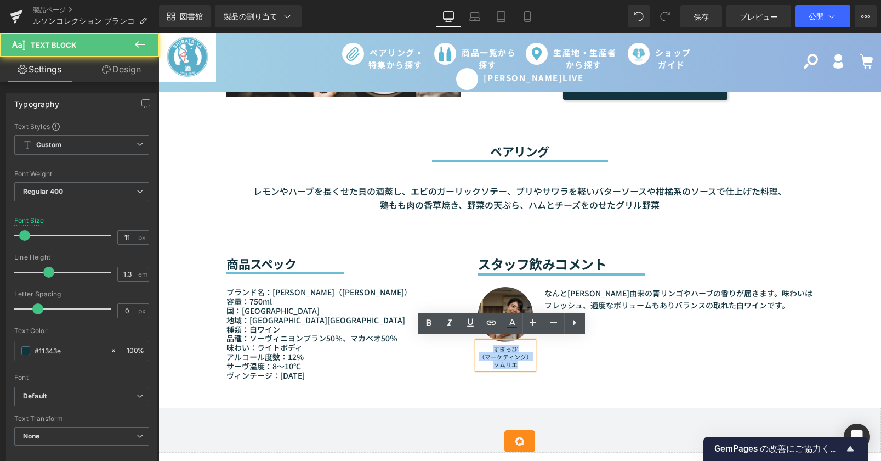
drag, startPoint x: 491, startPoint y: 345, endPoint x: 520, endPoint y: 362, distance: 33.7
click at [520, 362] on p "すぎっぴ （マーケティング） ソムリエ" at bounding box center [506, 357] width 56 height 24
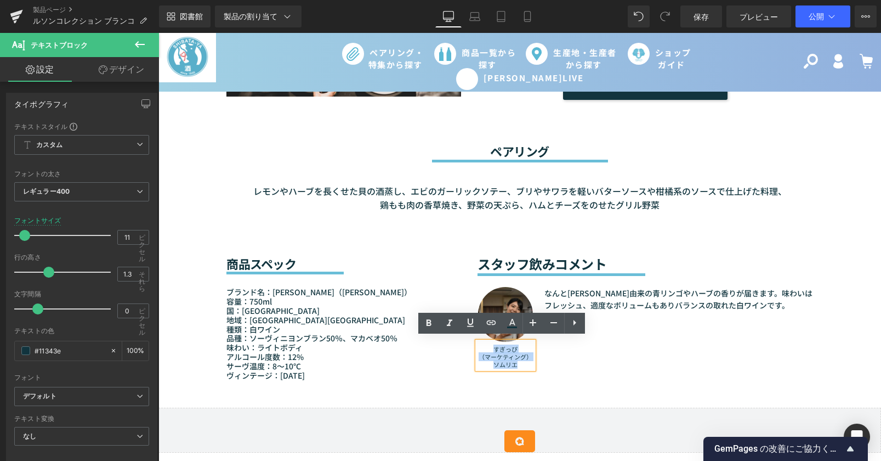
copy font "すぎっぴ （マーケティング） ソムリエ"
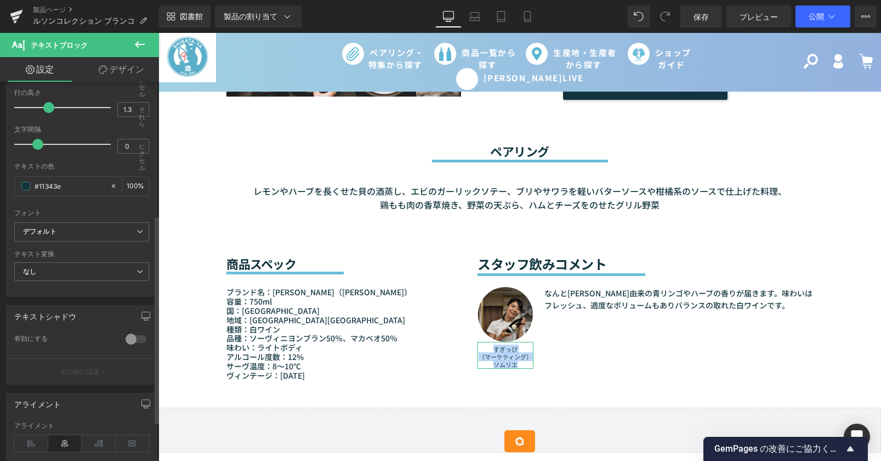
scroll to position [315, 0]
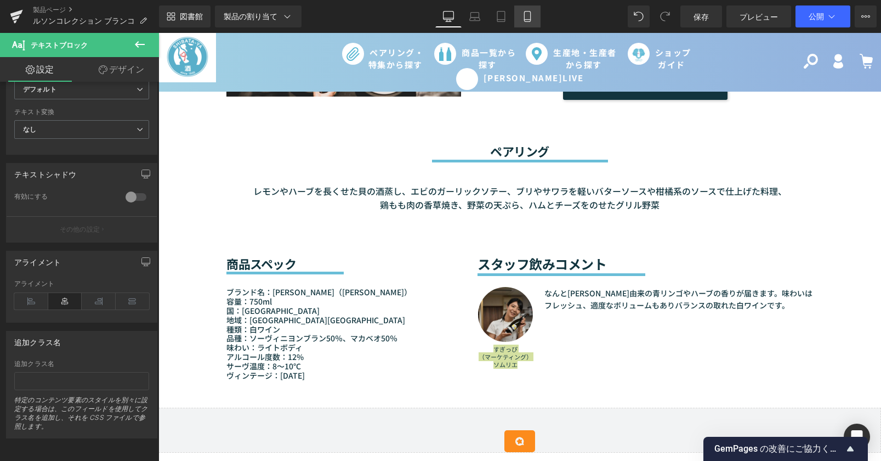
click at [527, 18] on icon at bounding box center [527, 16] width 11 height 11
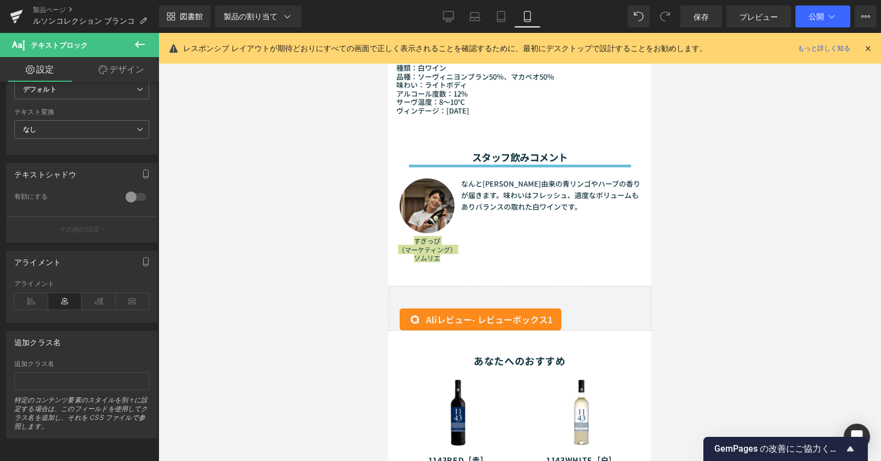
scroll to position [1309, 0]
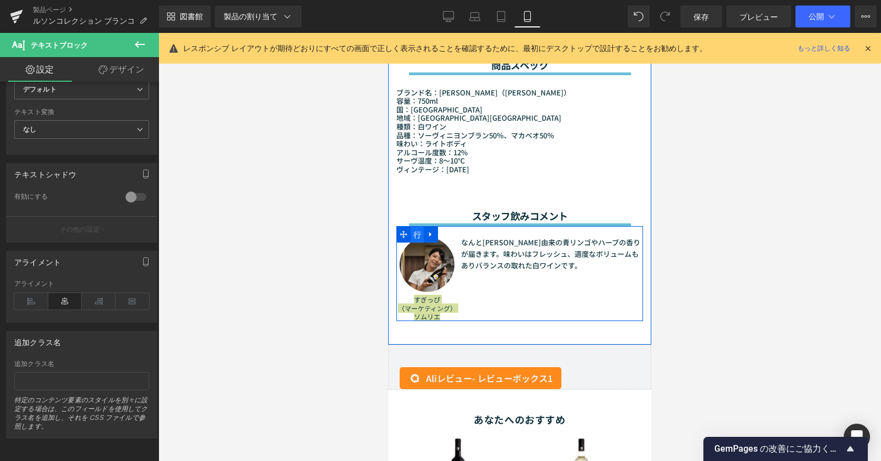
click at [417, 233] on font "行" at bounding box center [418, 234] width 8 height 9
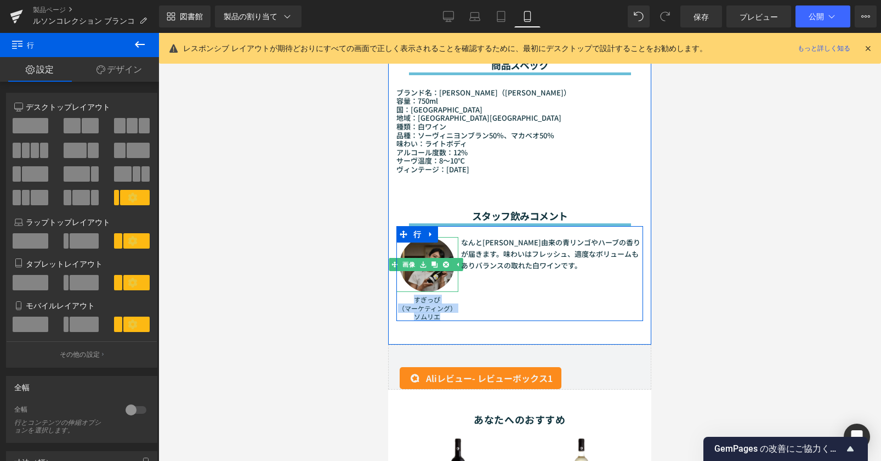
click at [420, 272] on img at bounding box center [427, 264] width 55 height 55
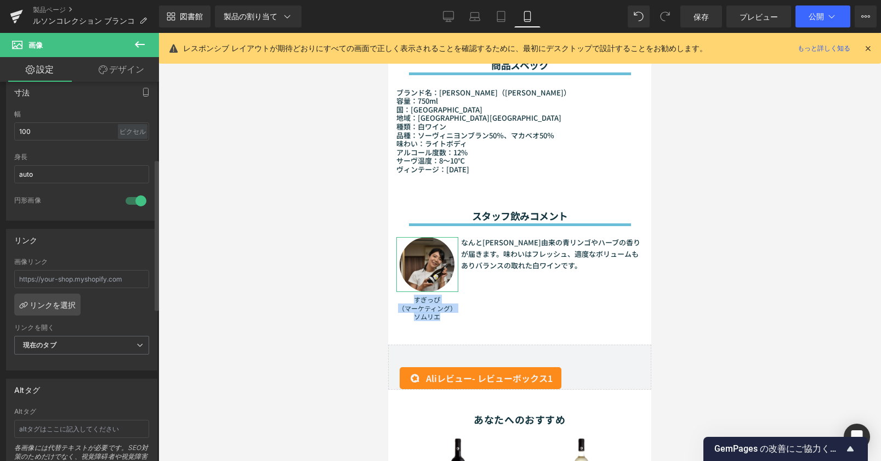
scroll to position [194, 0]
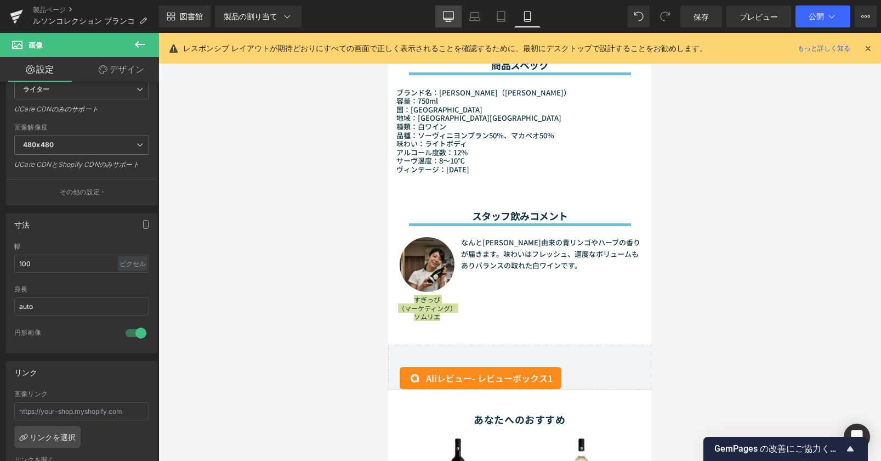
click at [442, 16] on link "デスクトップ" at bounding box center [449, 16] width 26 height 22
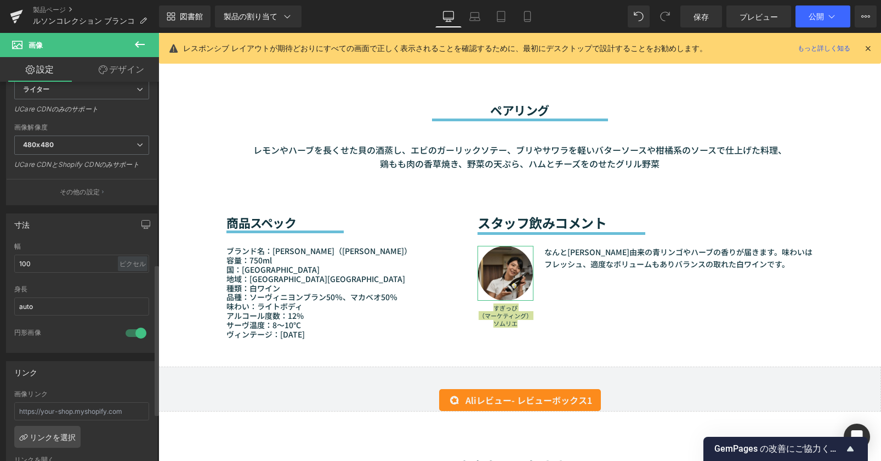
scroll to position [468, 0]
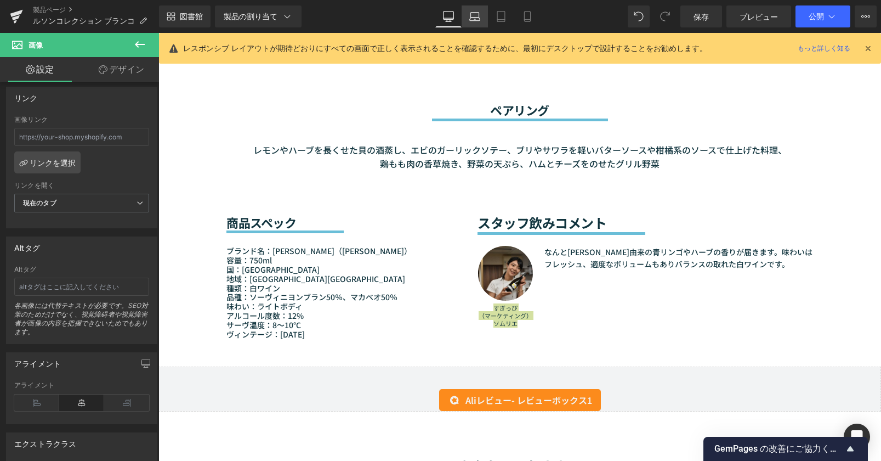
click at [468, 13] on link "ラップトップ" at bounding box center [475, 16] width 26 height 22
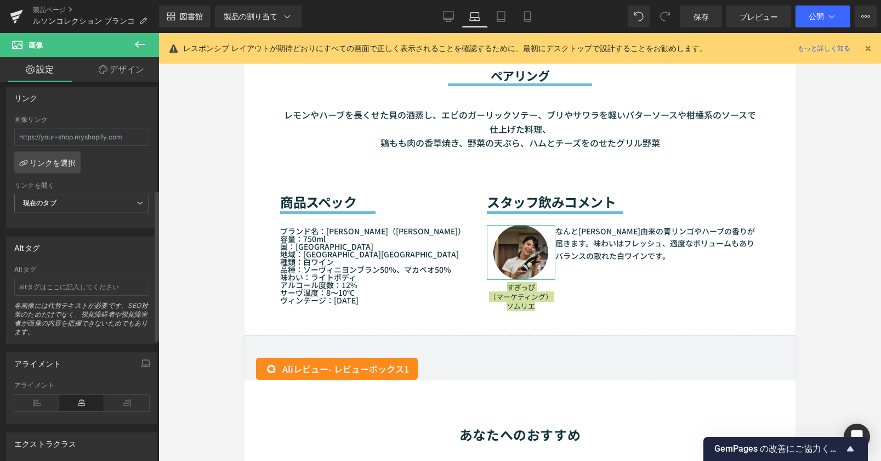
scroll to position [84, 0]
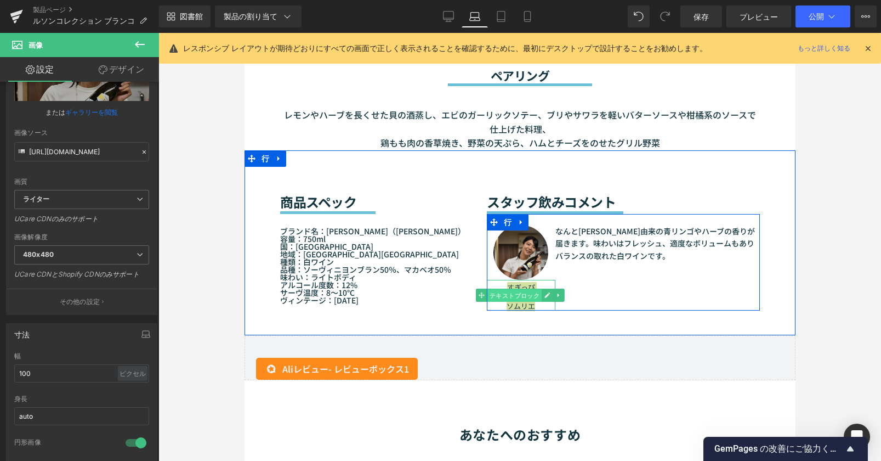
click at [514, 302] on font "テキストブロック" at bounding box center [514, 295] width 50 height 13
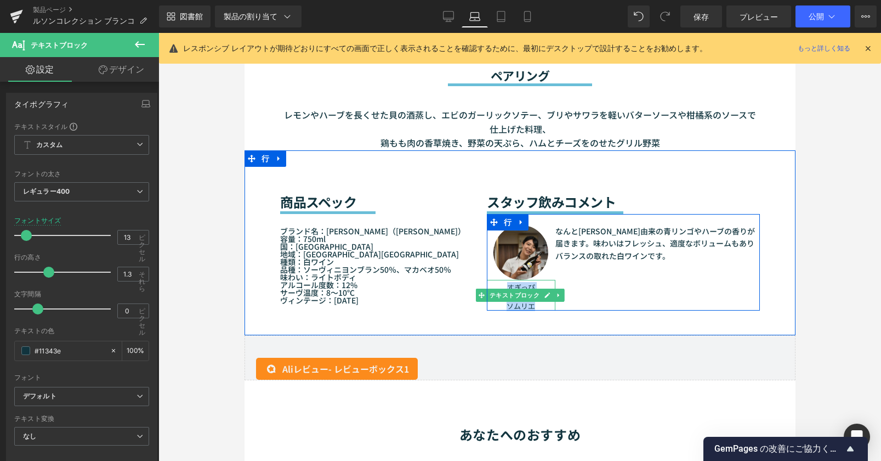
click at [505, 330] on div "テキストブロック テキストブロック 行" at bounding box center [623, 322] width 273 height 24
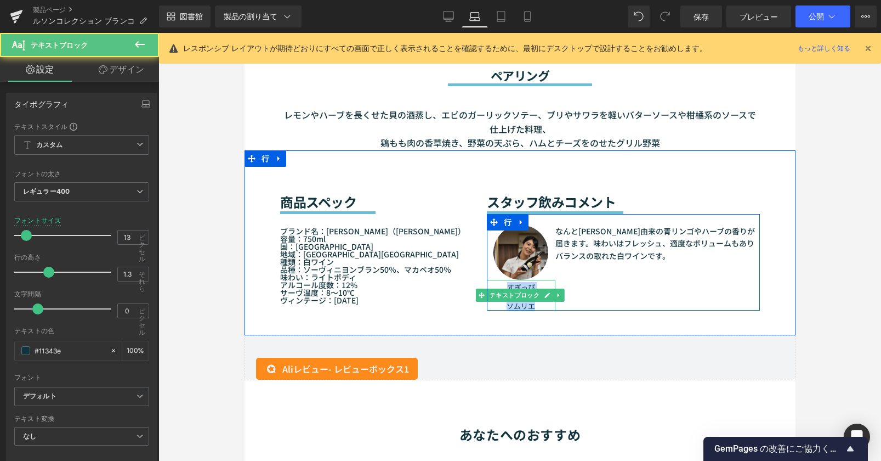
drag, startPoint x: 504, startPoint y: 301, endPoint x: 529, endPoint y: 319, distance: 30.6
click at [529, 311] on font "すぎっぴ （マーケティング） ソムリエ" at bounding box center [521, 296] width 64 height 29
